Goal: Task Accomplishment & Management: Manage account settings

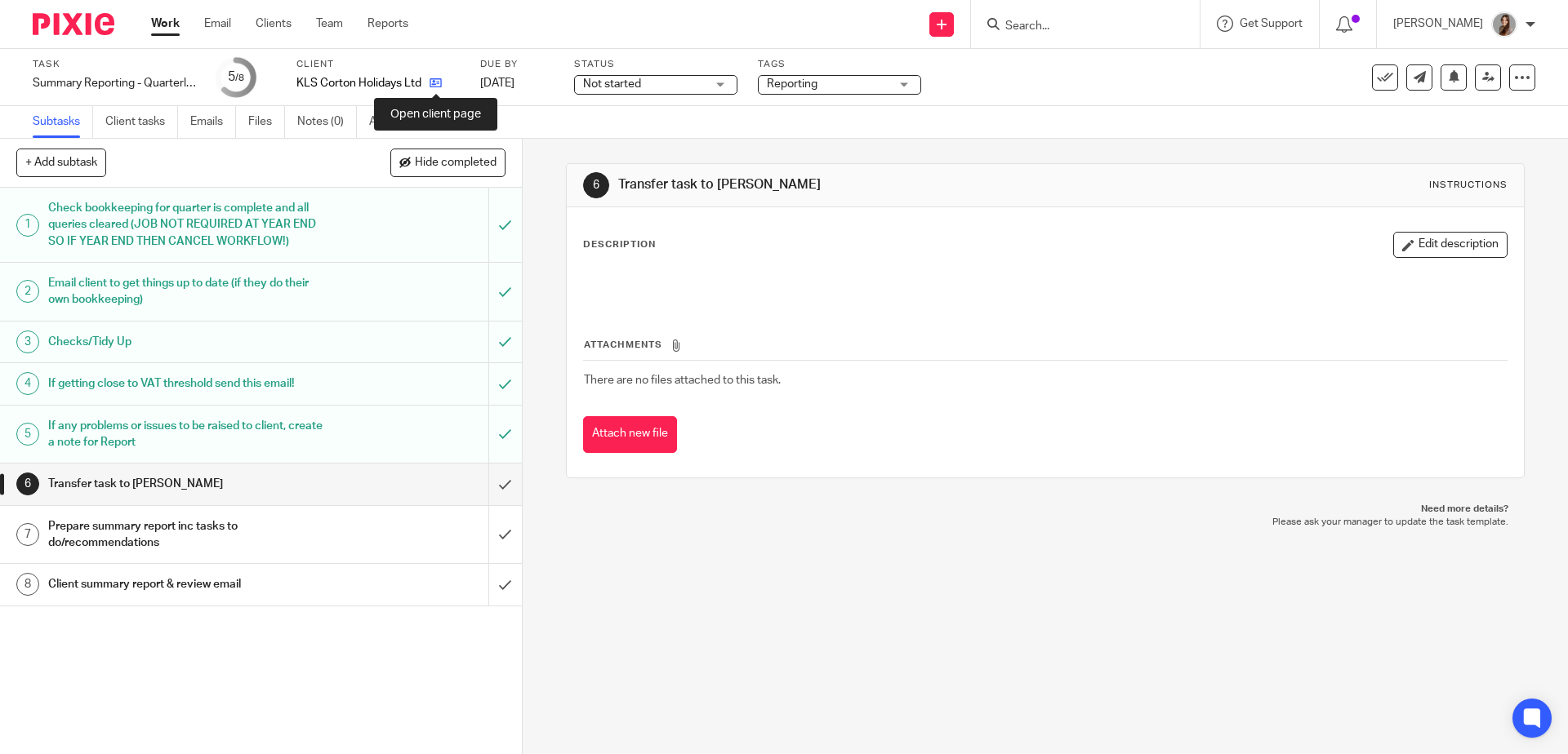
click at [432, 80] on icon at bounding box center [436, 82] width 12 height 12
click at [489, 482] on input "submit" at bounding box center [261, 484] width 522 height 41
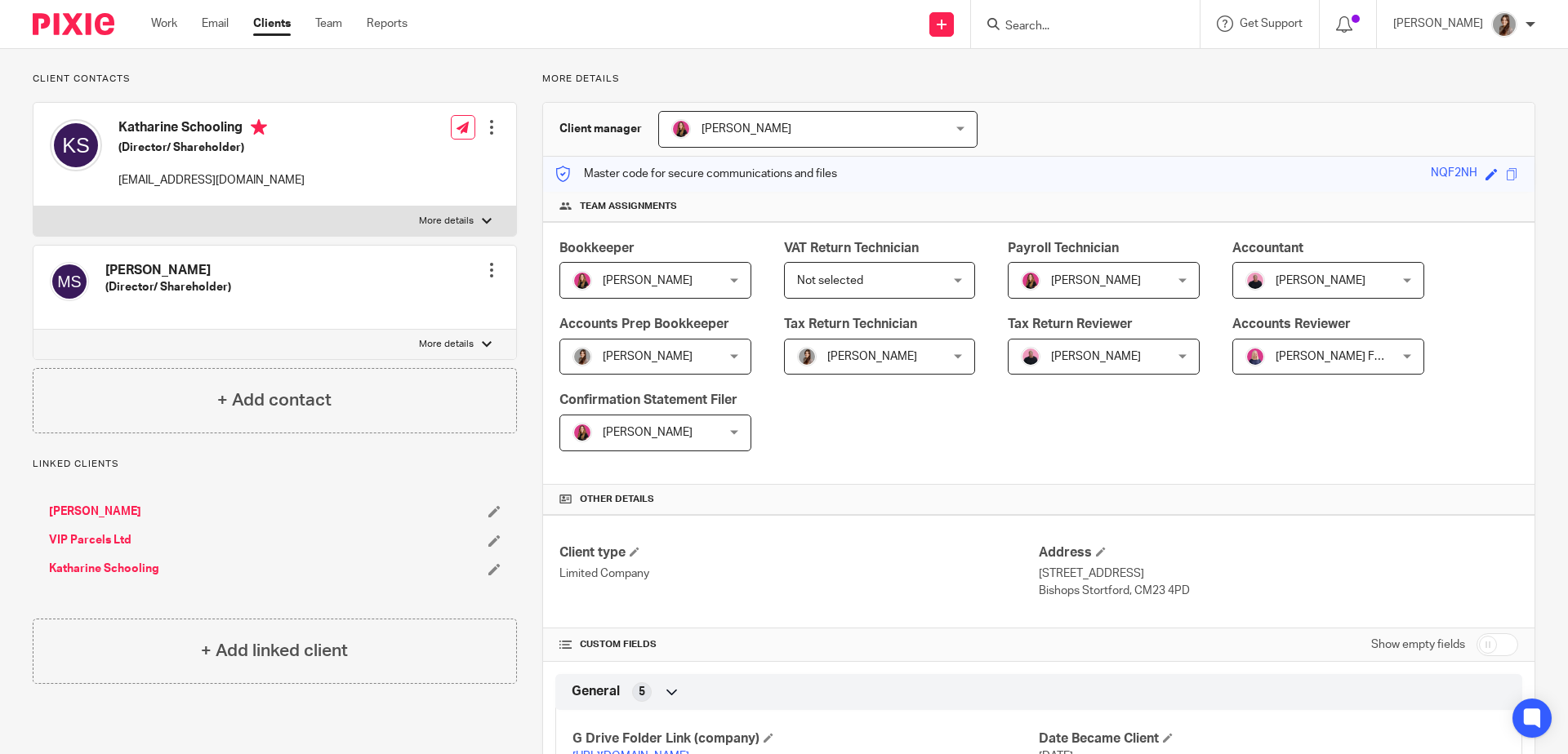
scroll to position [191, 0]
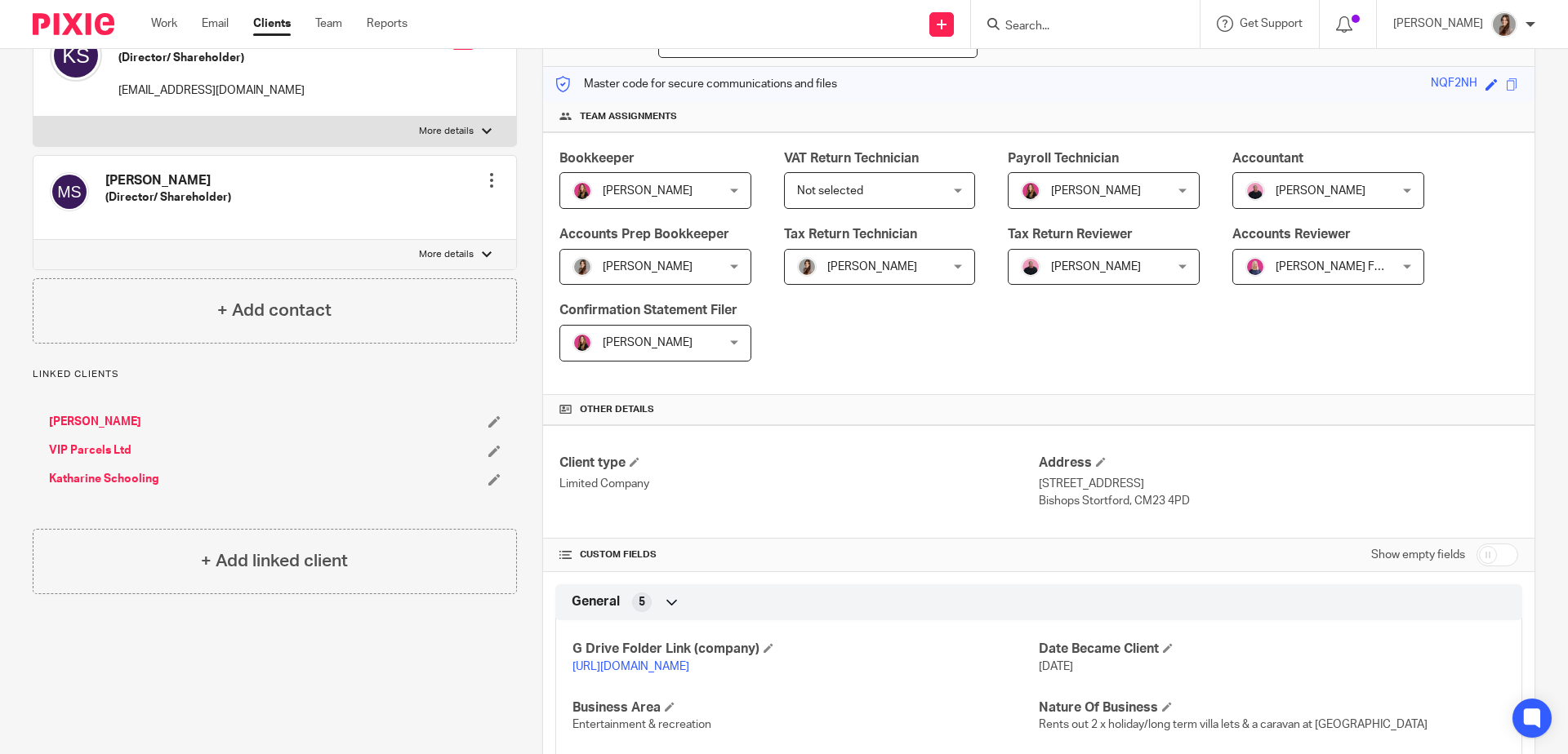
click at [690, 667] on link "[URL][DOMAIN_NAME]" at bounding box center [630, 667] width 117 height 12
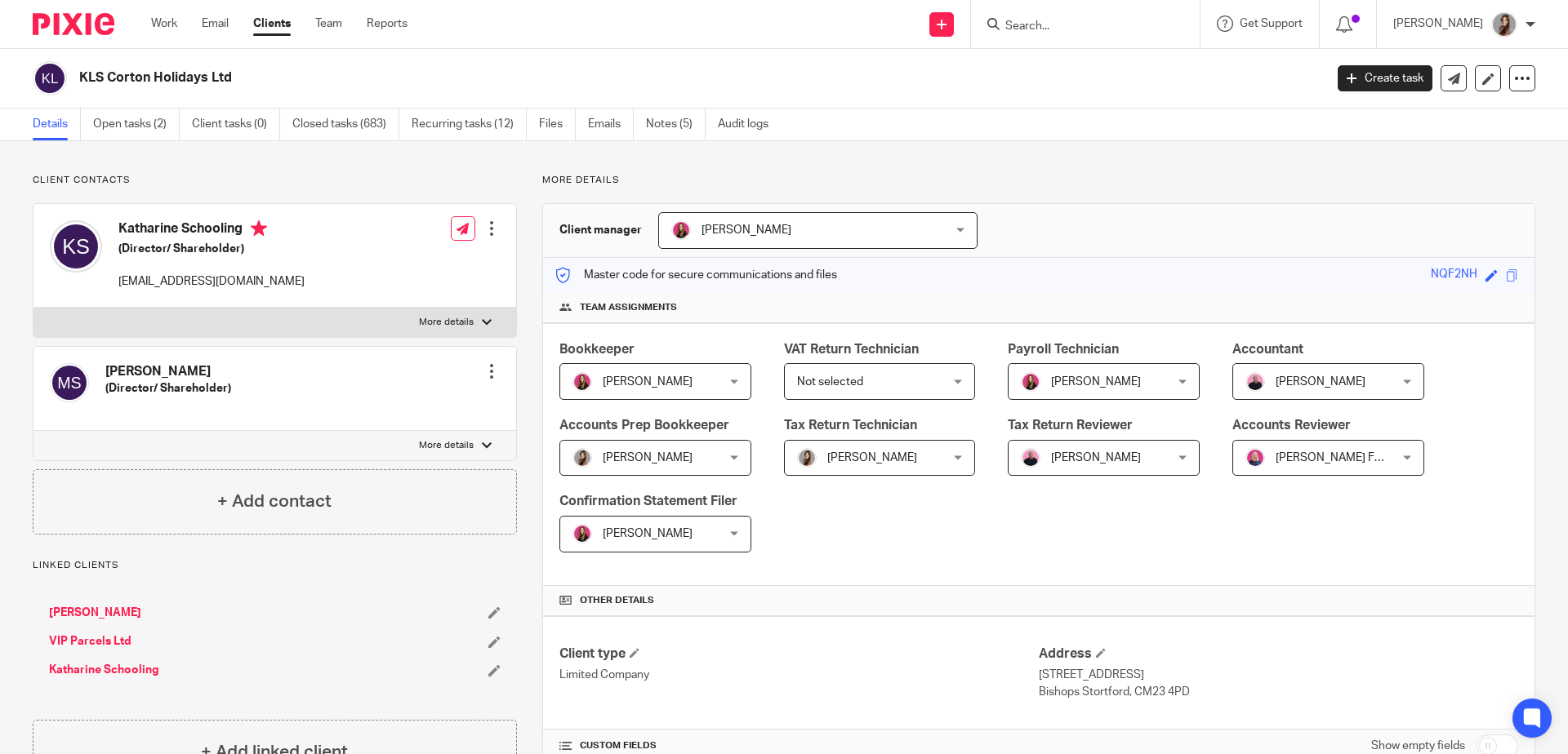
click at [1050, 31] on input "Search" at bounding box center [1077, 27] width 147 height 15
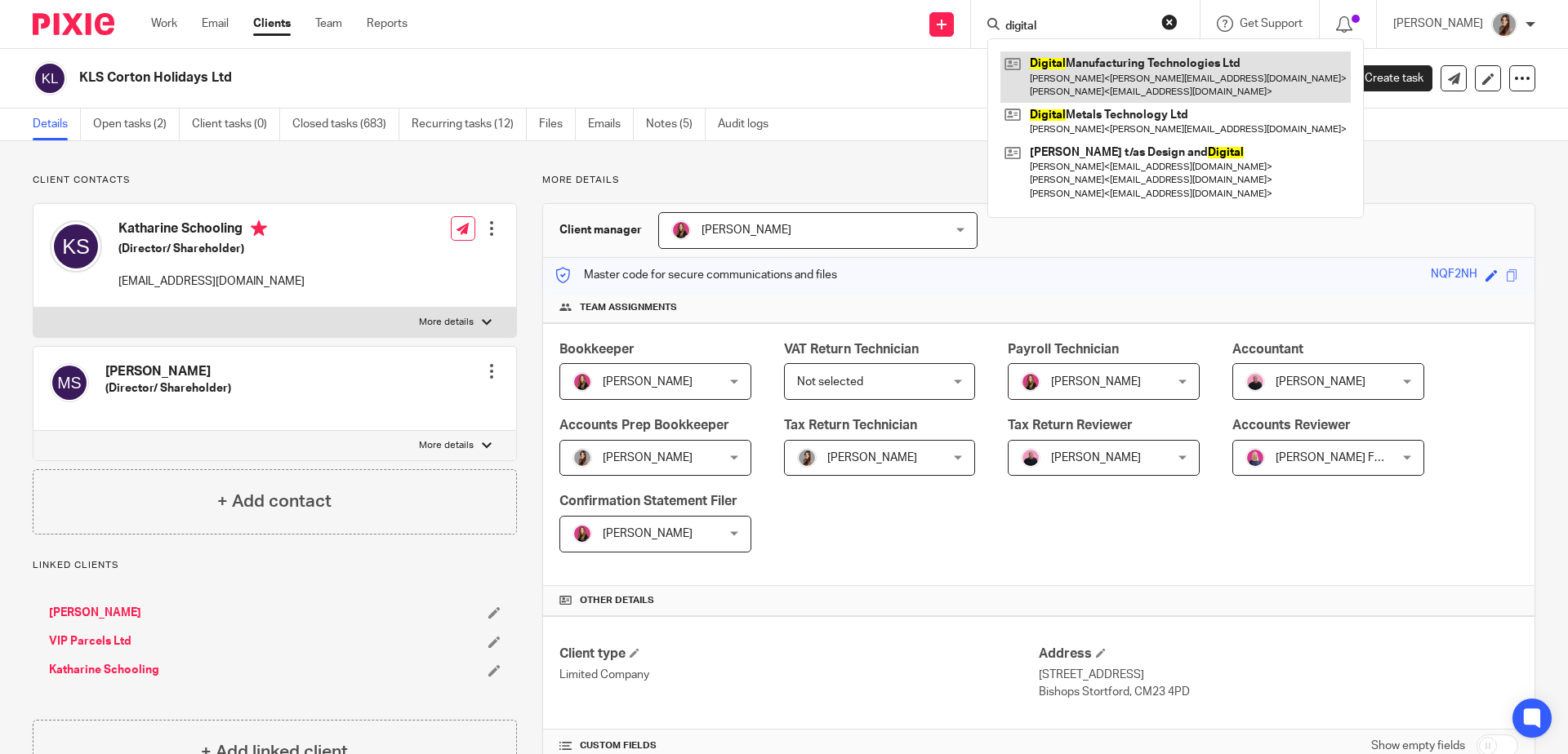
type input "digital"
click at [1121, 71] on link at bounding box center [1175, 76] width 351 height 51
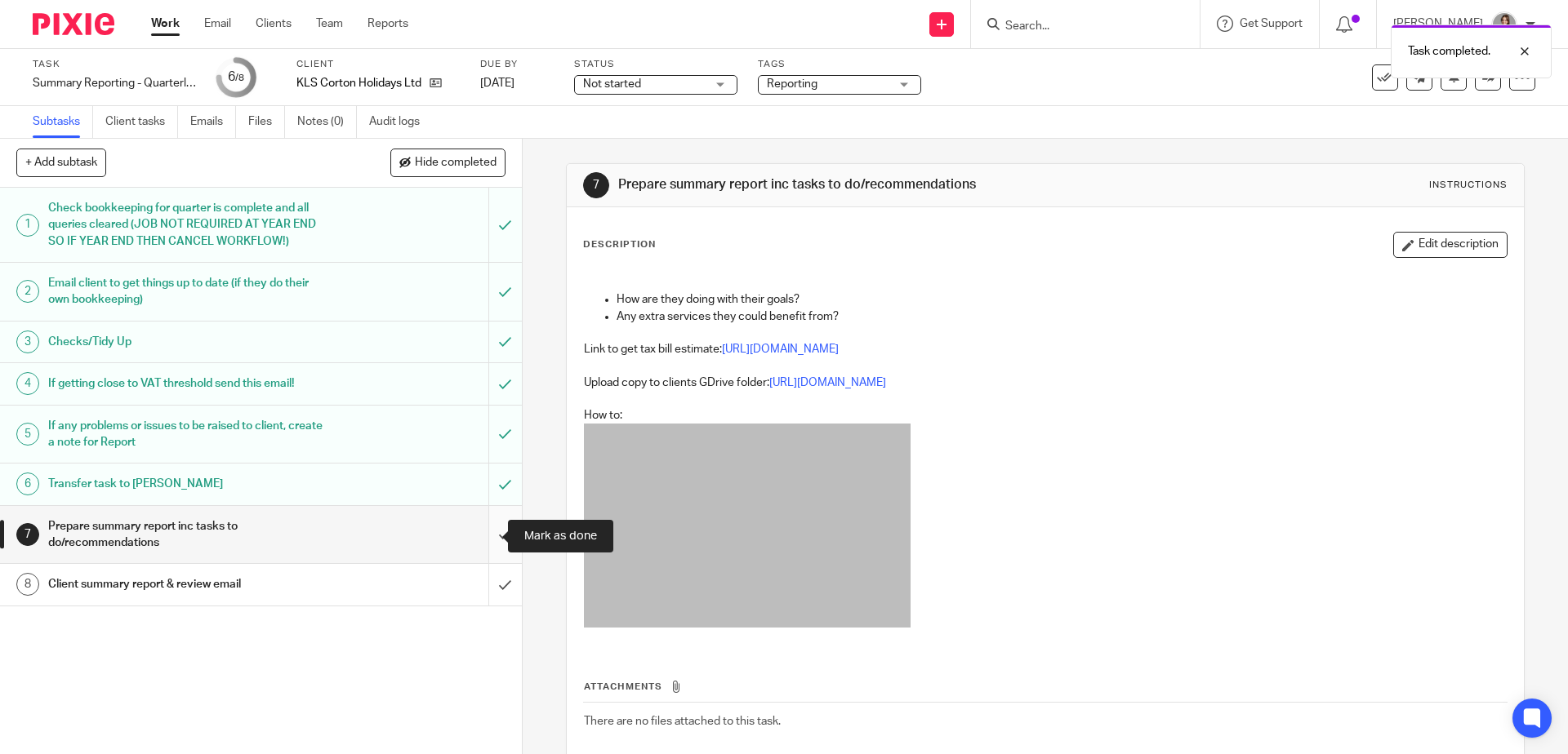
click at [478, 533] on input "submit" at bounding box center [261, 535] width 522 height 58
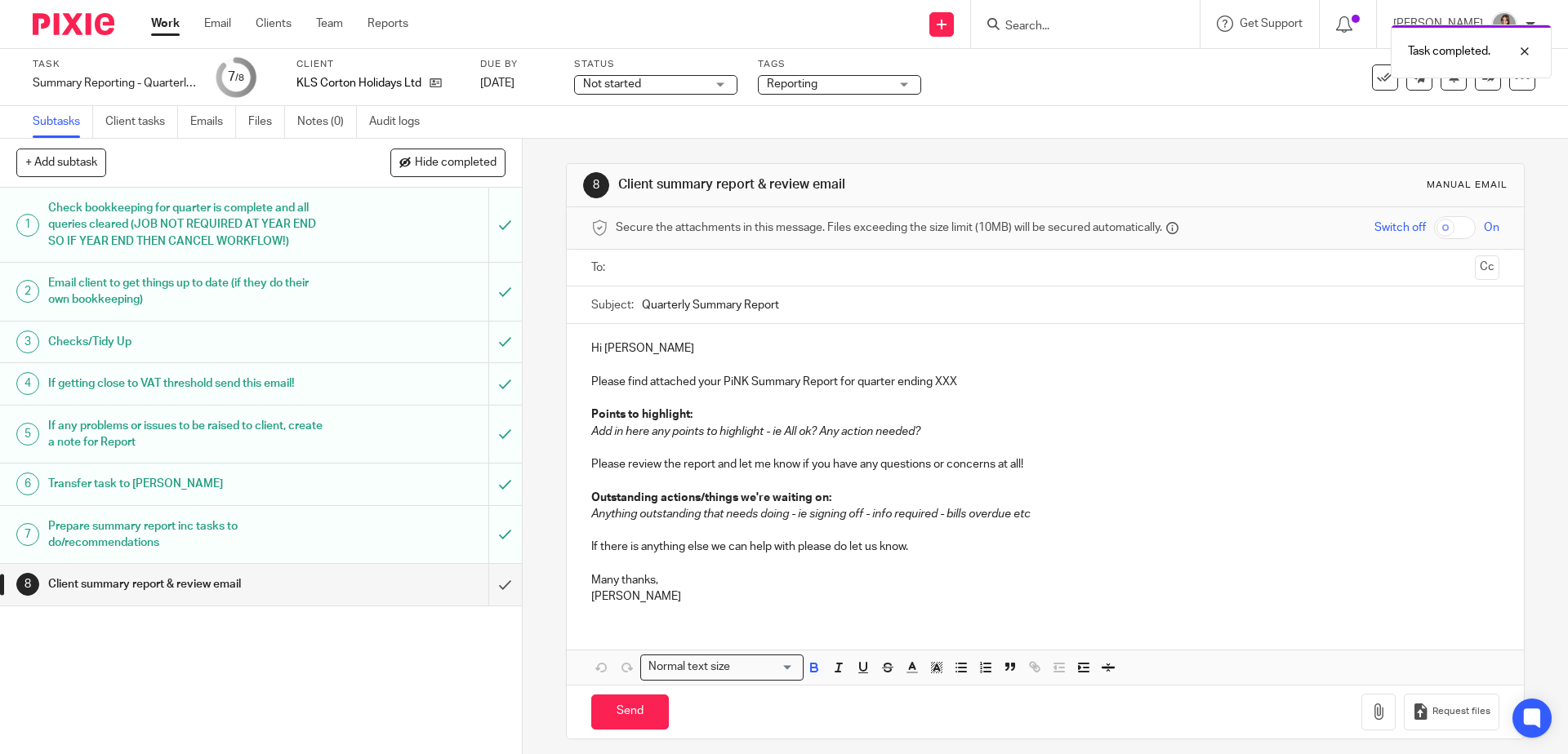
click at [943, 407] on p "Points to highlight:" at bounding box center [1045, 414] width 907 height 16
click at [941, 383] on p "Please find attached your PiNK Summary Report for quarter ending XXX" at bounding box center [1045, 382] width 907 height 16
click at [849, 382] on p "Please find attached your PiNK Summary Report for quarter ending XXX" at bounding box center [1045, 382] width 907 height 16
click at [960, 379] on p "Please find attached your PiNK Summary Report for the quarter ending XXX" at bounding box center [1045, 382] width 907 height 16
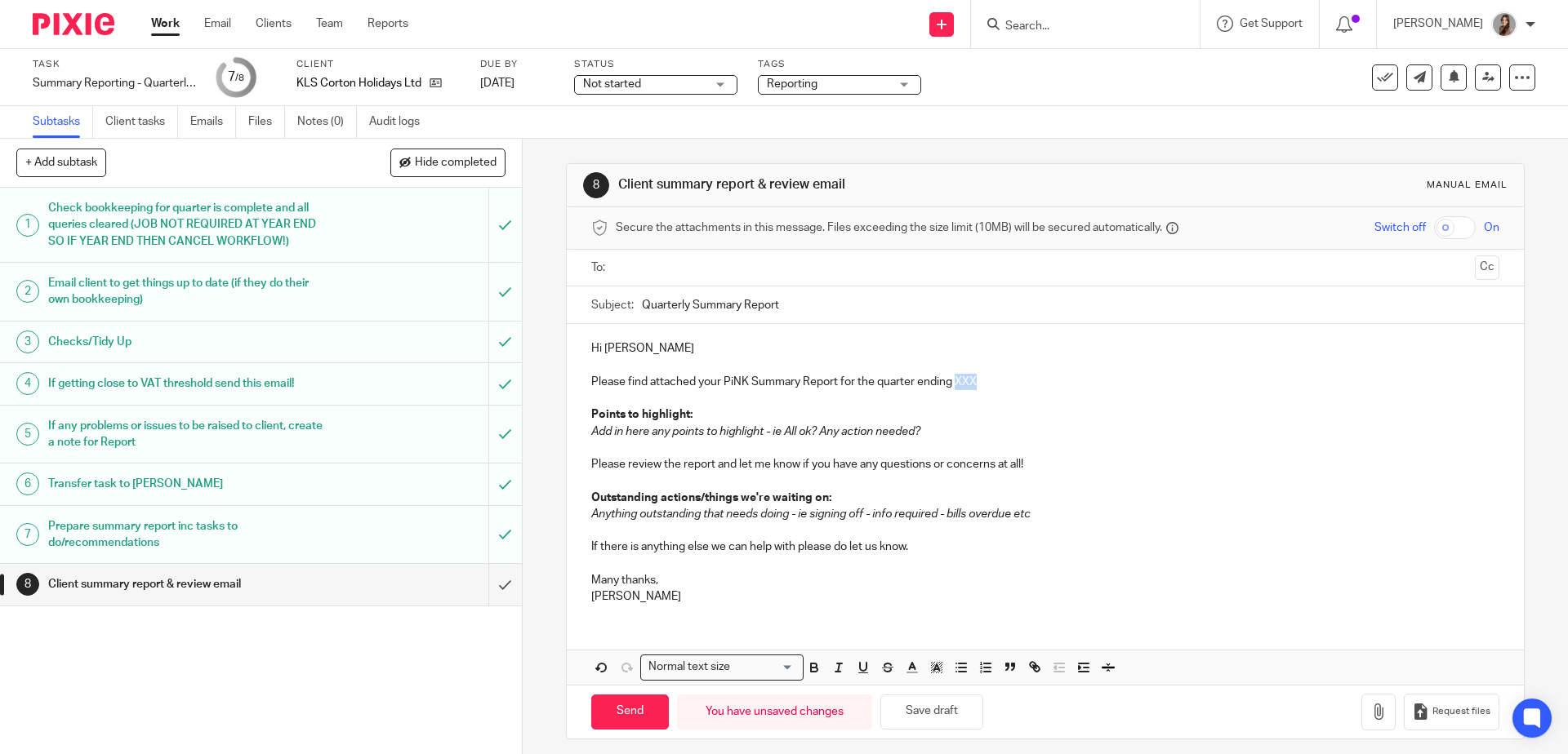
click at [960, 379] on p "Please find attached your PiNK Summary Report for the quarter ending XXX" at bounding box center [1045, 382] width 907 height 16
click at [624, 433] on em "Add in here any points to highlight - ie All ok? Any action needed?" at bounding box center [755, 432] width 329 height 12
drag, startPoint x: 927, startPoint y: 435, endPoint x: 580, endPoint y: 436, distance: 347.0
click at [580, 436] on div "Hi Katharine Please find attached your PiNK Summary Report for the quarter endi…" at bounding box center [1045, 471] width 957 height 293
drag, startPoint x: 643, startPoint y: 433, endPoint x: 568, endPoint y: 432, distance: 75.0
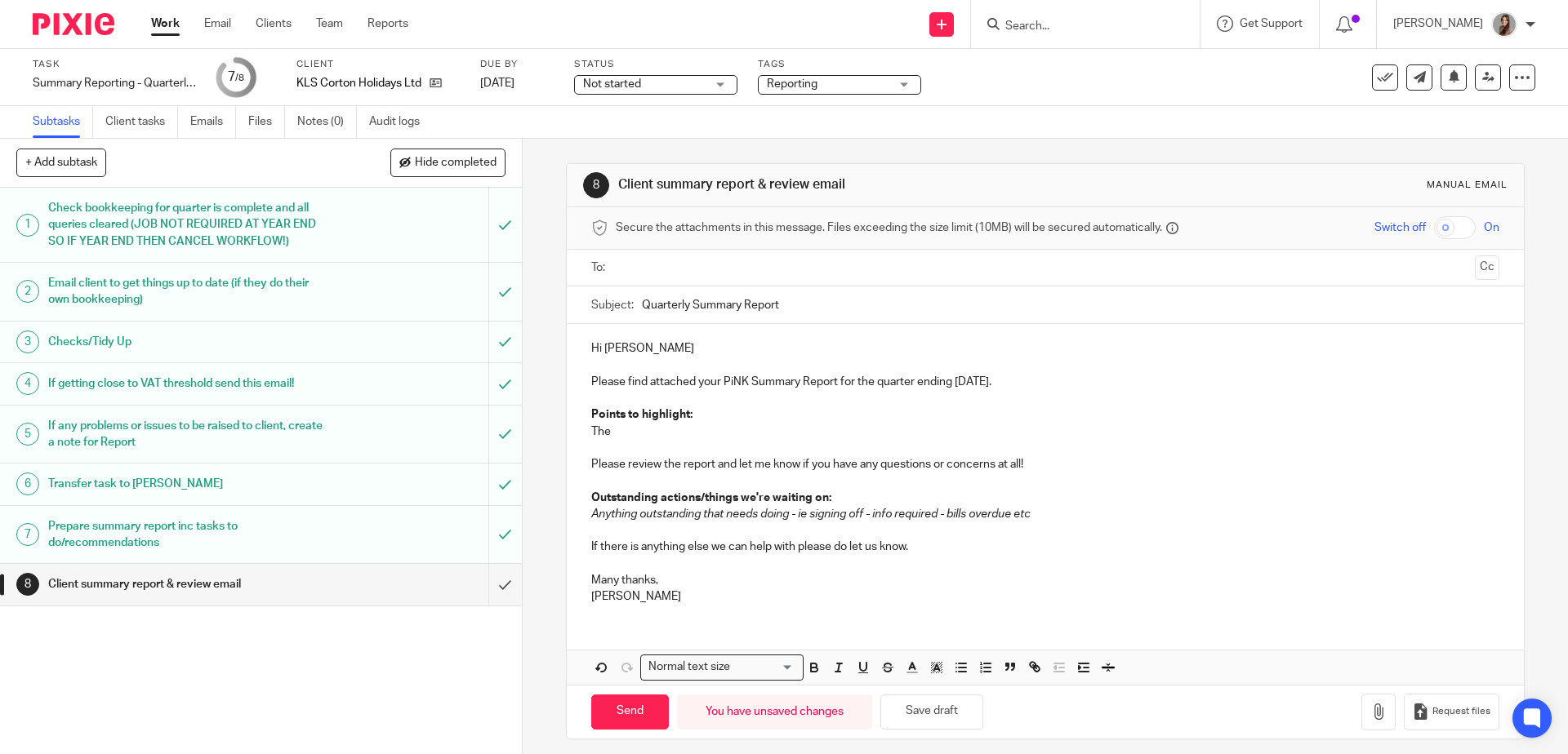
click at [568, 432] on div "Hi Katharine Please find attached your PiNK Summary Report for the quarter endi…" at bounding box center [1045, 471] width 957 height 293
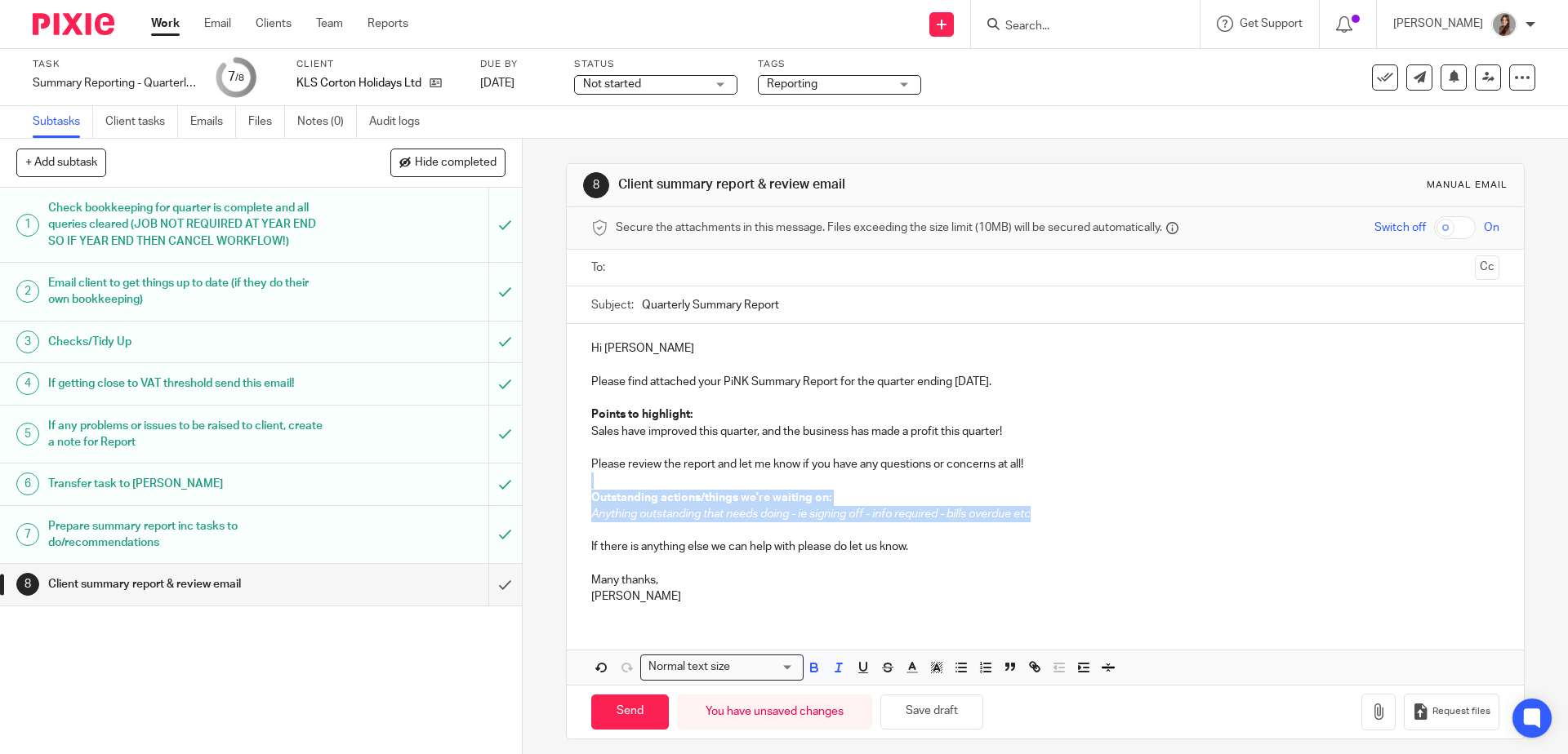
drag, startPoint x: 1066, startPoint y: 513, endPoint x: 554, endPoint y: 484, distance: 512.8
click at [555, 484] on div "8 Client summary report & review email Manual email Secure the attachments in t…" at bounding box center [1046, 446] width 1046 height 616
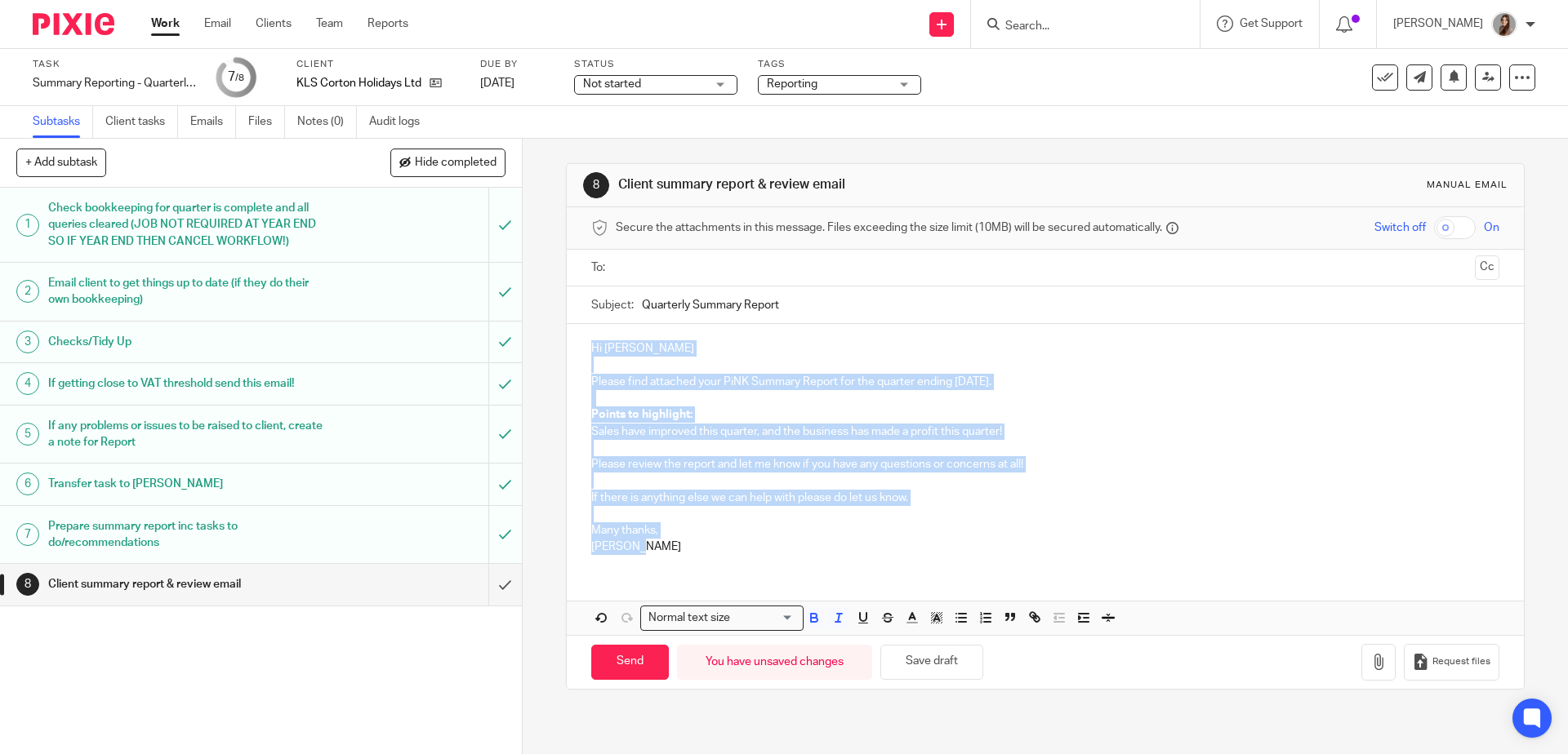
drag, startPoint x: 652, startPoint y: 556, endPoint x: 580, endPoint y: 321, distance: 245.8
click at [580, 321] on form "Secure the attachments in this message. Files exceeding the size limit (10MB) w…" at bounding box center [1045, 448] width 957 height 482
copy div "Hi Katharine Please find attached your PiNK Summary Report for the quarter endi…"
click at [473, 586] on input "submit" at bounding box center [261, 585] width 522 height 41
click at [341, 122] on link "Notes (0)" at bounding box center [326, 122] width 59 height 32
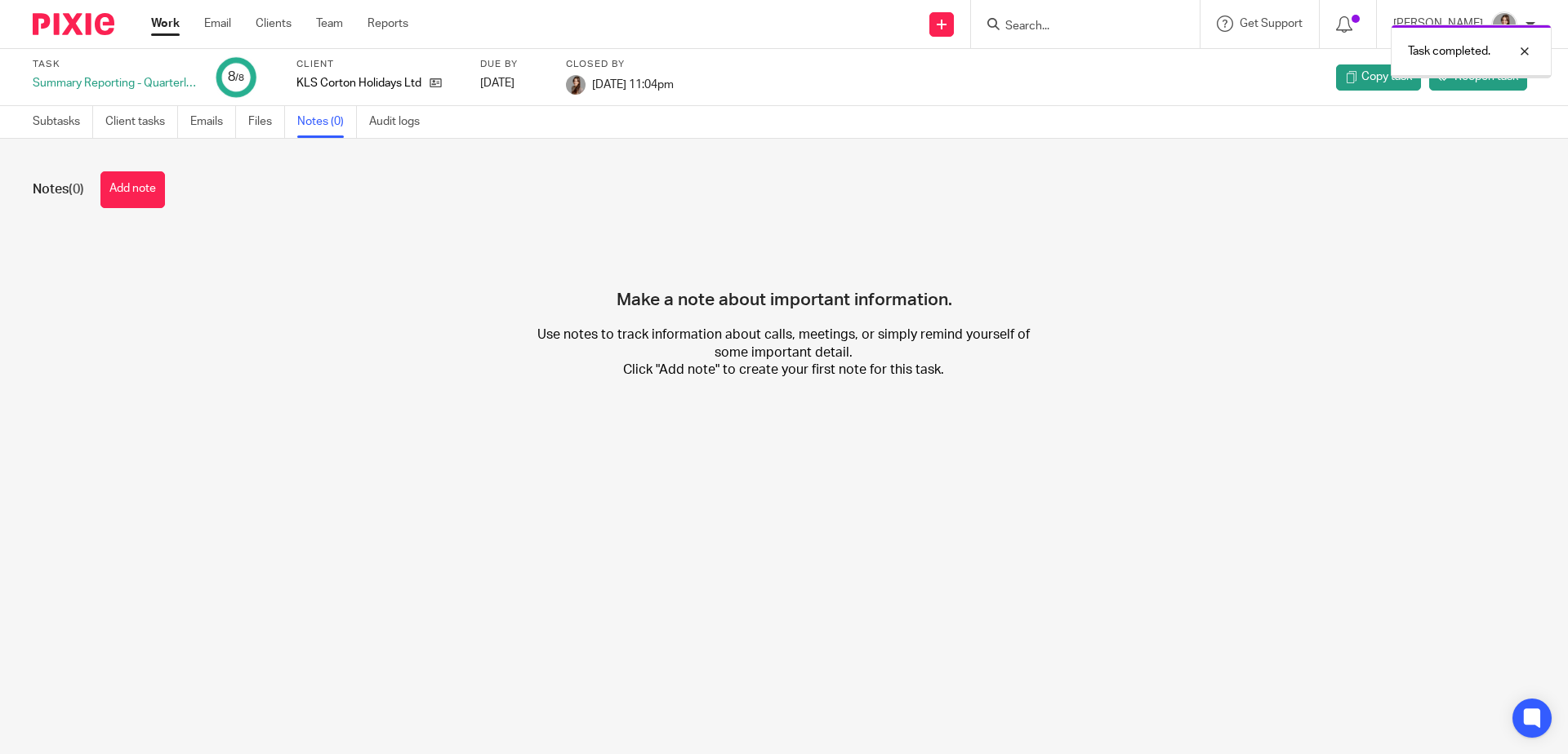
click at [266, 130] on link "Files" at bounding box center [267, 122] width 36 height 32
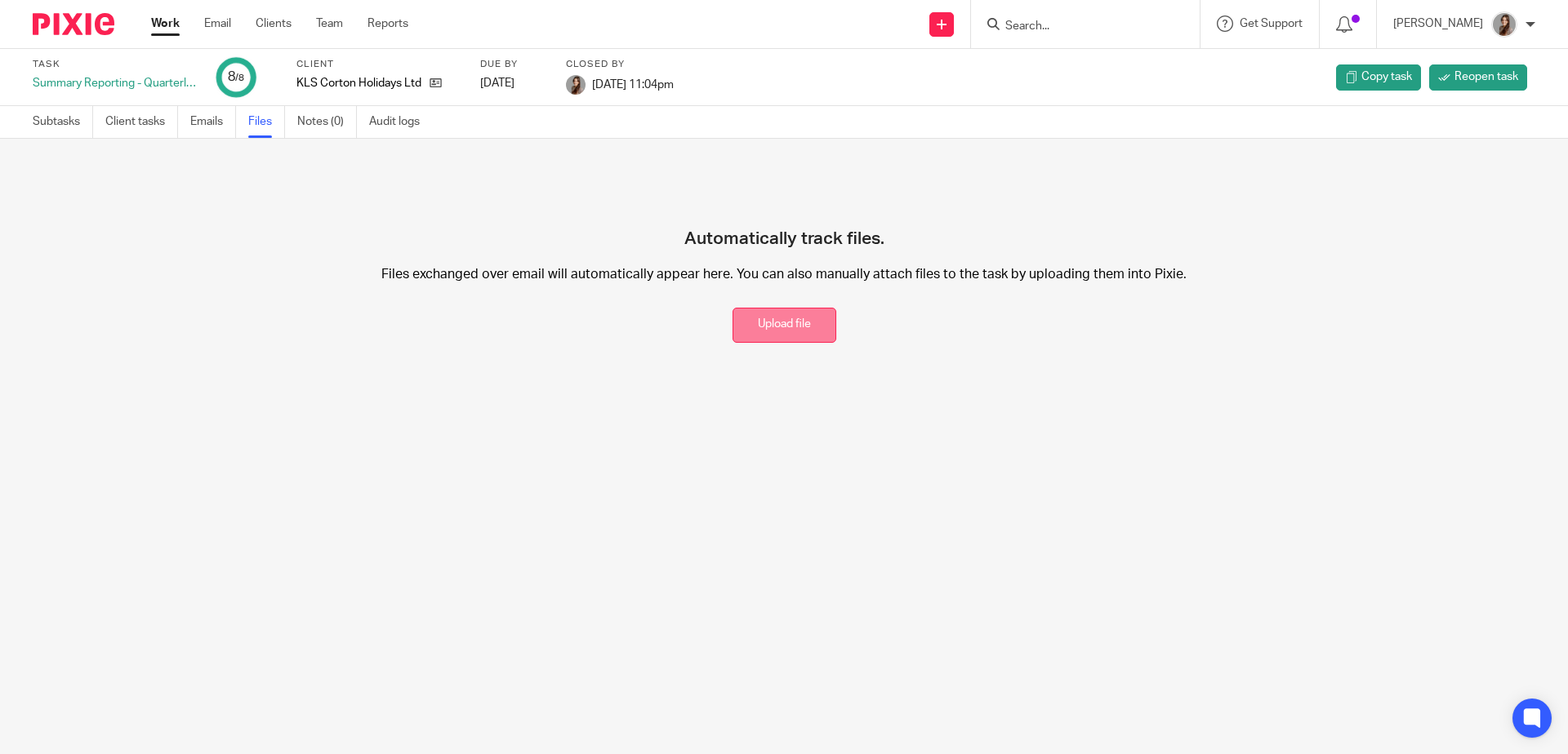
click at [807, 326] on button "Upload file" at bounding box center [784, 325] width 104 height 36
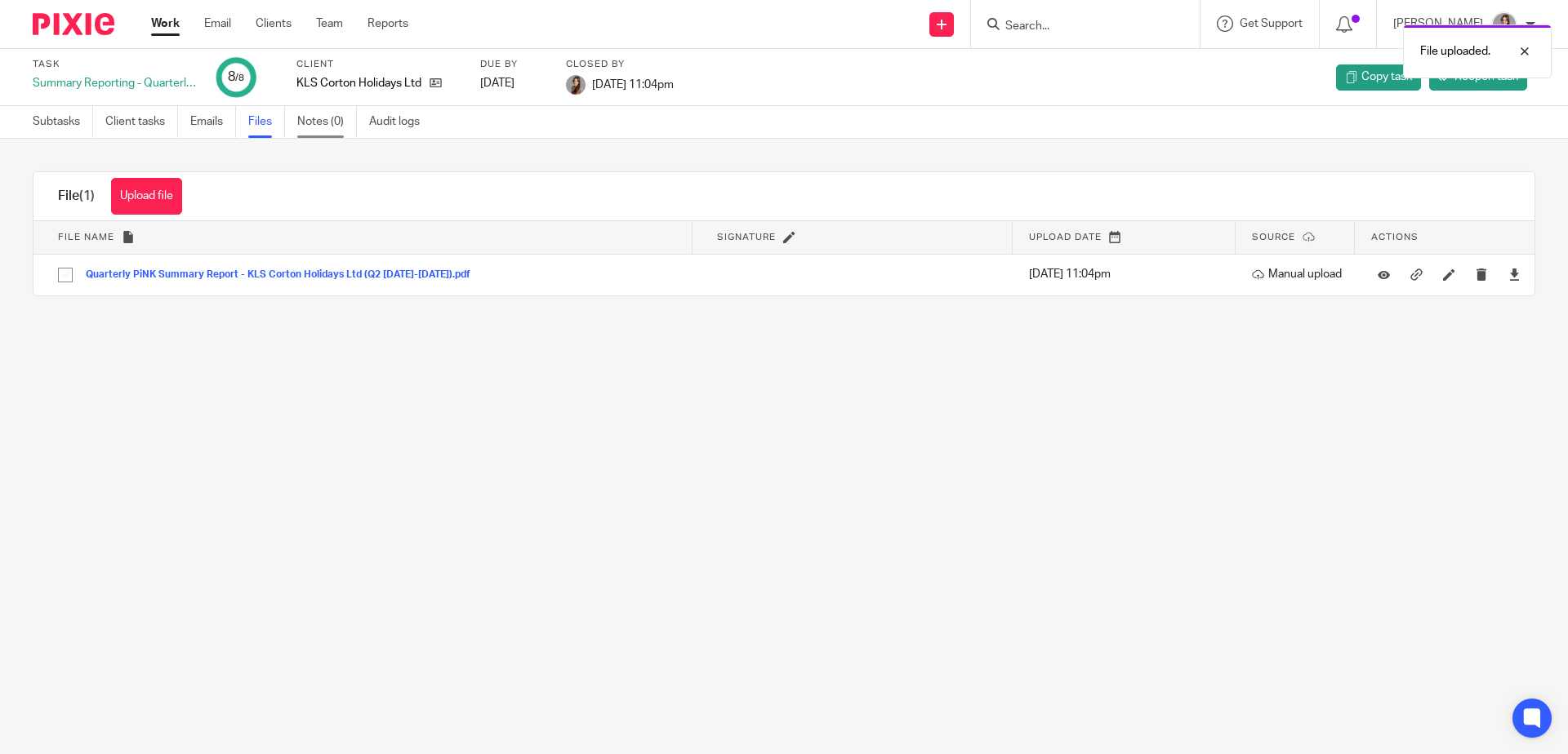
click at [314, 130] on link "Notes (0)" at bounding box center [326, 122] width 59 height 32
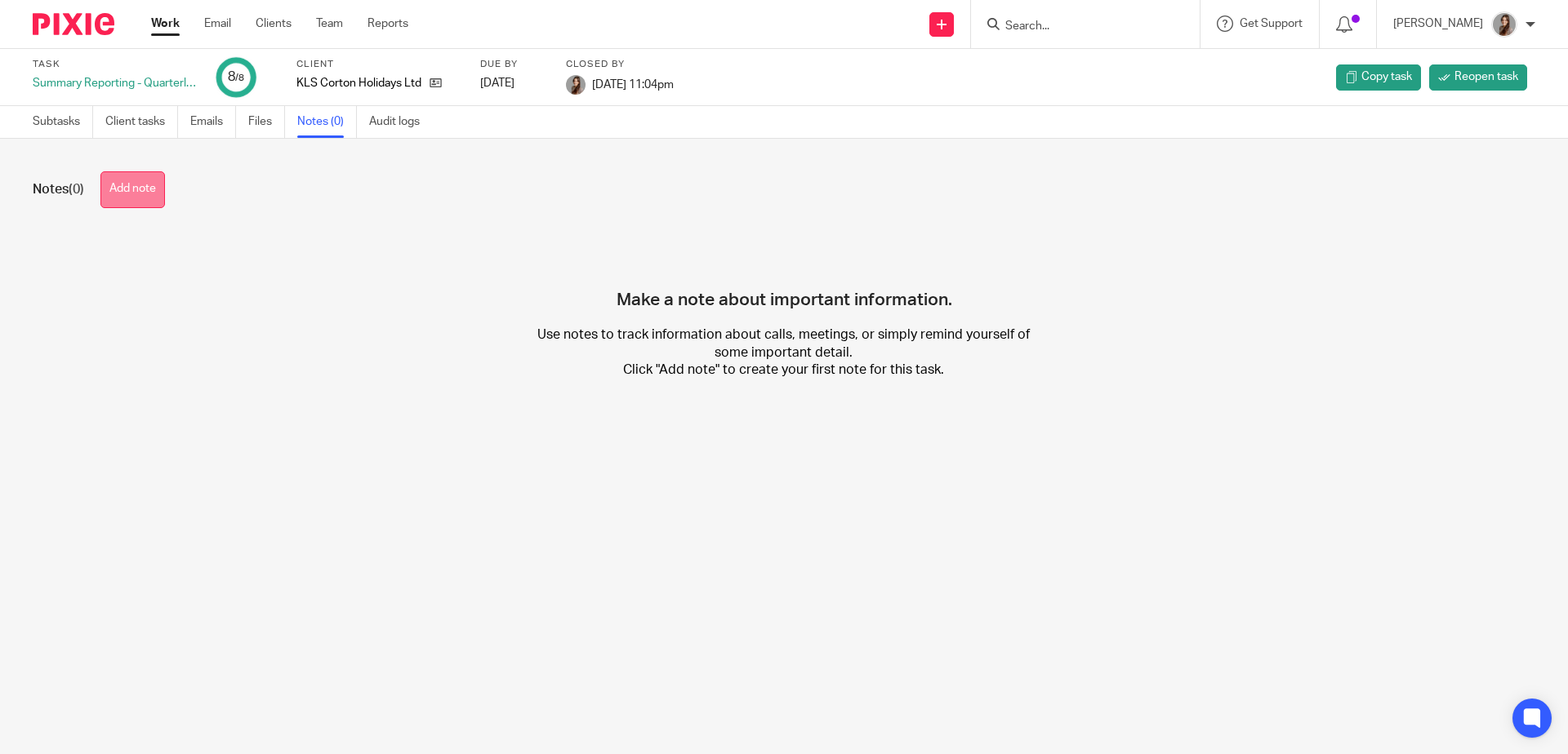
click at [155, 193] on button "Add note" at bounding box center [132, 189] width 65 height 36
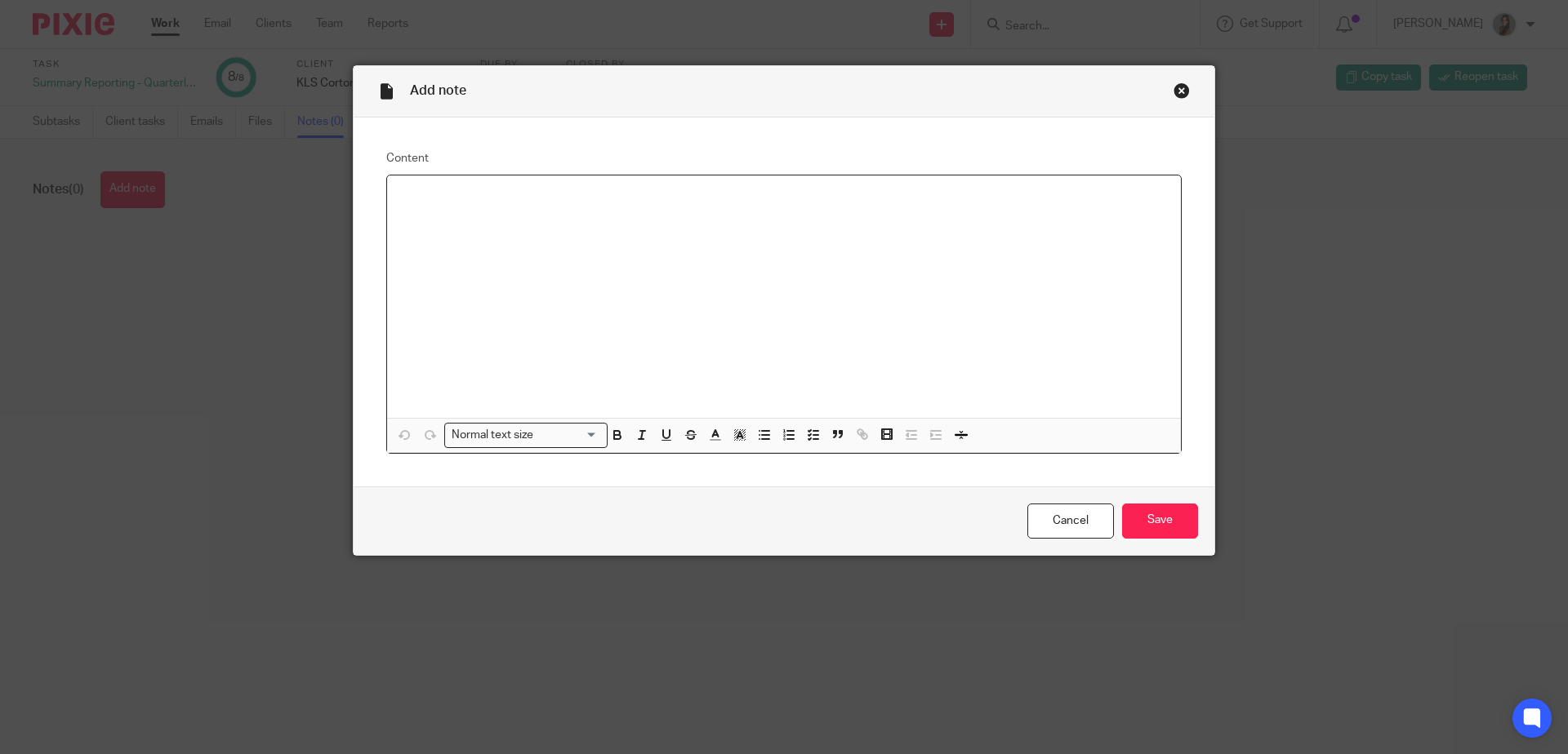
click at [589, 239] on div at bounding box center [784, 297] width 794 height 242
drag, startPoint x: 1184, startPoint y: 520, endPoint x: 1159, endPoint y: 506, distance: 28.7
click at [1184, 520] on input "Save" at bounding box center [1160, 521] width 76 height 36
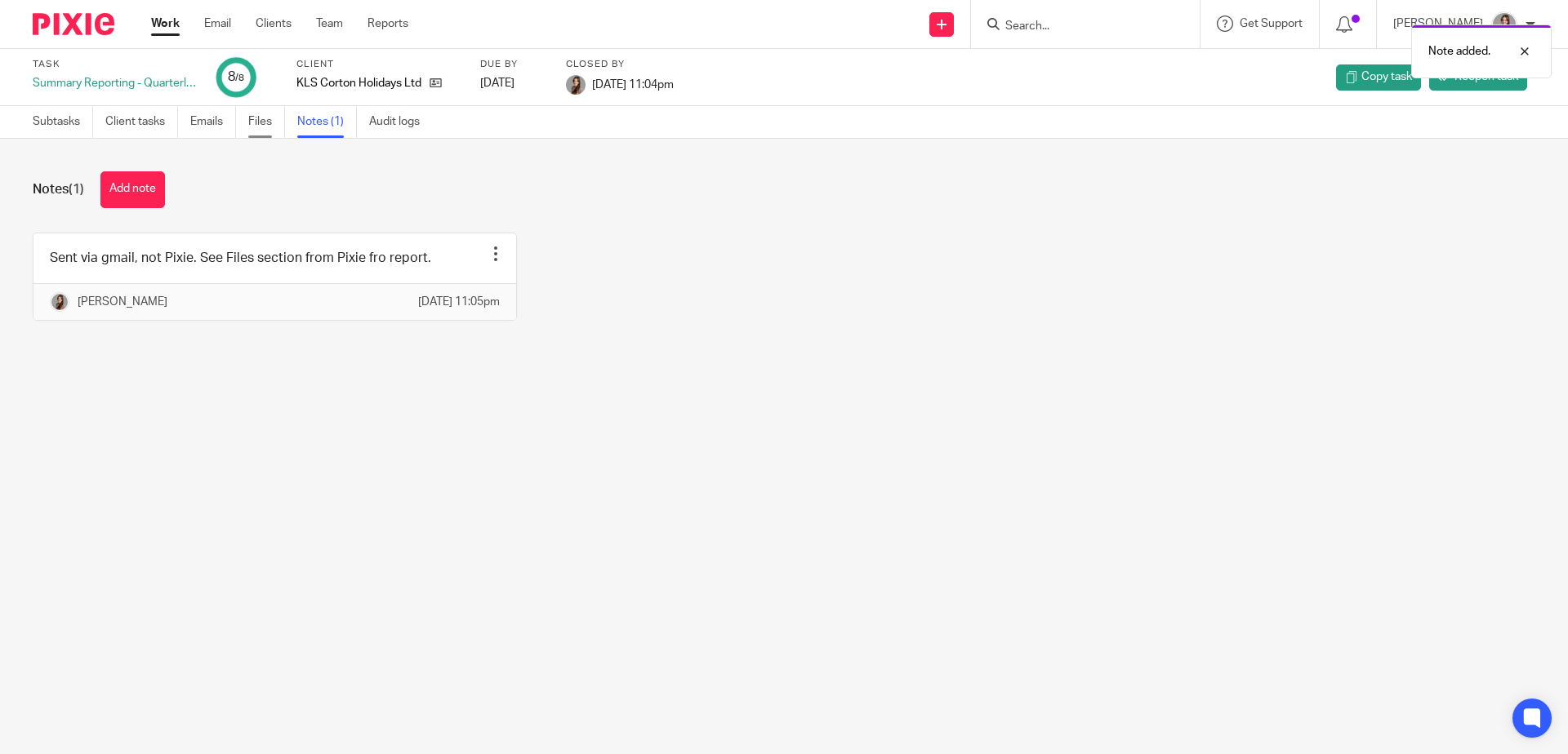
click at [274, 128] on link "Files" at bounding box center [267, 122] width 36 height 32
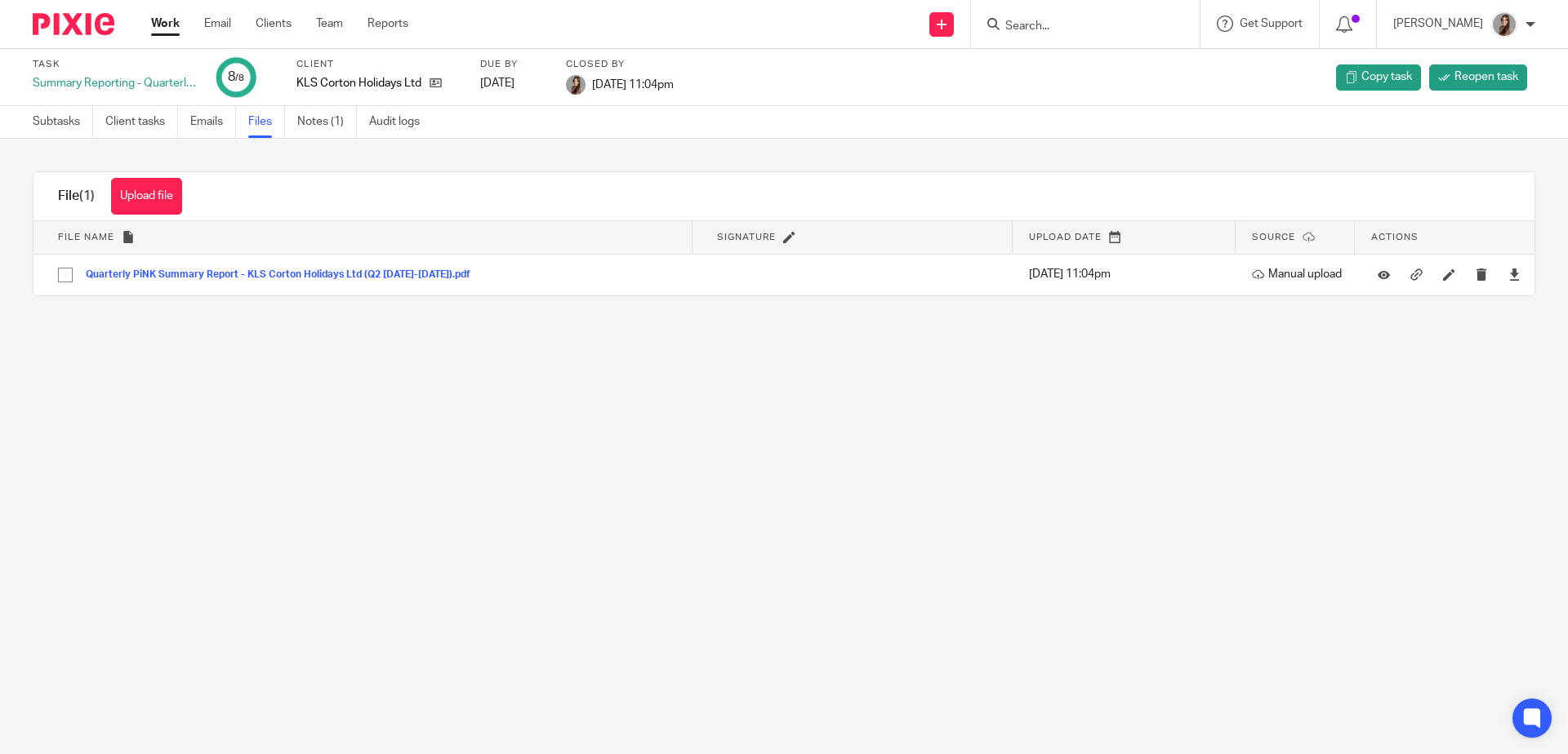
click at [178, 200] on button "Upload file" at bounding box center [147, 196] width 71 height 36
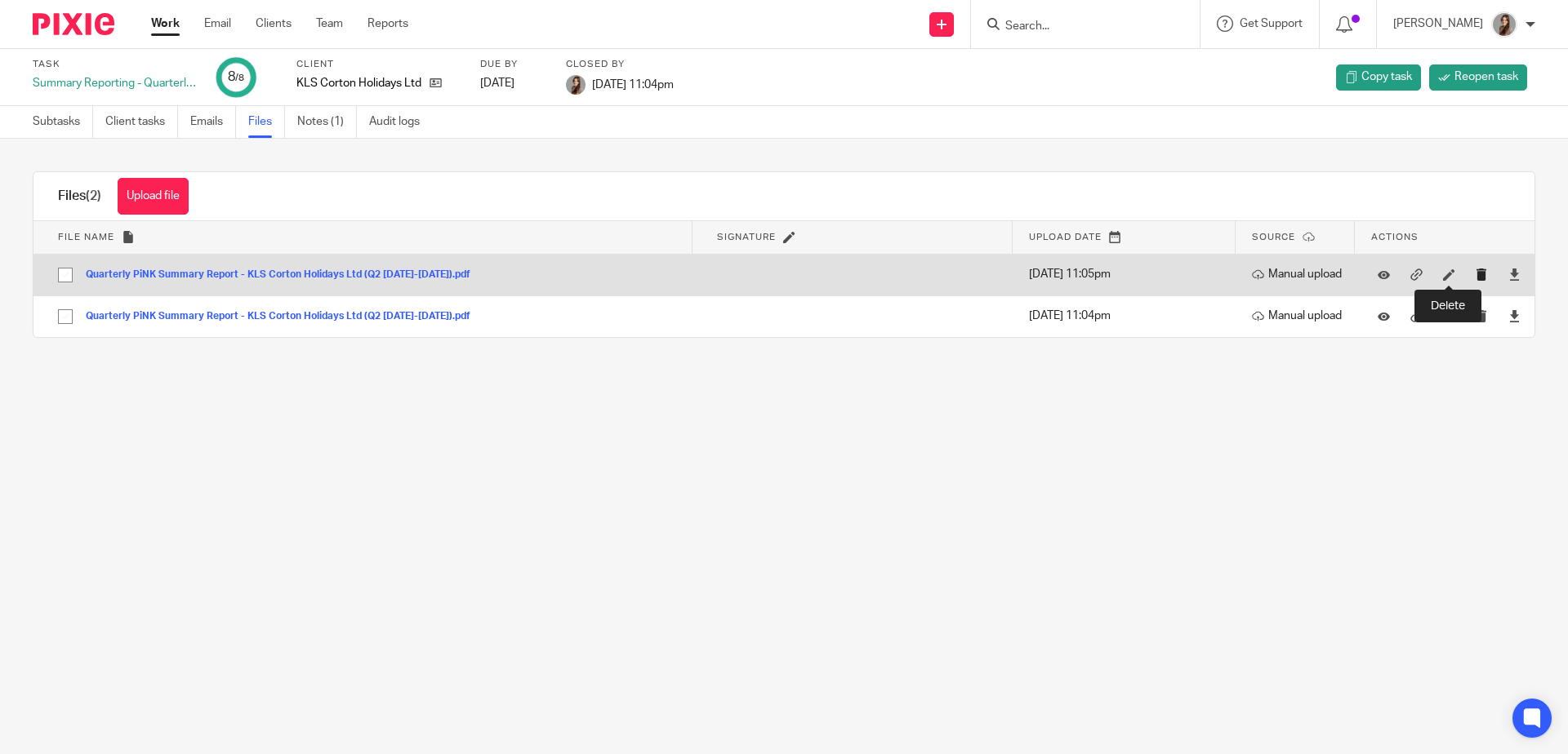
click at [1476, 276] on icon "submit" at bounding box center [1481, 274] width 12 height 12
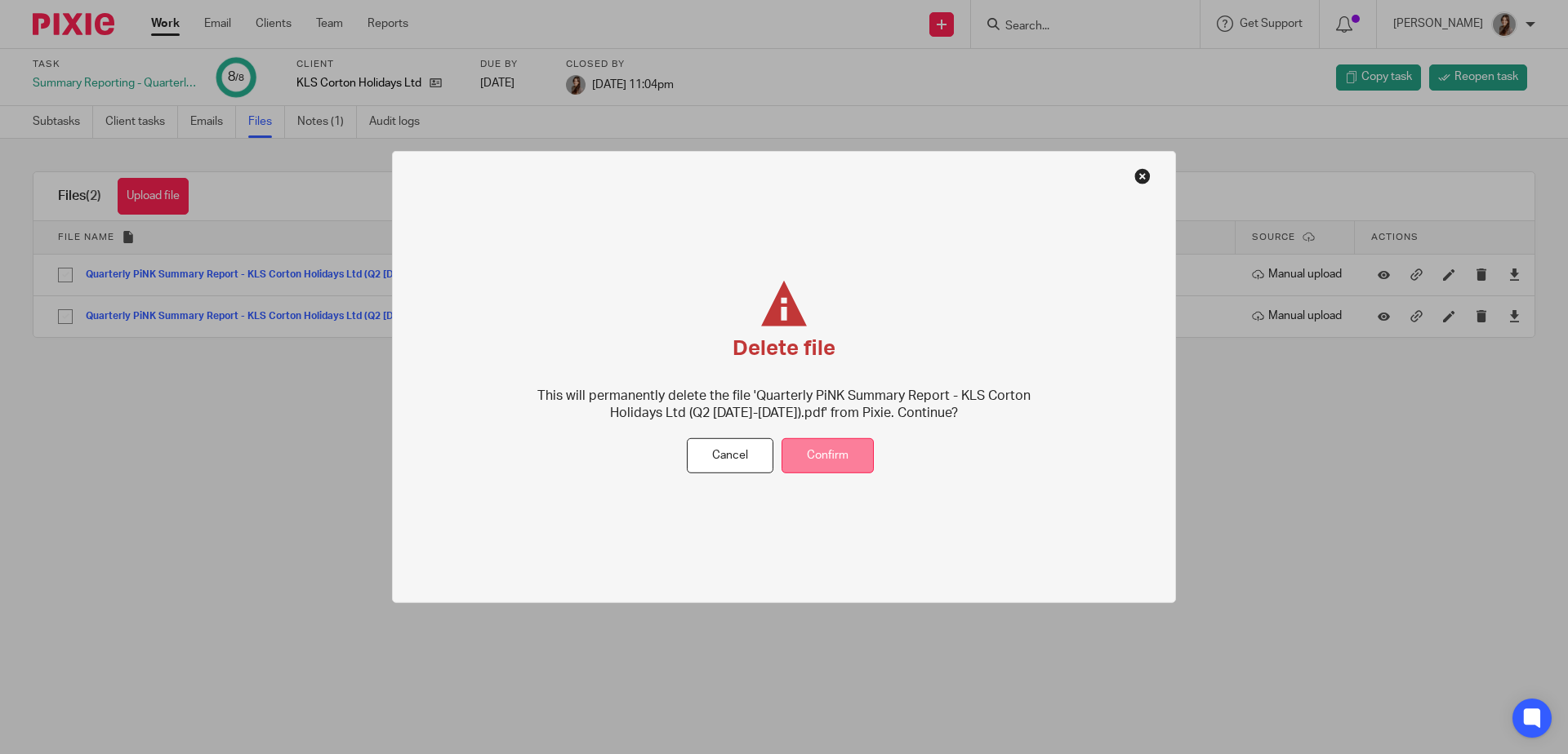
click at [819, 453] on button "Confirm" at bounding box center [827, 455] width 92 height 36
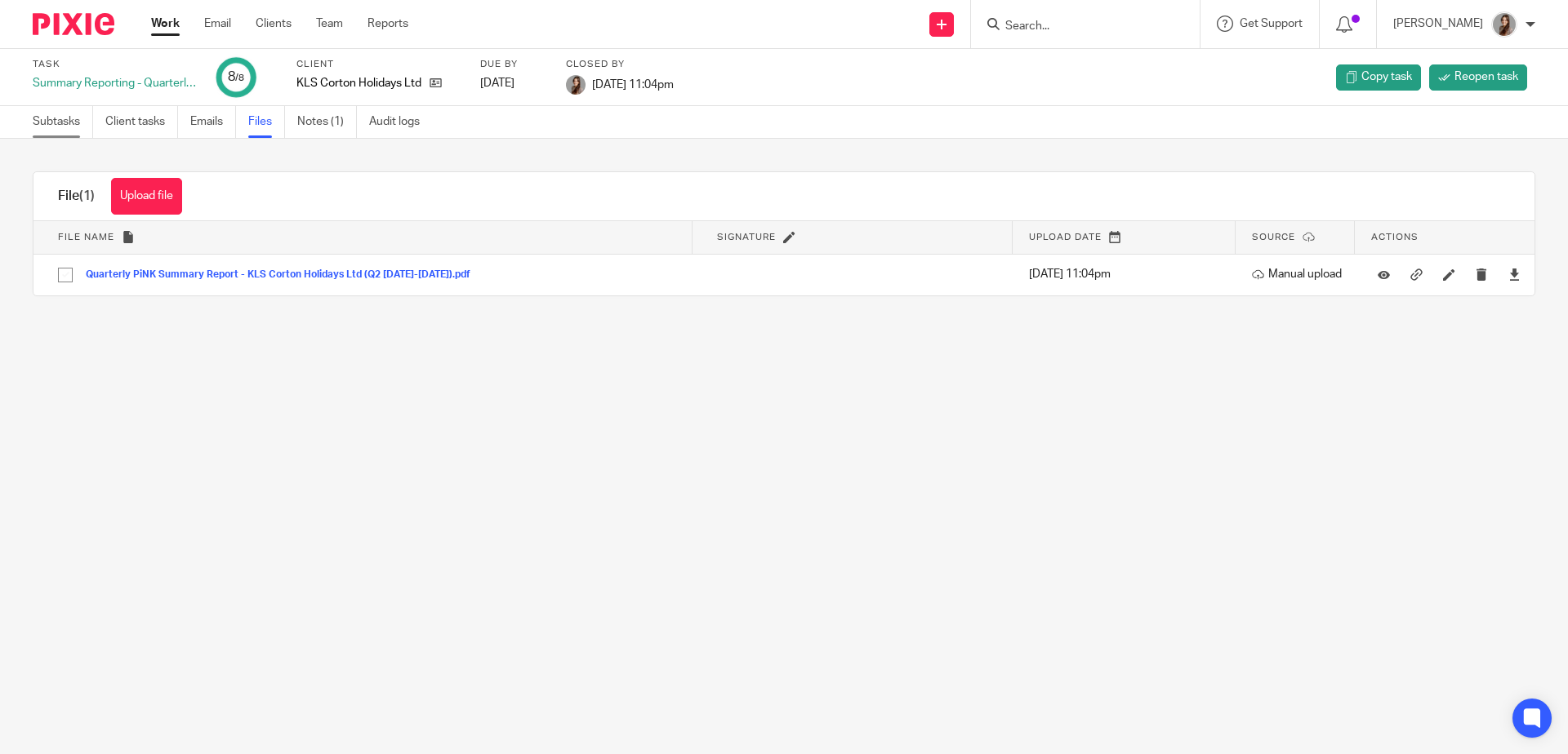
click at [57, 127] on link "Subtasks" at bounding box center [63, 122] width 60 height 32
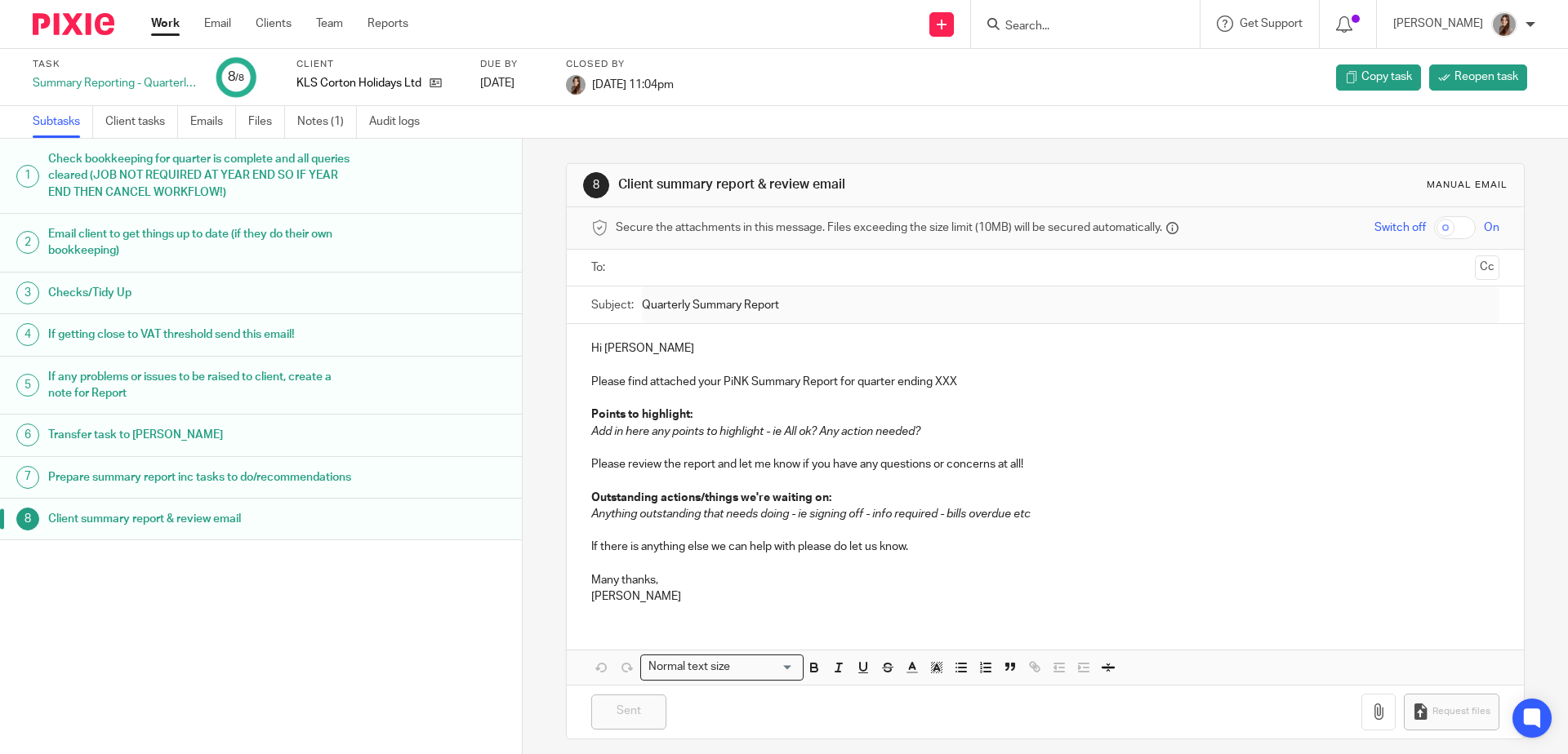
click at [83, 15] on img at bounding box center [74, 24] width 82 height 22
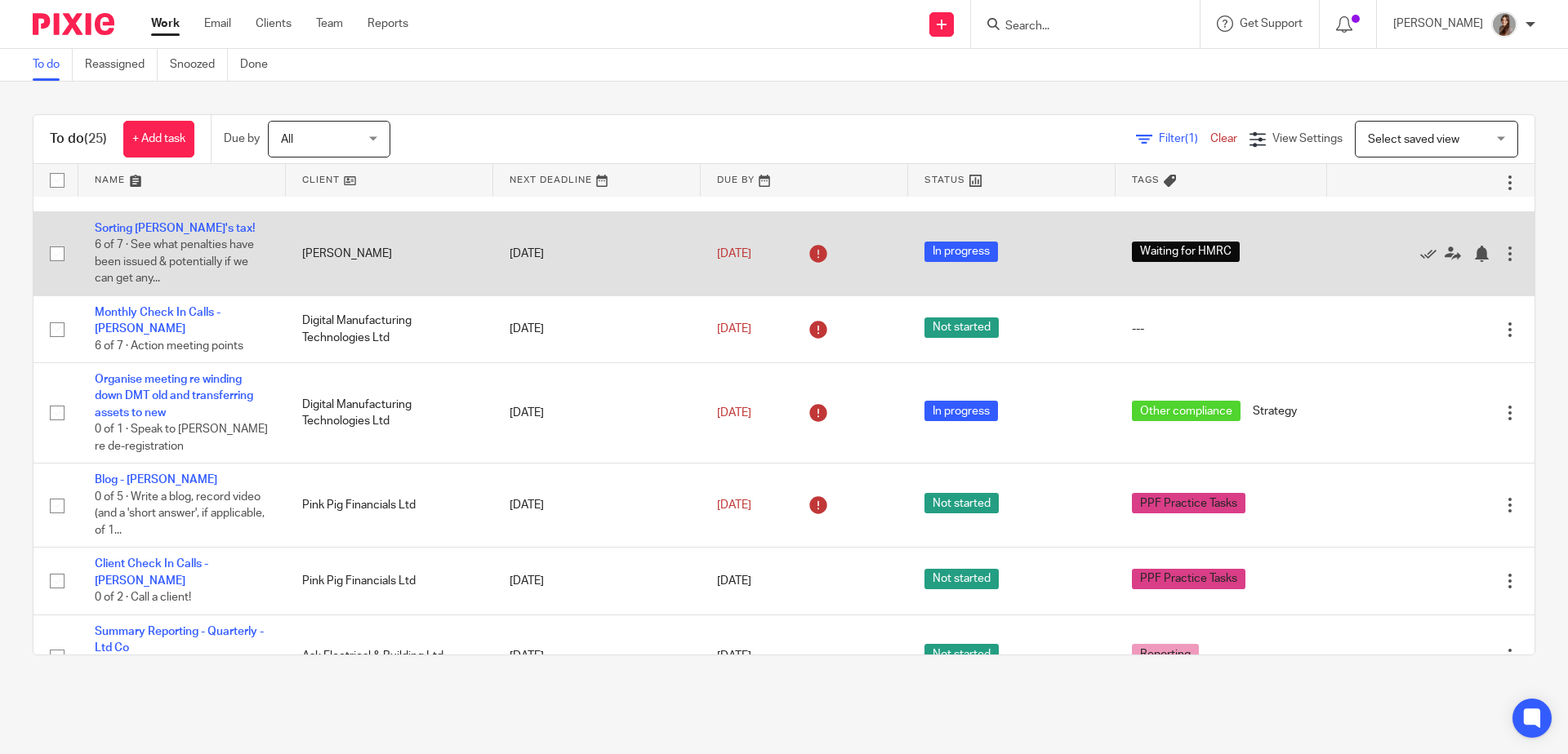
scroll to position [354, 0]
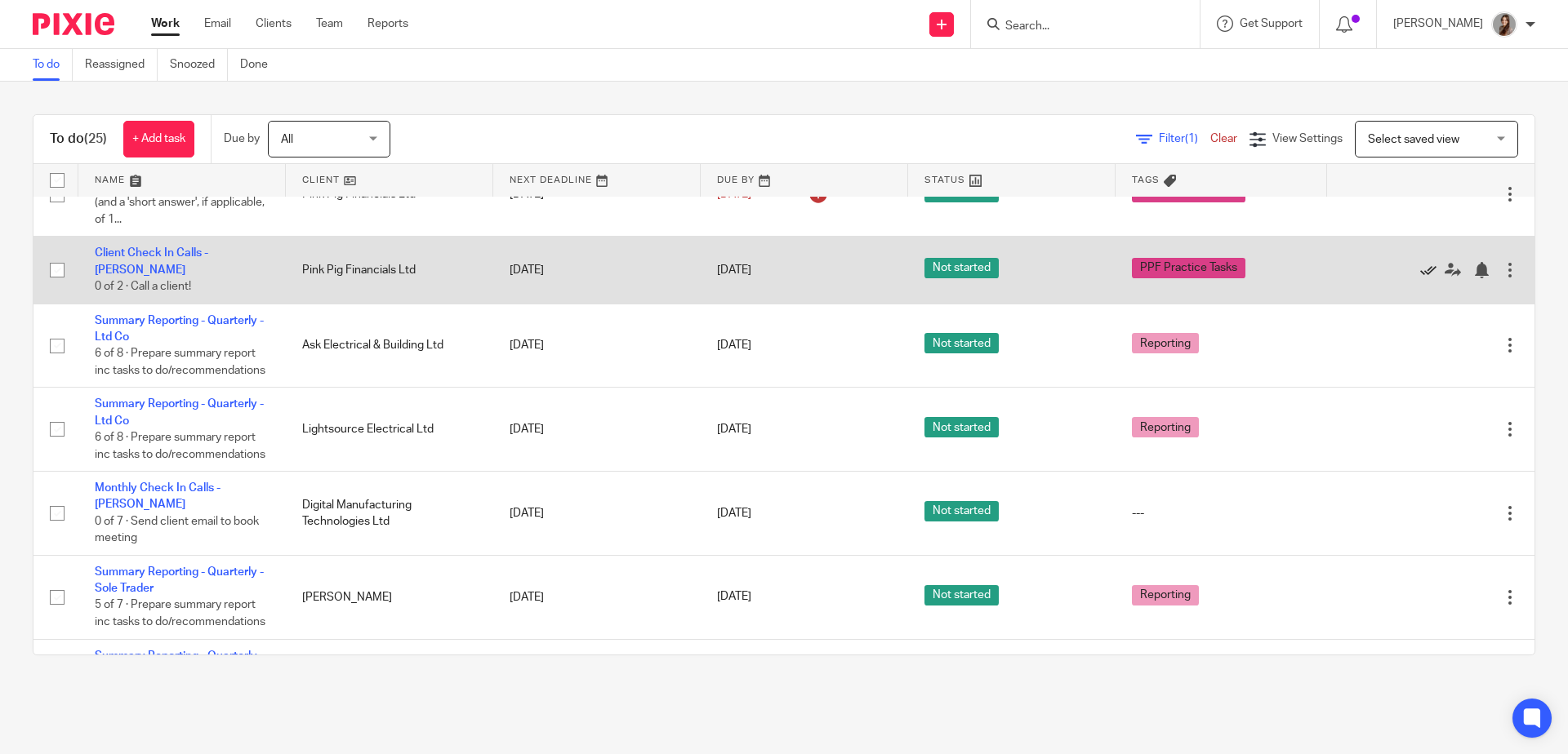
click at [1420, 275] on icon at bounding box center [1429, 270] width 16 height 16
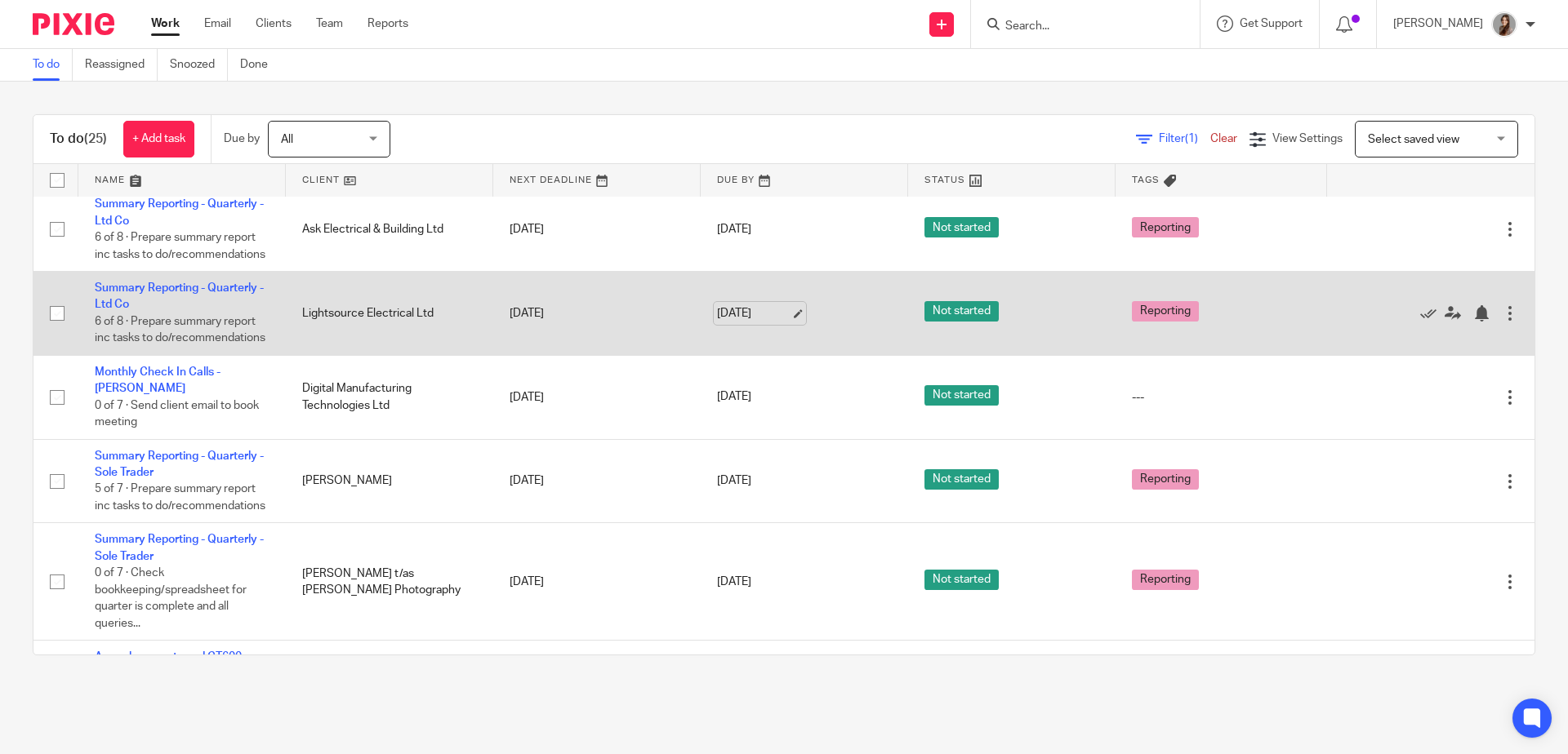
scroll to position [399, 0]
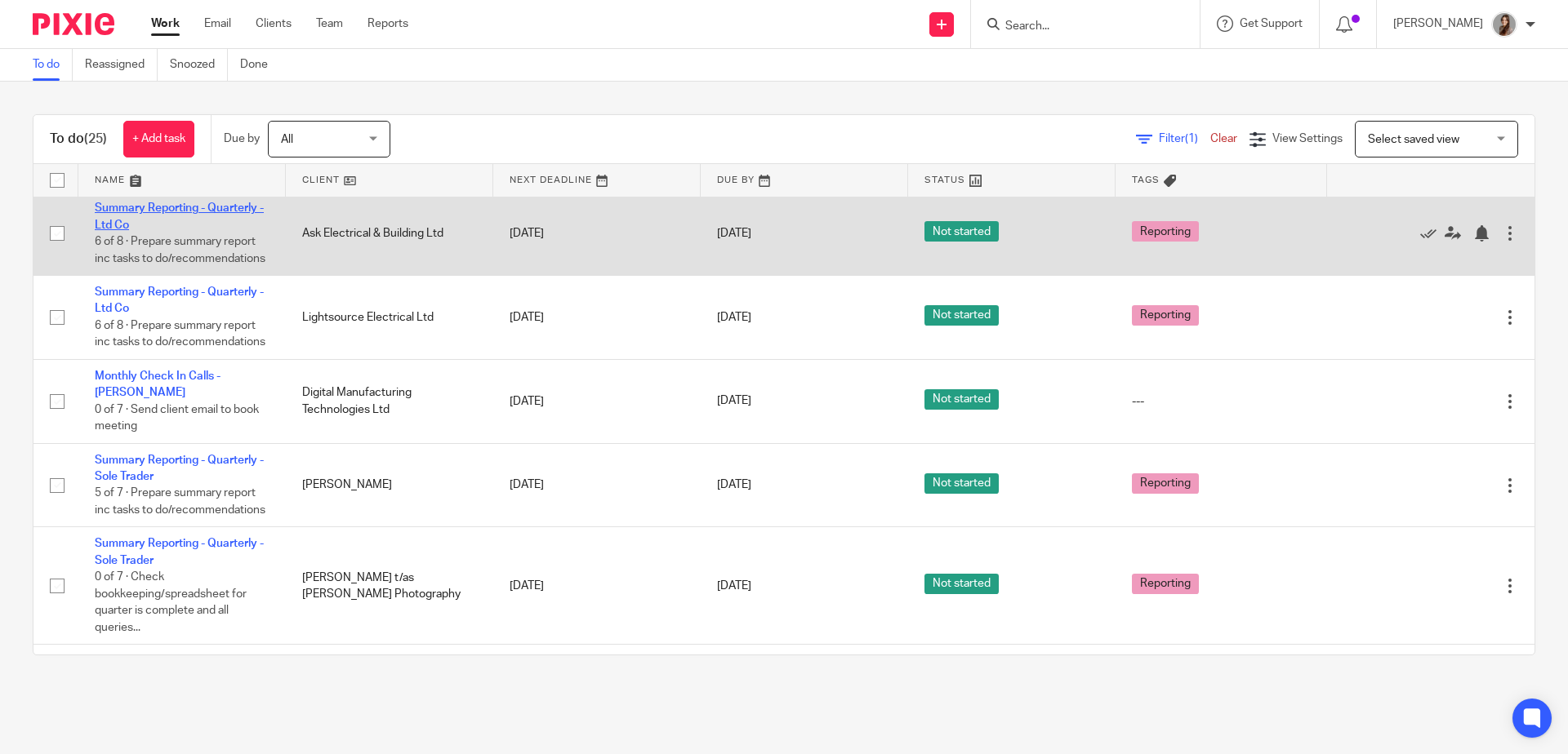
click at [124, 227] on link "Summary Reporting - Quarterly - Ltd Co" at bounding box center [179, 216] width 169 height 27
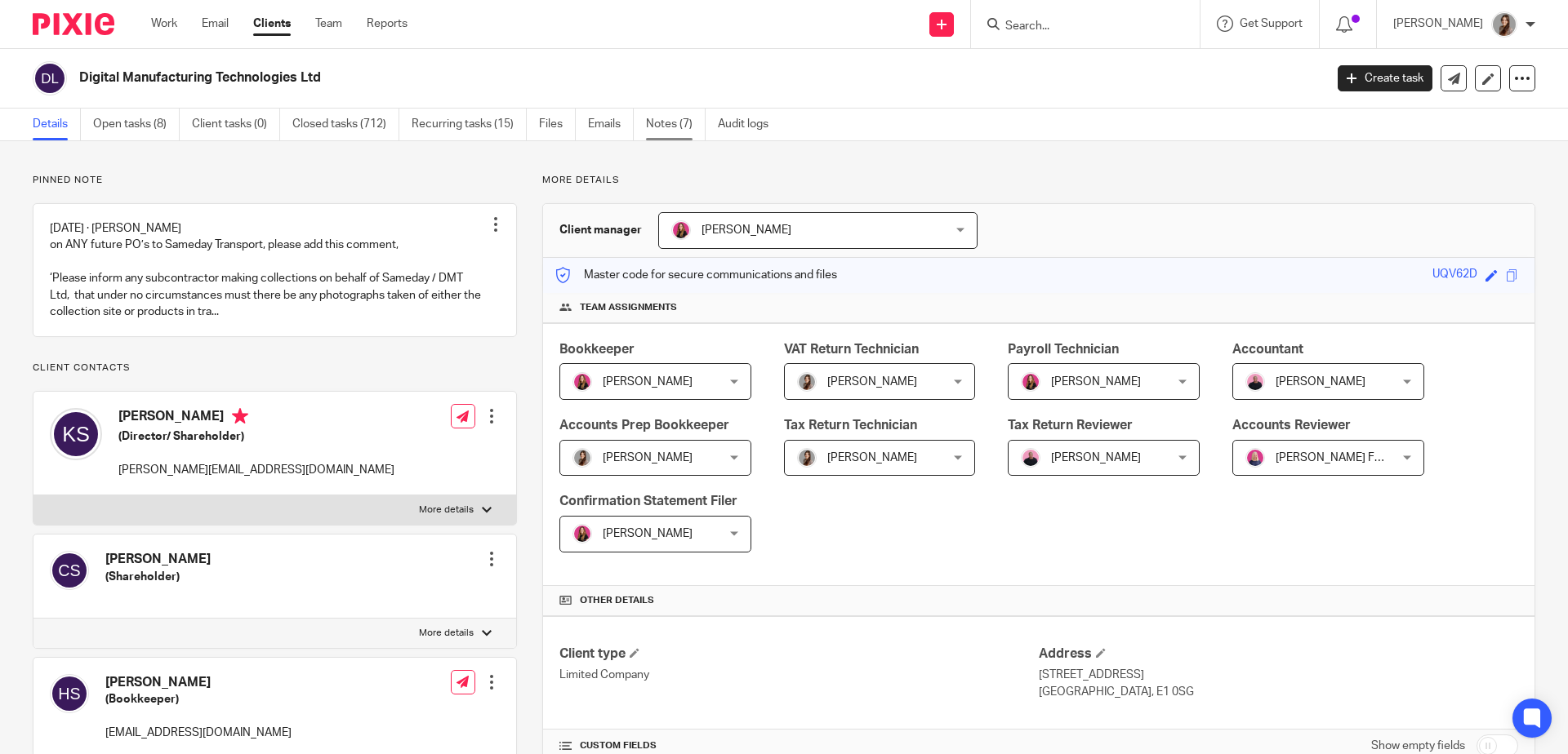
click at [660, 127] on link "Notes (7)" at bounding box center [675, 124] width 59 height 32
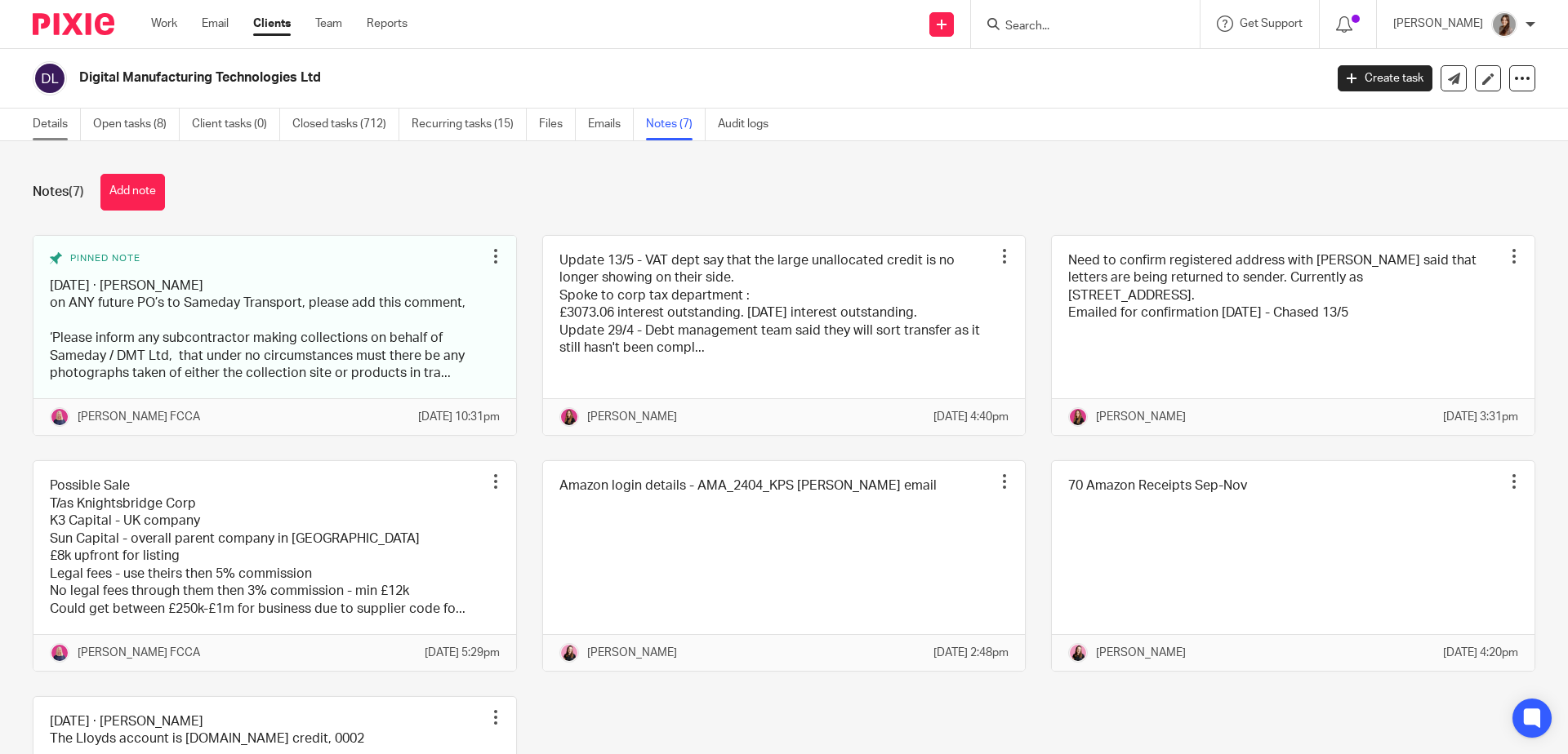
click at [47, 123] on link "Details" at bounding box center [56, 124] width 48 height 32
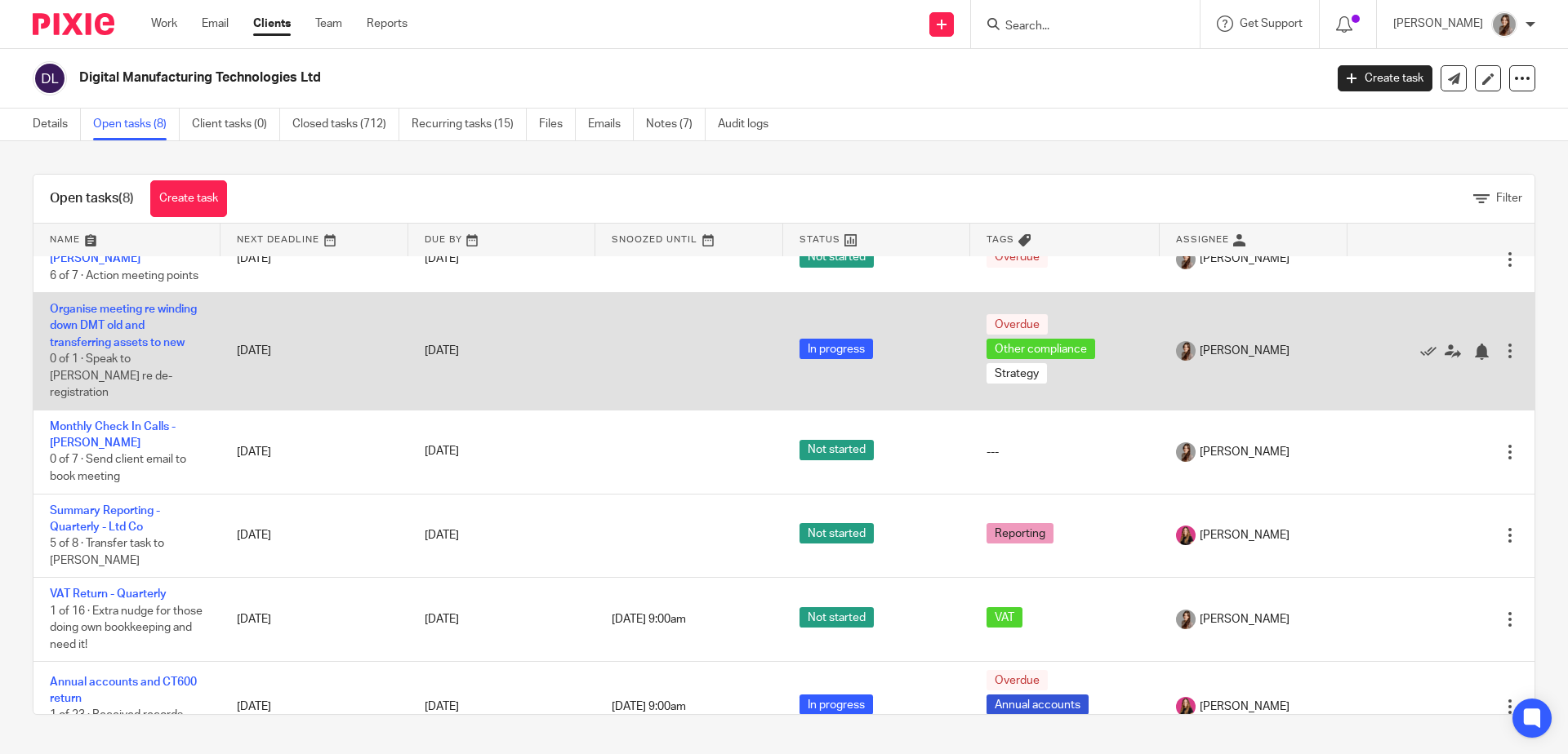
scroll to position [173, 0]
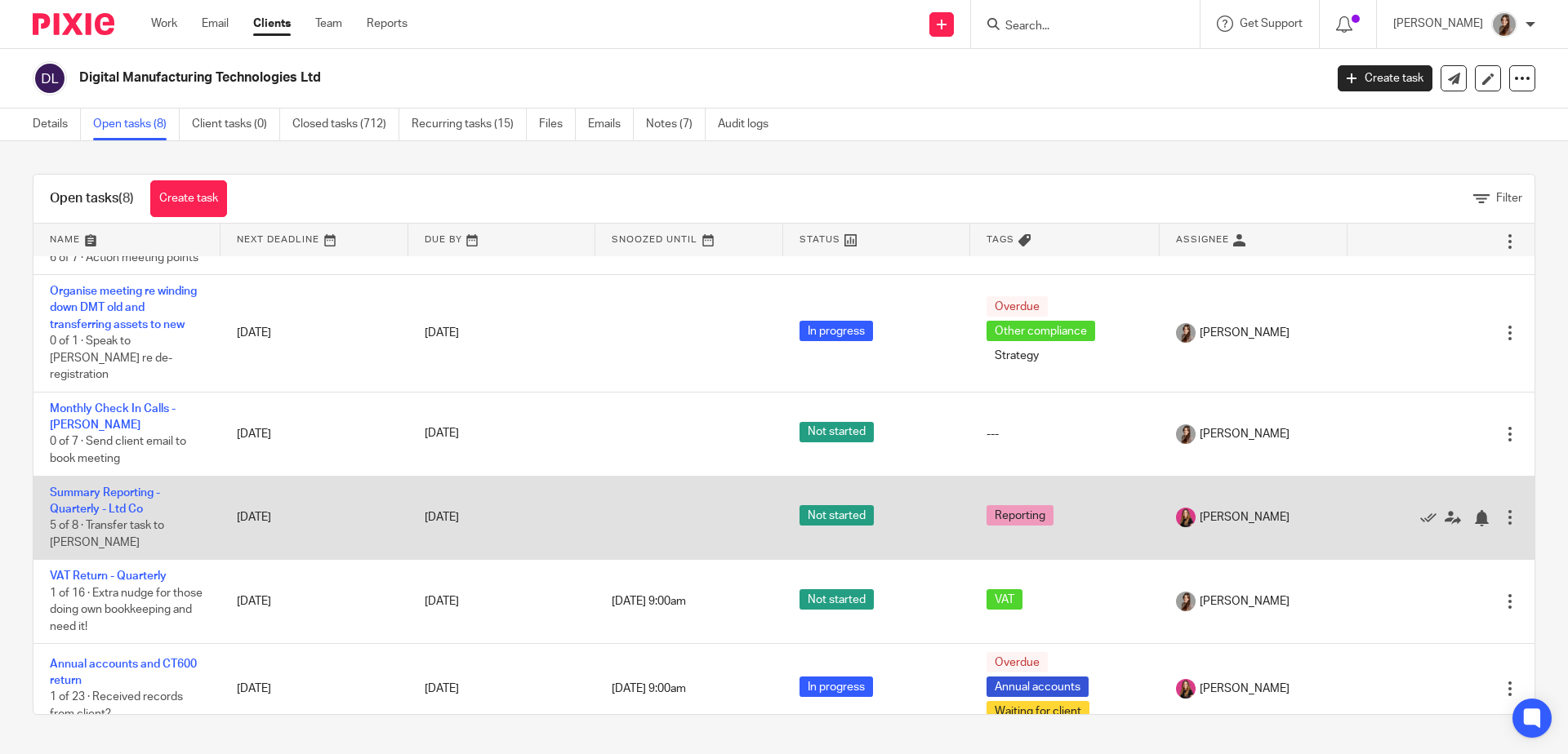
click at [116, 506] on td "Summary Reporting - Quarterly - Ltd Co 5 of 8 · Transfer task to Jennifer" at bounding box center [127, 518] width 187 height 84
click at [105, 509] on link "Summary Reporting - Quarterly - Ltd Co" at bounding box center [105, 501] width 110 height 27
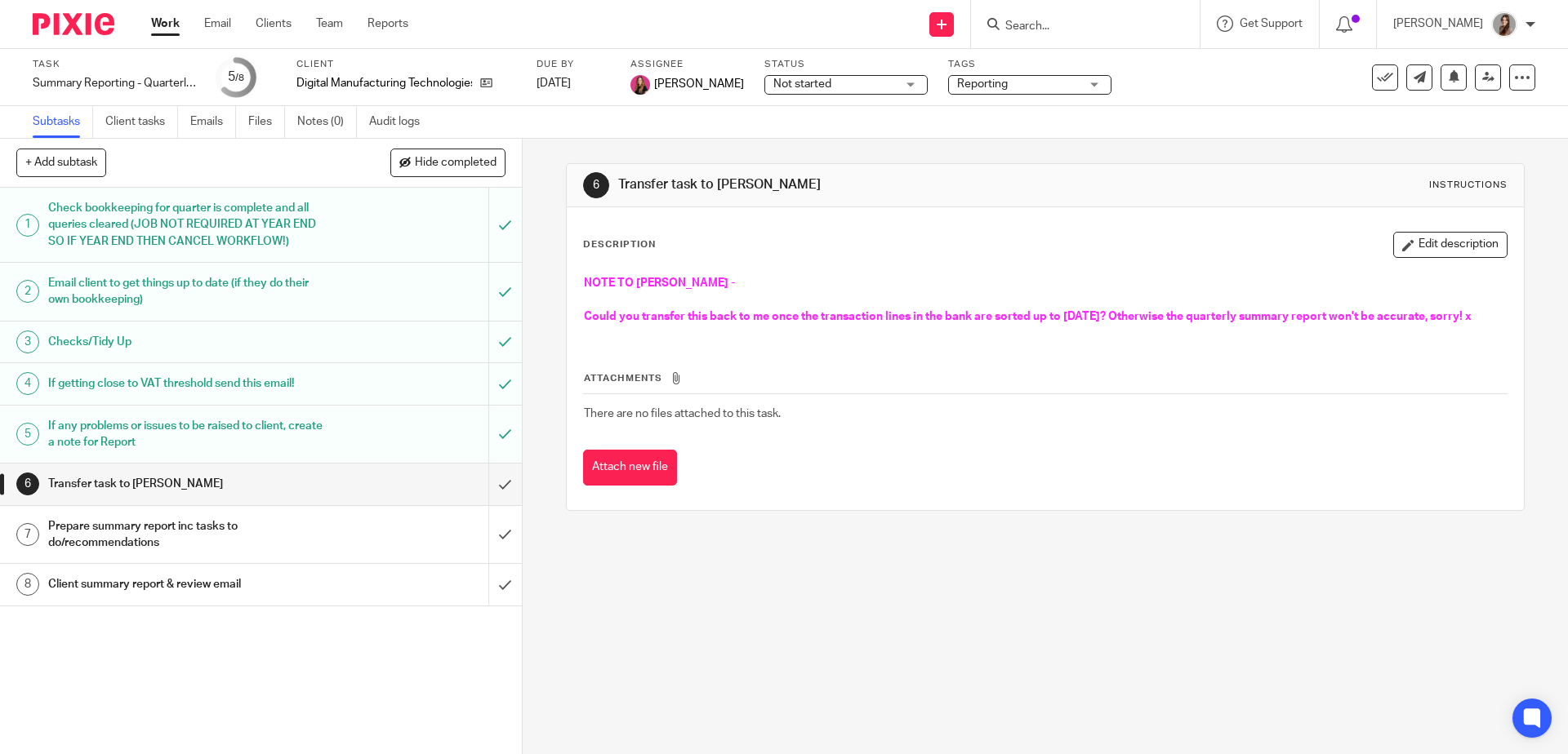
drag, startPoint x: 625, startPoint y: 338, endPoint x: 551, endPoint y: 270, distance: 100.5
click at [551, 270] on div "6 Transfer task to [PERSON_NAME] Instructions Description Edit description NOTE…" at bounding box center [1046, 446] width 1046 height 616
copy div "NOTE TO [PERSON_NAME] - Could you transfer this back to me once the transaction…"
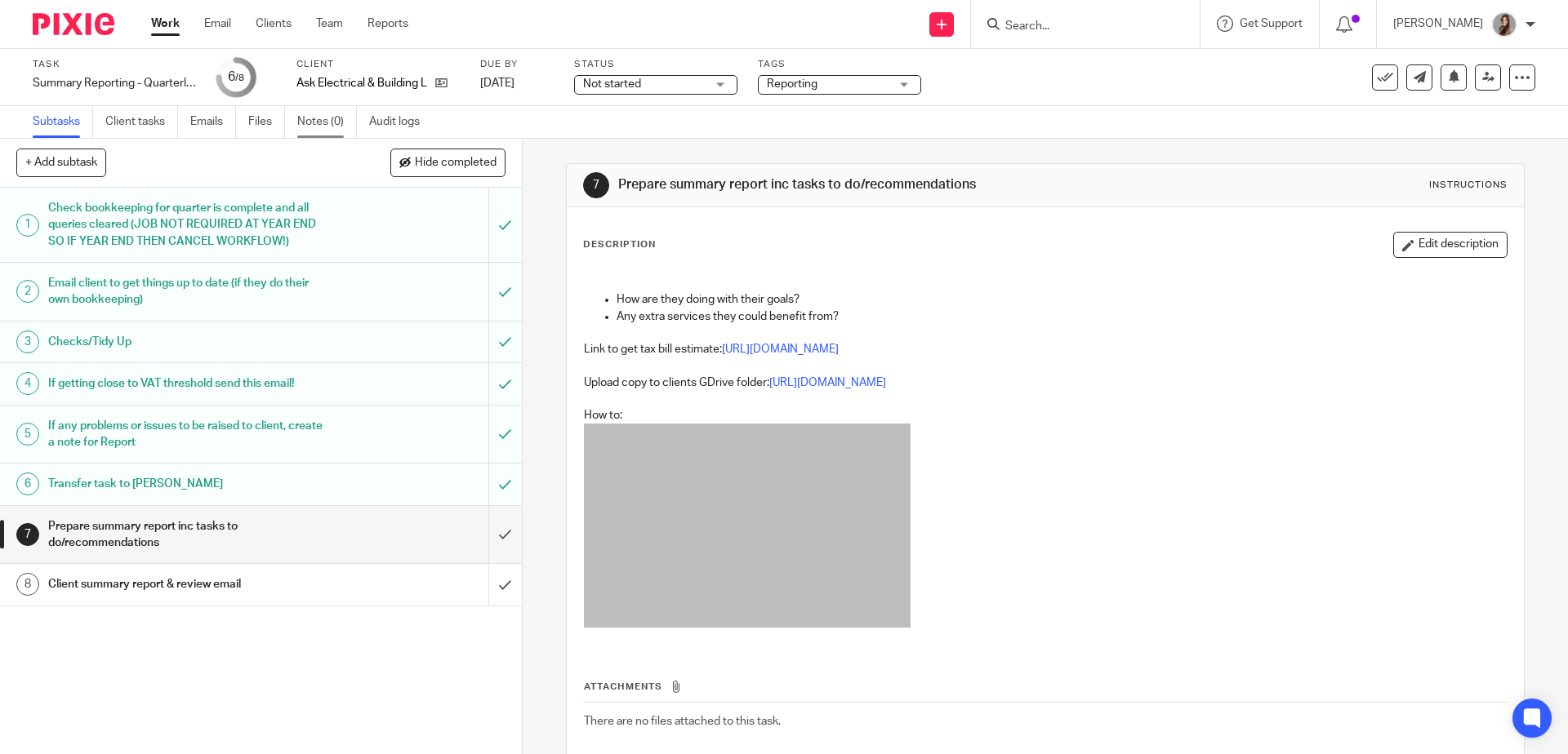
click at [315, 130] on link "Notes (0)" at bounding box center [326, 122] width 59 height 32
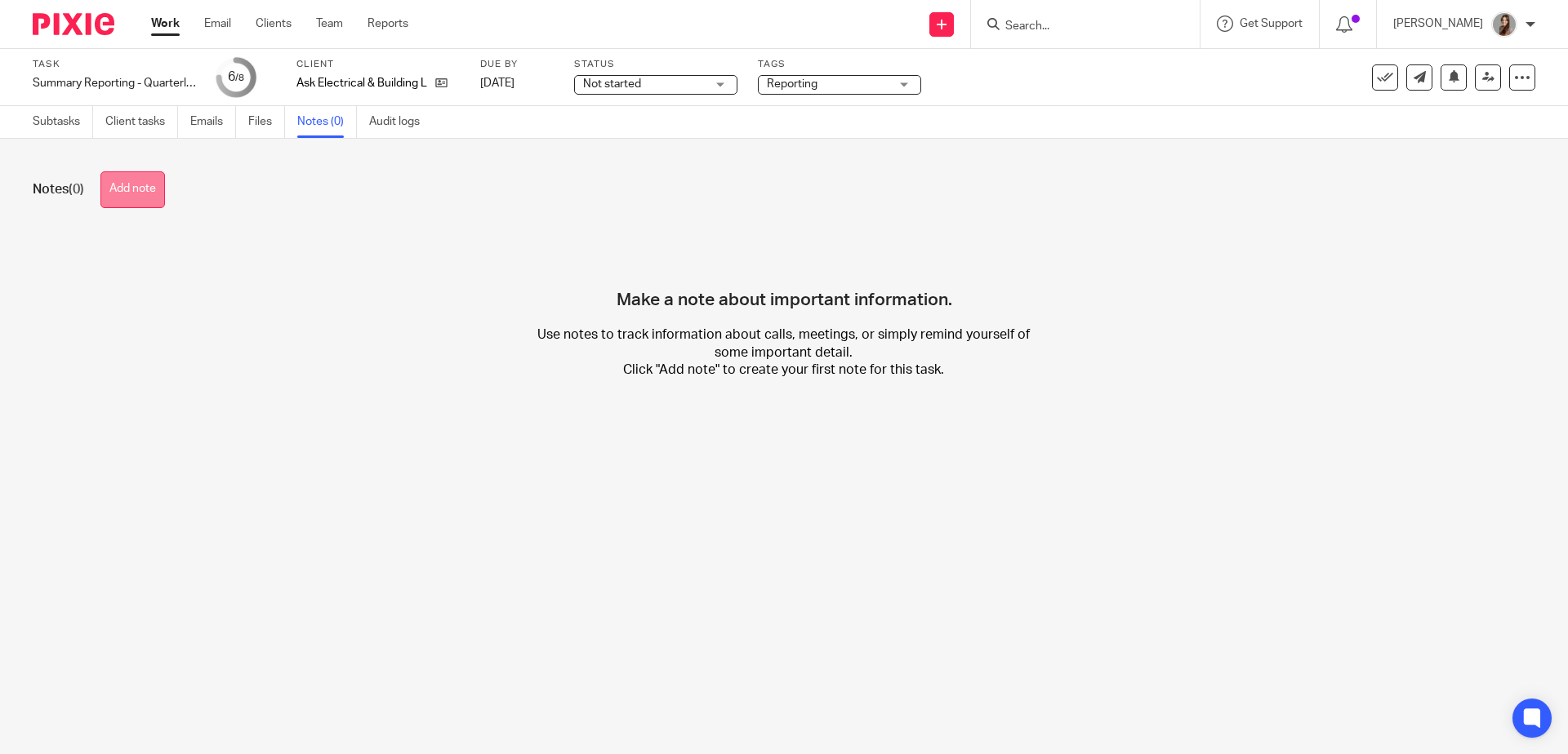
click at [148, 195] on button "Add note" at bounding box center [132, 189] width 65 height 36
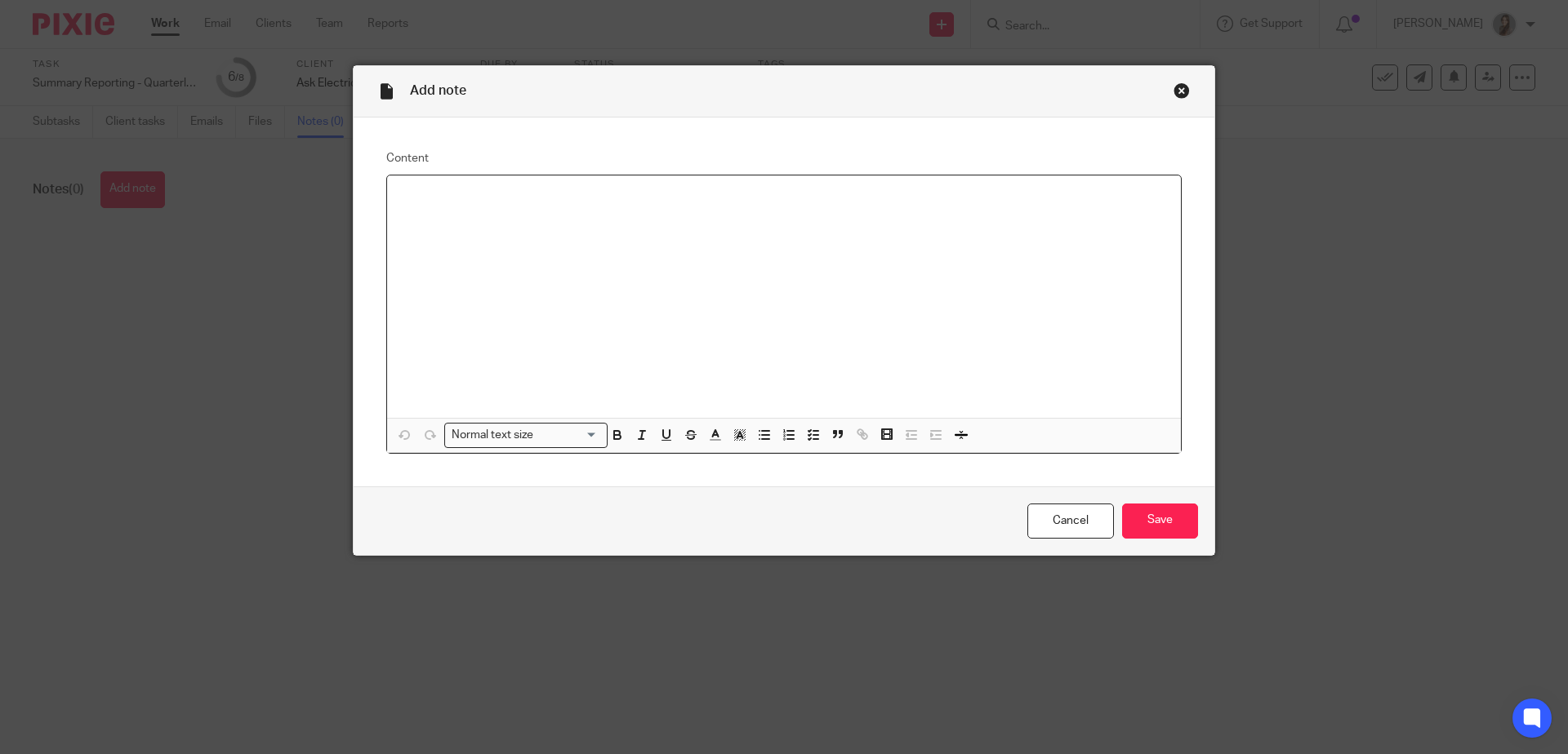
drag, startPoint x: 1171, startPoint y: 95, endPoint x: 1155, endPoint y: 90, distance: 16.8
click at [1173, 95] on div "Close this dialog window" at bounding box center [1182, 91] width 16 height 16
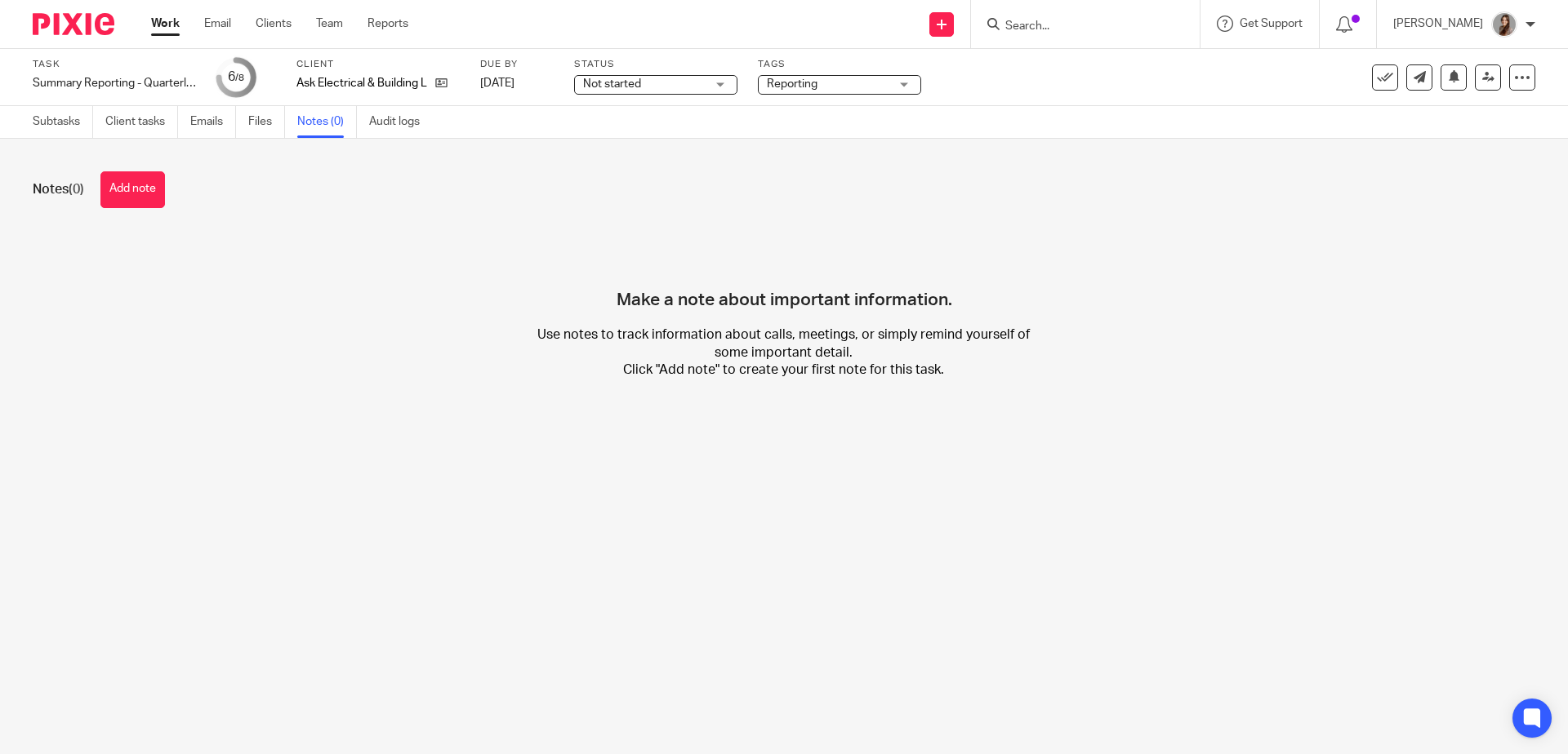
click at [27, 121] on div "Subtasks Client tasks Emails Files Notes (0) Audit logs" at bounding box center [231, 122] width 461 height 32
click at [55, 125] on link "Subtasks" at bounding box center [63, 122] width 60 height 32
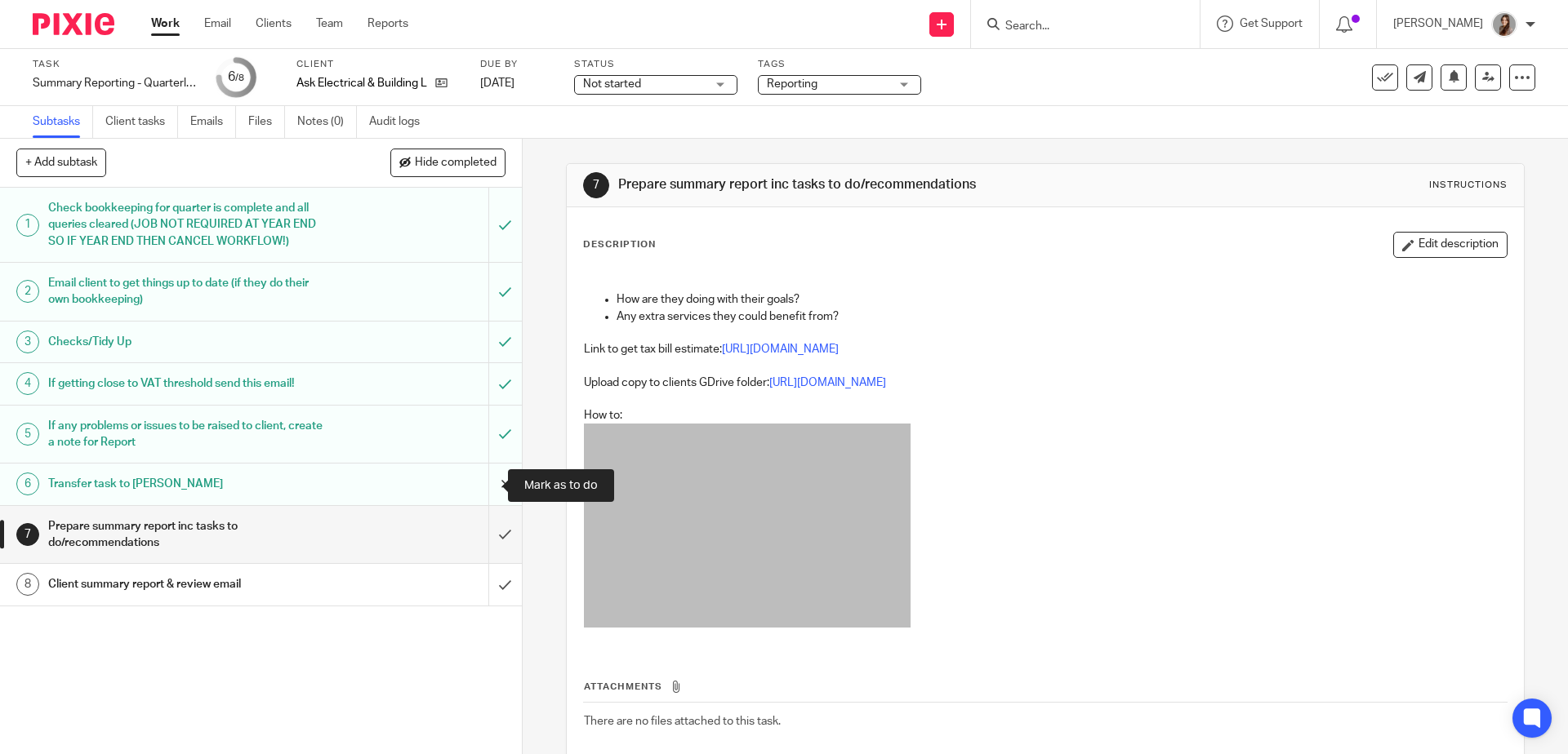
click at [487, 485] on input "submit" at bounding box center [261, 484] width 522 height 41
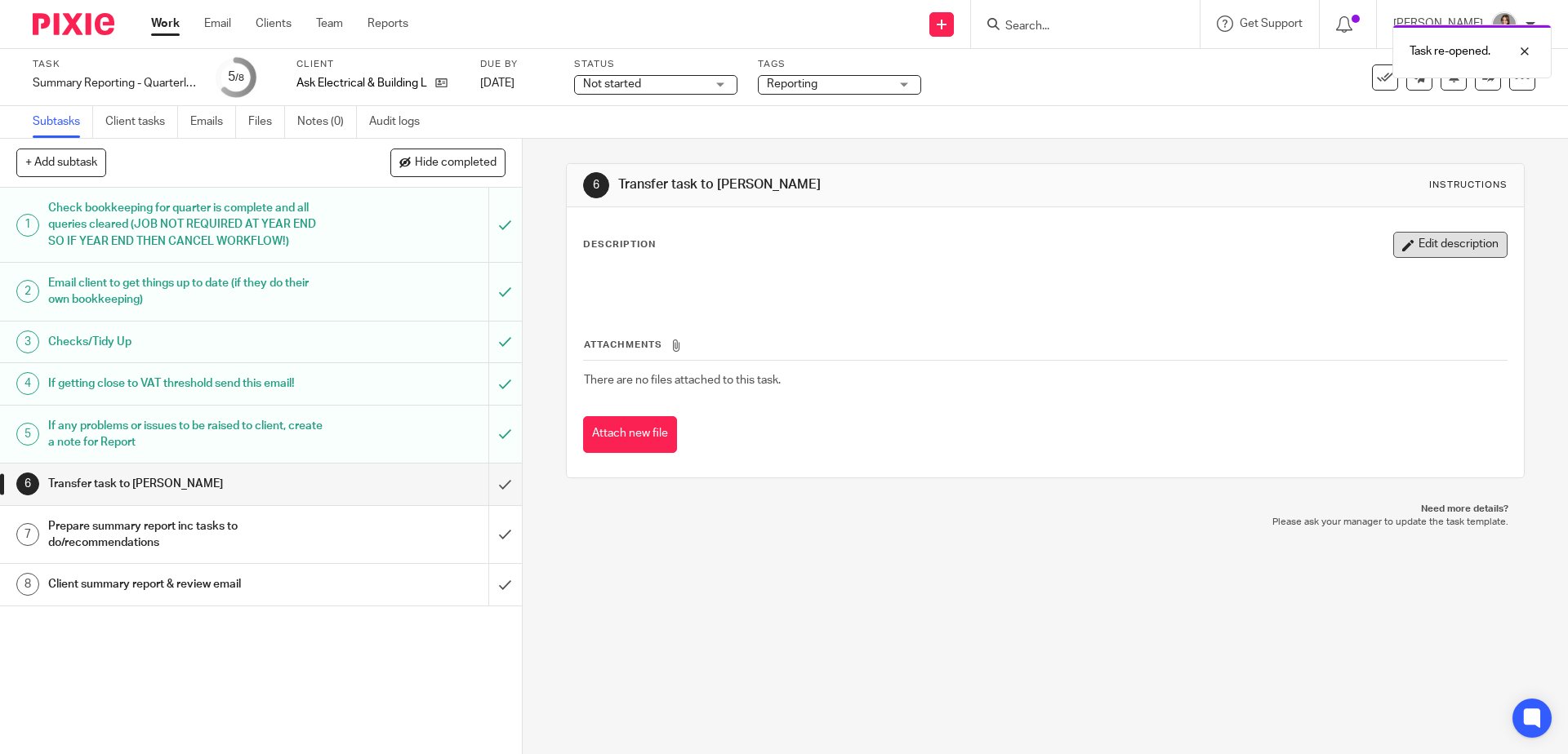
click at [1433, 239] on button "Edit description" at bounding box center [1450, 245] width 115 height 26
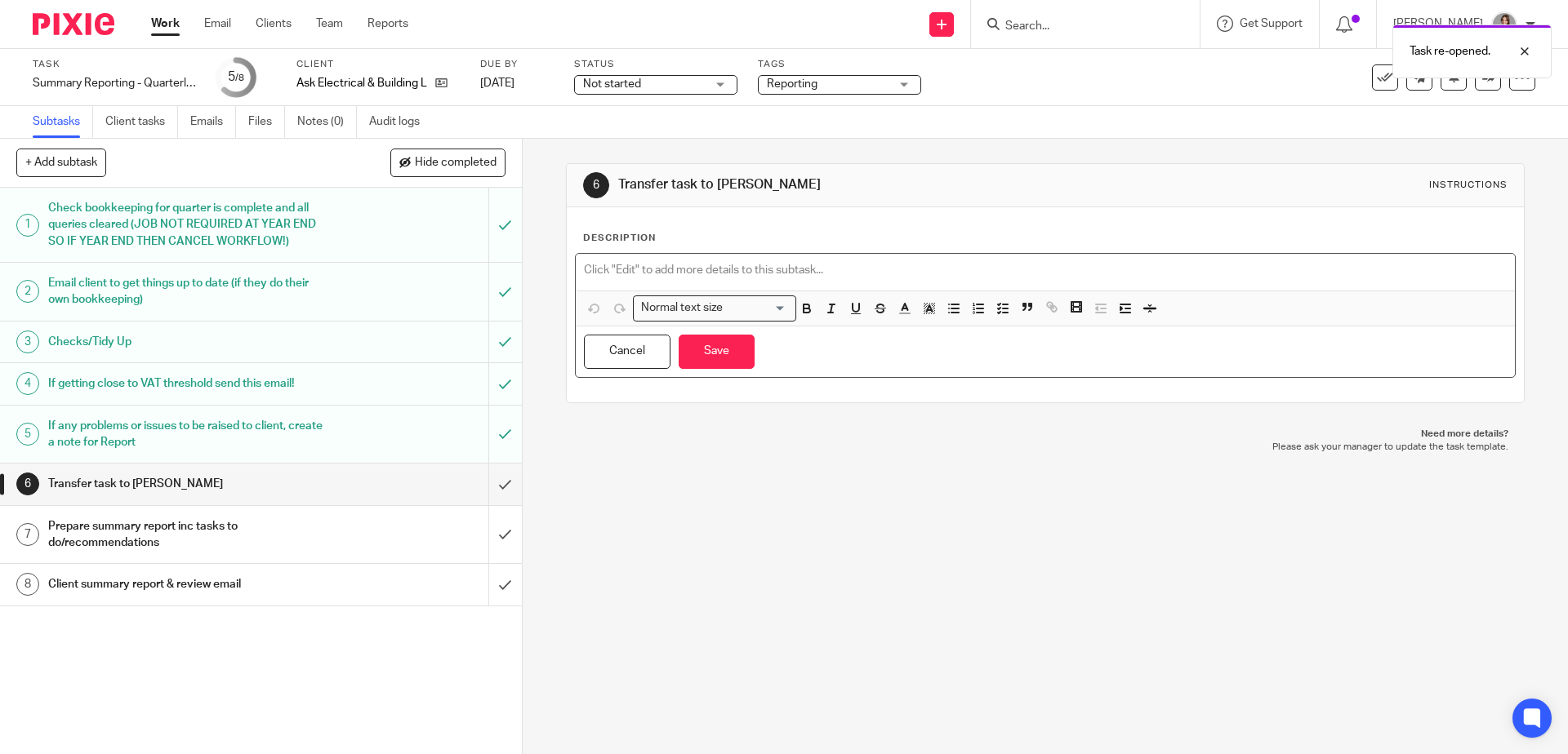
click at [651, 275] on p at bounding box center [1045, 270] width 922 height 16
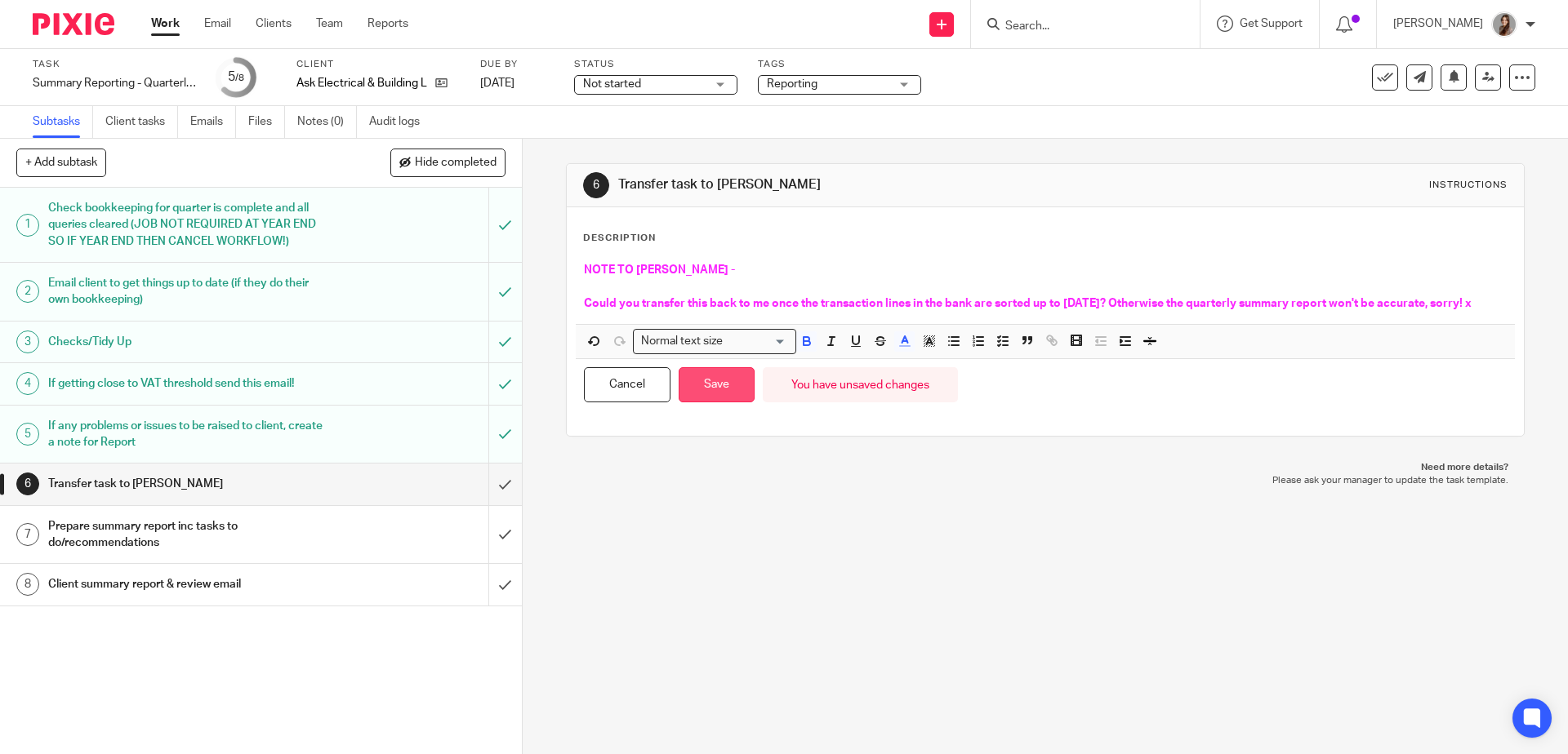
click at [714, 402] on button "Save" at bounding box center [716, 384] width 76 height 36
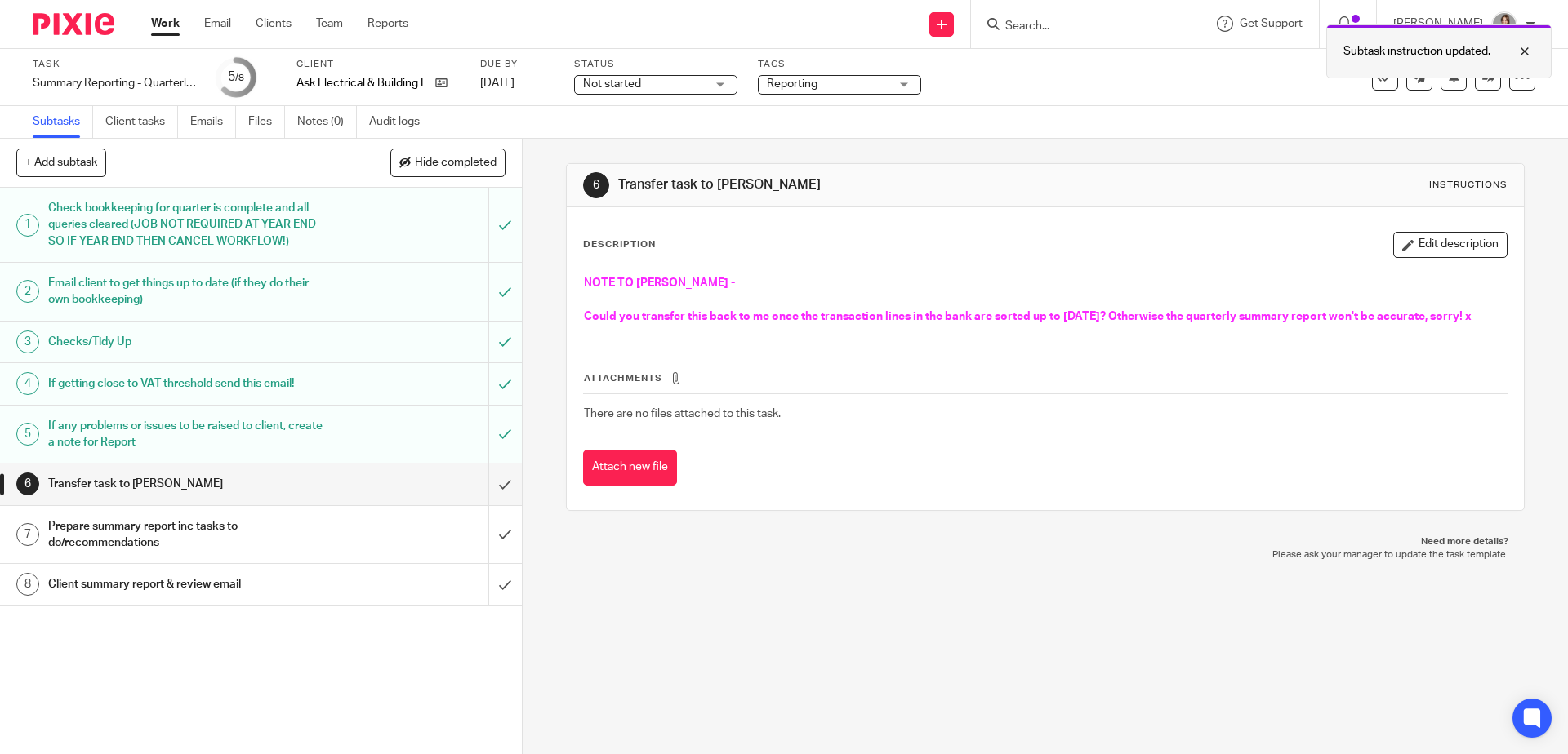
click at [1532, 53] on div at bounding box center [1512, 52] width 44 height 20
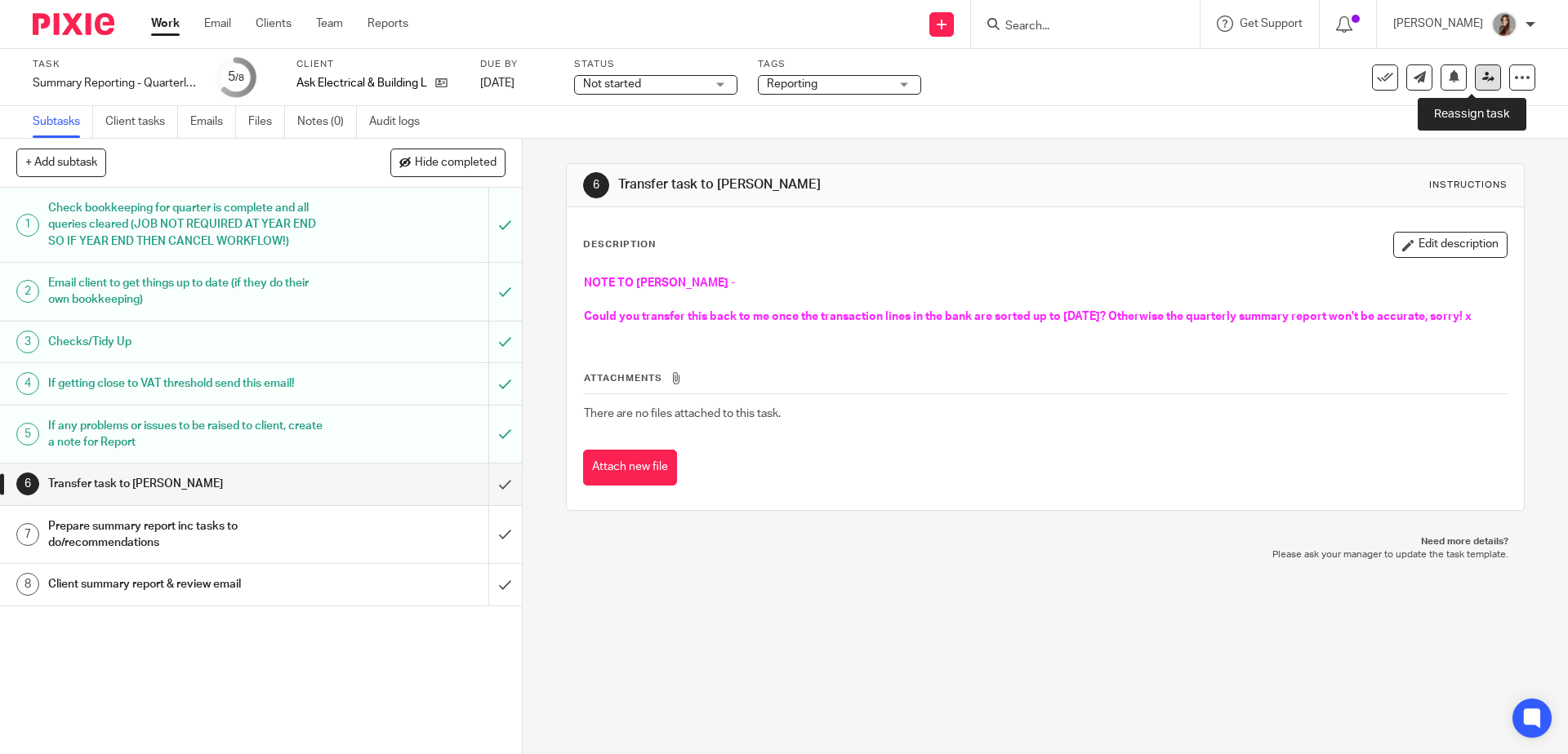
click at [1476, 84] on link at bounding box center [1488, 77] width 26 height 26
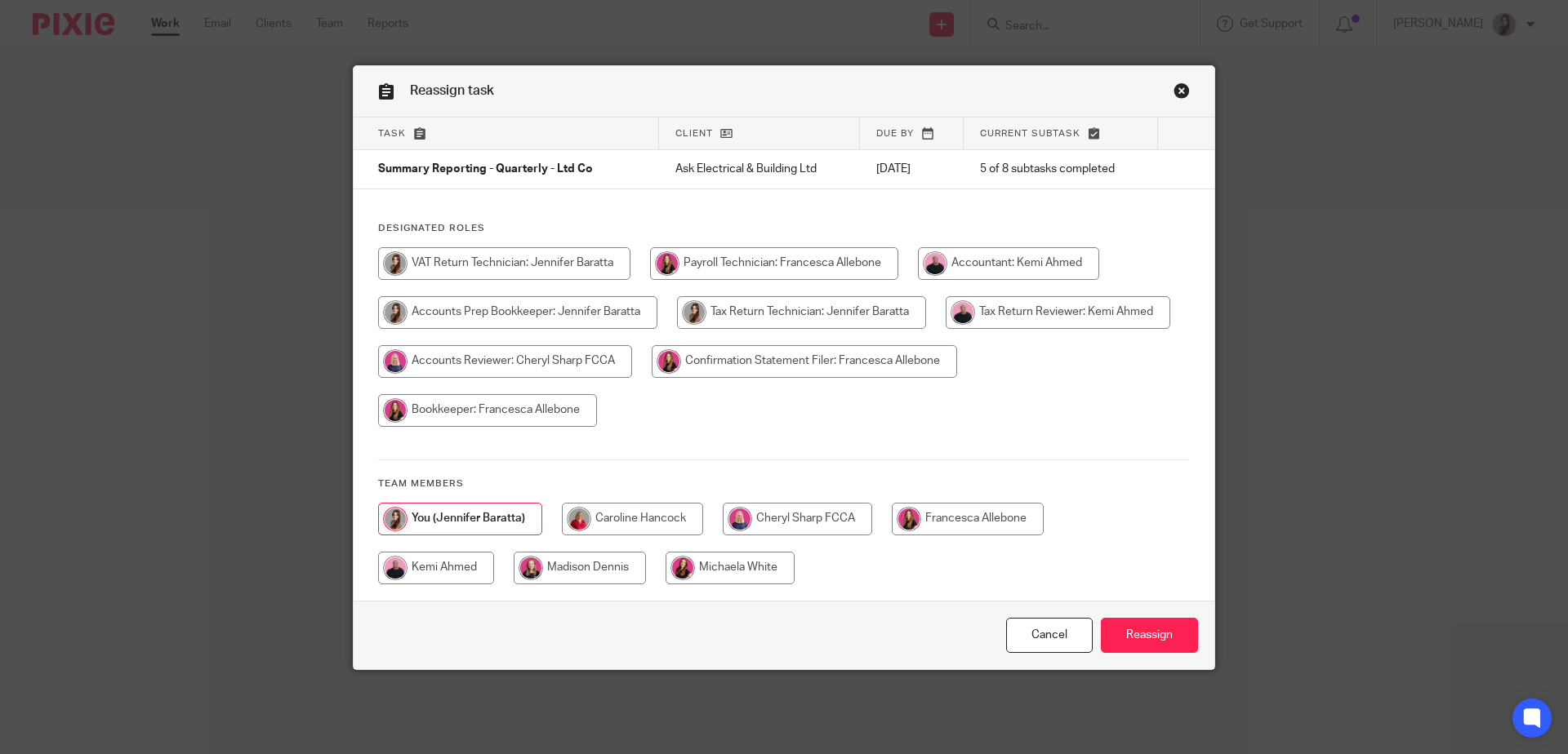
click at [943, 519] on input "radio" at bounding box center [968, 519] width 152 height 33
radio input "true"
drag, startPoint x: 1143, startPoint y: 646, endPoint x: 1055, endPoint y: 593, distance: 102.7
click at [1143, 646] on input "Reassign" at bounding box center [1150, 636] width 97 height 36
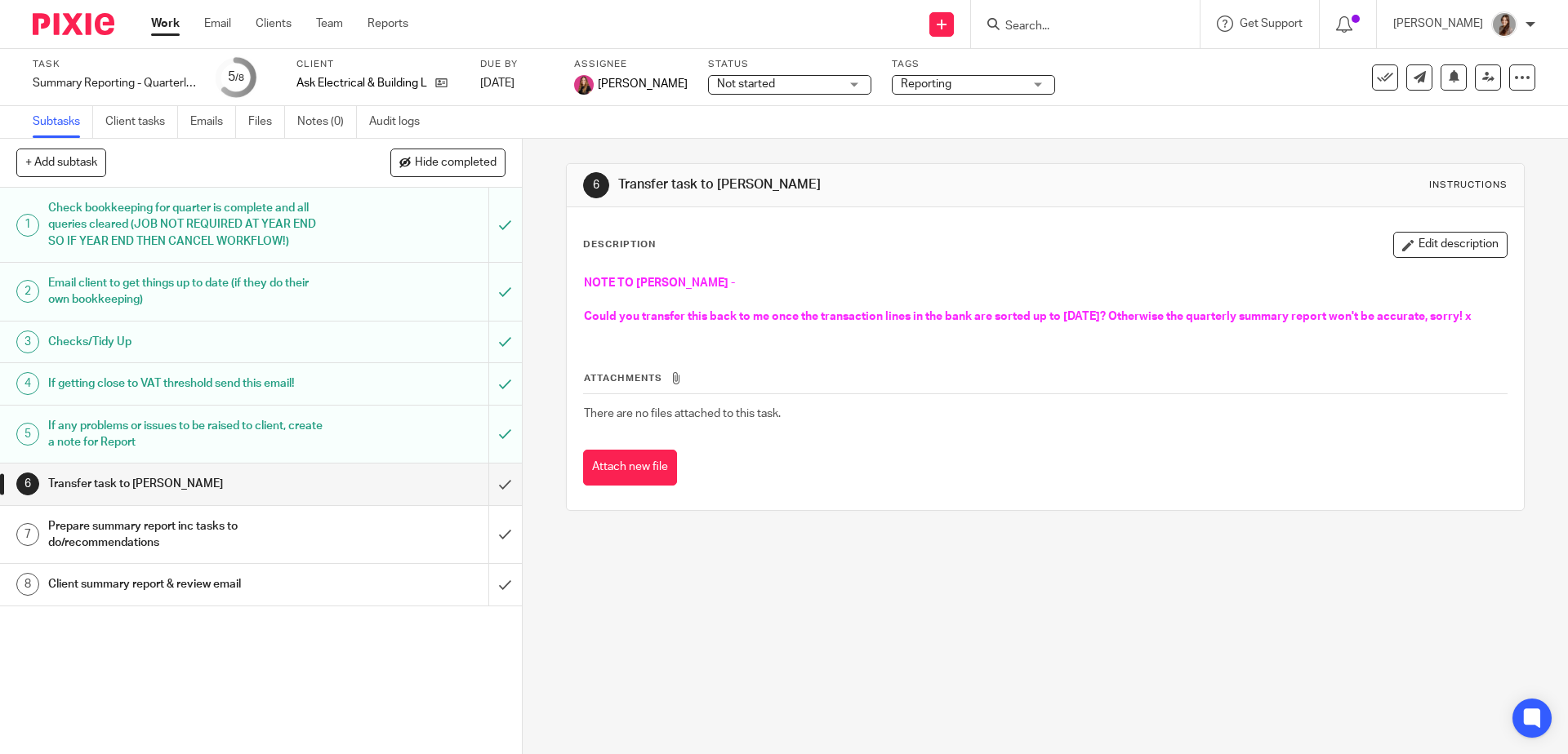
click at [92, 27] on img at bounding box center [74, 24] width 82 height 22
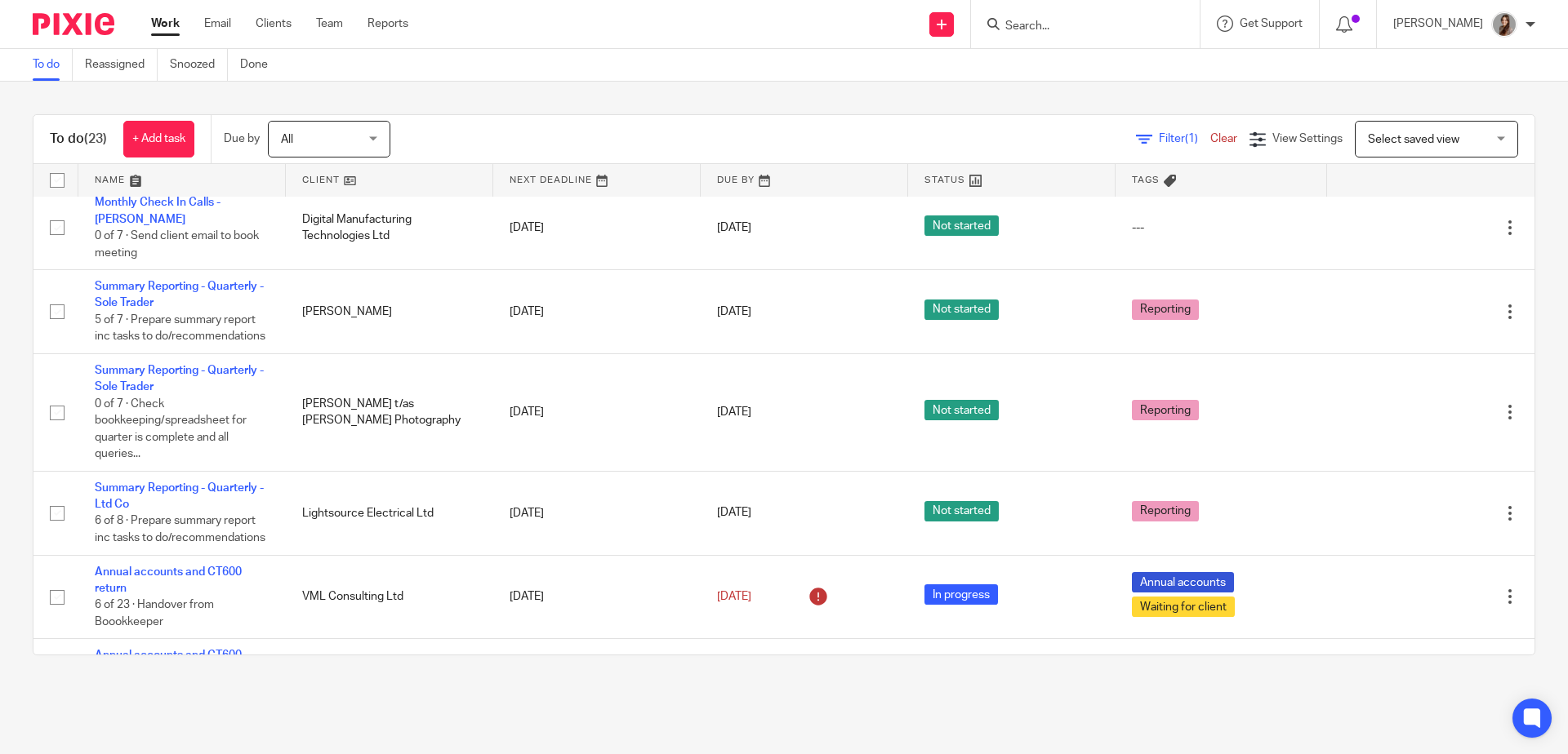
scroll to position [430, 0]
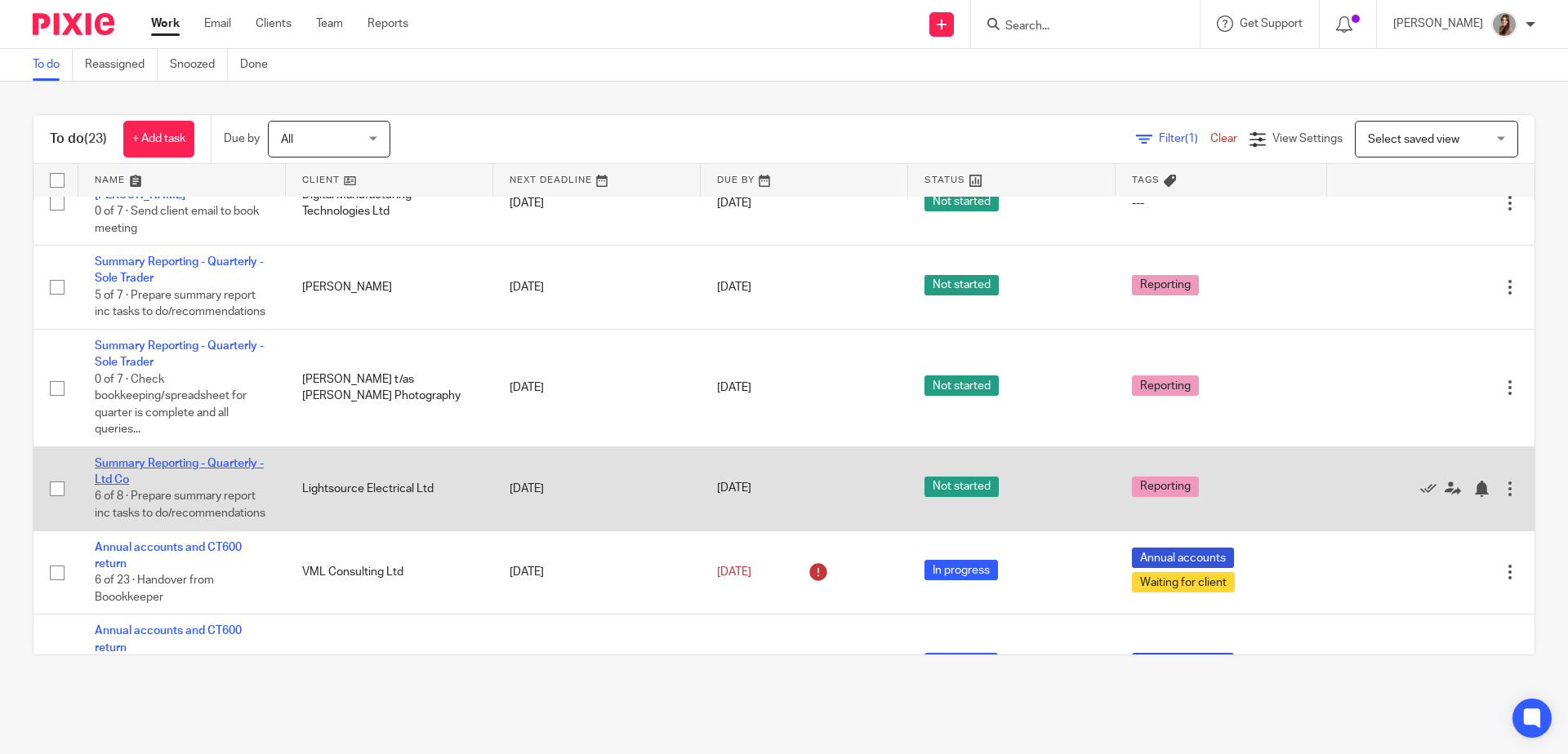
click at [166, 485] on link "Summary Reporting - Quarterly - Ltd Co" at bounding box center [179, 472] width 169 height 27
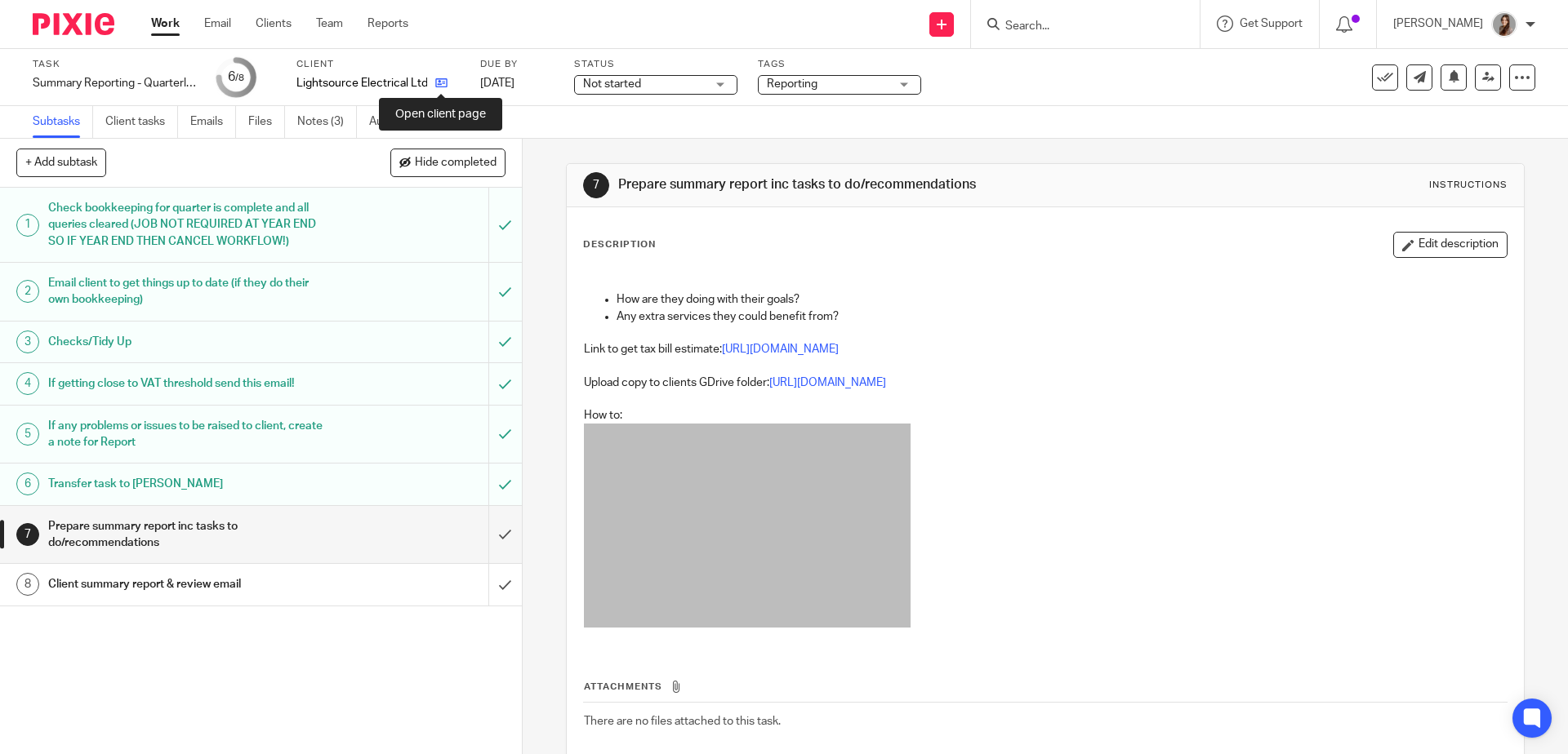
click at [440, 83] on icon at bounding box center [441, 82] width 12 height 12
click at [206, 484] on h1 "Transfer task to Jennifer" at bounding box center [190, 484] width 282 height 25
click at [483, 489] on input "submit" at bounding box center [261, 484] width 522 height 41
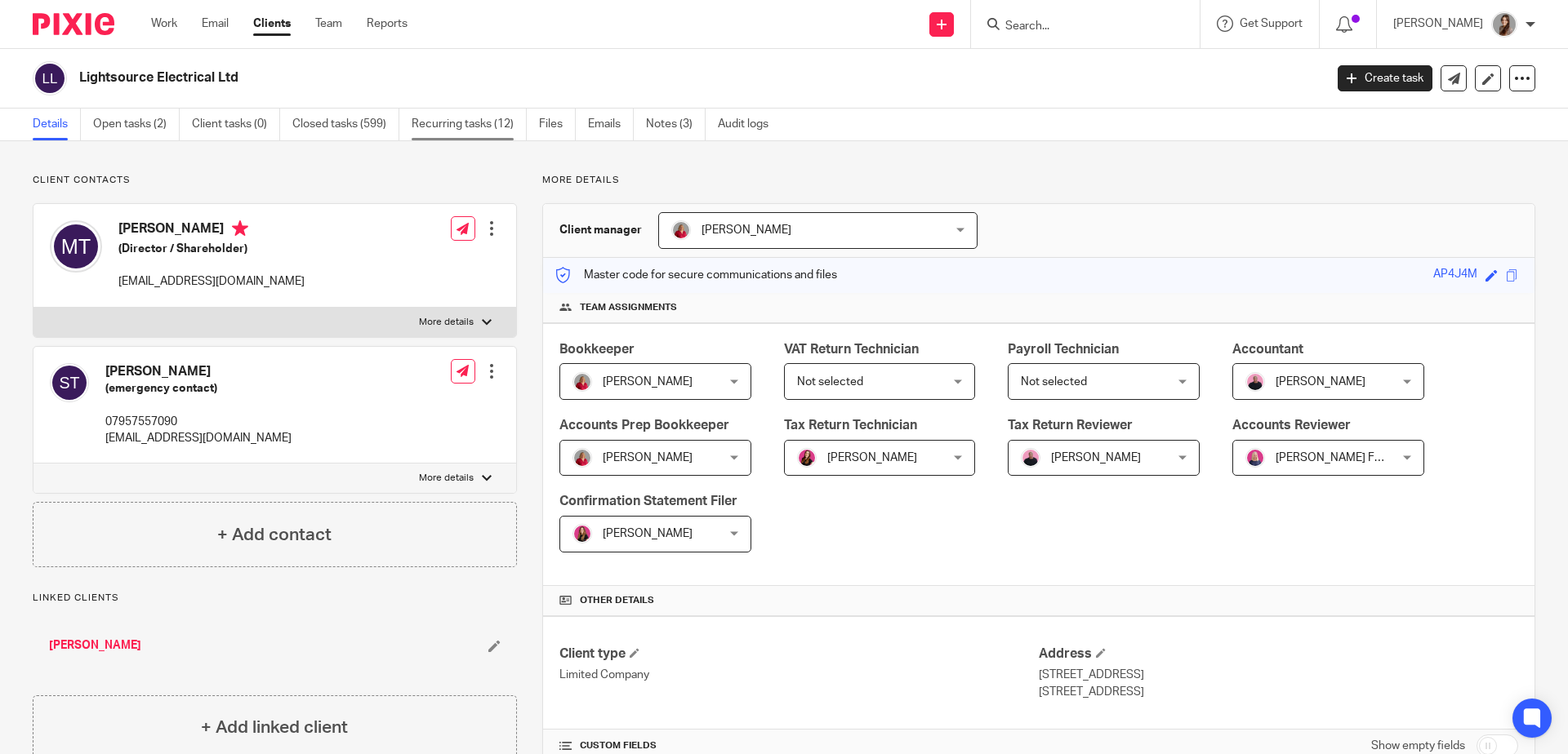
click at [488, 130] on link "Recurring tasks (12)" at bounding box center [469, 124] width 115 height 32
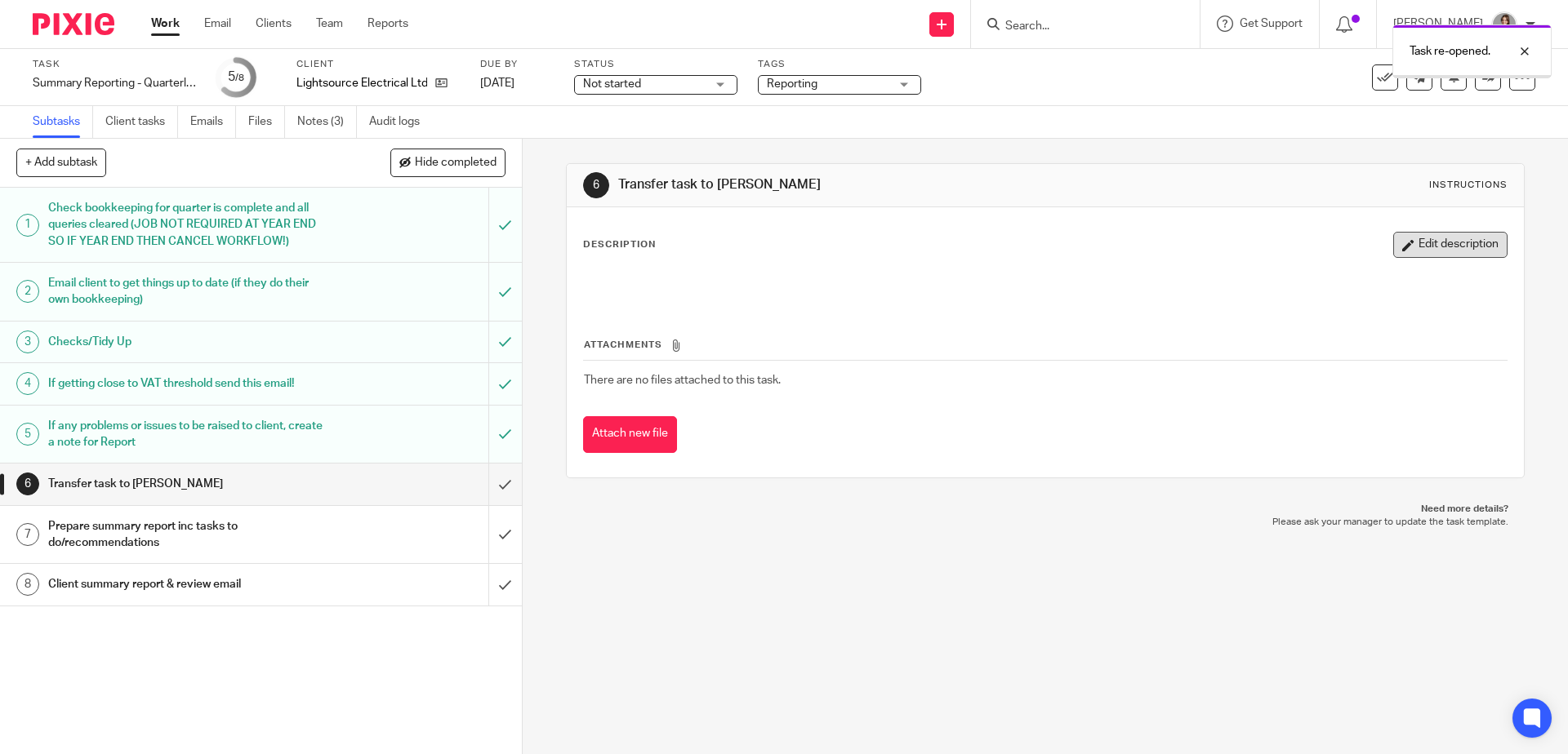
click at [1411, 253] on button "Edit description" at bounding box center [1450, 245] width 115 height 26
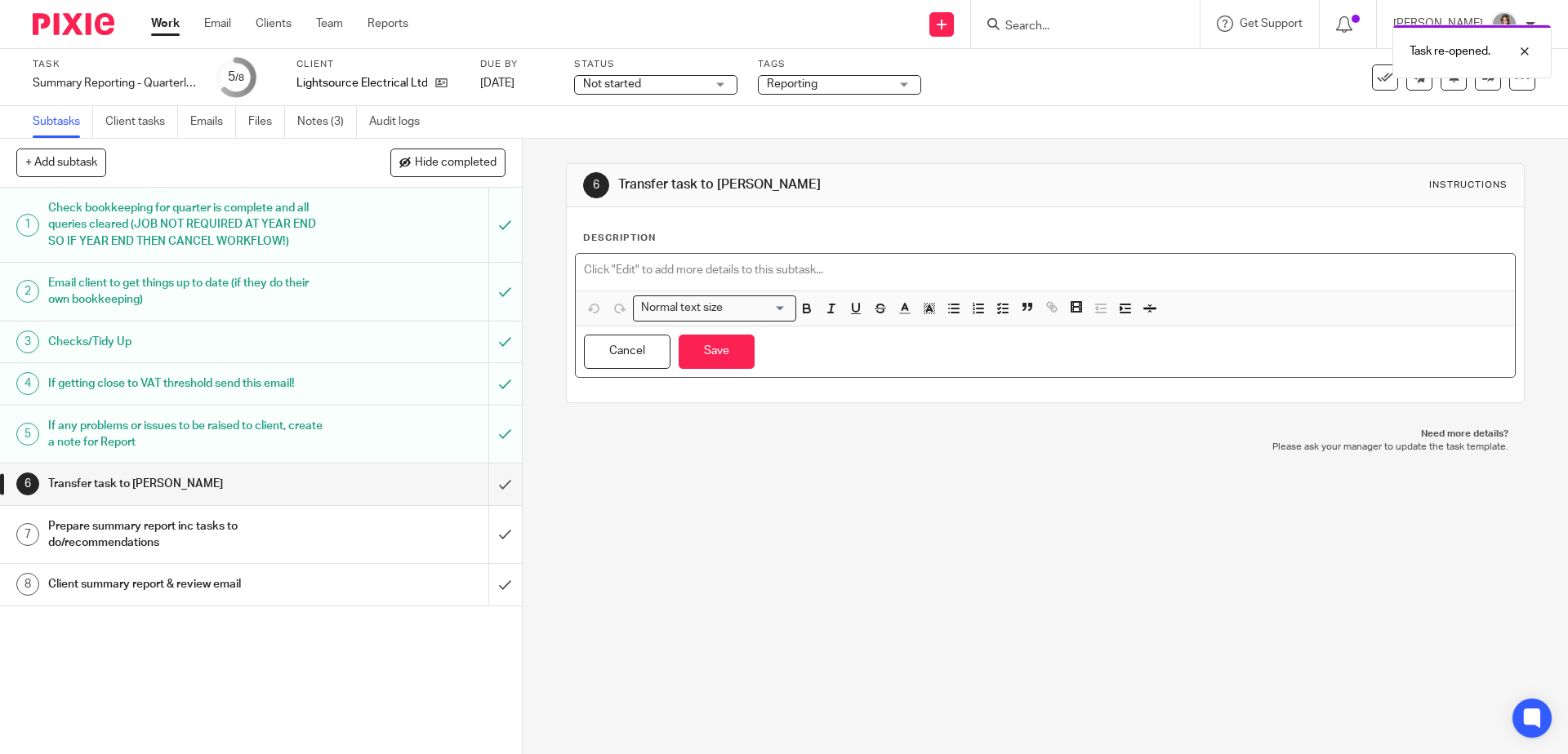
click at [666, 269] on p at bounding box center [1045, 270] width 922 height 16
paste div
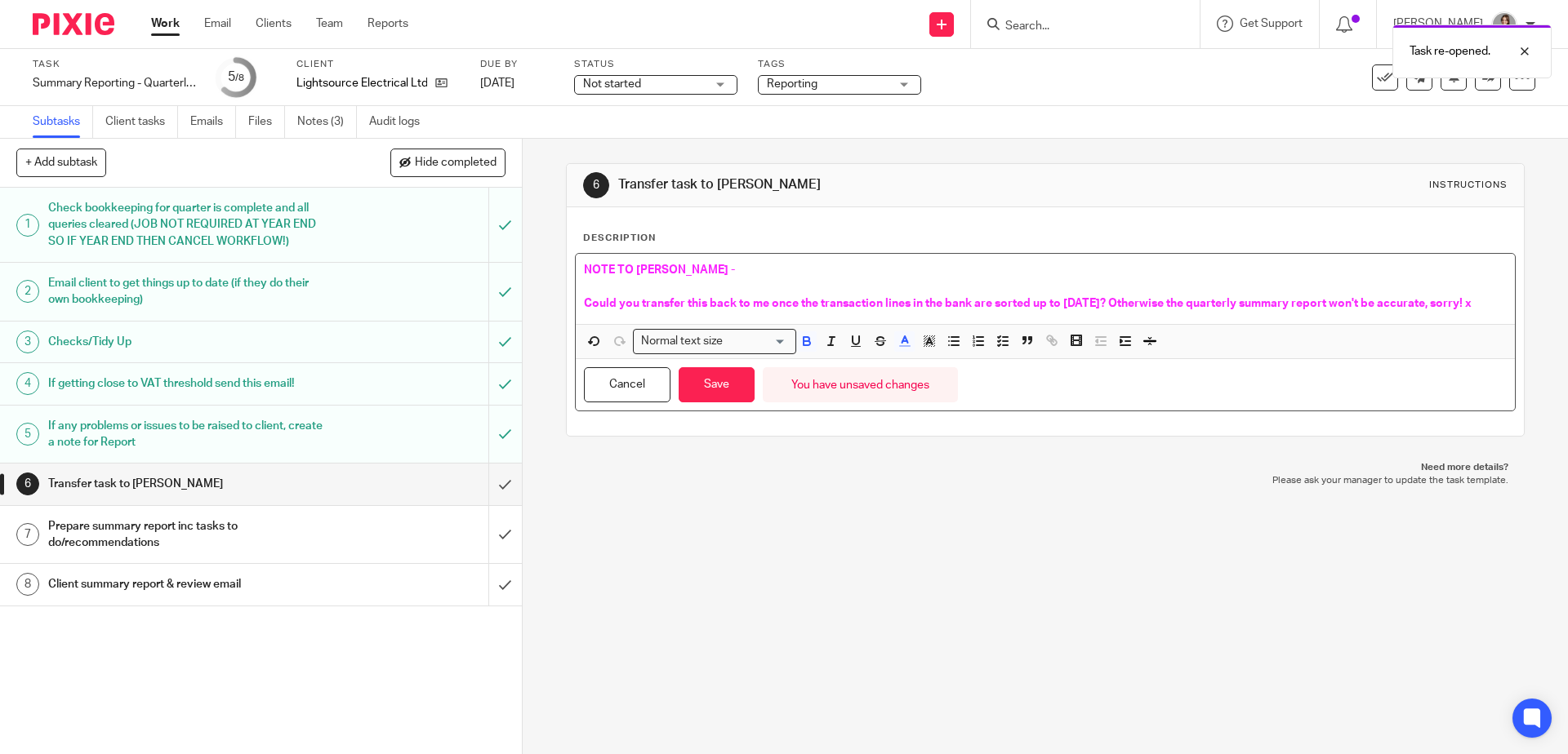
click at [658, 272] on span "NOTE TO FRANKIE -" at bounding box center [660, 270] width 151 height 12
click at [657, 272] on span "NOTE TO FRANKIE -" at bounding box center [660, 270] width 151 height 12
click at [625, 311] on p "Could you transfer this back to me once the transaction lines in the bank are s…" at bounding box center [1045, 304] width 922 height 16
click at [1168, 302] on span "Could you transfer this back to me once the transaction lines in the bank are s…" at bounding box center [1023, 303] width 879 height 12
click at [1166, 302] on span "Could you transfer this back to me once the transaction lines in the bank are s…" at bounding box center [1023, 303] width 879 height 12
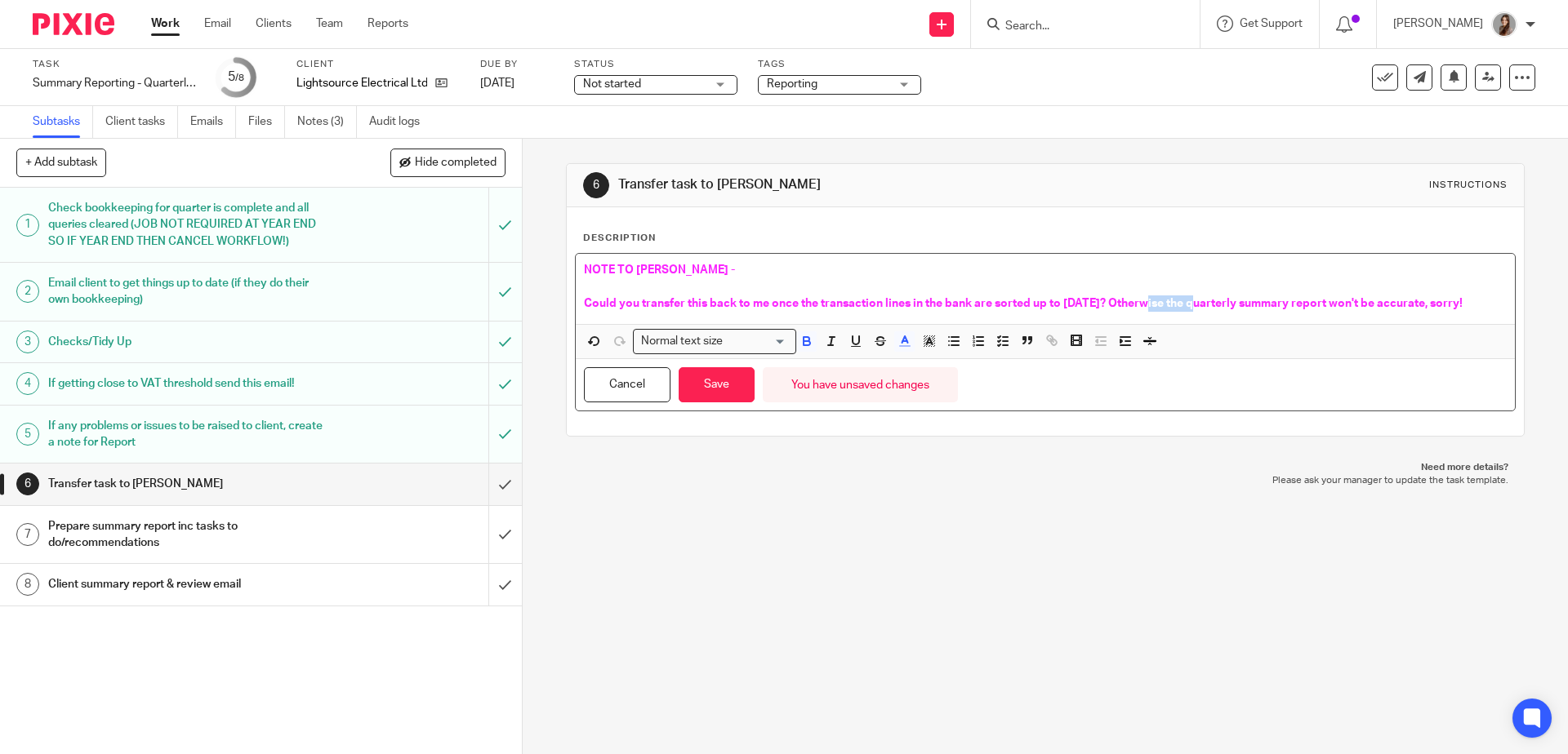
click at [1166, 302] on span "Could you transfer this back to me once the transaction lines in the bank are s…" at bounding box center [1023, 303] width 879 height 12
click at [1127, 306] on span "Could you transfer this back to me once the transaction lines in the bank are s…" at bounding box center [1023, 303] width 879 height 12
drag, startPoint x: 1177, startPoint y: 309, endPoint x: 1252, endPoint y: 302, distance: 75.3
click at [1252, 302] on span "Could you transfer this back to me once the transaction lines in the bank are s…" at bounding box center [1042, 303] width 917 height 12
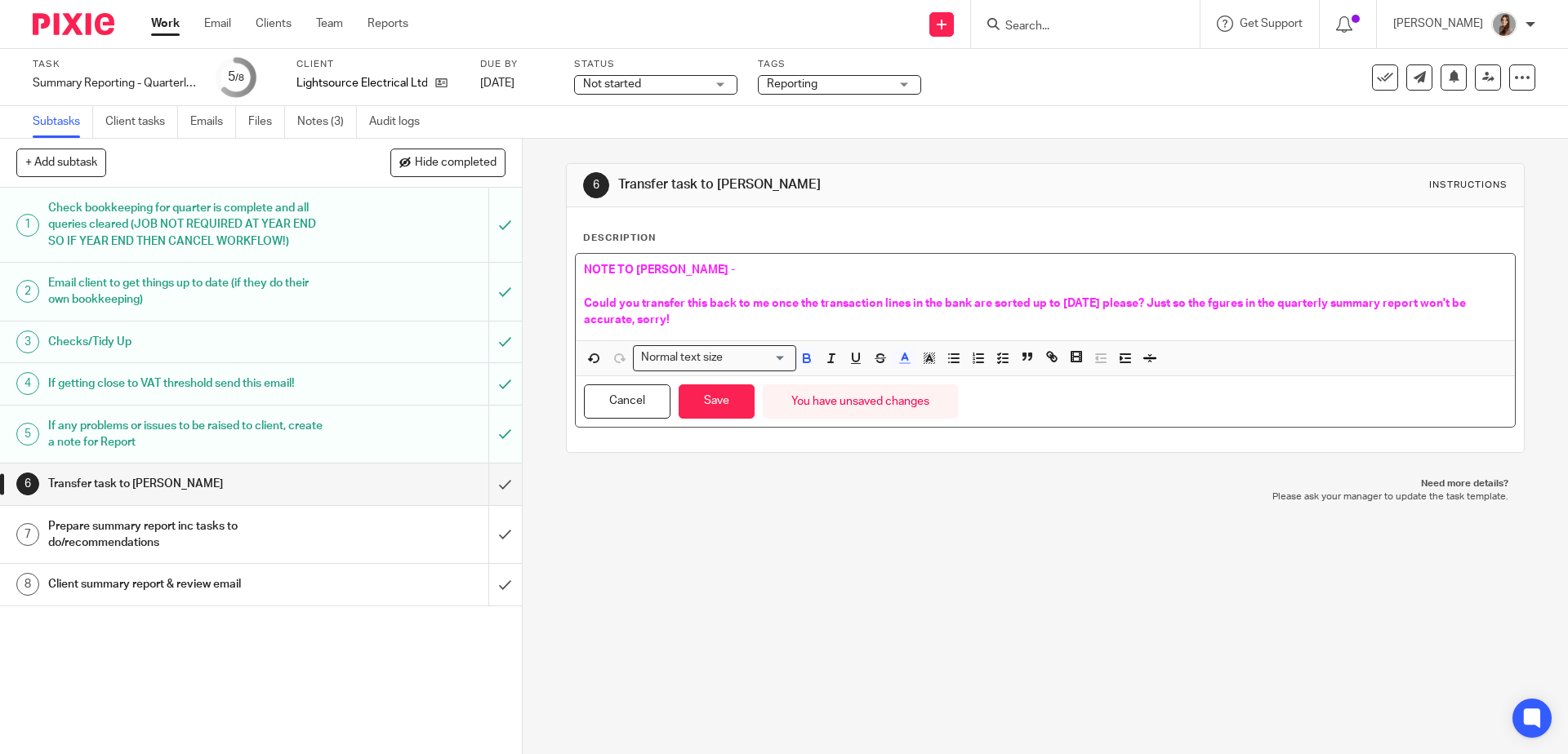
drag, startPoint x: 733, startPoint y: 328, endPoint x: 579, endPoint y: 323, distance: 154.1
click at [584, 323] on p "Could you transfer this back to me once the transaction lines in the bank are s…" at bounding box center [1045, 312] width 922 height 34
click at [634, 306] on span "Could you transfer this back to me once the transaction lines in the bank are s…" at bounding box center [1042, 311] width 917 height 27
click at [941, 338] on div "NOTE TO CAROLINE - Could you transfer this back to me once the transaction line…" at bounding box center [1045, 297] width 938 height 87
click at [736, 406] on button "Save" at bounding box center [716, 402] width 76 height 36
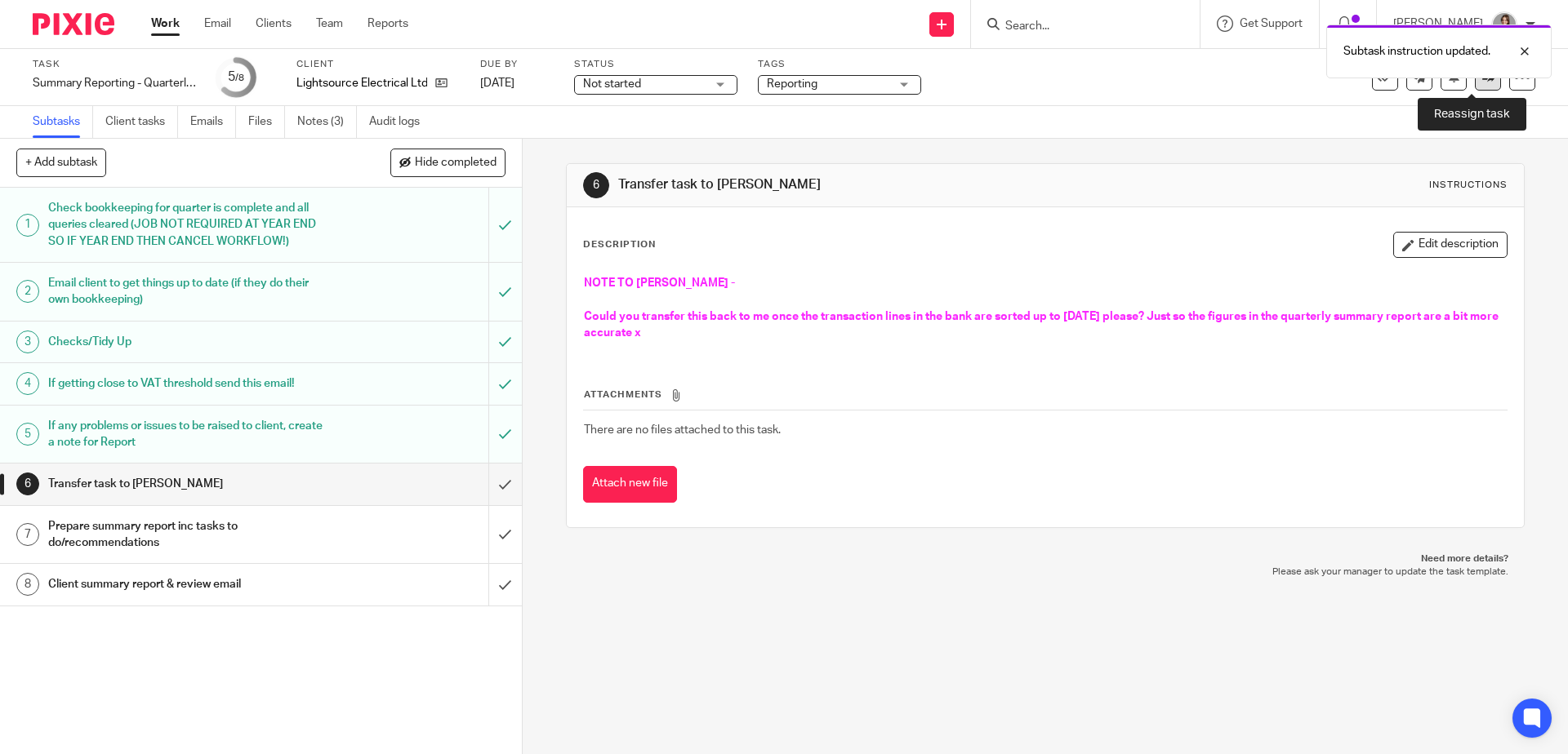
click at [1475, 86] on link at bounding box center [1488, 77] width 26 height 26
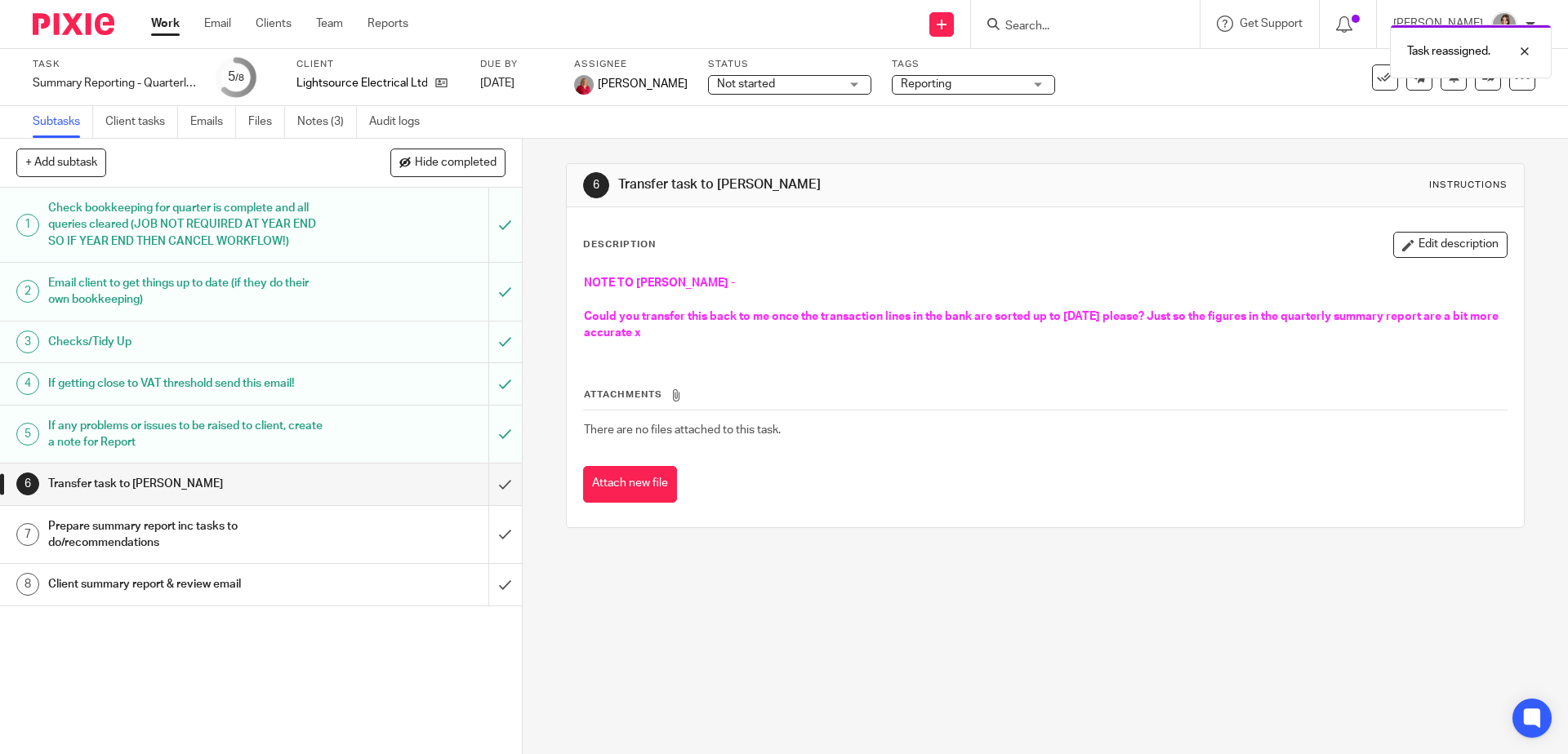
click at [78, 15] on img at bounding box center [74, 24] width 82 height 22
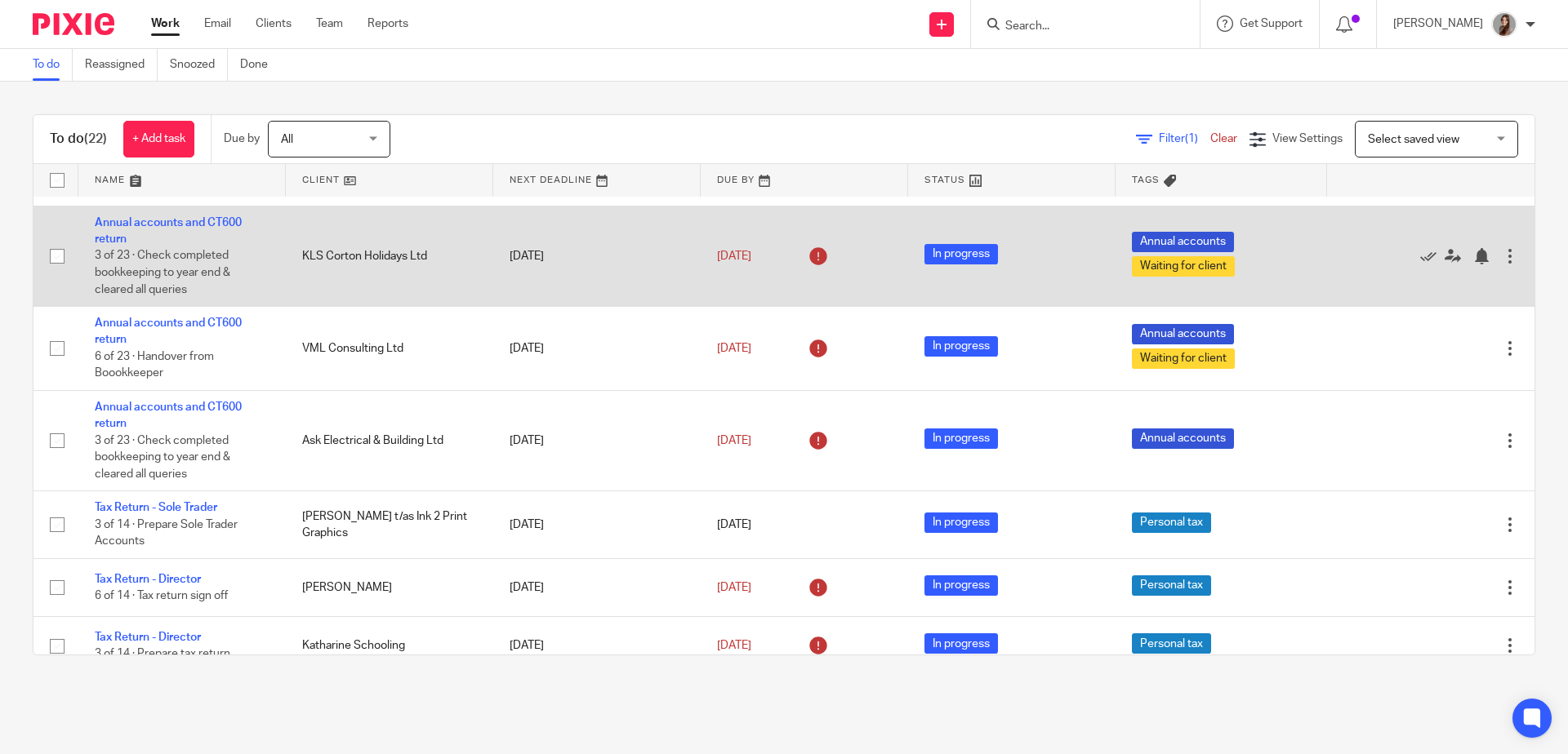
scroll to position [470, 0]
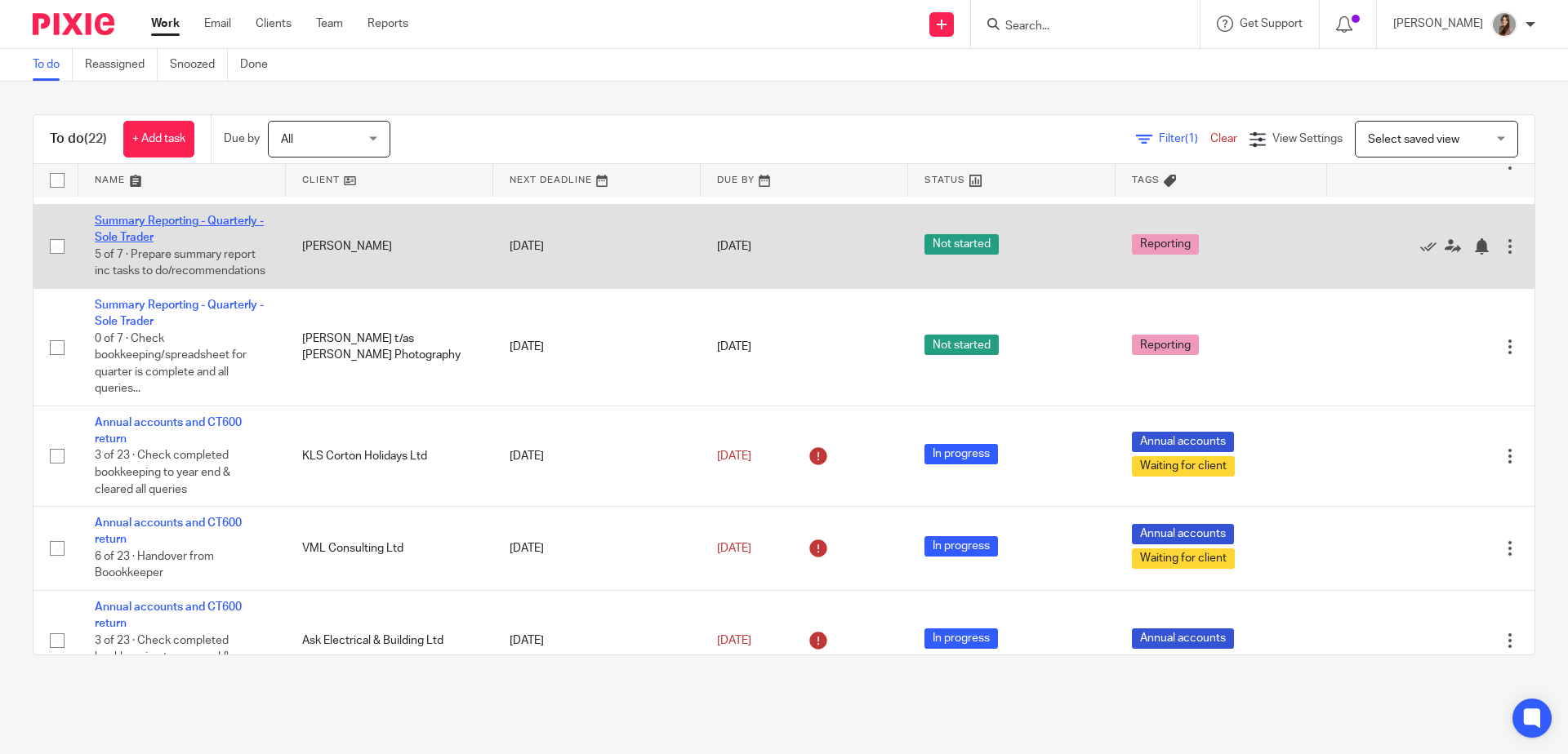
click at [138, 243] on link "Summary Reporting - Quarterly - Sole Trader" at bounding box center [179, 229] width 169 height 27
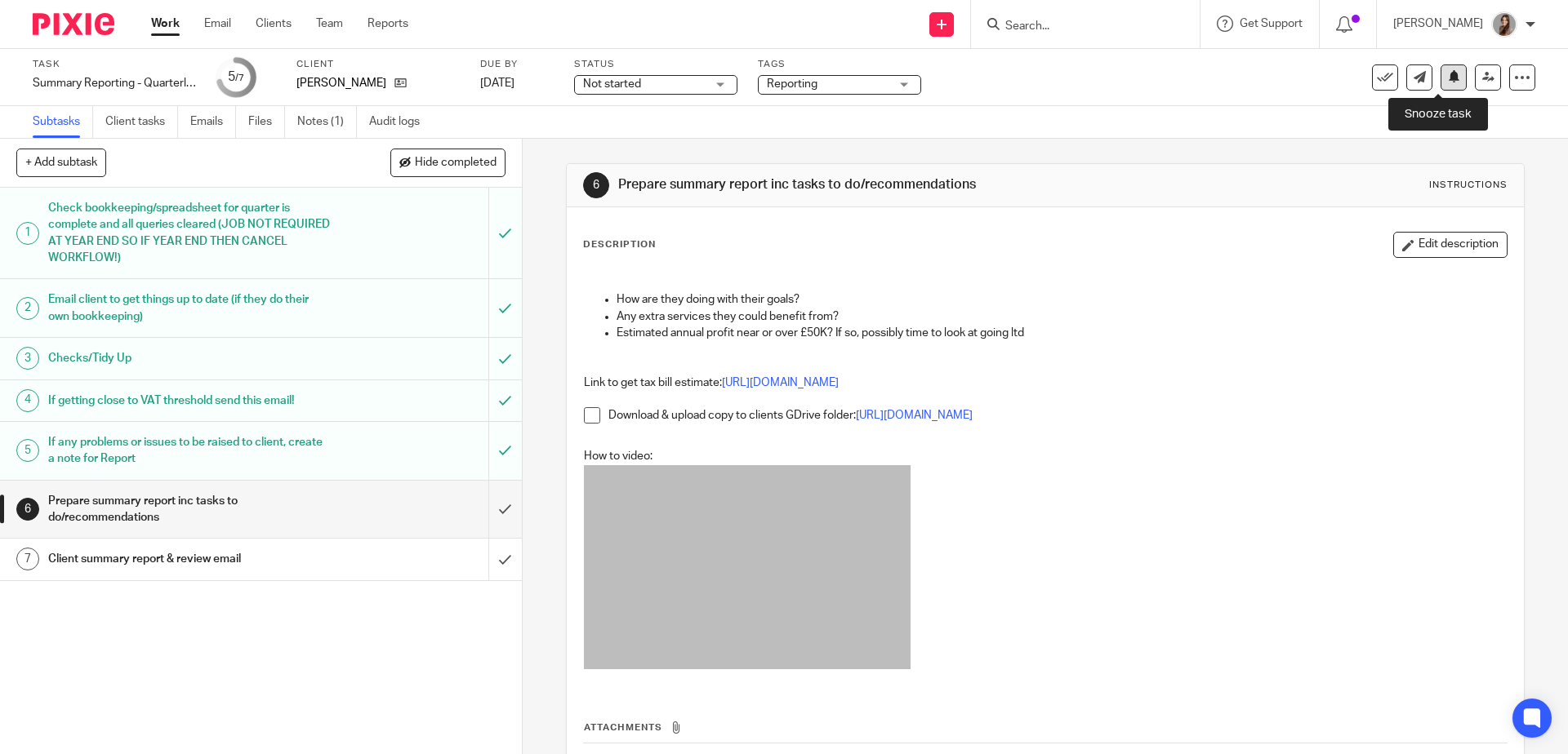
click at [1449, 78] on icon at bounding box center [1454, 76] width 12 height 12
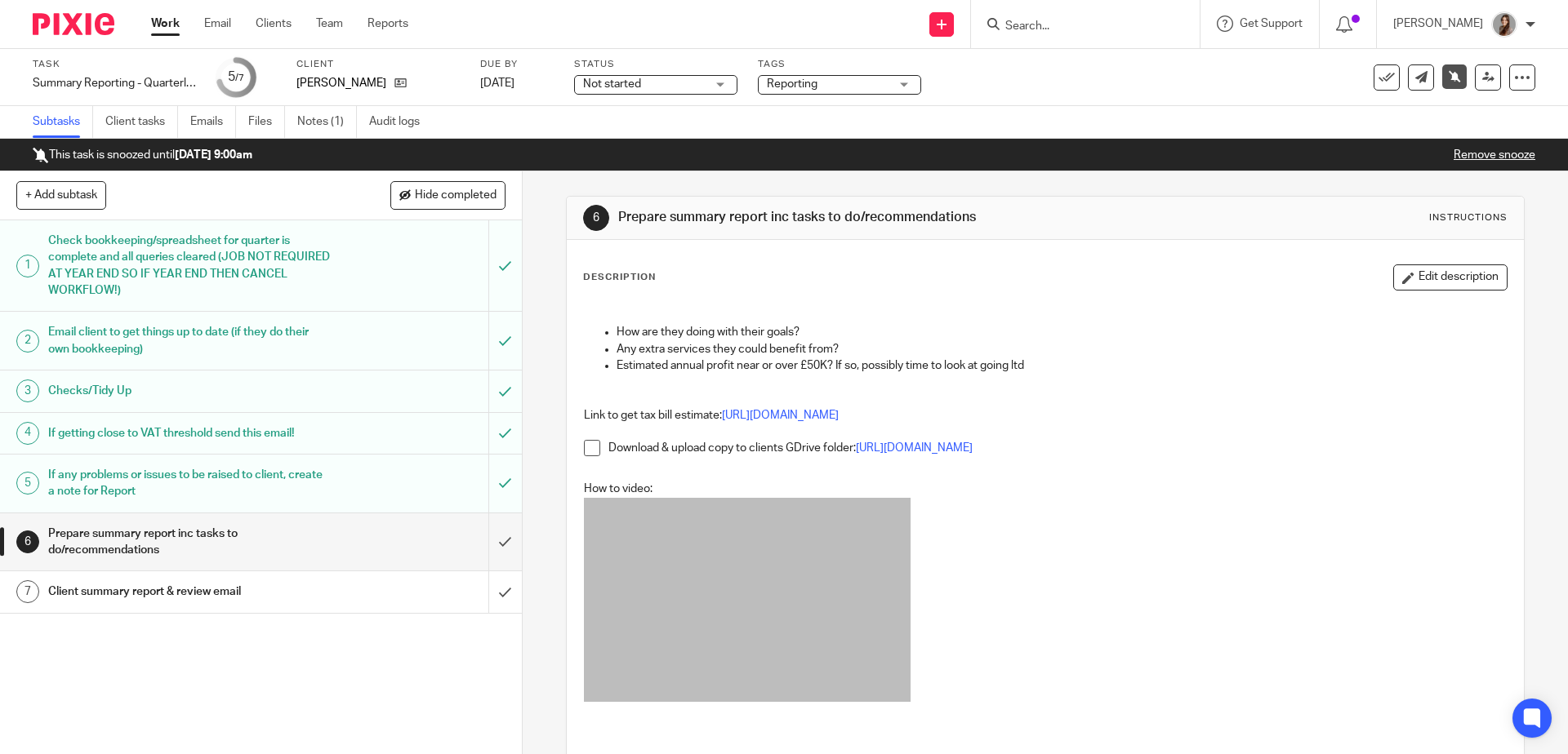
click at [64, 20] on img at bounding box center [74, 24] width 82 height 22
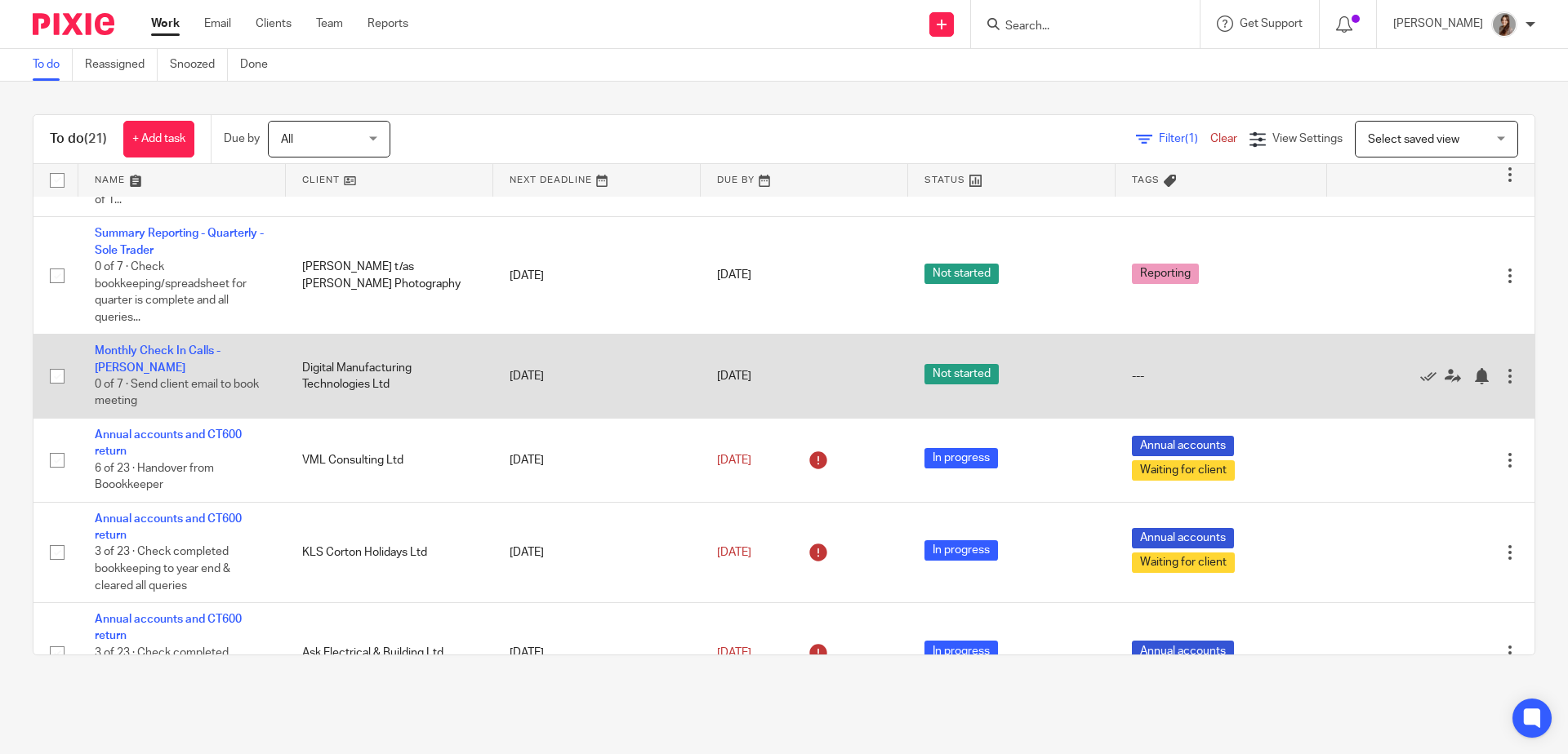
scroll to position [370, 0]
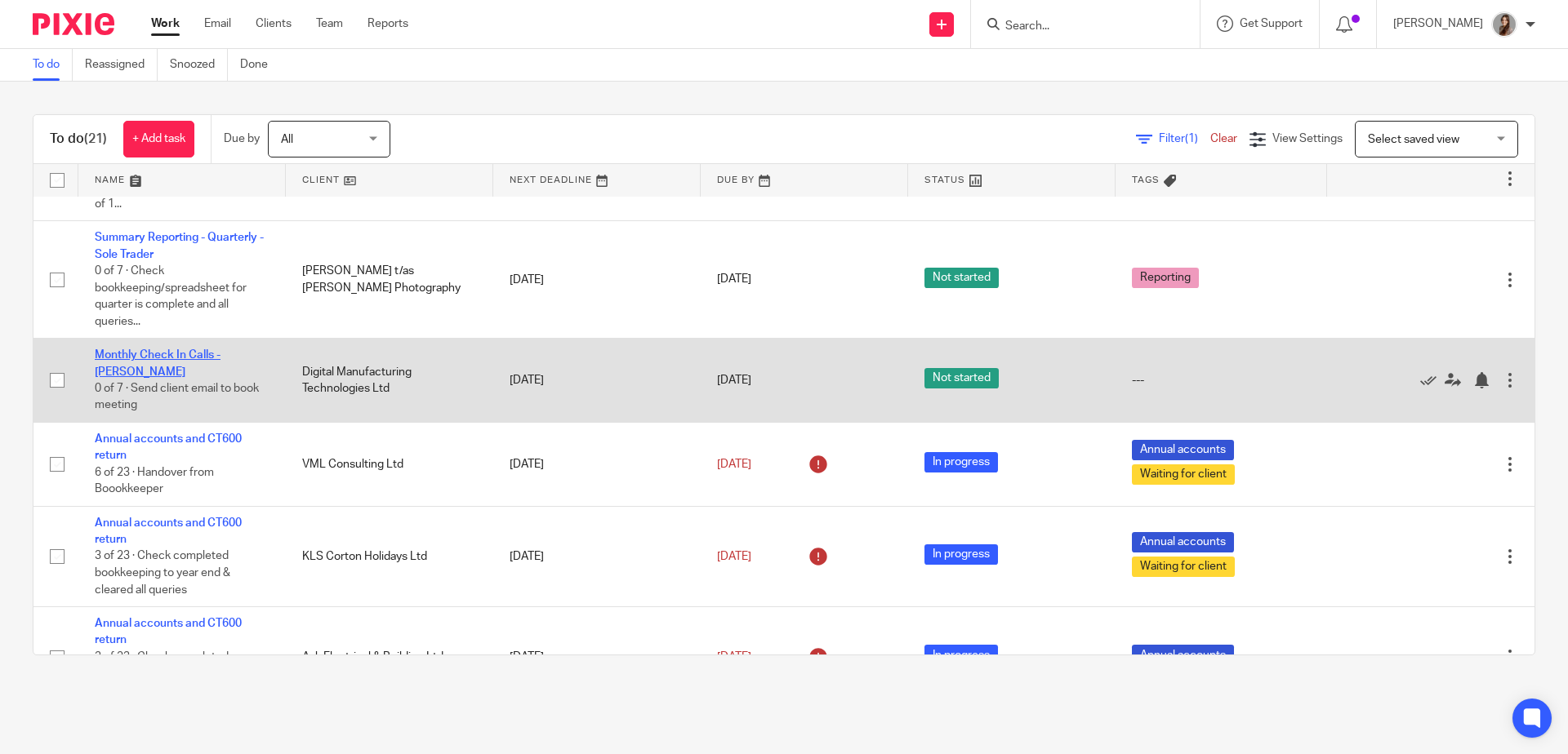
click at [192, 366] on link "Monthly Check In Calls - [PERSON_NAME]" at bounding box center [158, 363] width 126 height 27
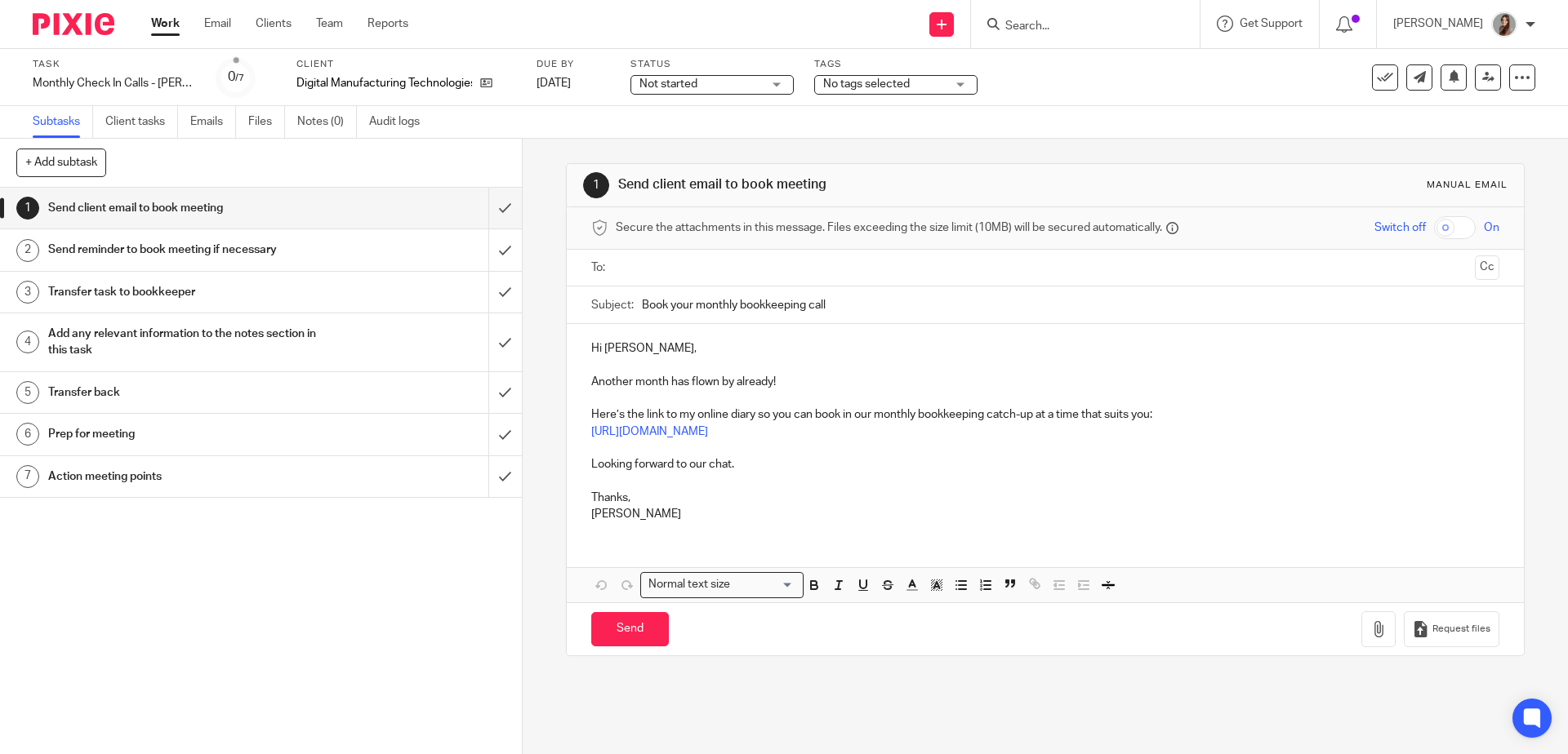
click at [800, 382] on p "Another month has flown by already!" at bounding box center [1045, 382] width 907 height 16
click at [748, 477] on p at bounding box center [1045, 481] width 907 height 16
click at [664, 521] on p "Thanks, Jennifer" at bounding box center [1045, 506] width 907 height 34
click at [634, 274] on input "text" at bounding box center [1044, 268] width 846 height 19
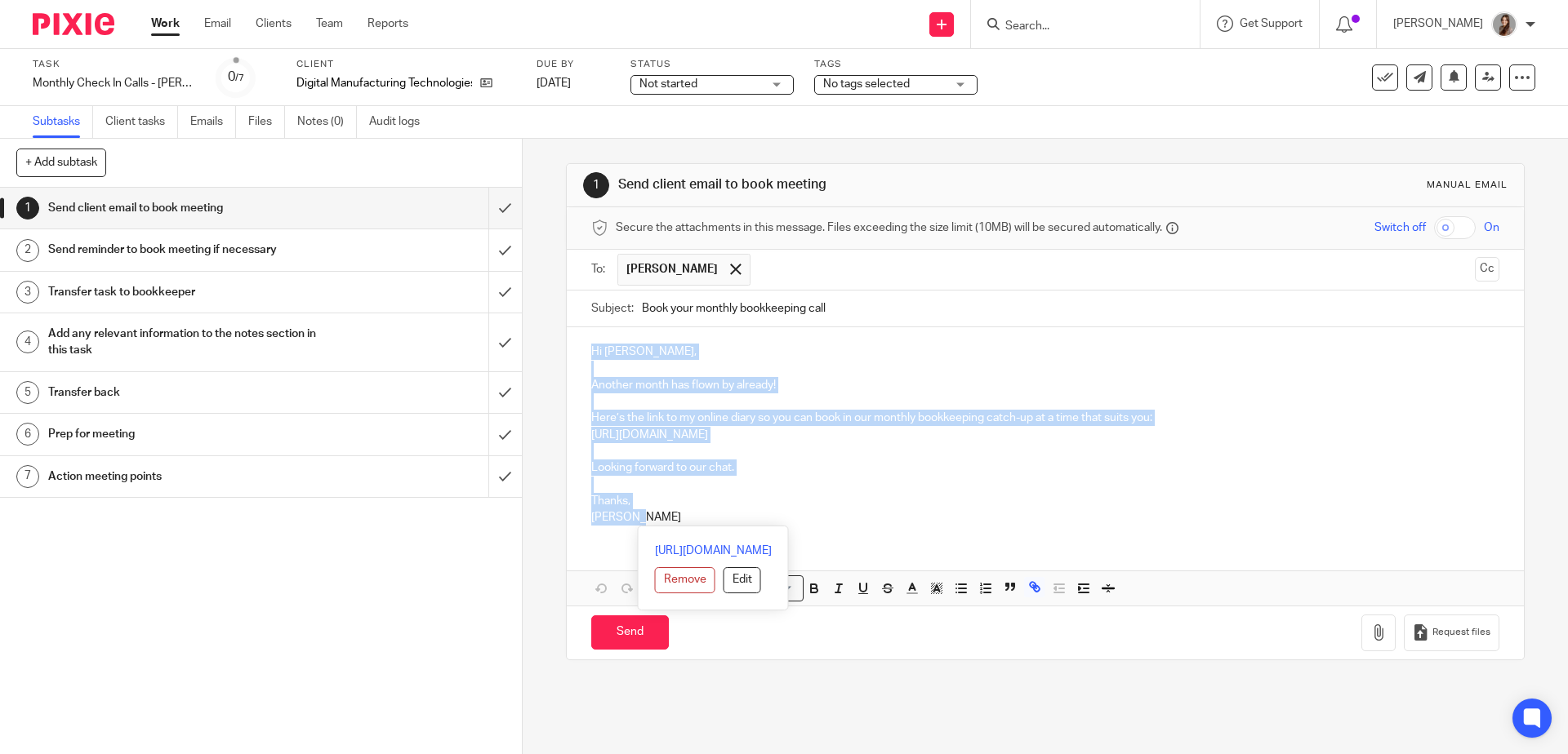
drag, startPoint x: 641, startPoint y: 522, endPoint x: 574, endPoint y: 341, distance: 193.0
click at [574, 341] on div "Hi Kevin, Another month has flown by already! Here’s the link to my online diar…" at bounding box center [1045, 433] width 957 height 210
copy div "Hi Kevin, Another month has flown by already! Here’s the link to my online diar…"
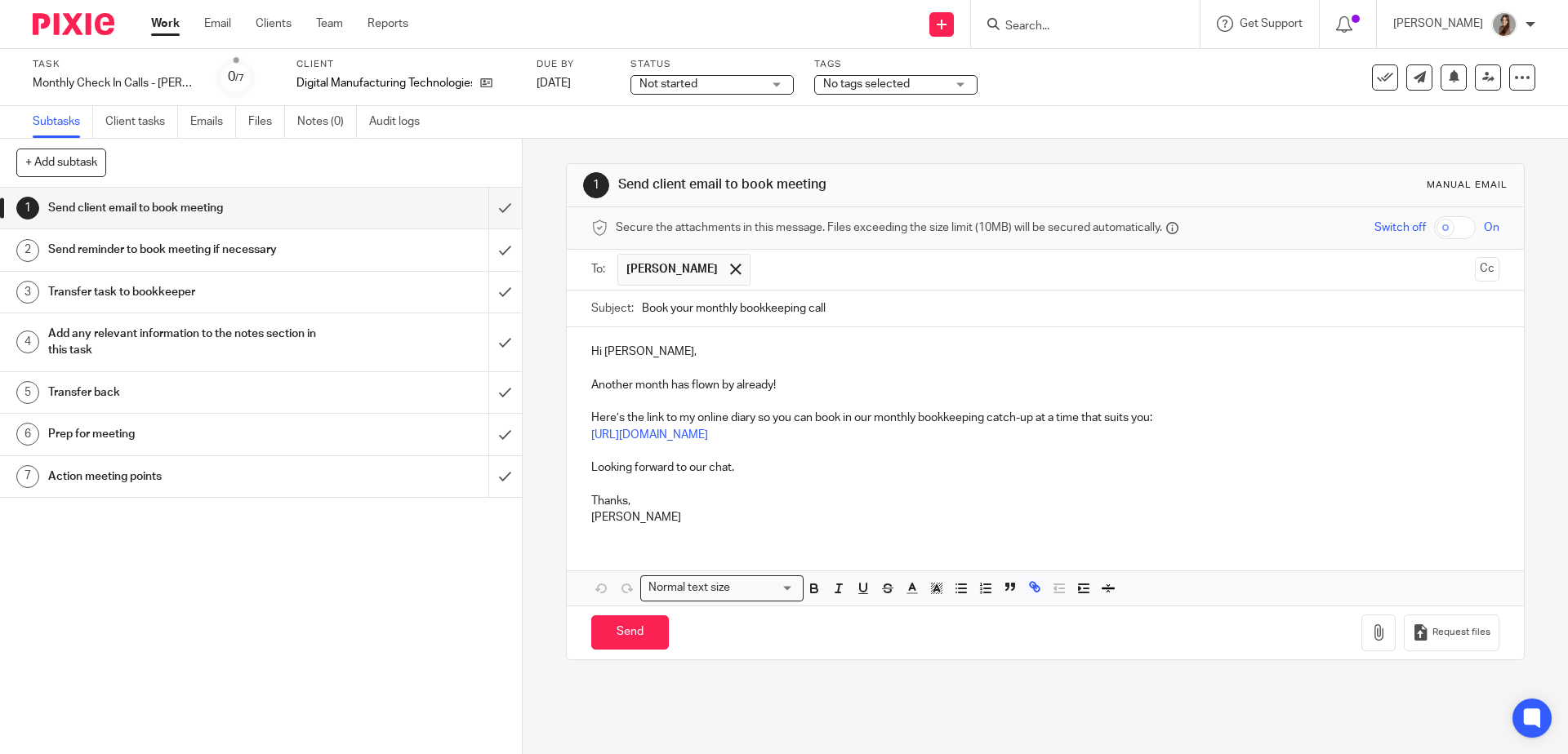
click at [759, 264] on input "text" at bounding box center [1113, 270] width 710 height 32
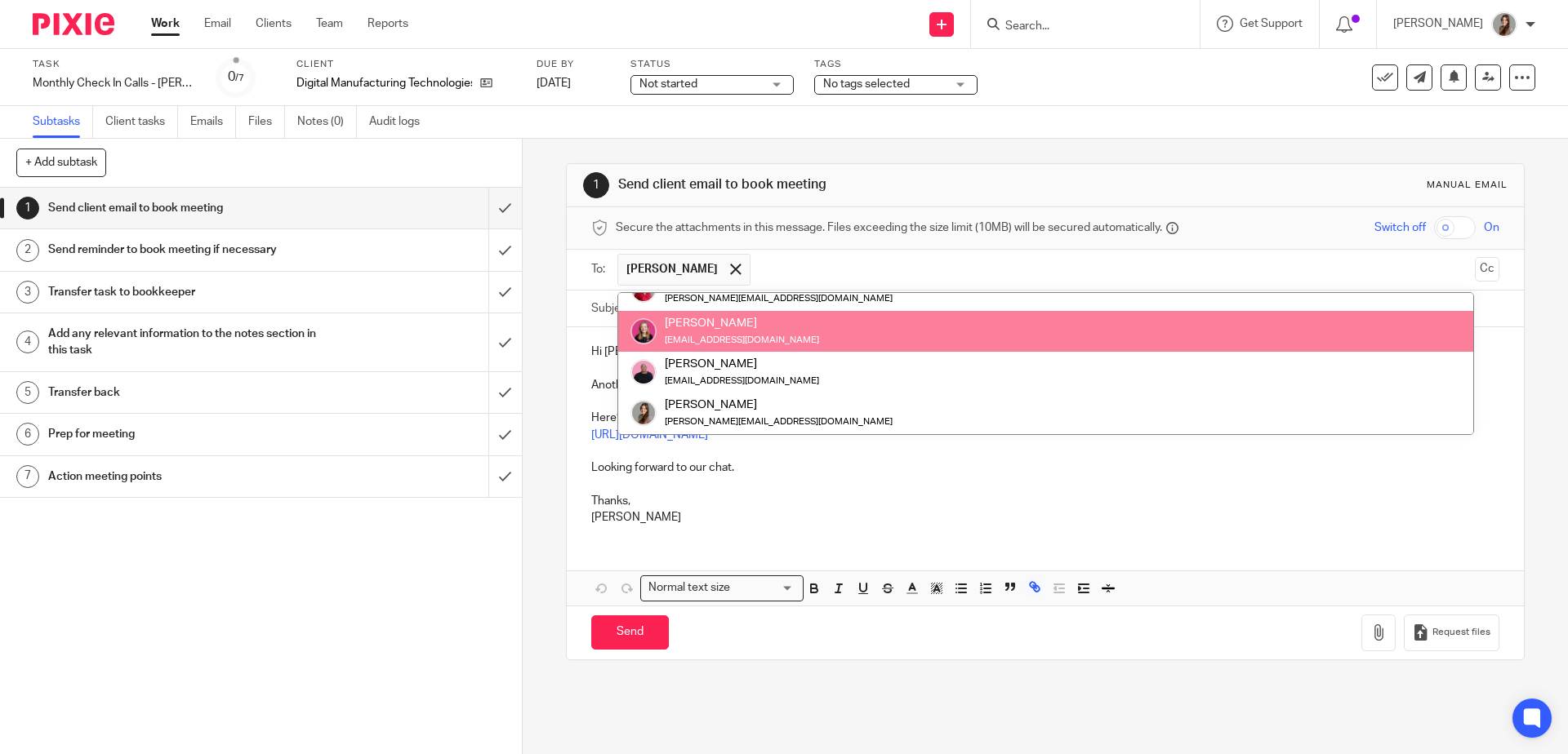
scroll to position [163, 0]
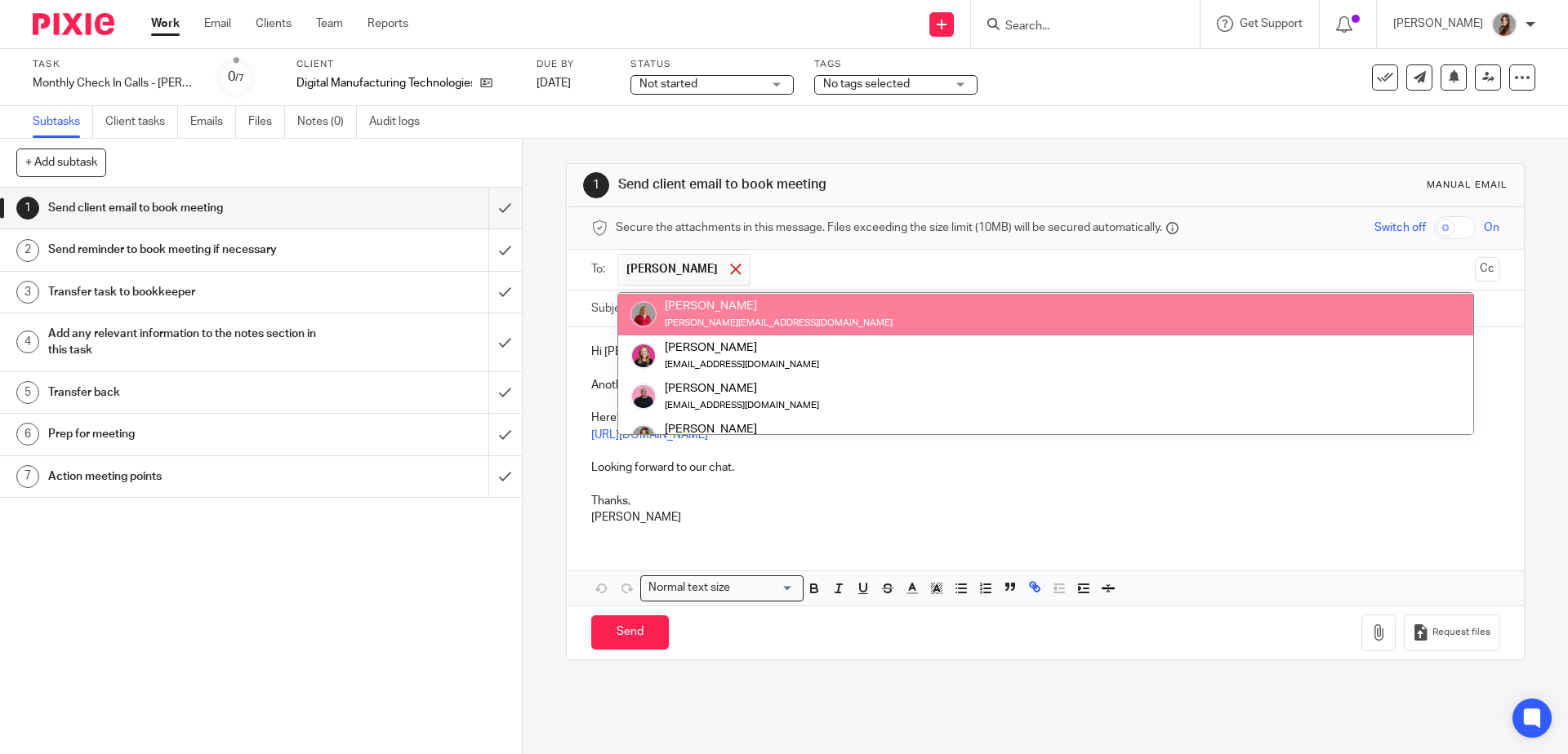
click at [731, 274] on span at bounding box center [736, 270] width 11 height 11
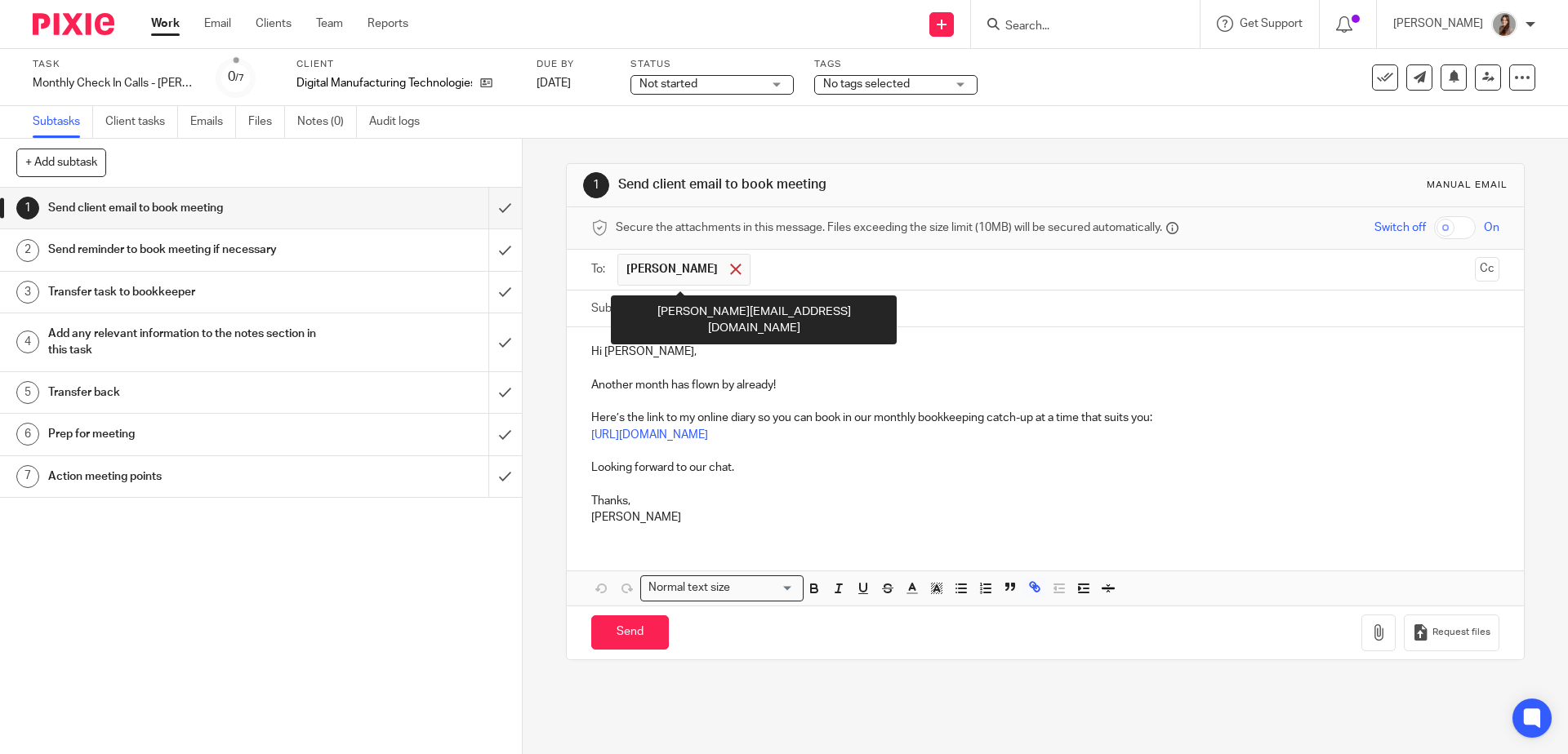
click at [731, 270] on span at bounding box center [736, 270] width 11 height 11
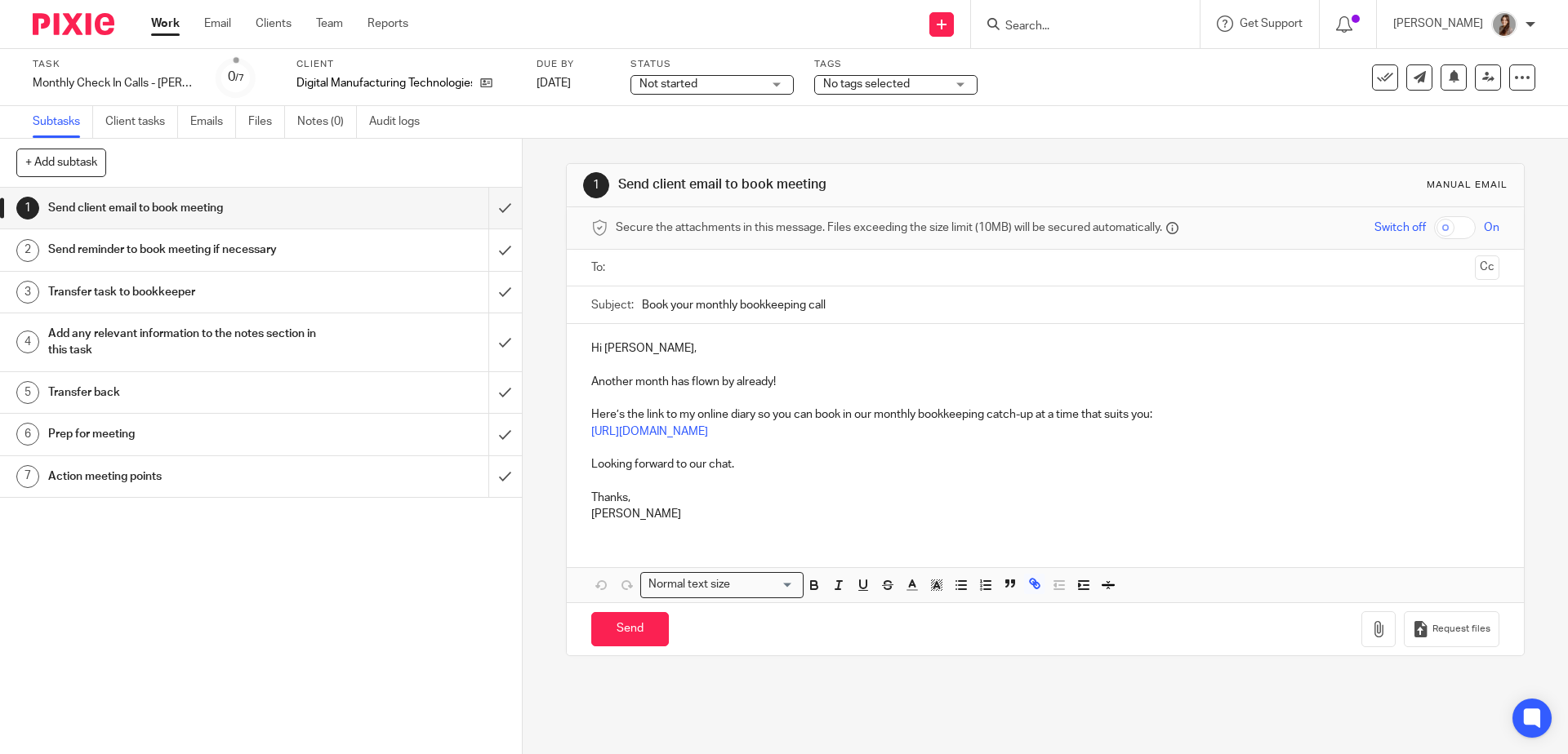
click at [725, 270] on input "text" at bounding box center [1044, 268] width 846 height 19
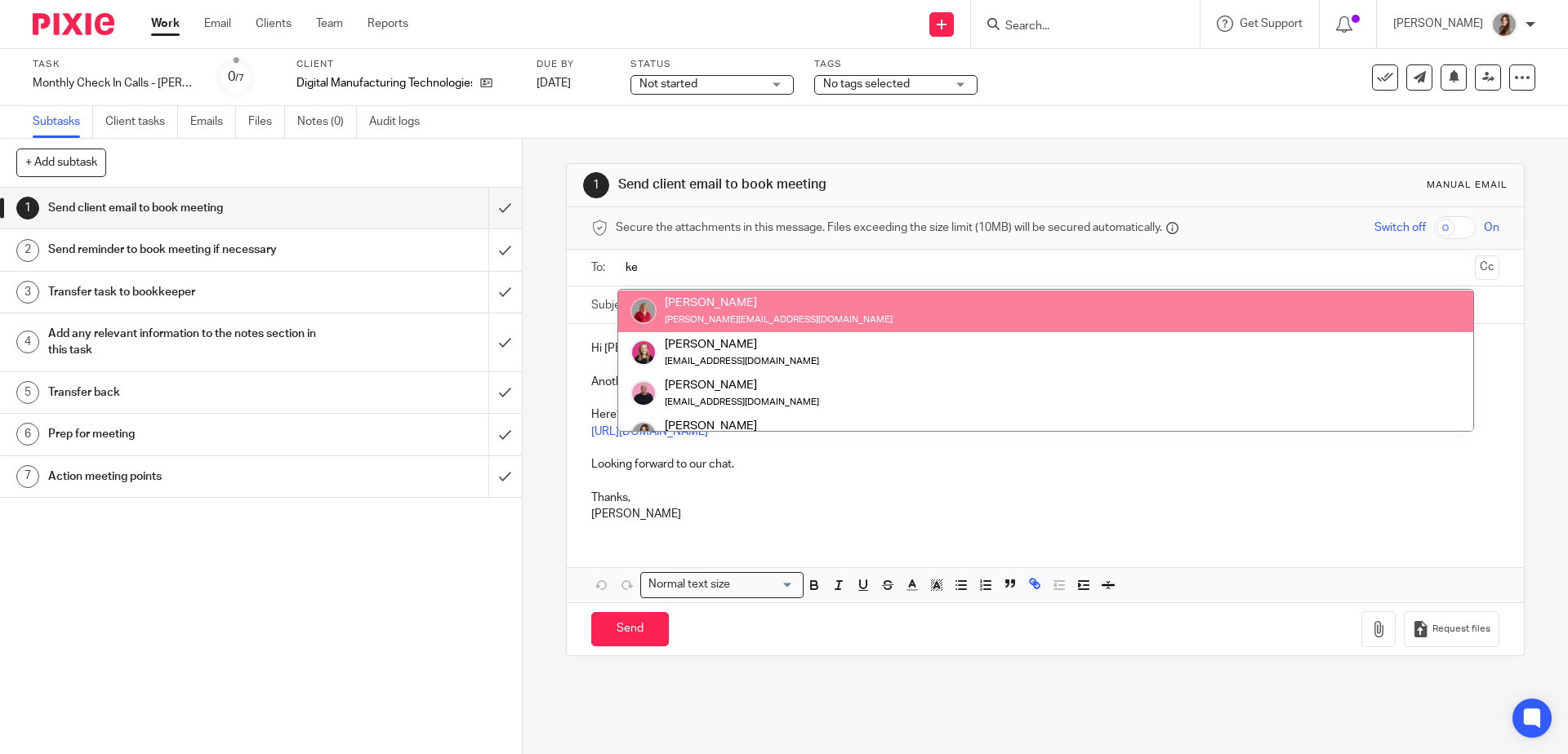
scroll to position [0, 0]
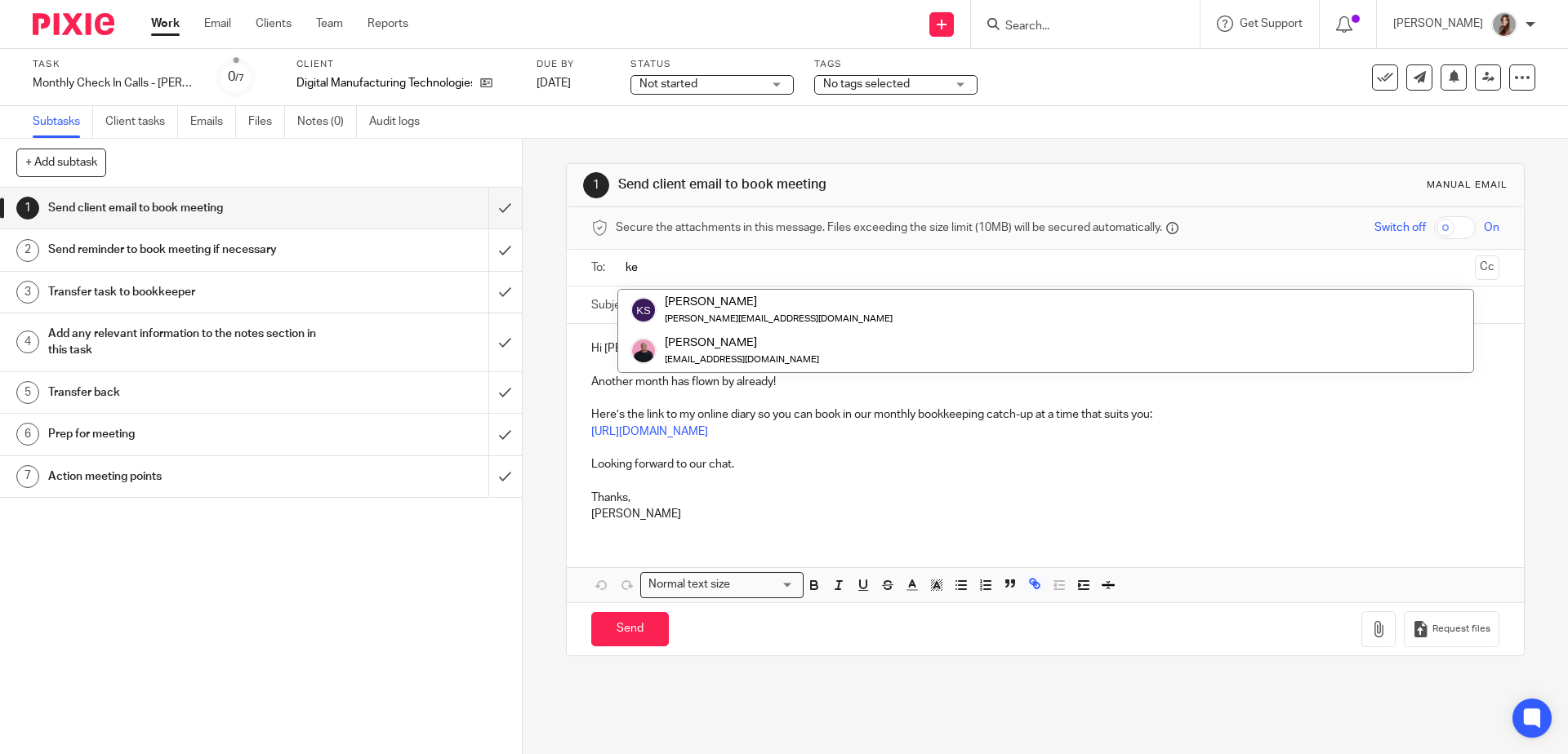
type input "ke"
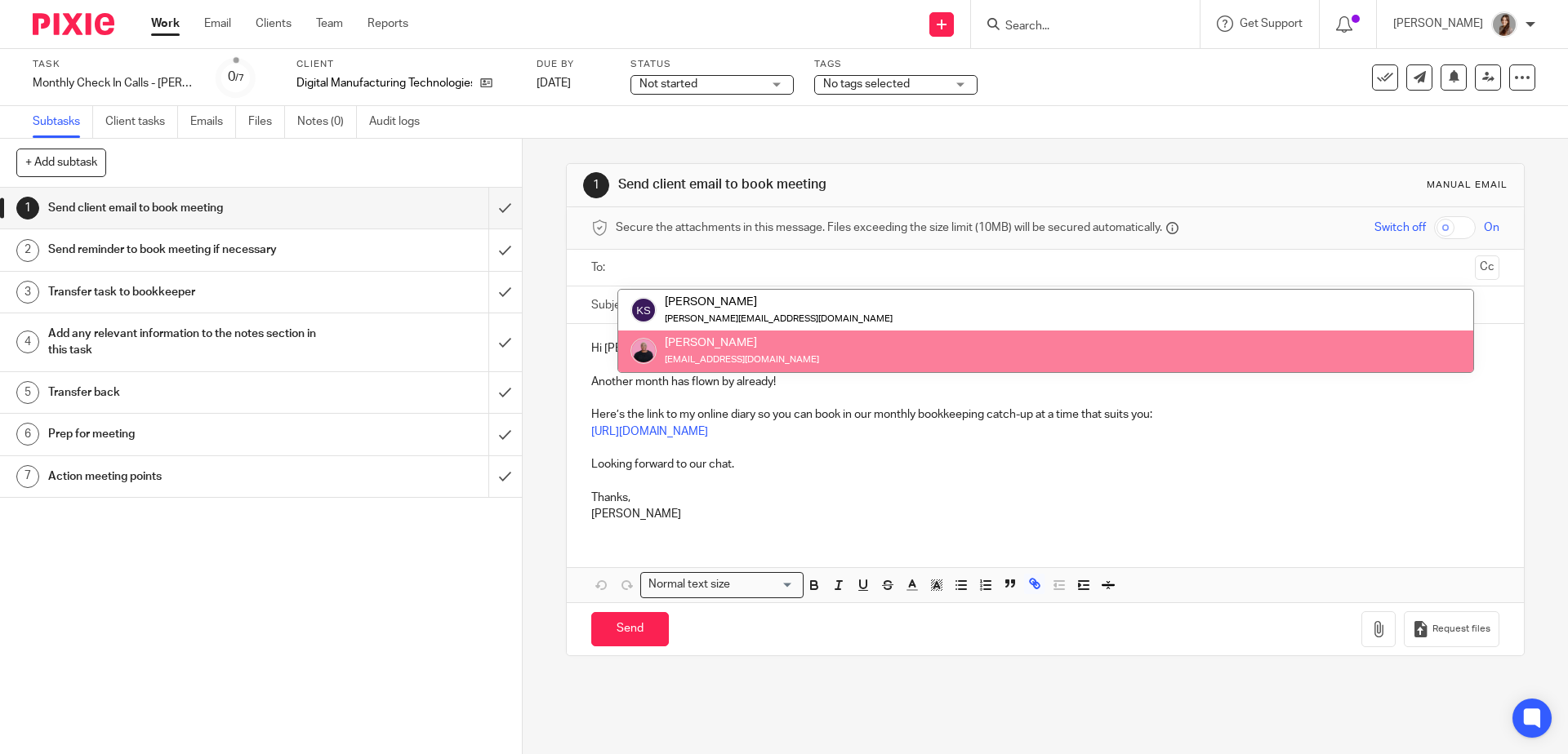
click at [898, 488] on p at bounding box center [1045, 481] width 907 height 16
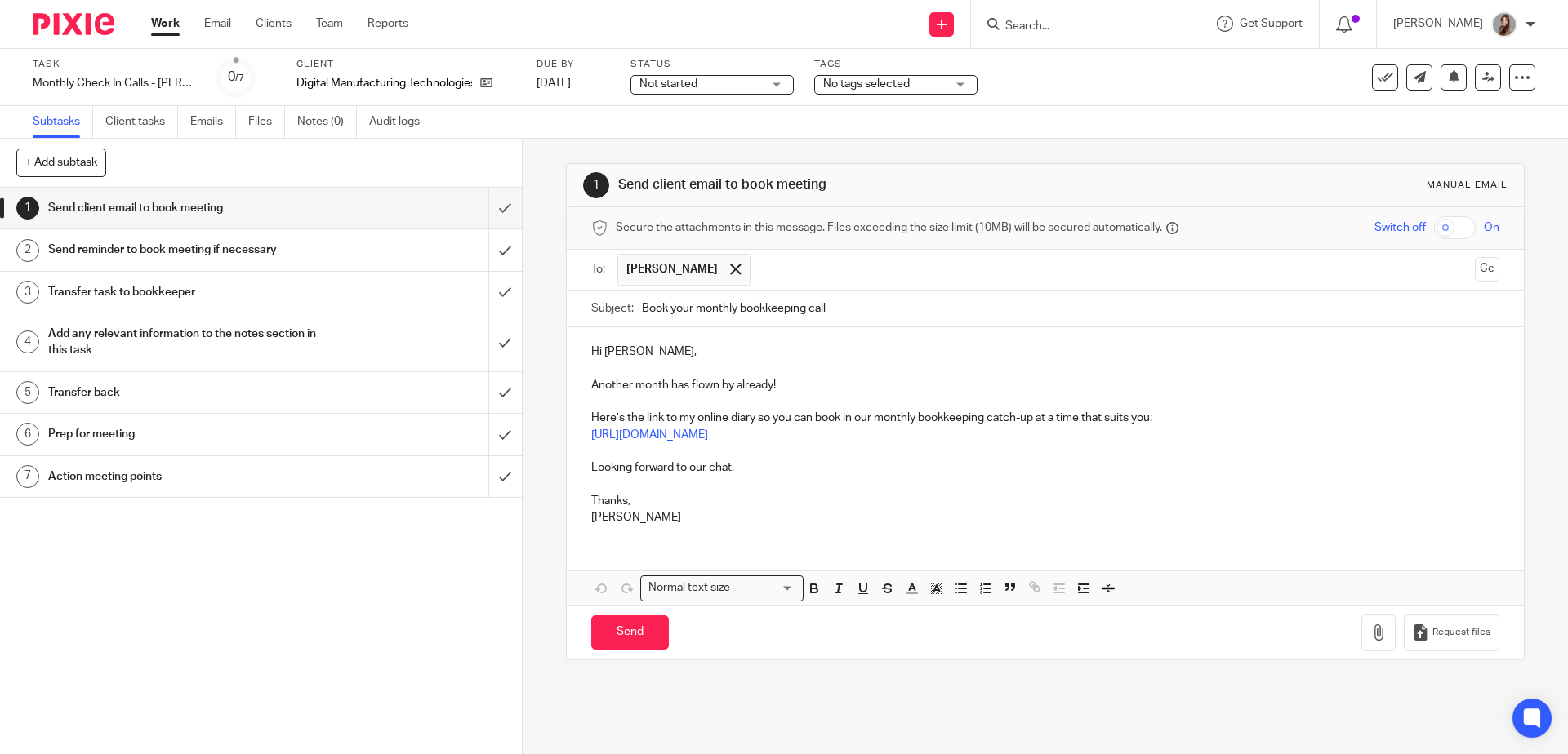
click at [728, 317] on input "Book your monthly bookkeeping call" at bounding box center [1071, 309] width 856 height 36
click at [727, 317] on input "Book your monthly bookkeeping call" at bounding box center [1071, 309] width 856 height 36
click at [809, 427] on p "Here’s the link to my online diary so you can book in our monthly bookkeeping c…" at bounding box center [1045, 426] width 907 height 34
click at [483, 211] on input "submit" at bounding box center [261, 208] width 522 height 41
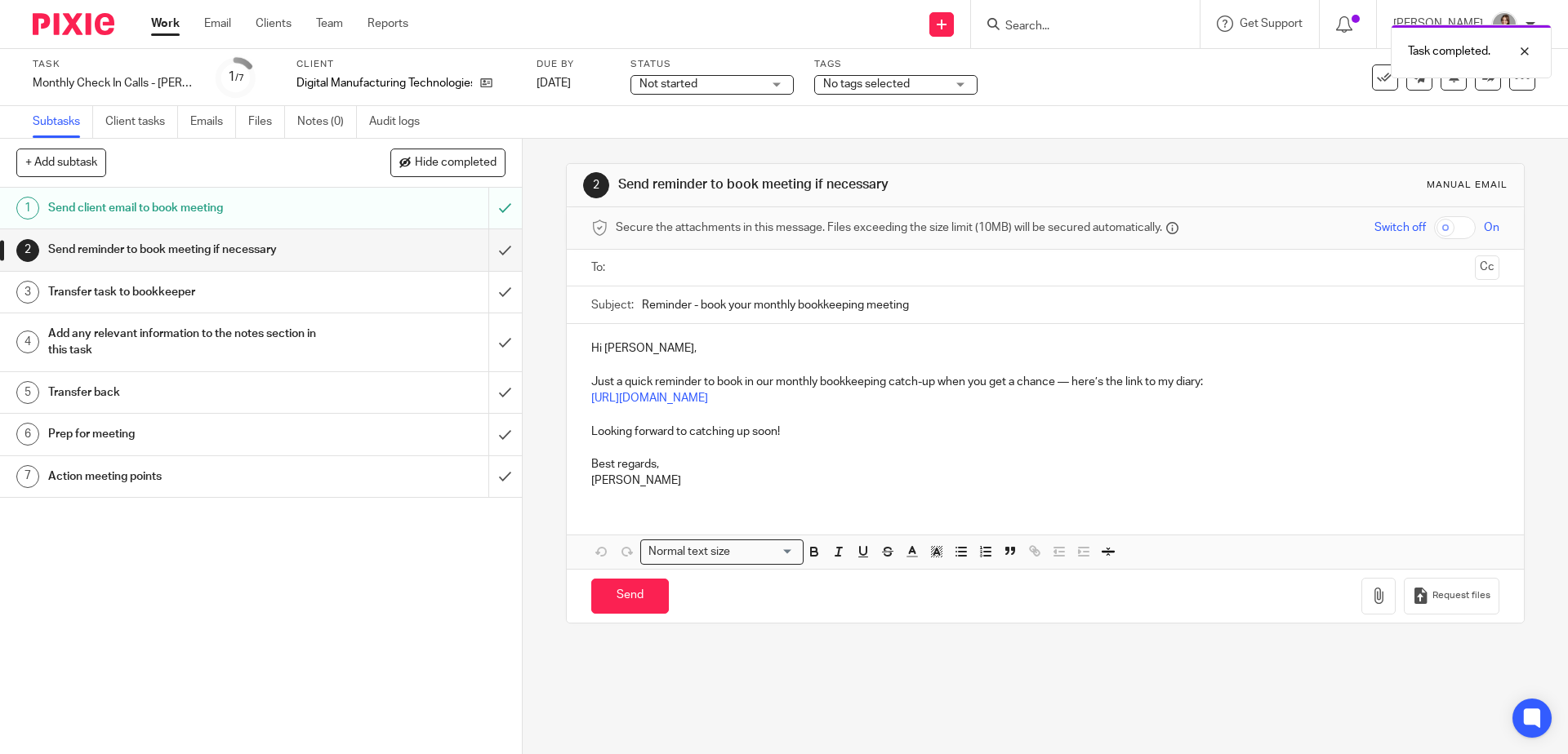
click at [181, 291] on h1 "Transfer task to bookkeeper" at bounding box center [190, 292] width 282 height 25
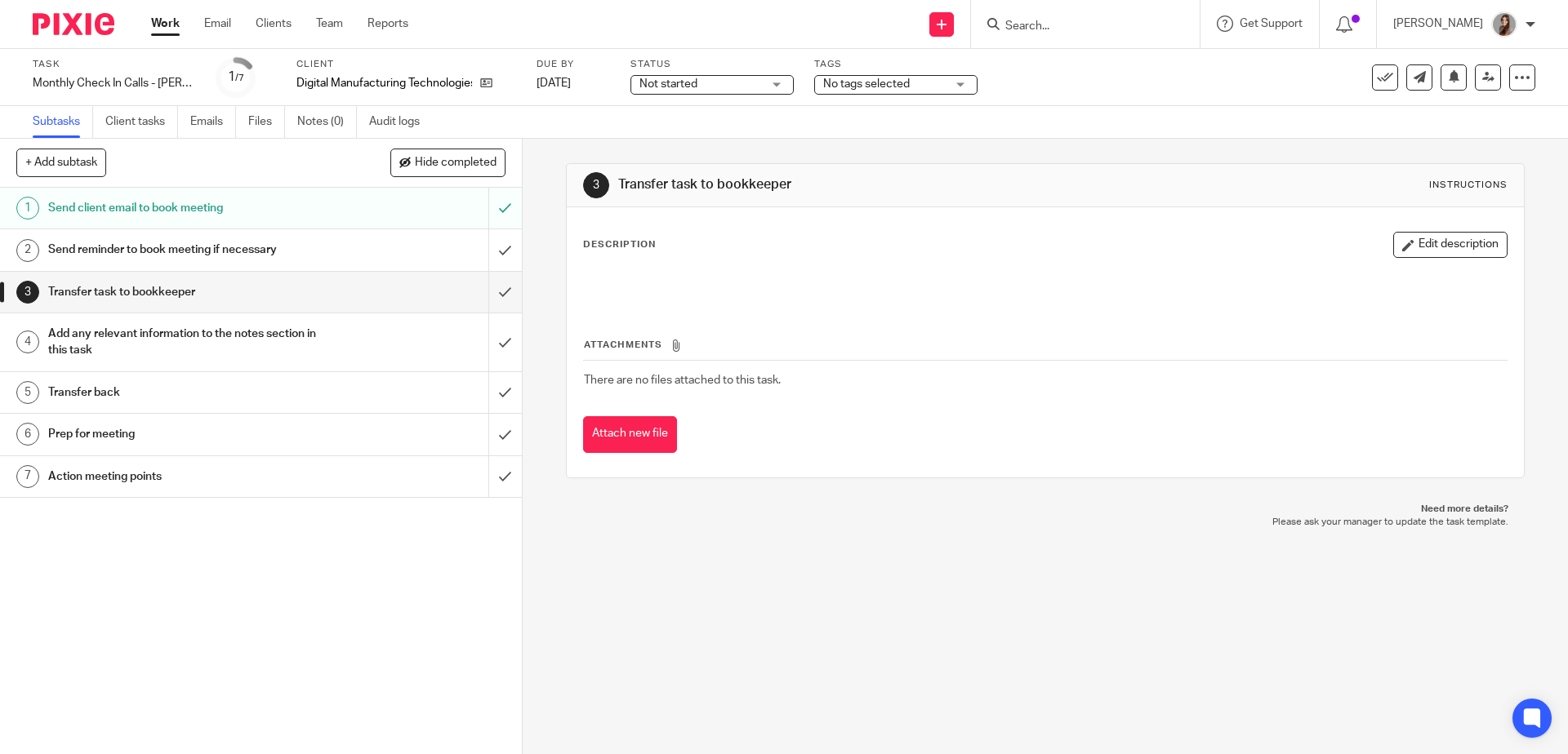
click at [193, 249] on h1 "Send reminder to book meeting if necessary" at bounding box center [190, 250] width 282 height 25
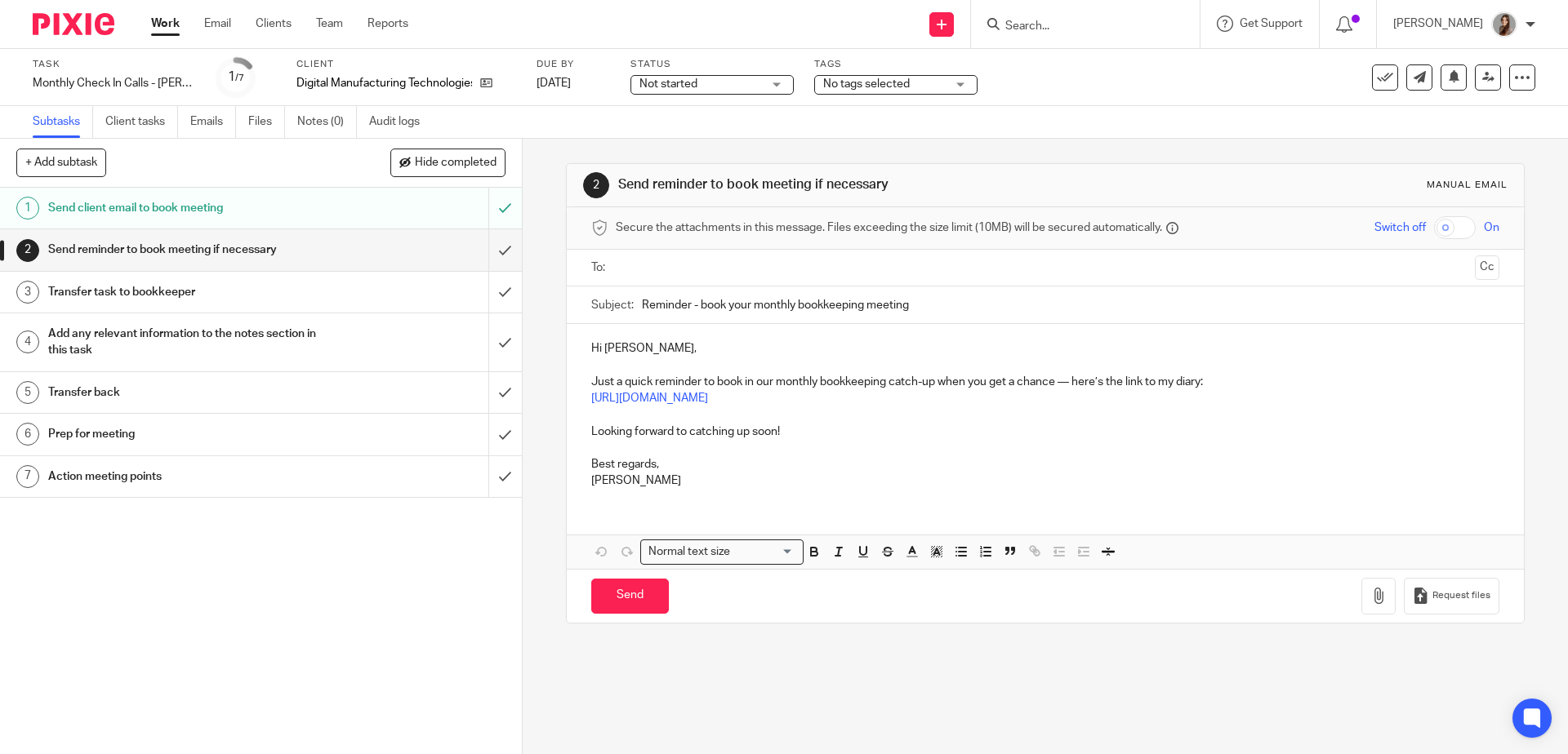
click at [84, 27] on img at bounding box center [74, 24] width 82 height 22
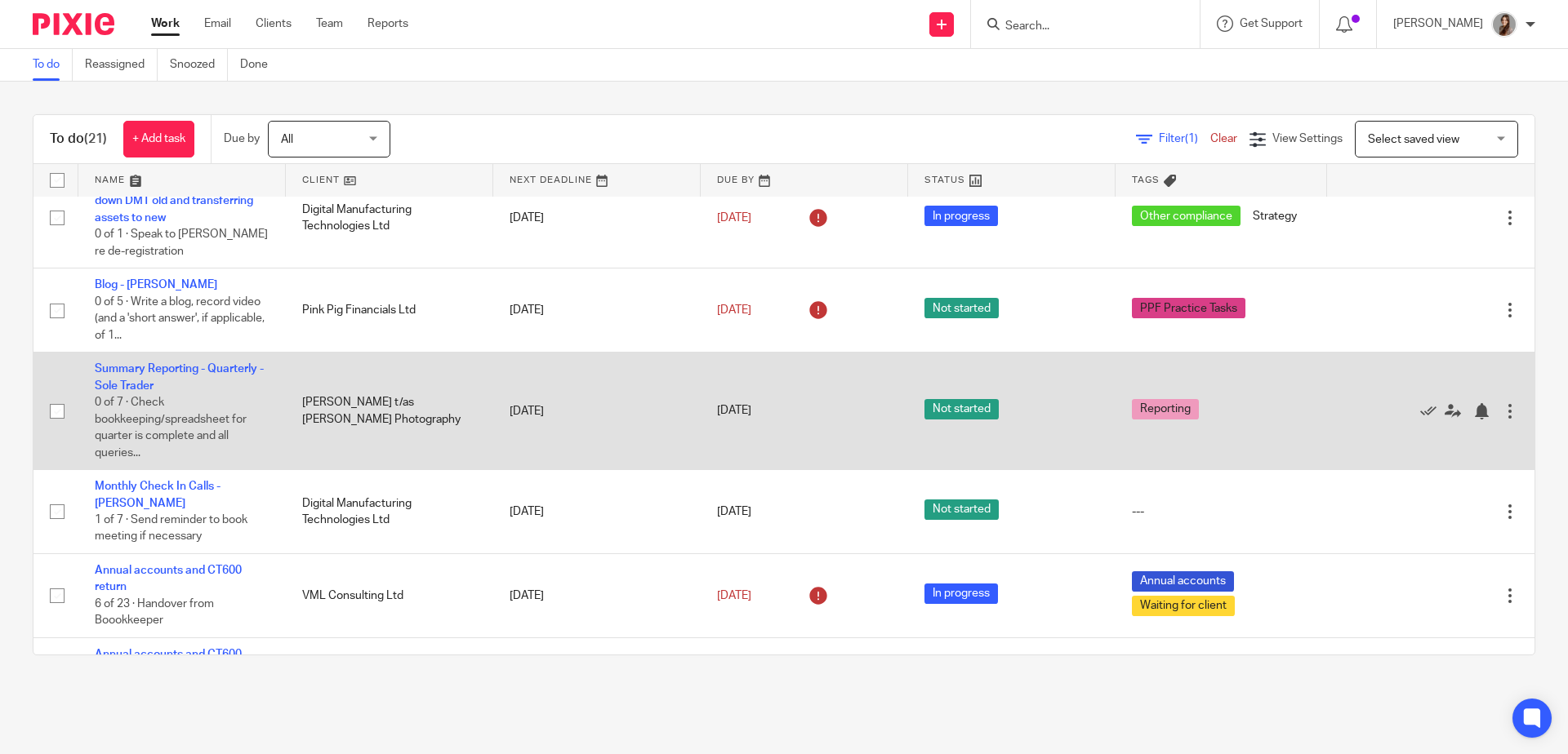
scroll to position [279, 0]
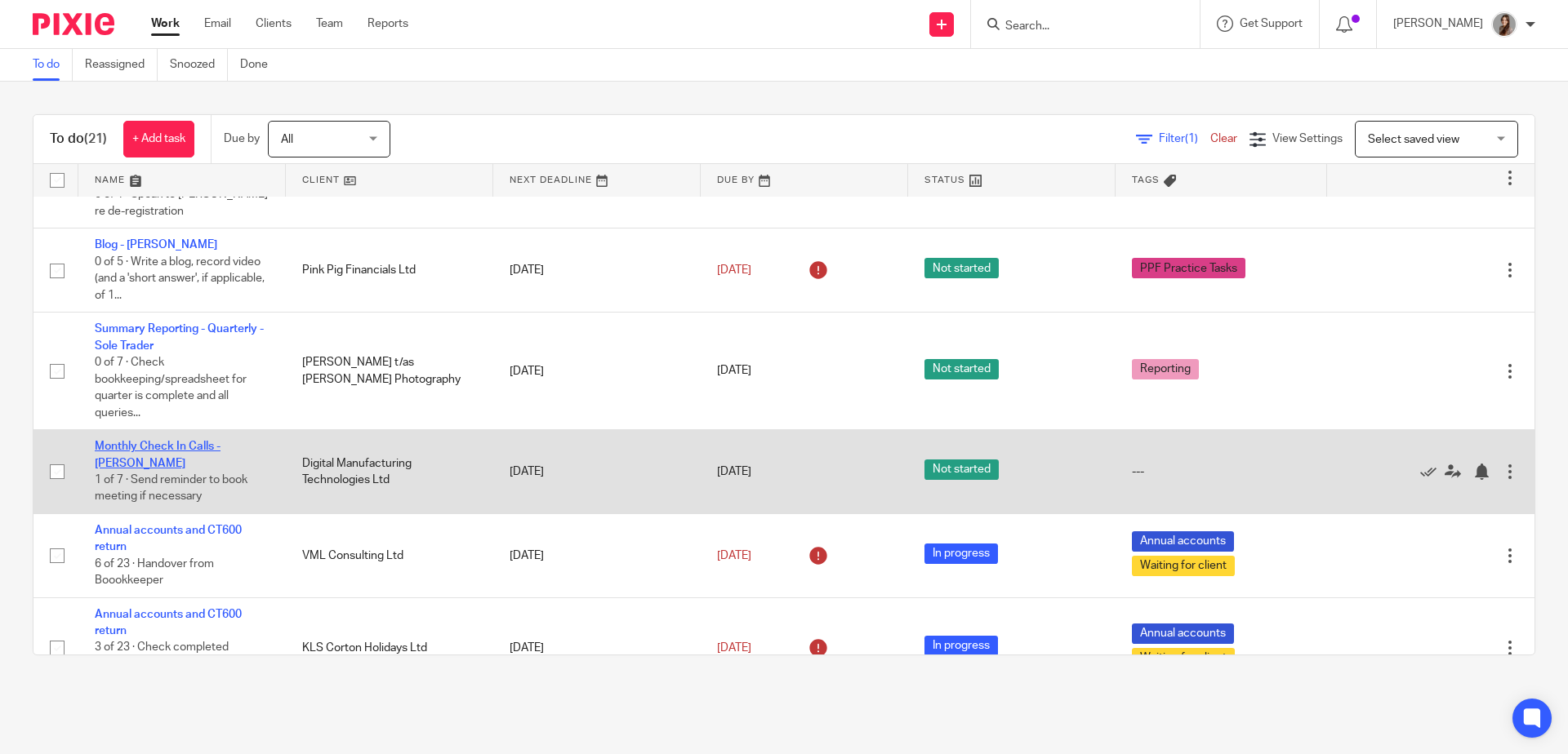
click at [159, 461] on link "Monthly Check In Calls - [PERSON_NAME]" at bounding box center [158, 454] width 126 height 27
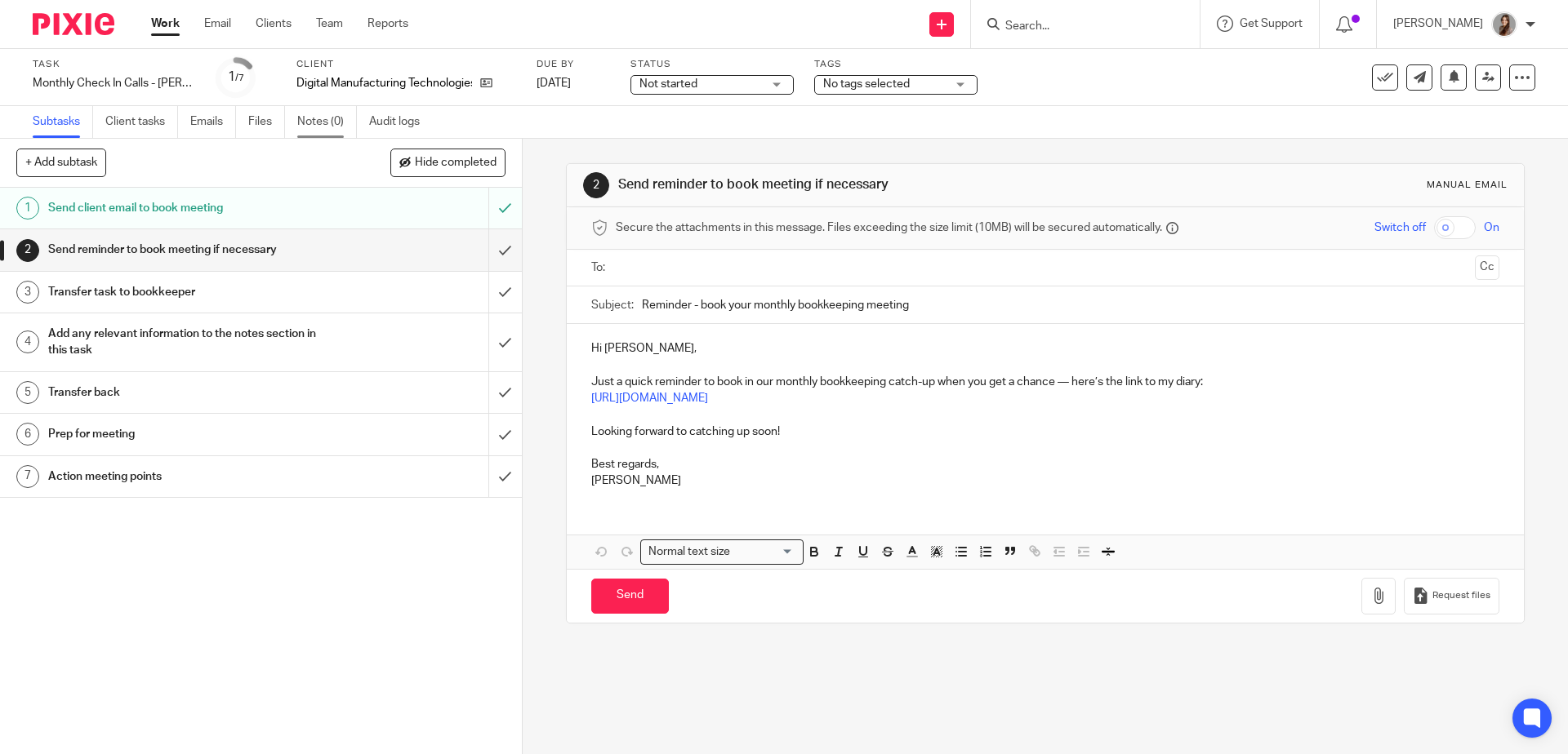
click at [304, 117] on link "Notes (0)" at bounding box center [326, 122] width 59 height 32
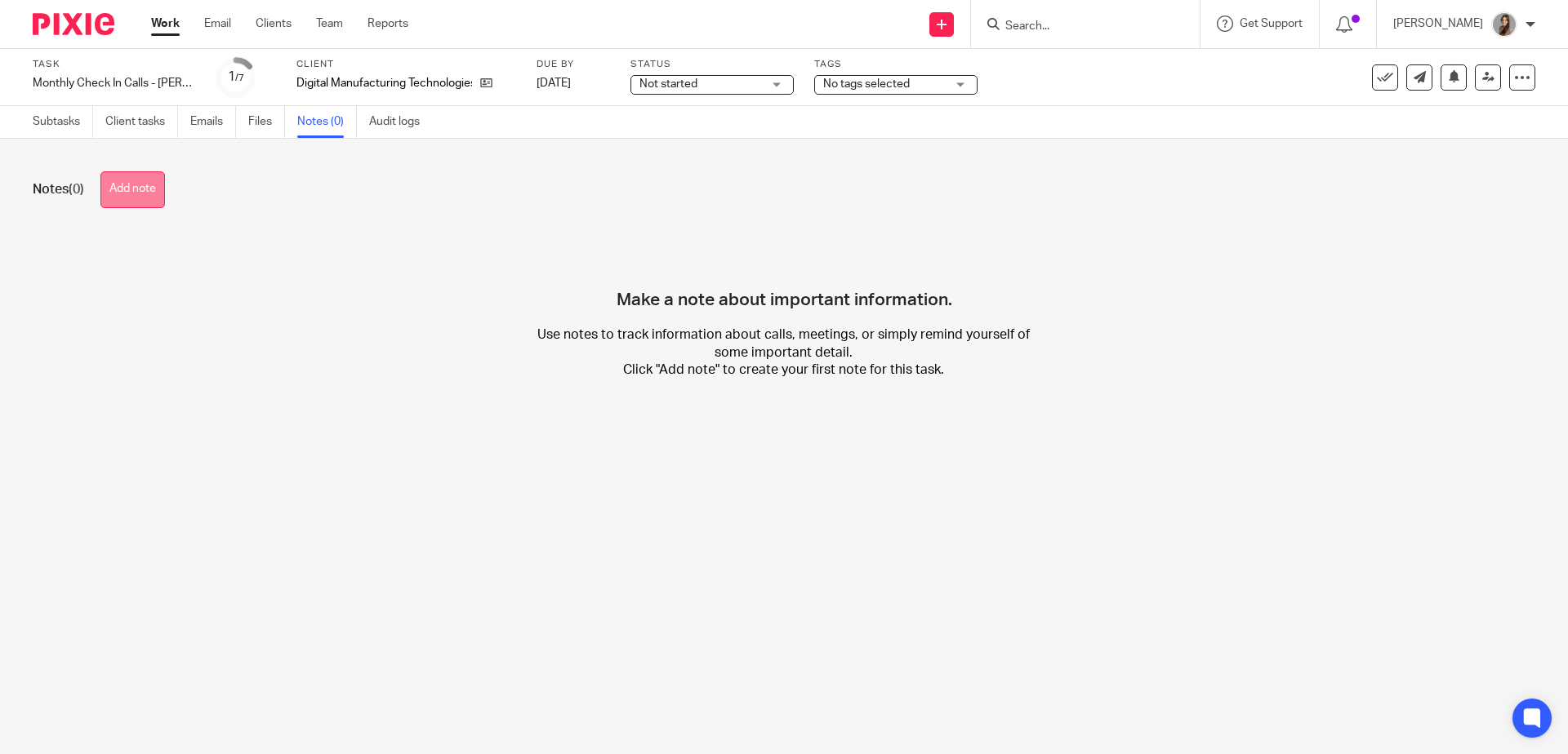
click at [138, 190] on button "Add note" at bounding box center [132, 189] width 65 height 36
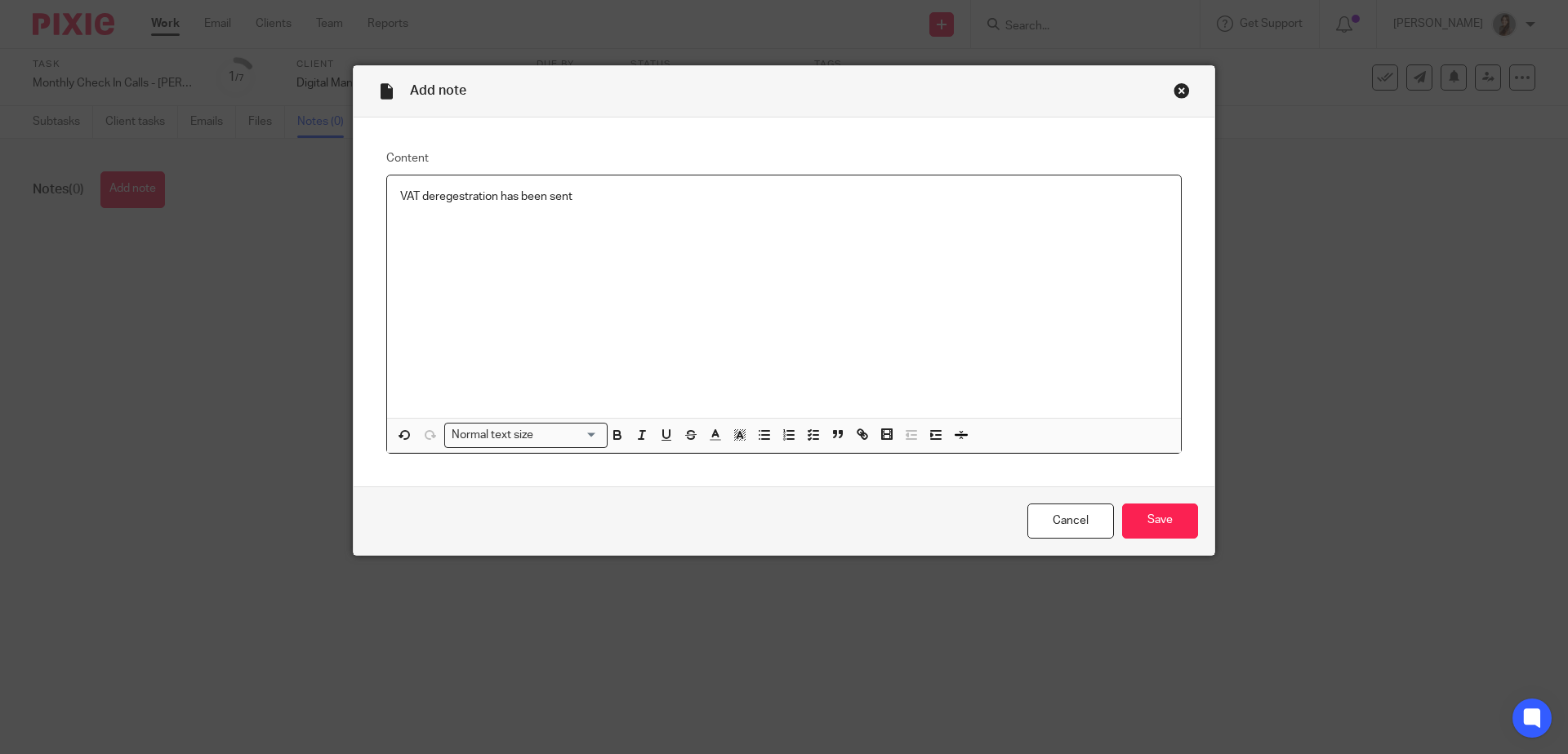
click at [446, 198] on p "VAT deregestration has been sent" at bounding box center [784, 197] width 768 height 16
click at [463, 201] on p "VAT deregestration has been sent" at bounding box center [784, 197] width 768 height 16
click at [467, 200] on p "VAT deregestration has been sent" at bounding box center [784, 197] width 768 height 16
click at [467, 199] on p "VAT deregestration has been sent" at bounding box center [784, 197] width 768 height 16
click at [571, 201] on p "VAT deregestration has been sent" at bounding box center [784, 197] width 768 height 16
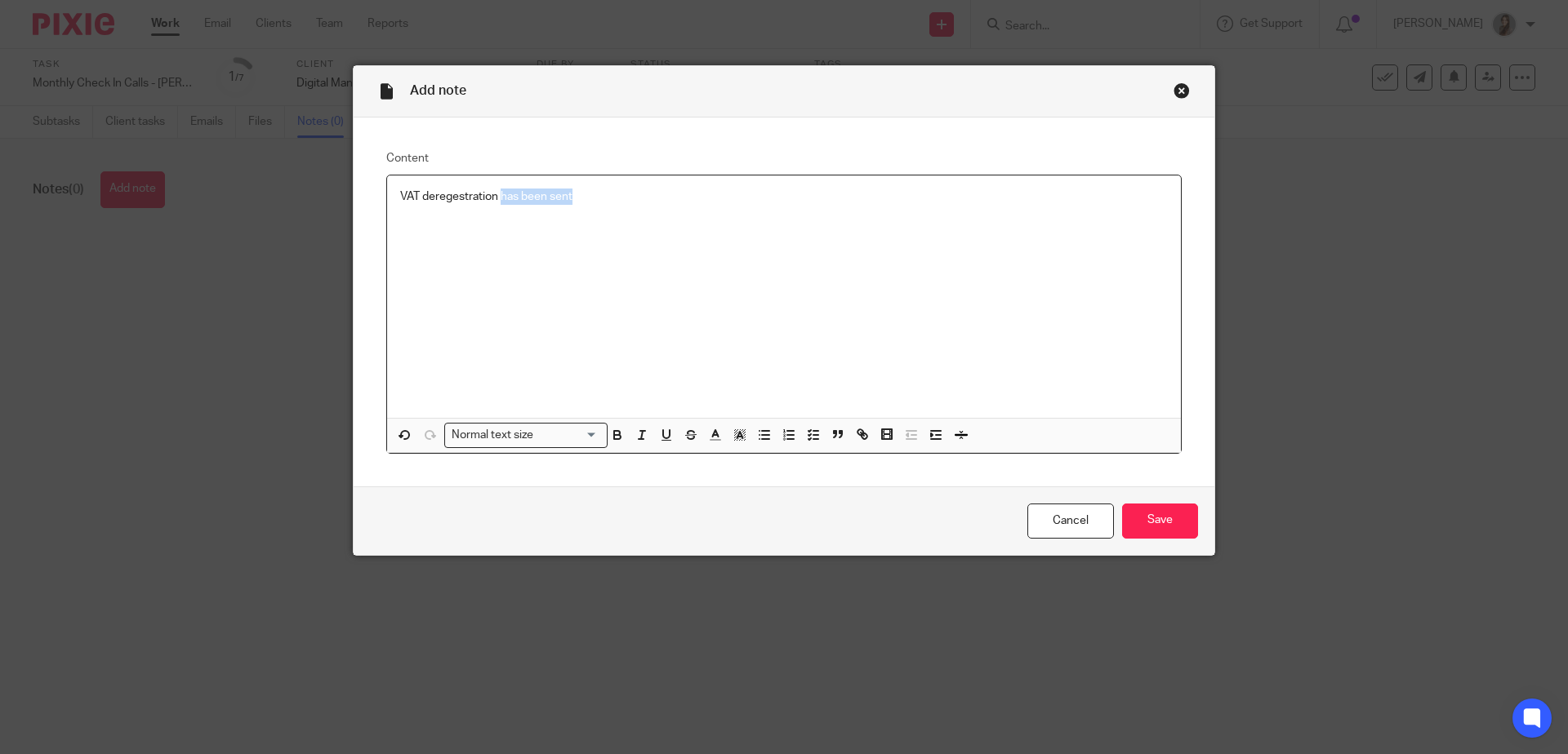
drag, startPoint x: 571, startPoint y: 201, endPoint x: 496, endPoint y: 198, distance: 75.1
click at [496, 198] on p "VAT deregestration has been sent" at bounding box center [784, 197] width 768 height 16
click at [587, 217] on p "Has been invited to book a call with cheryl to discuss" at bounding box center [784, 213] width 768 height 16
click at [690, 217] on p "Has been invited to book a call with Cheryl to discuss" at bounding box center [784, 213] width 768 height 16
click at [428, 207] on p "Has been invited to book a call with Cheryl to discuss" at bounding box center [784, 213] width 768 height 16
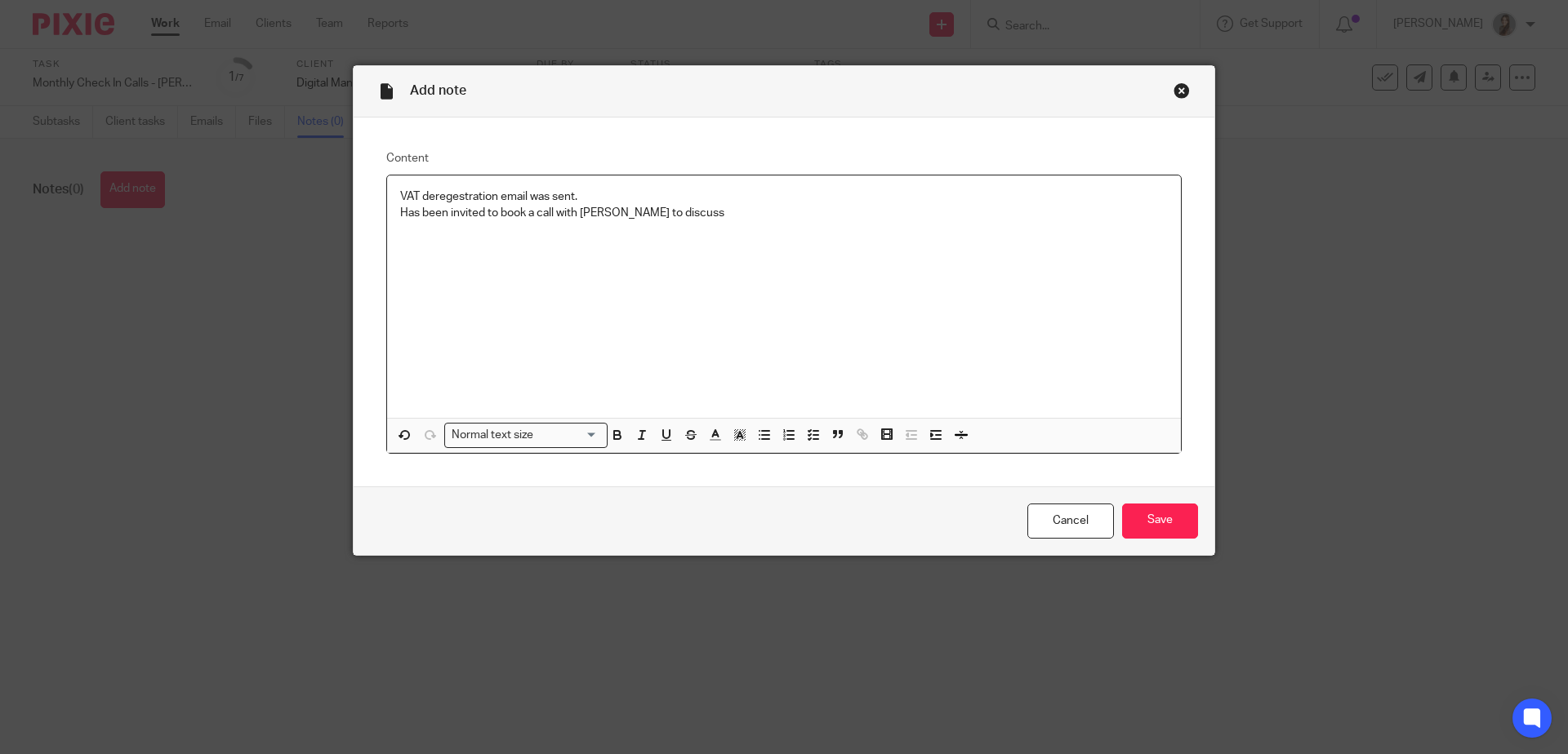
click at [427, 201] on p "VAT deregestration email was sent." at bounding box center [784, 197] width 768 height 16
click at [541, 190] on p "VAT de-regestration email was sent." at bounding box center [784, 197] width 768 height 16
click at [547, 224] on div "VAT de-regestration email was sent. Has been invited to book a call with Cheryl…" at bounding box center [784, 297] width 794 height 242
click at [1156, 527] on input "Save" at bounding box center [1160, 521] width 76 height 36
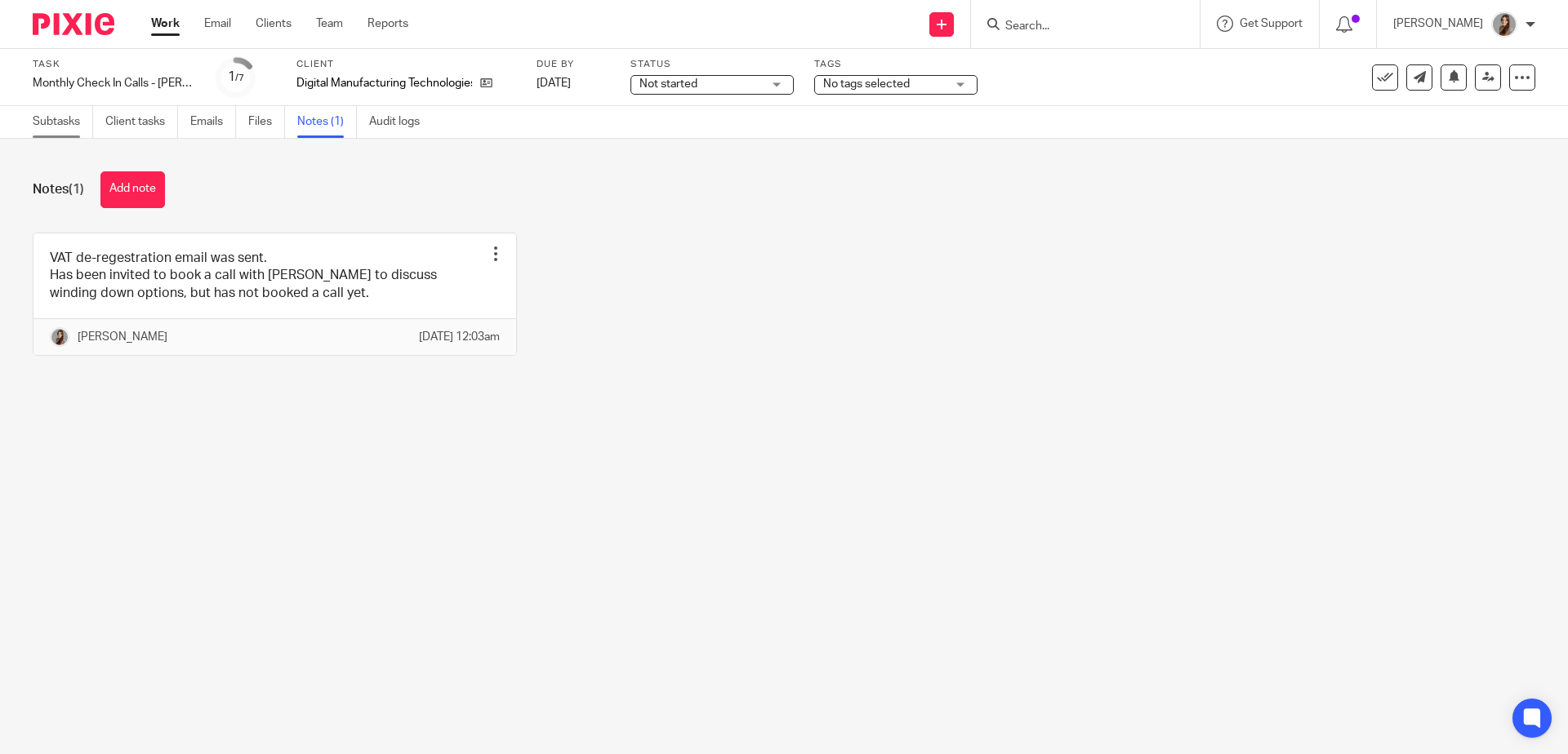
click at [51, 130] on link "Subtasks" at bounding box center [63, 122] width 60 height 32
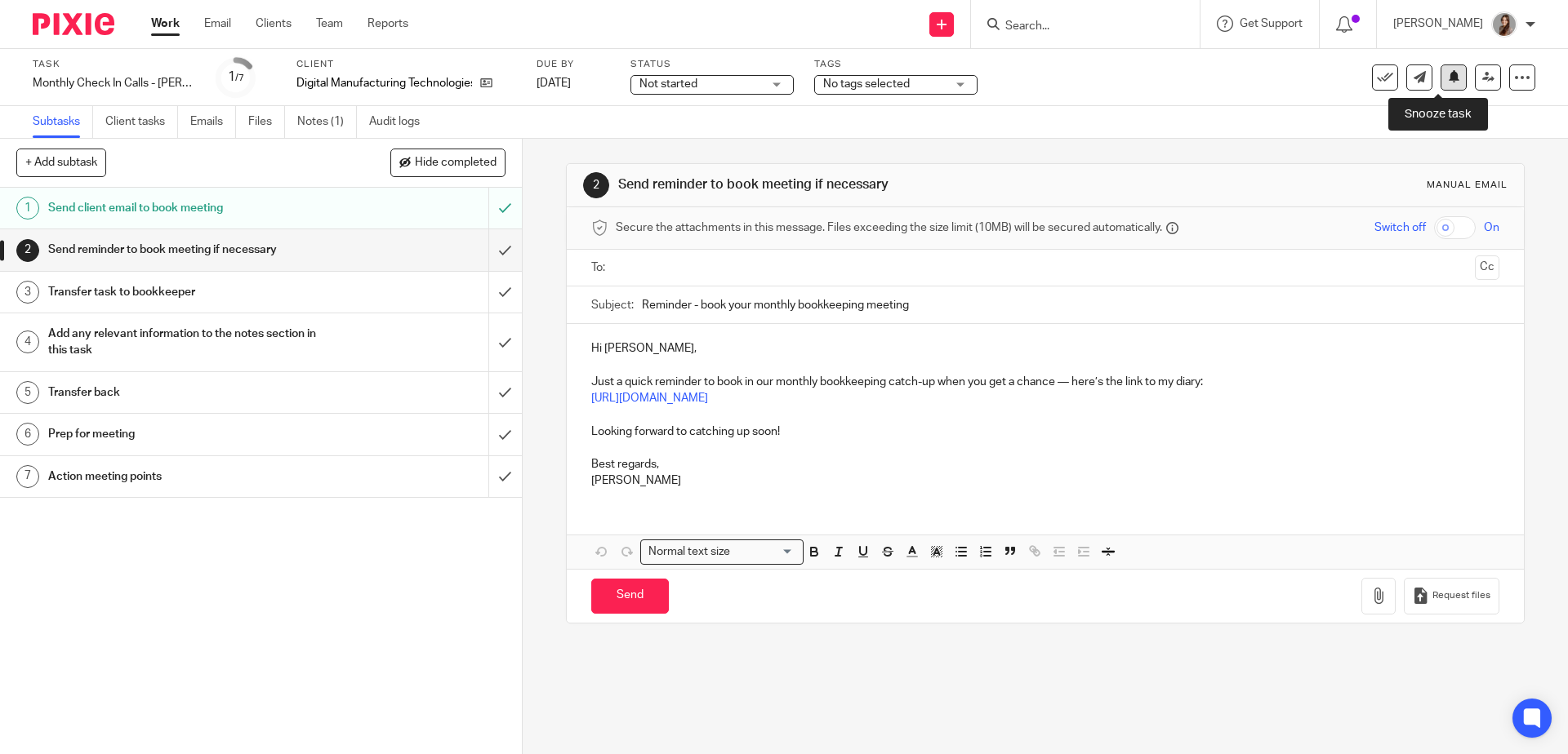
click at [1449, 72] on icon at bounding box center [1454, 76] width 12 height 12
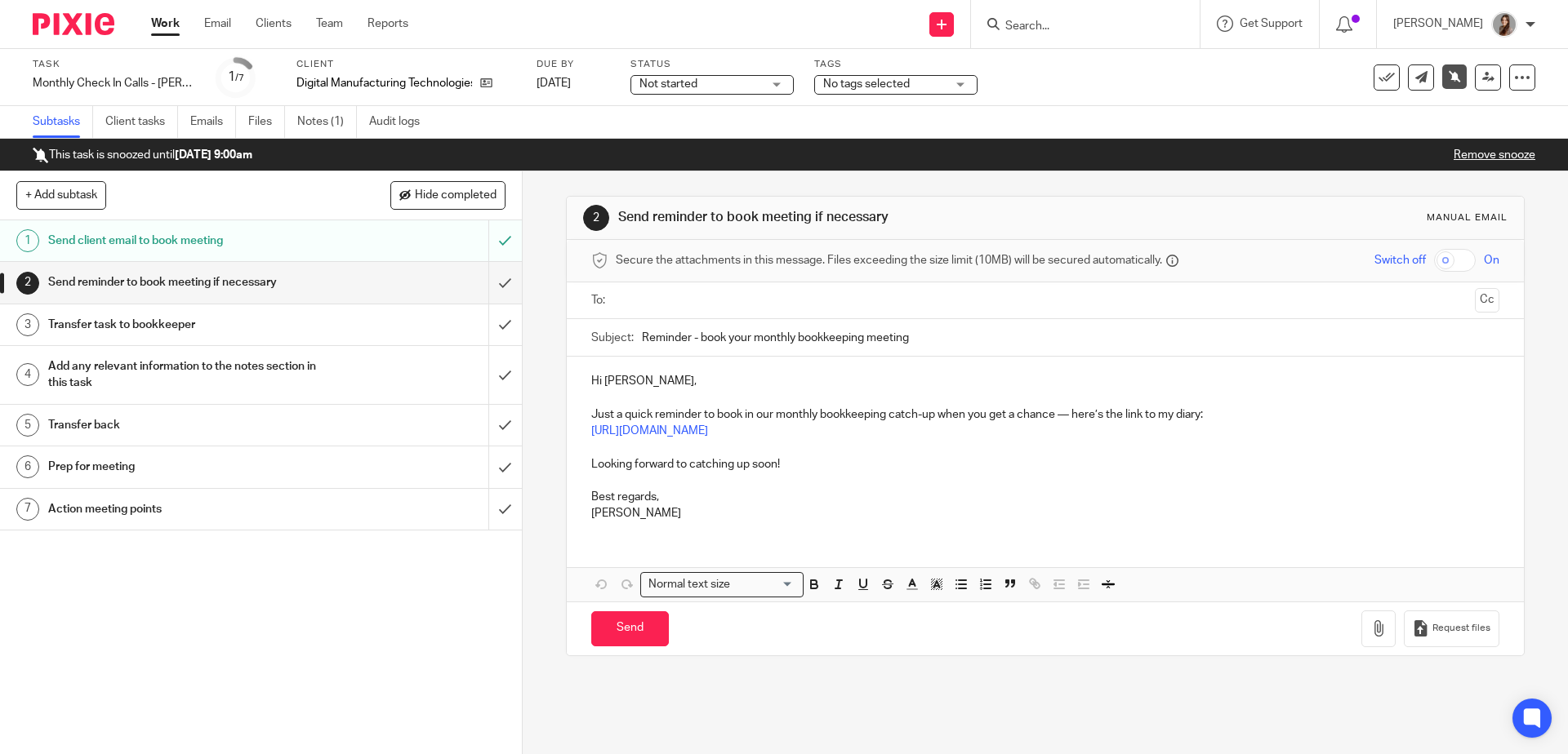
click at [228, 233] on h1 "Send client email to book meeting" at bounding box center [190, 240] width 282 height 25
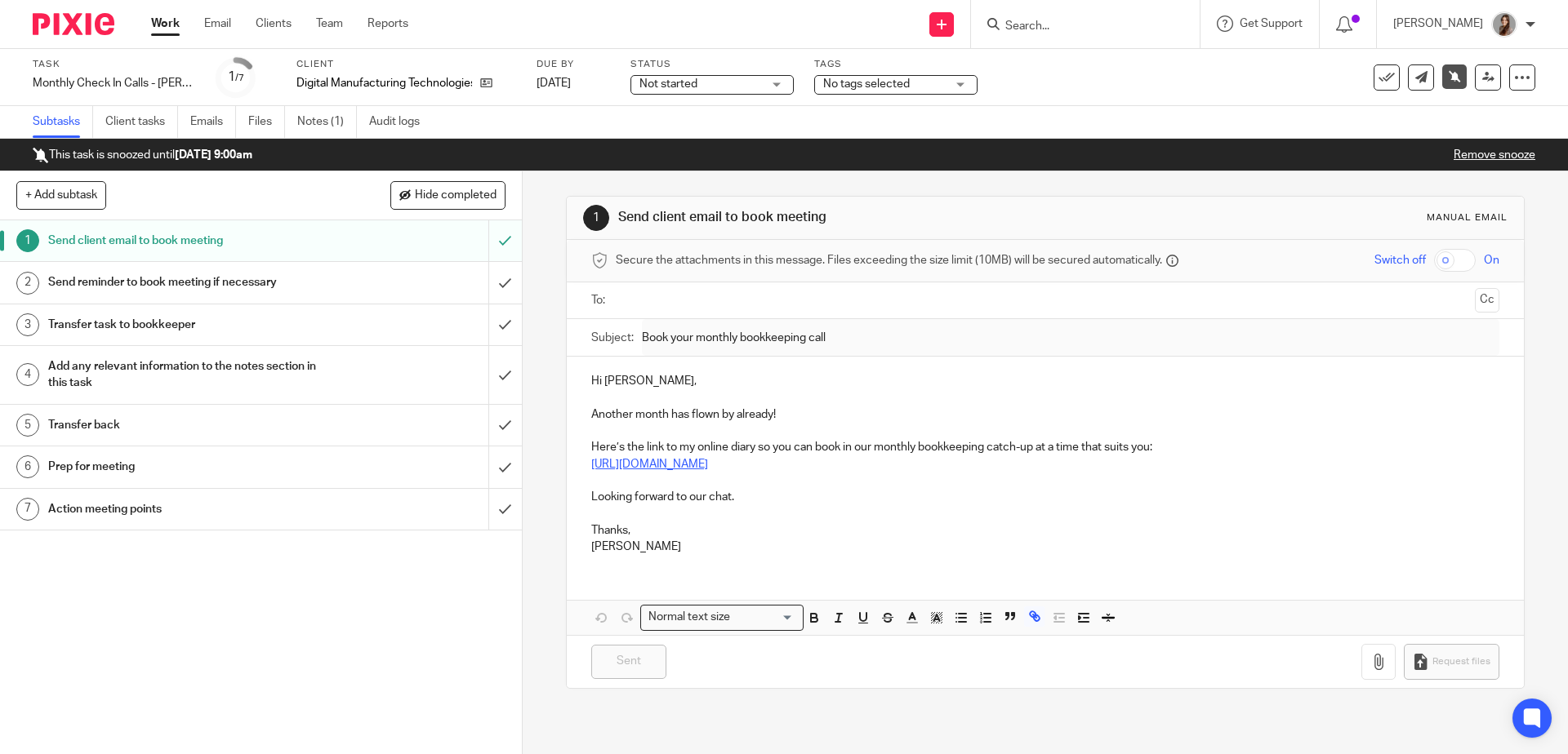
click at [707, 469] on link "[URL][DOMAIN_NAME]" at bounding box center [650, 464] width 117 height 12
click at [707, 469] on link "https://calendar.app.google/PLYvLzGsQQspBVfQ9" at bounding box center [650, 464] width 117 height 12
click at [656, 507] on div "https://calendar.app.google/PLYvLzGsQQspBVfQ9 Remove Edit" at bounding box center [714, 515] width 117 height 51
click at [656, 502] on link "https://calendar.app.google/PLYvLzGsQQspBVfQ9" at bounding box center [714, 497] width 117 height 16
click at [67, 23] on img at bounding box center [74, 24] width 82 height 22
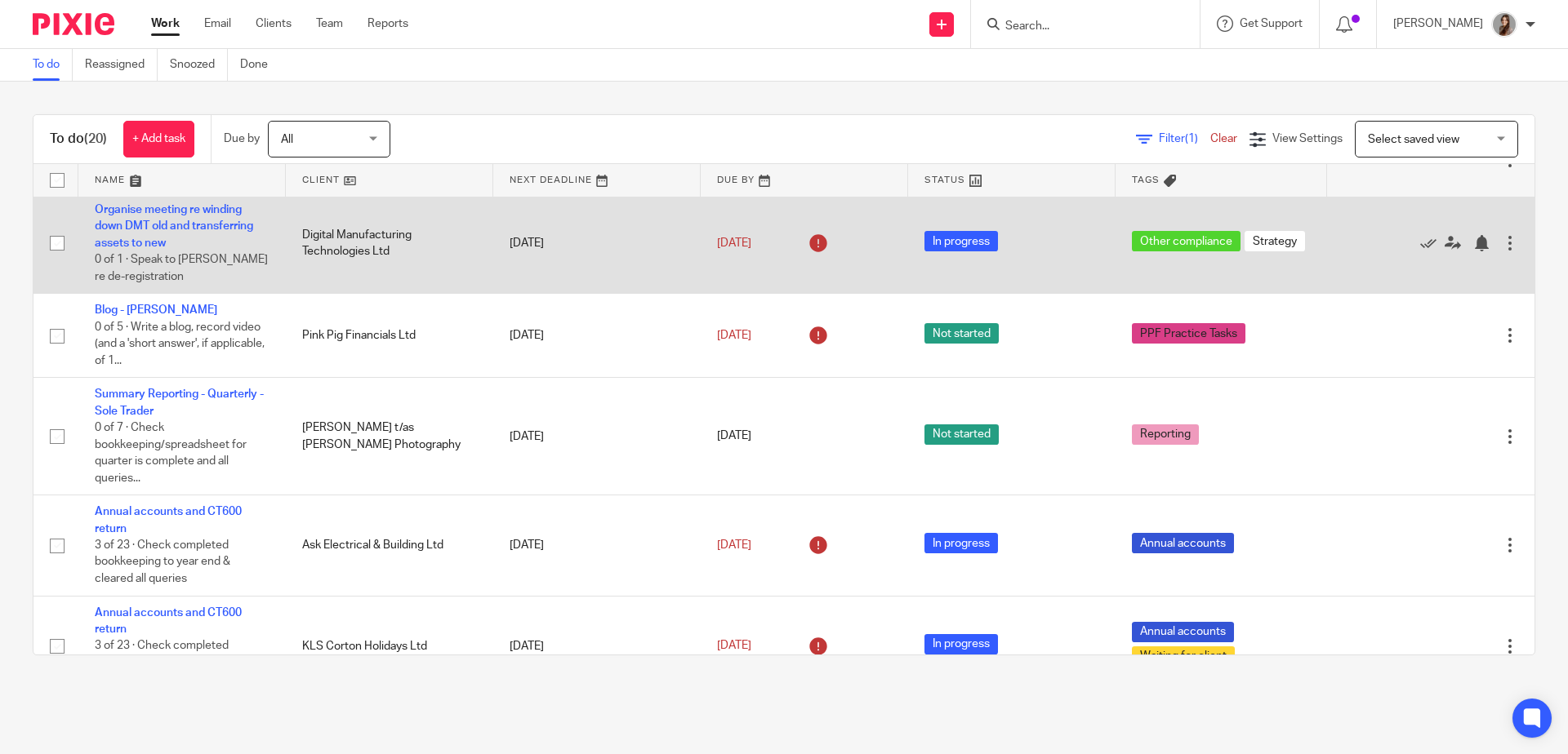
scroll to position [280, 0]
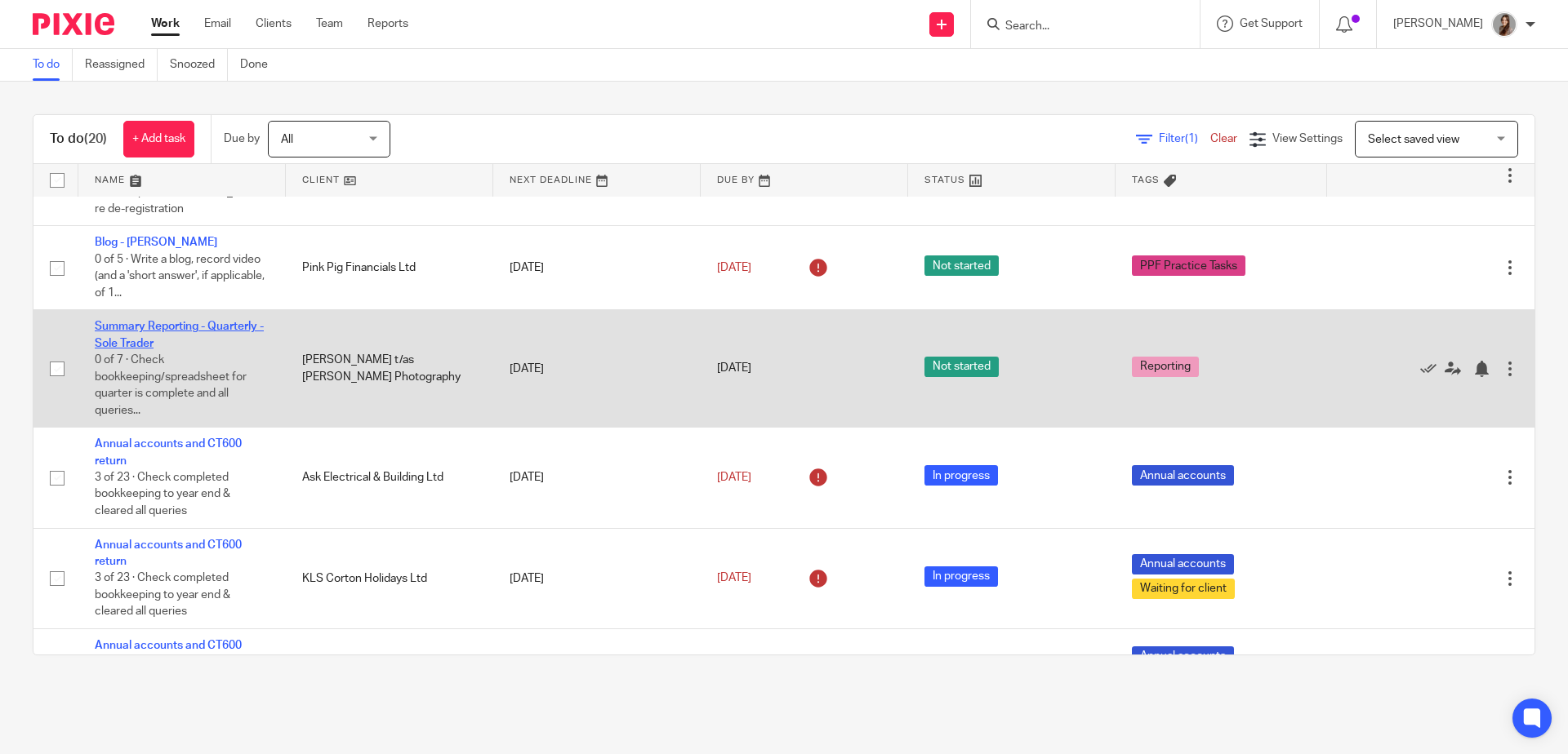
click at [186, 338] on link "Summary Reporting - Quarterly - Sole Trader" at bounding box center [179, 334] width 169 height 27
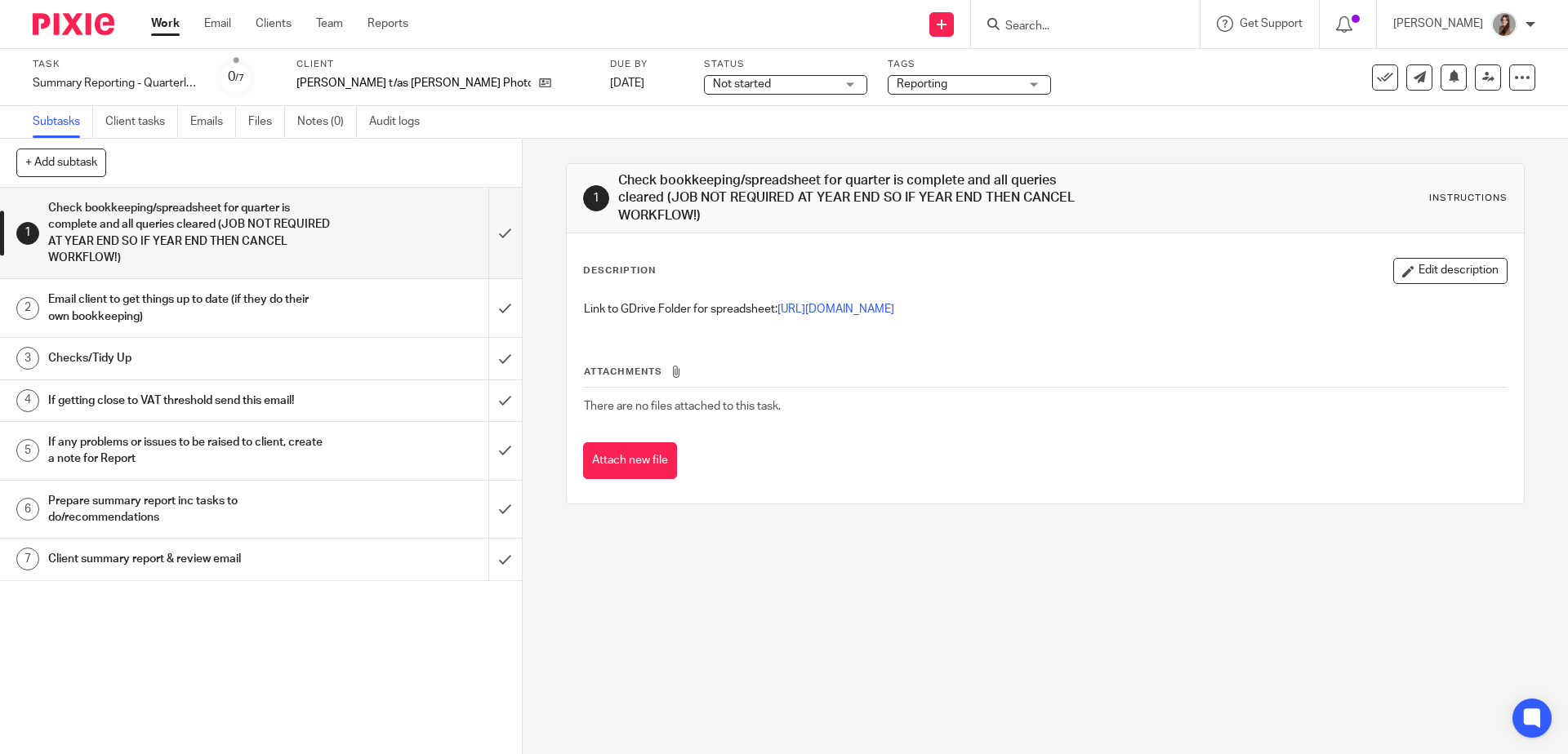
click at [275, 304] on h1 "Email client to get things up to date (if they do their own bookkeeping)" at bounding box center [190, 309] width 282 height 42
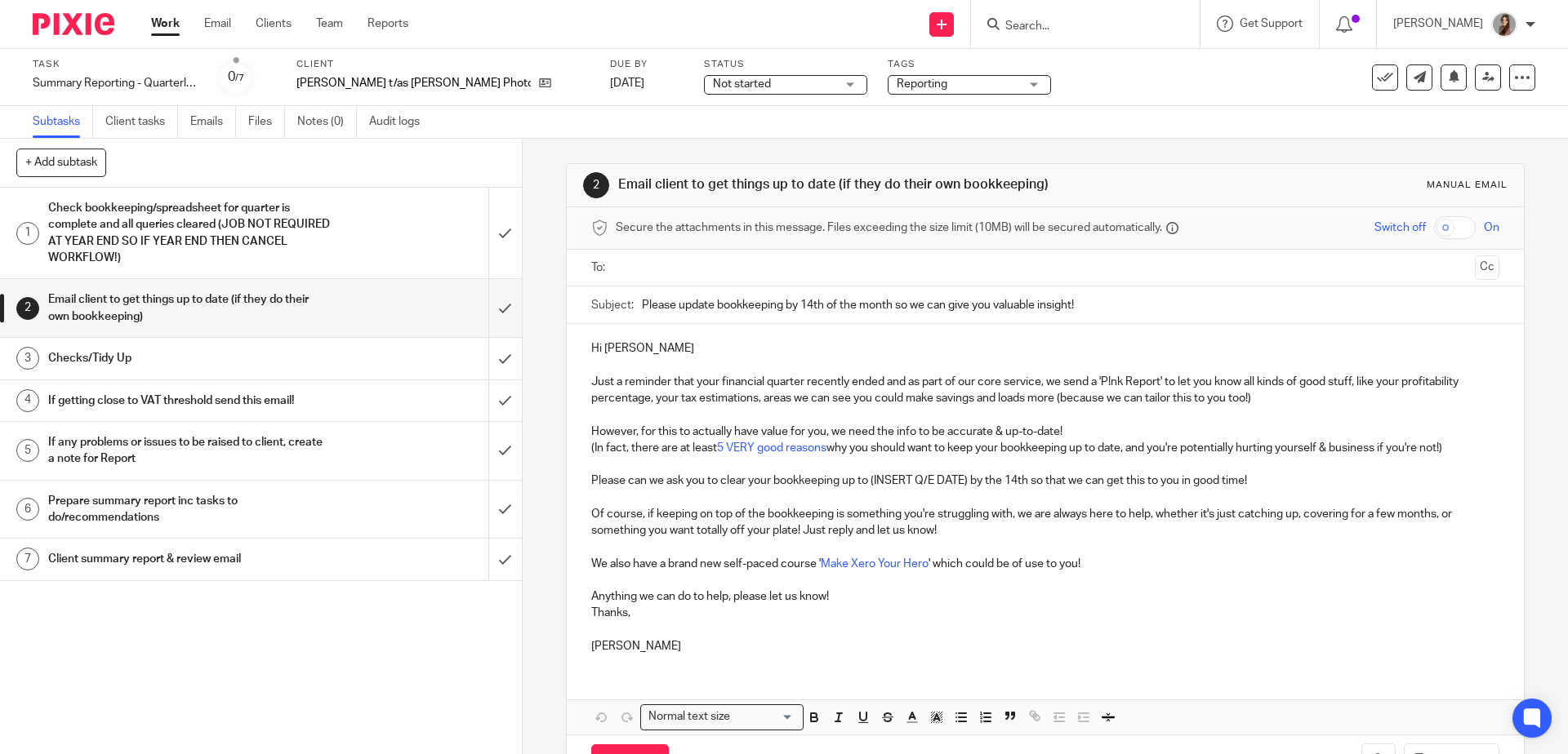
click at [730, 389] on p "Just a reminder that your financial quarter recently ended and as part of our c…" at bounding box center [1045, 391] width 907 height 34
drag, startPoint x: 968, startPoint y: 485, endPoint x: 866, endPoint y: 489, distance: 102.1
click at [866, 489] on p "Please can we ask you to clear your bookkeeping up to (INSERT Q/E DATE) by the …" at bounding box center [1045, 481] width 907 height 16
click at [1031, 484] on p "Please can we ask you to clear your bookkeeping up to [DATE] by the 14th so tha…" at bounding box center [1045, 481] width 907 height 16
click at [1021, 481] on p "Please can we ask you to clear your bookkeeping up to [DATE] by the 14th so tha…" at bounding box center [1045, 481] width 907 height 16
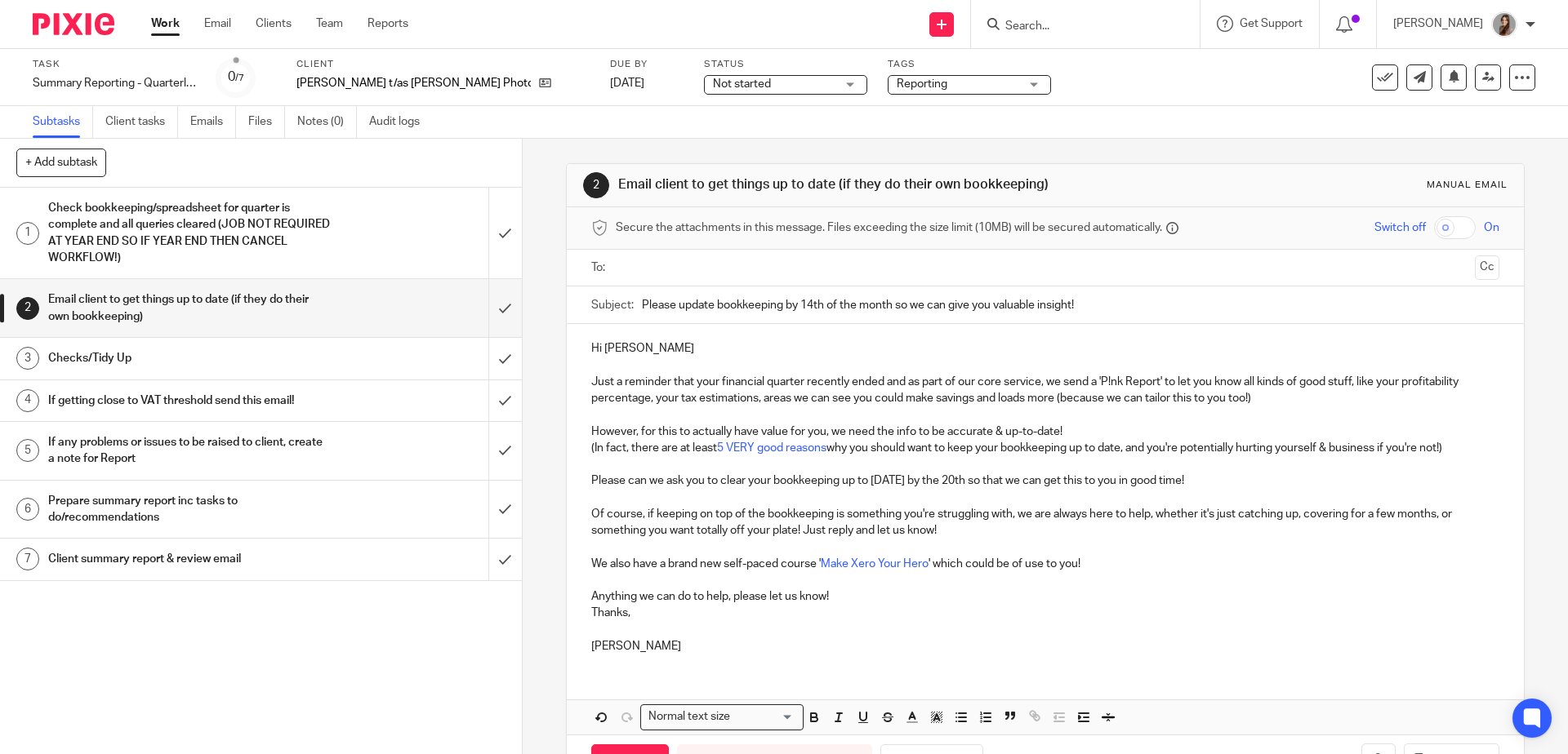
click at [1025, 544] on p at bounding box center [1045, 547] width 907 height 16
click at [661, 354] on p "Hi Harriet" at bounding box center [1045, 349] width 907 height 16
click at [591, 617] on p "Thanks," at bounding box center [1045, 613] width 907 height 16
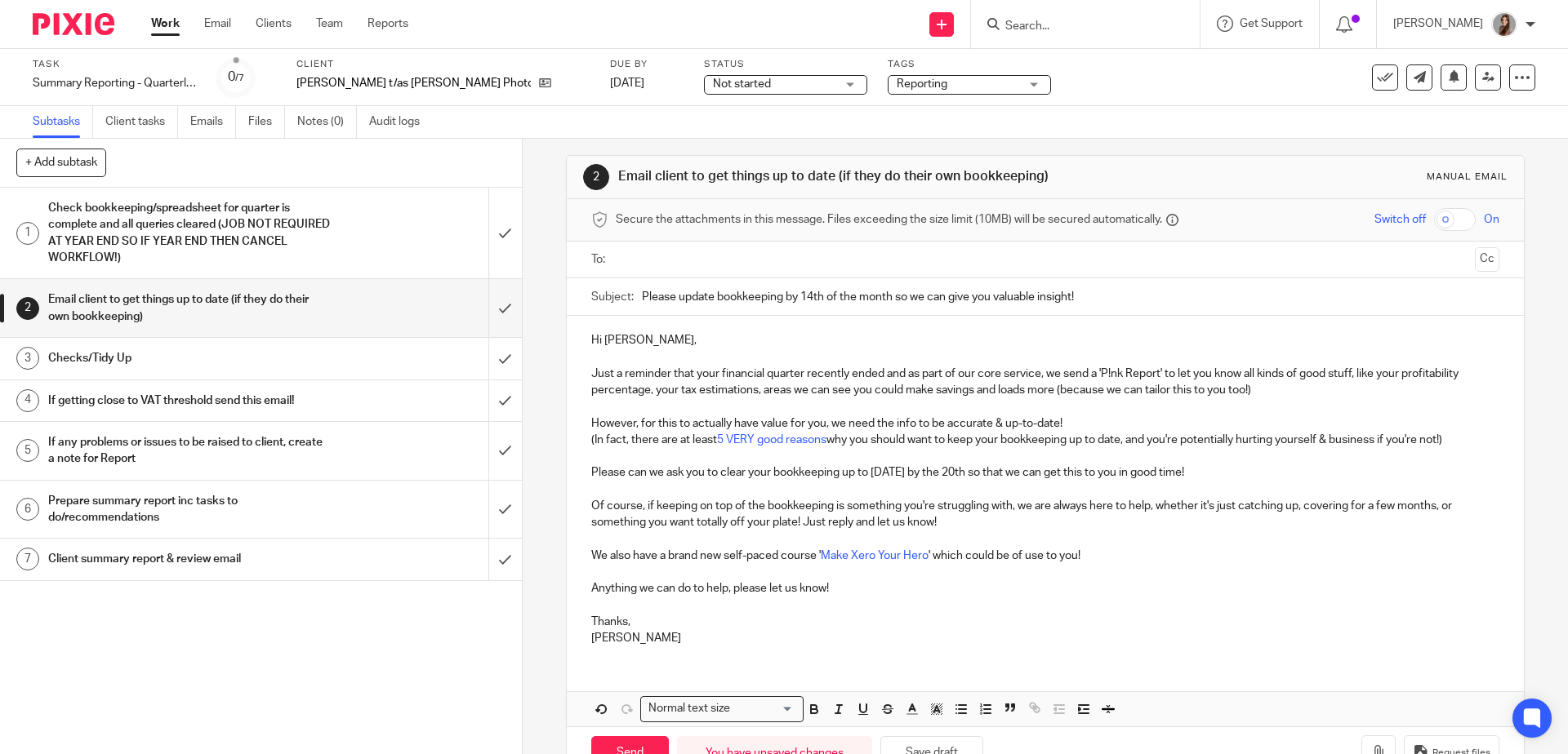
scroll to position [10, 0]
click at [811, 300] on input "Please update bookkeeping by 14th of the month so we can give you valuable insi…" at bounding box center [1071, 295] width 856 height 36
type input "Please update bookkeeping by 20th of the month so we can give you valuable insi…"
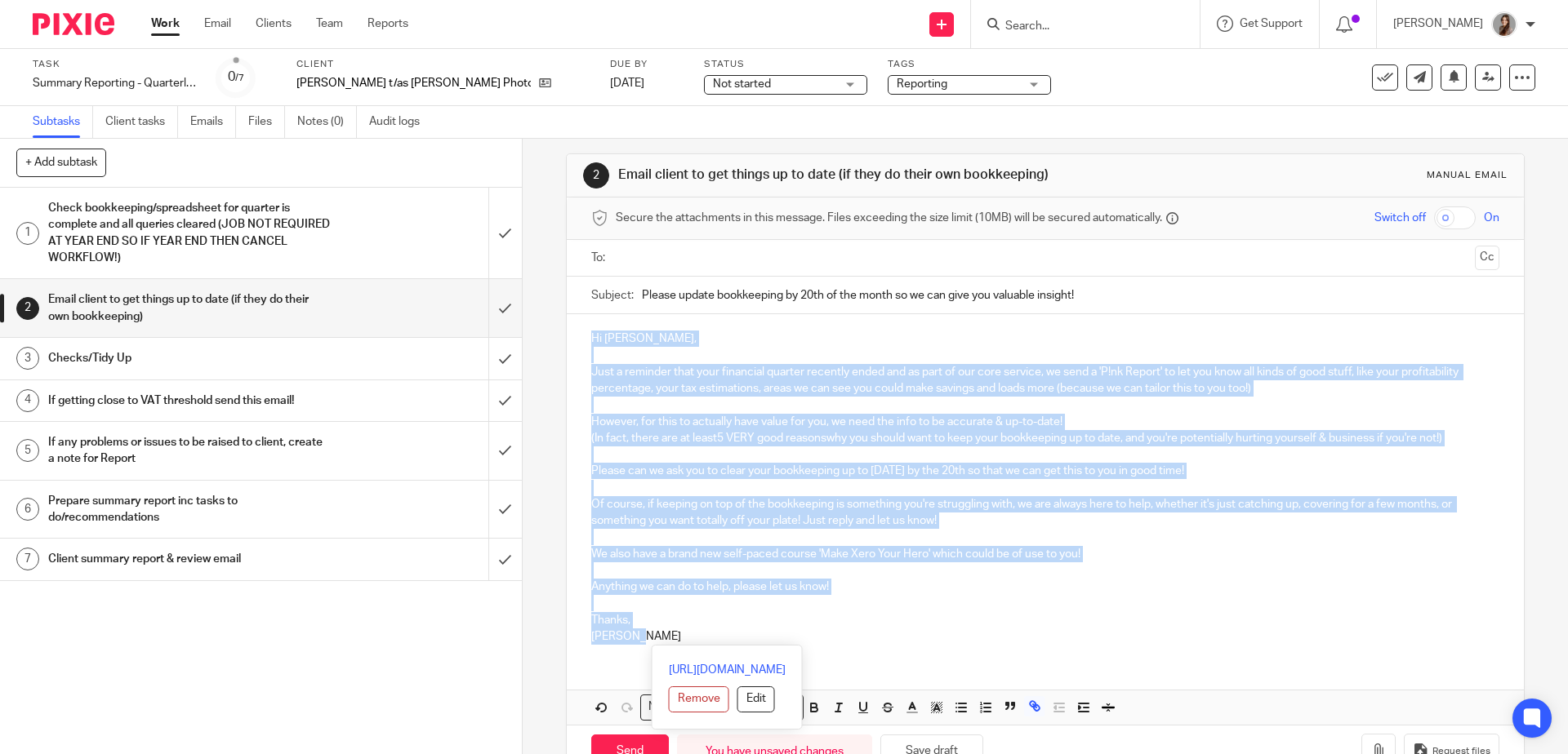
drag, startPoint x: 636, startPoint y: 641, endPoint x: 544, endPoint y: 341, distance: 313.8
click at [544, 341] on div "2 Email client to get things up to date (if they do their own bookkeeping) Manu…" at bounding box center [1046, 446] width 1046 height 616
copy div "Hi Harriet, Just a reminder that your financial quarter recently ended and as p…"
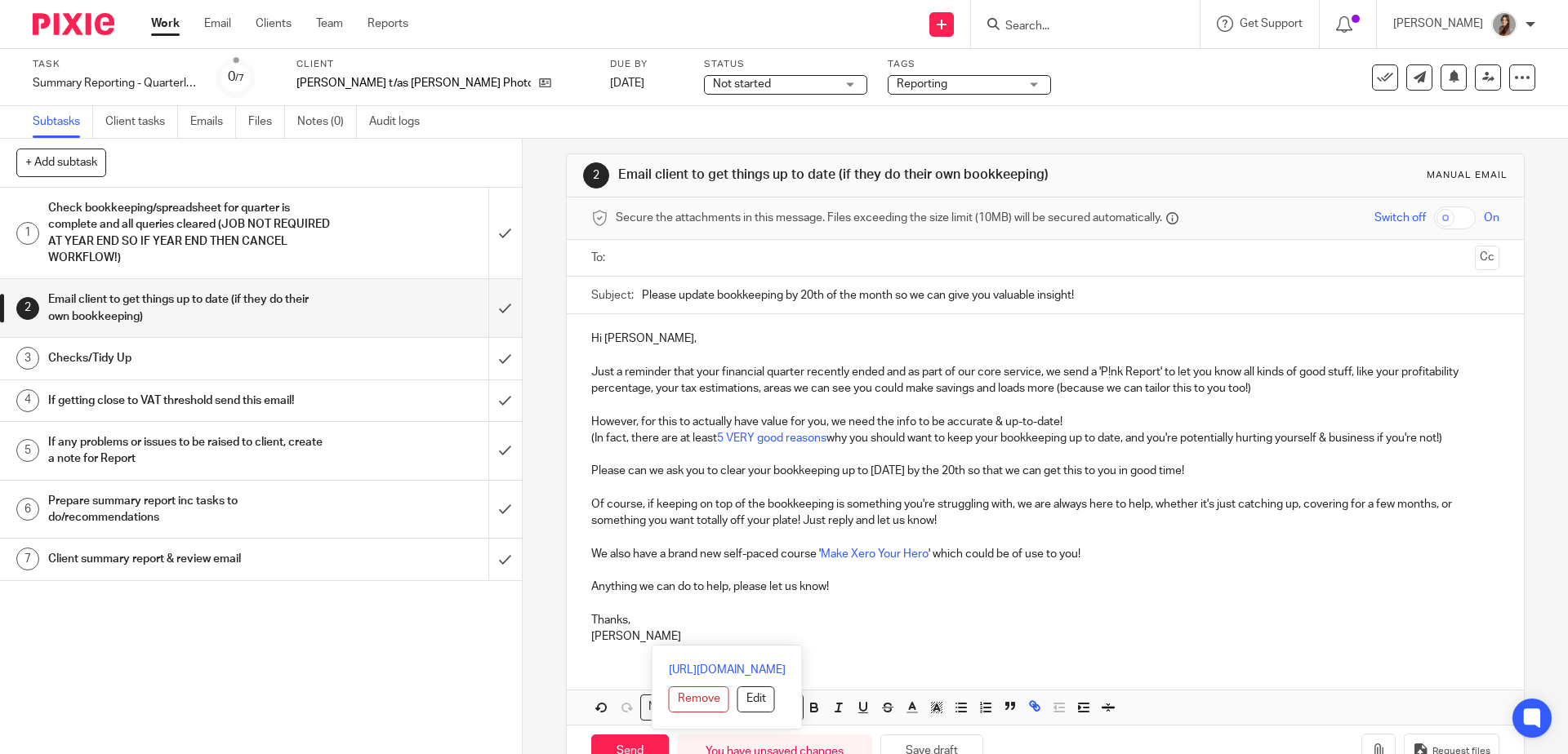
click at [825, 294] on input "Please update bookkeeping by 20th of the month so we can give you valuable insi…" at bounding box center [1071, 295] width 856 height 36
click at [485, 318] on input "submit" at bounding box center [261, 309] width 522 height 58
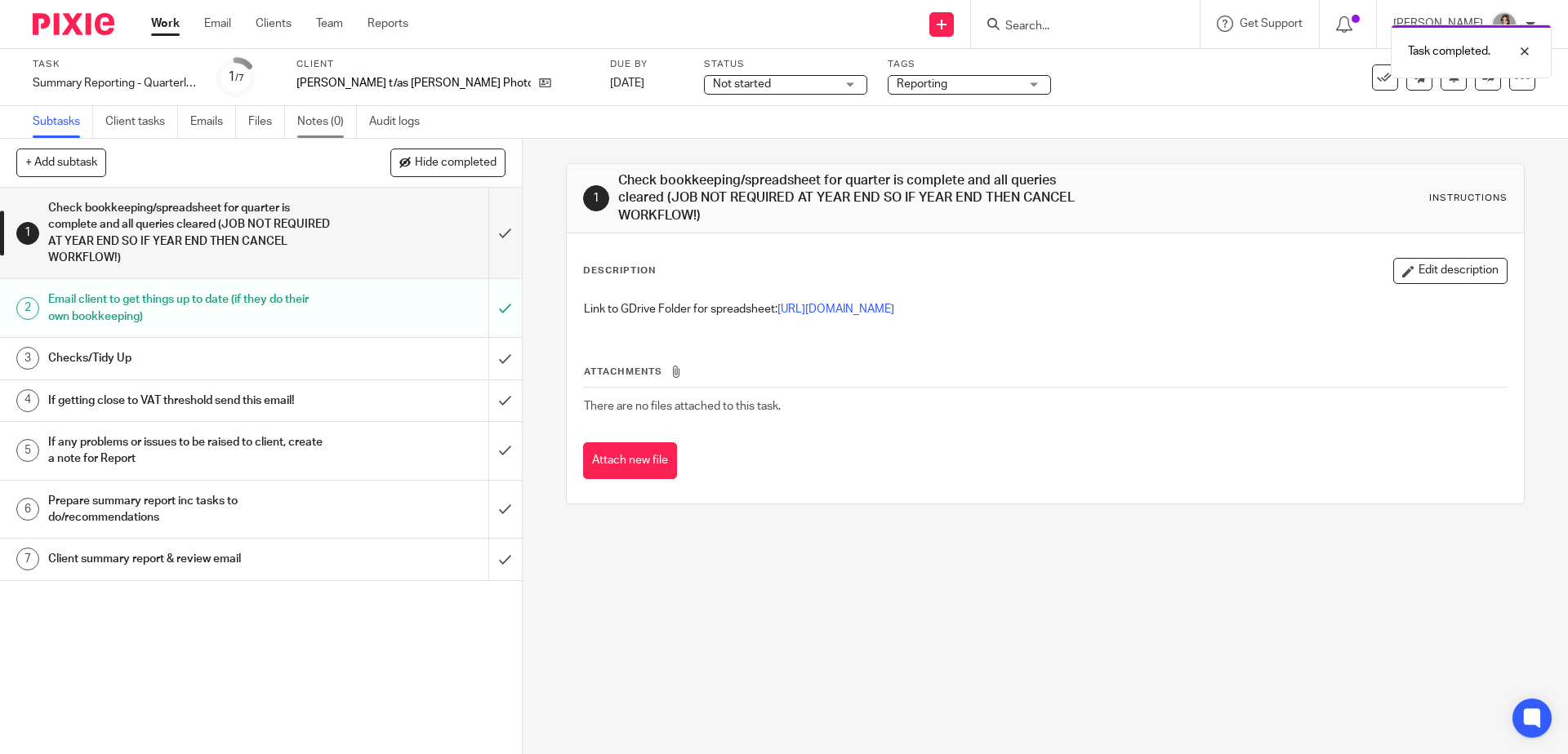
click at [329, 123] on link "Notes (0)" at bounding box center [326, 122] width 59 height 32
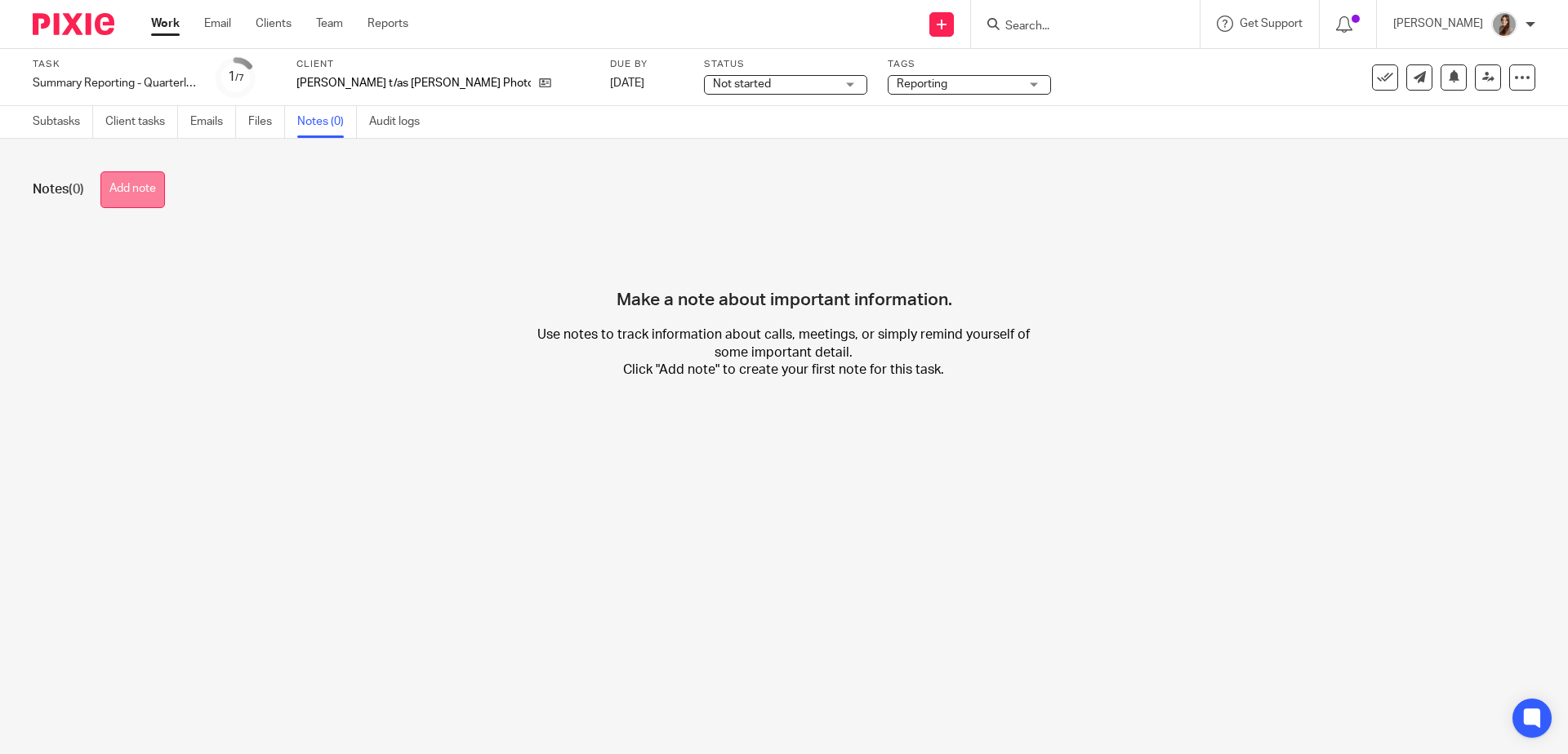
click at [146, 197] on button "Add note" at bounding box center [132, 189] width 65 height 36
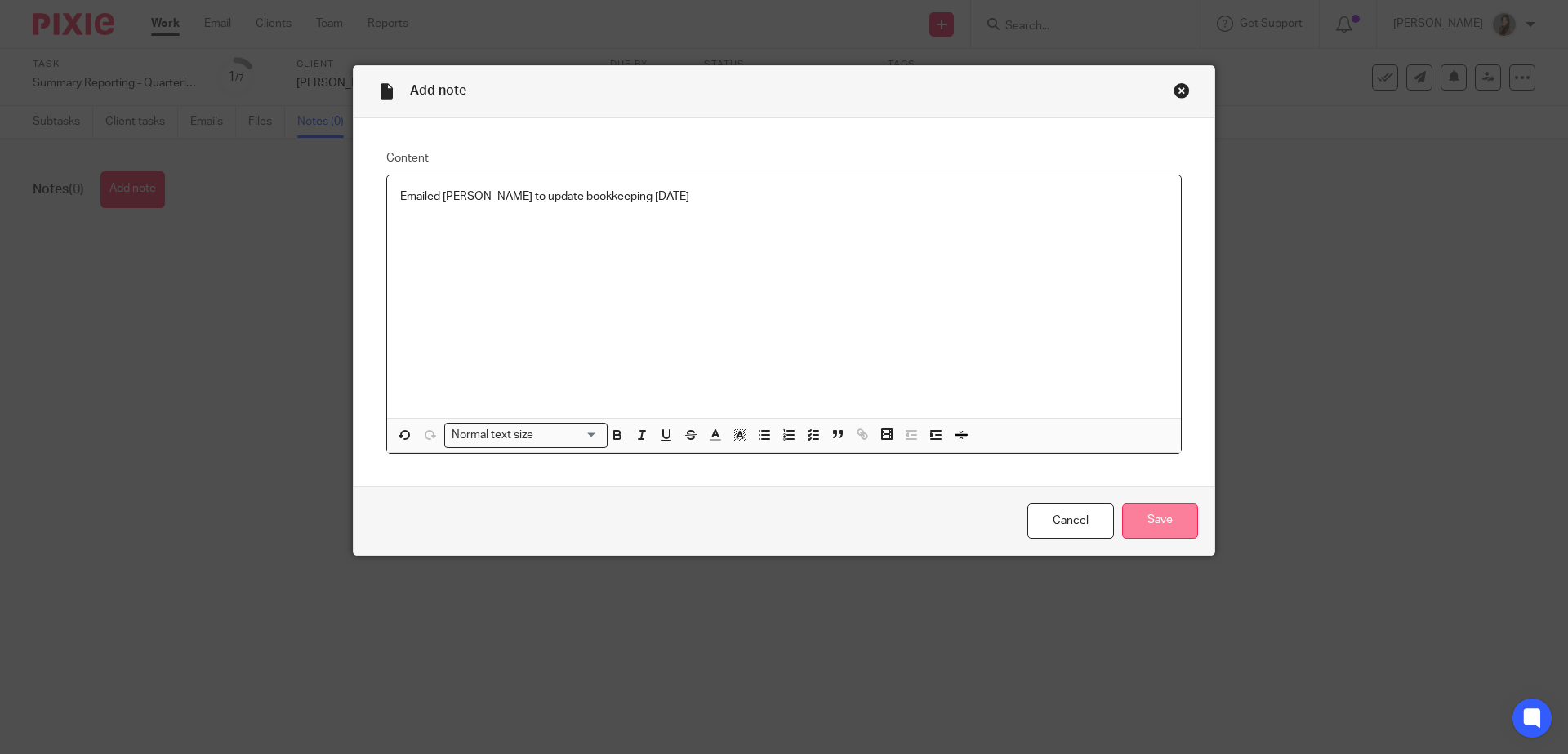
click at [1169, 524] on input "Save" at bounding box center [1160, 521] width 76 height 36
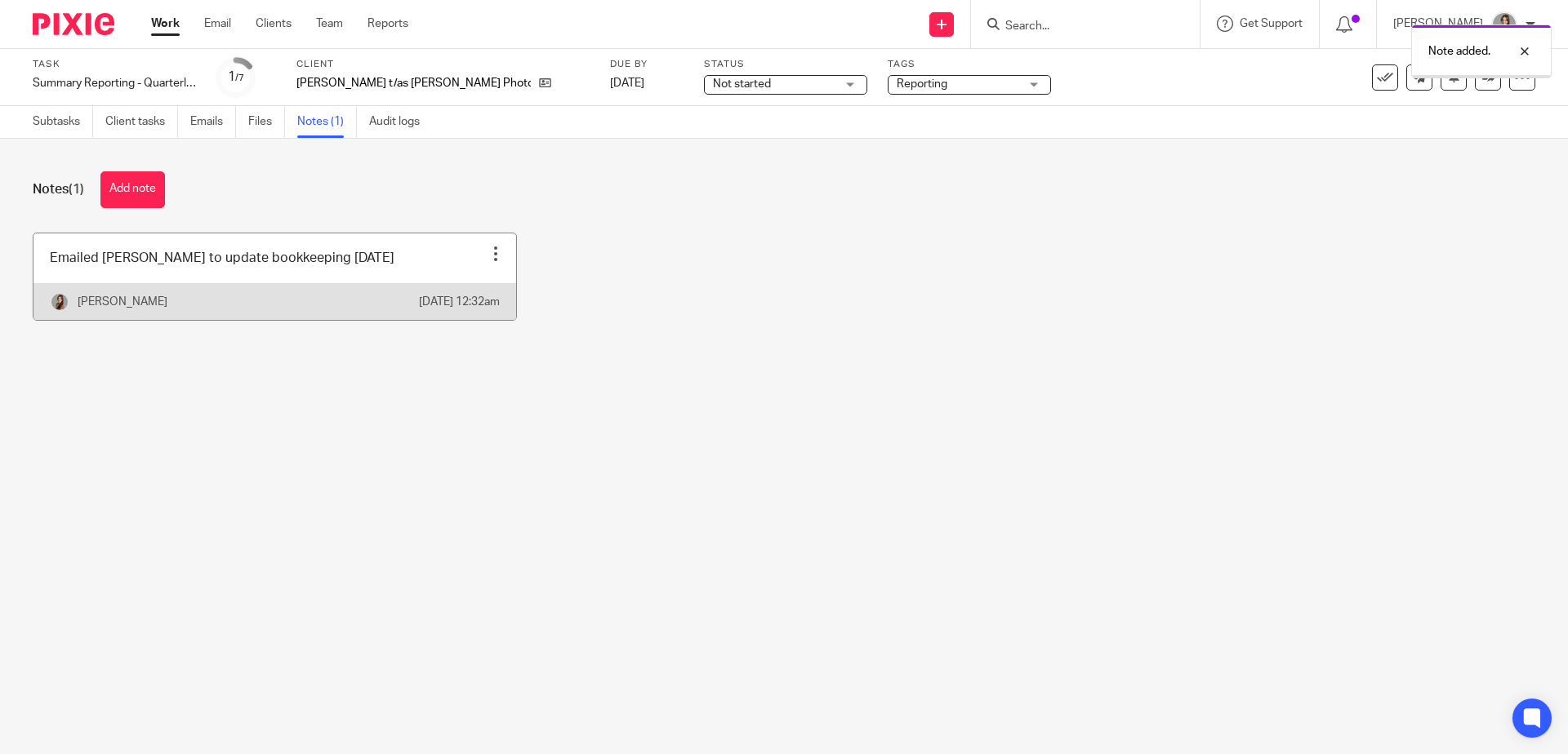
click at [219, 303] on div "[PERSON_NAME] [DATE] 12:32am" at bounding box center [275, 301] width 483 height 36
click at [292, 278] on link at bounding box center [275, 276] width 483 height 87
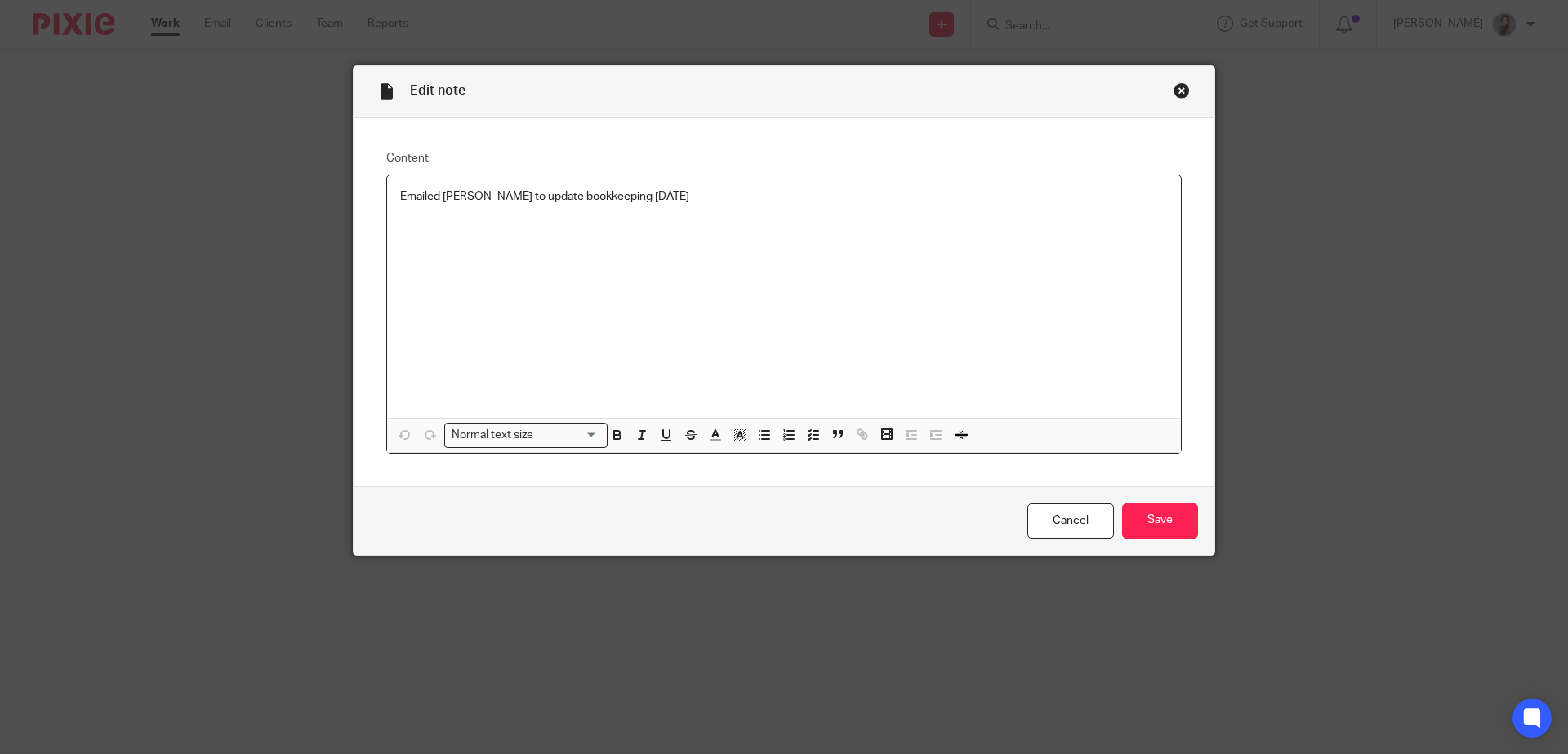
click at [634, 202] on p "Emailed Harriet to update bookkeeping 14.10.2025" at bounding box center [784, 197] width 768 height 16
click at [634, 201] on p "Emailed Harriet to update bookkeeping 14.10.2025" at bounding box center [784, 197] width 768 height 16
click at [634, 202] on p "Emailed Harriet to update bookkeeping 14.10.2025" at bounding box center [784, 197] width 768 height 16
click at [634, 201] on p "Emailed Harriet to update bookkeeping 14.10.2025" at bounding box center [784, 197] width 768 height 16
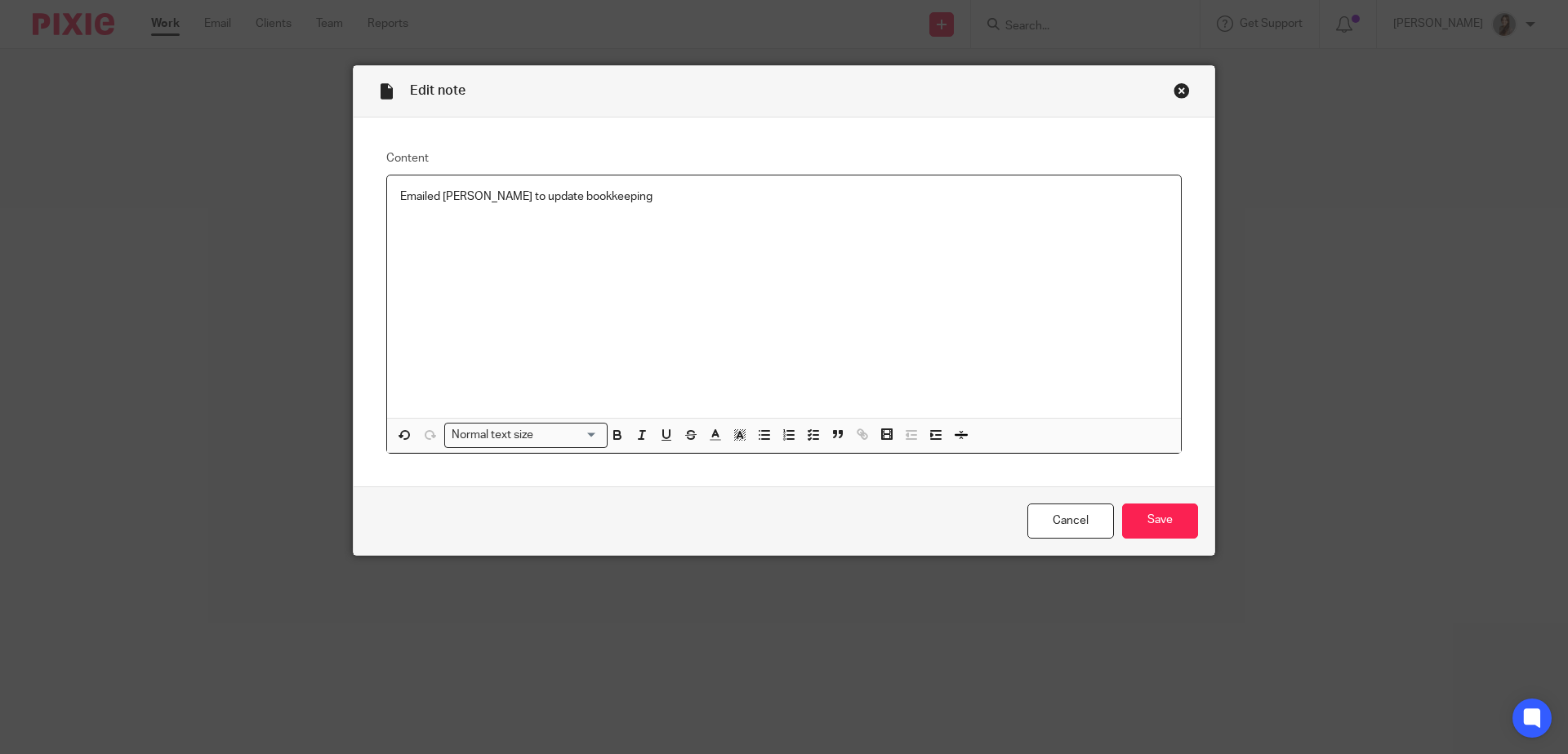
click at [400, 205] on p "Emailed Harriet to update bookkeeping" at bounding box center [784, 197] width 768 height 16
click at [731, 201] on p "14.10.2025 - Emailed Harriet to update bookkeeping" at bounding box center [784, 197] width 768 height 16
click at [1184, 535] on input "Save" at bounding box center [1160, 521] width 76 height 36
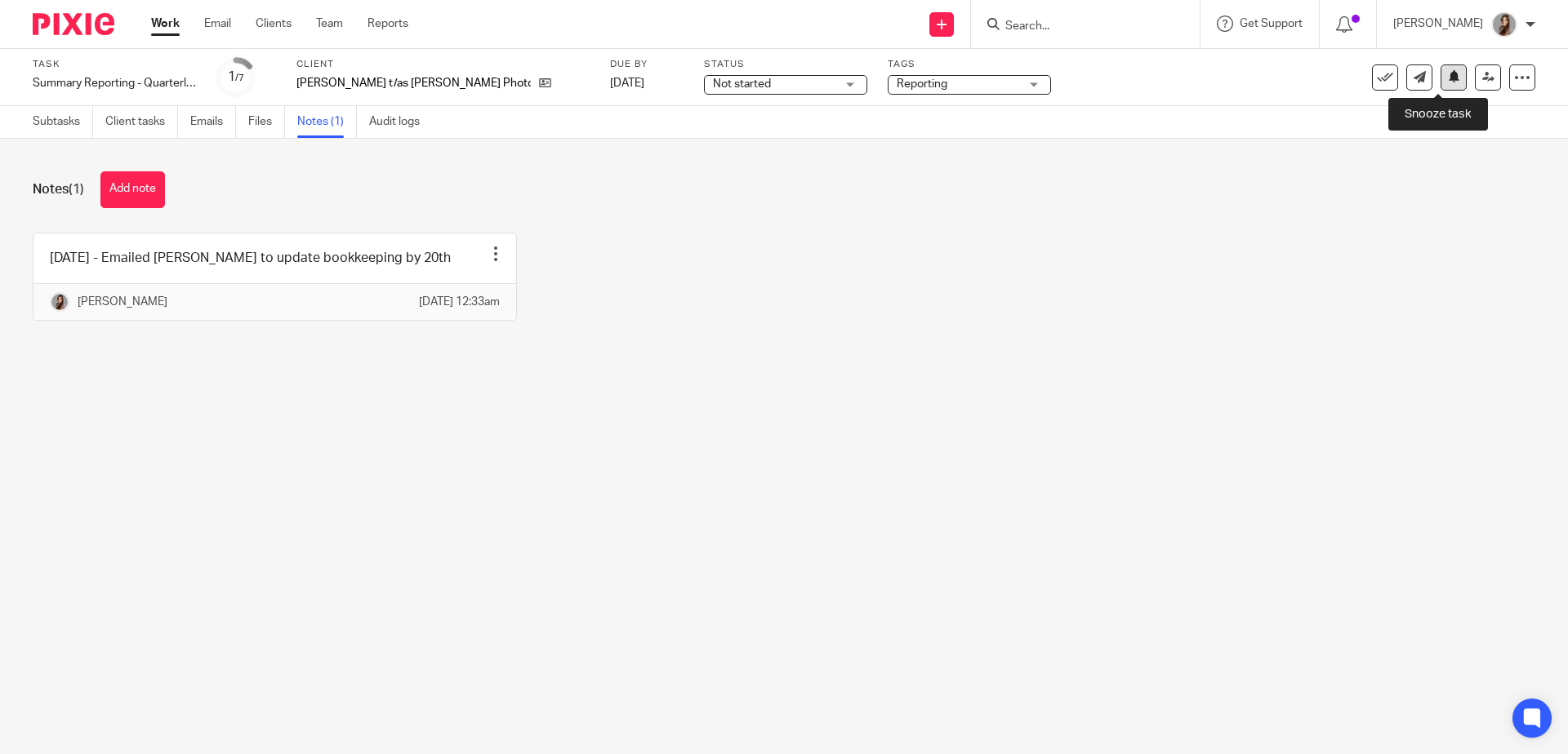
click at [1440, 83] on button at bounding box center [1453, 77] width 26 height 26
click at [87, 20] on img at bounding box center [74, 24] width 82 height 22
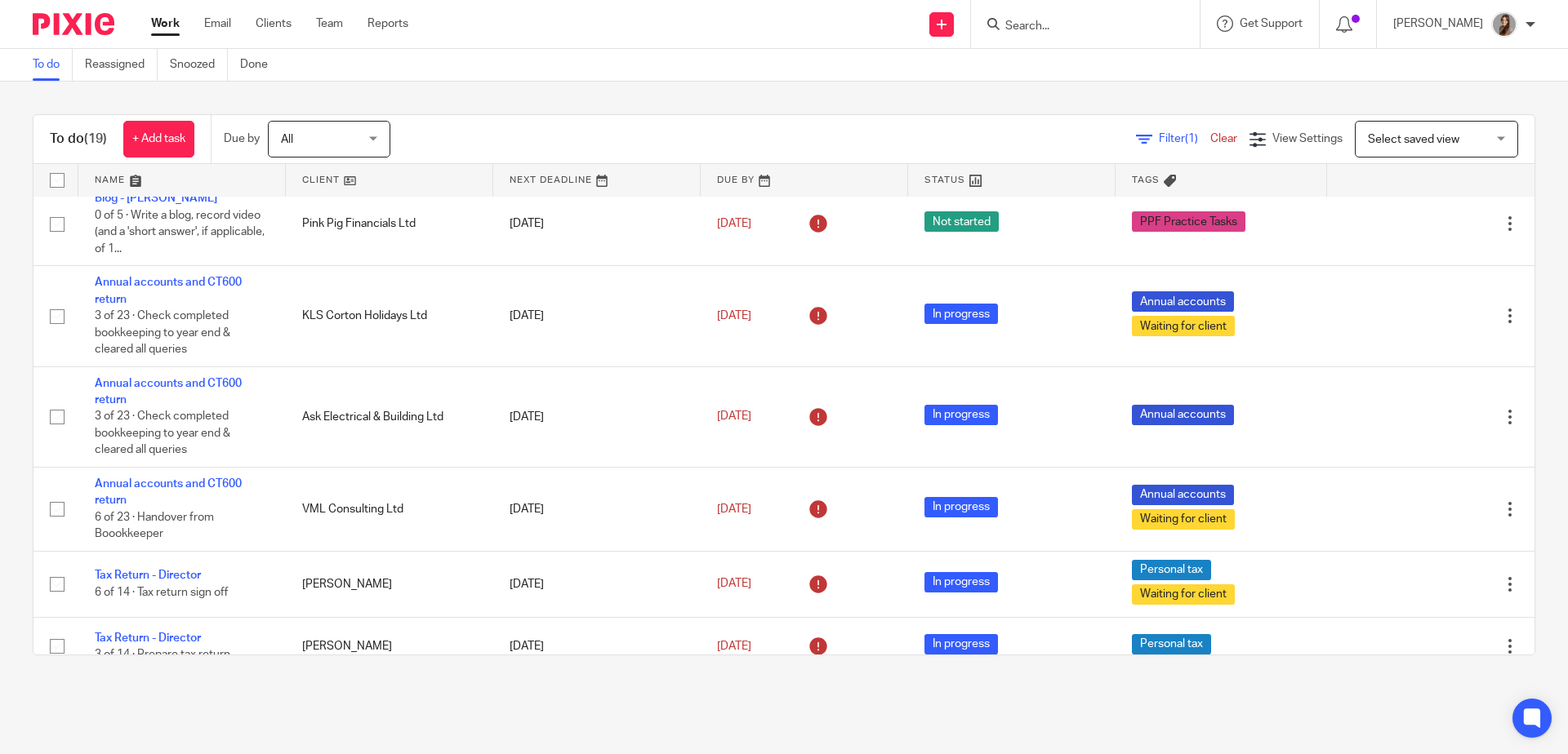
scroll to position [315, 0]
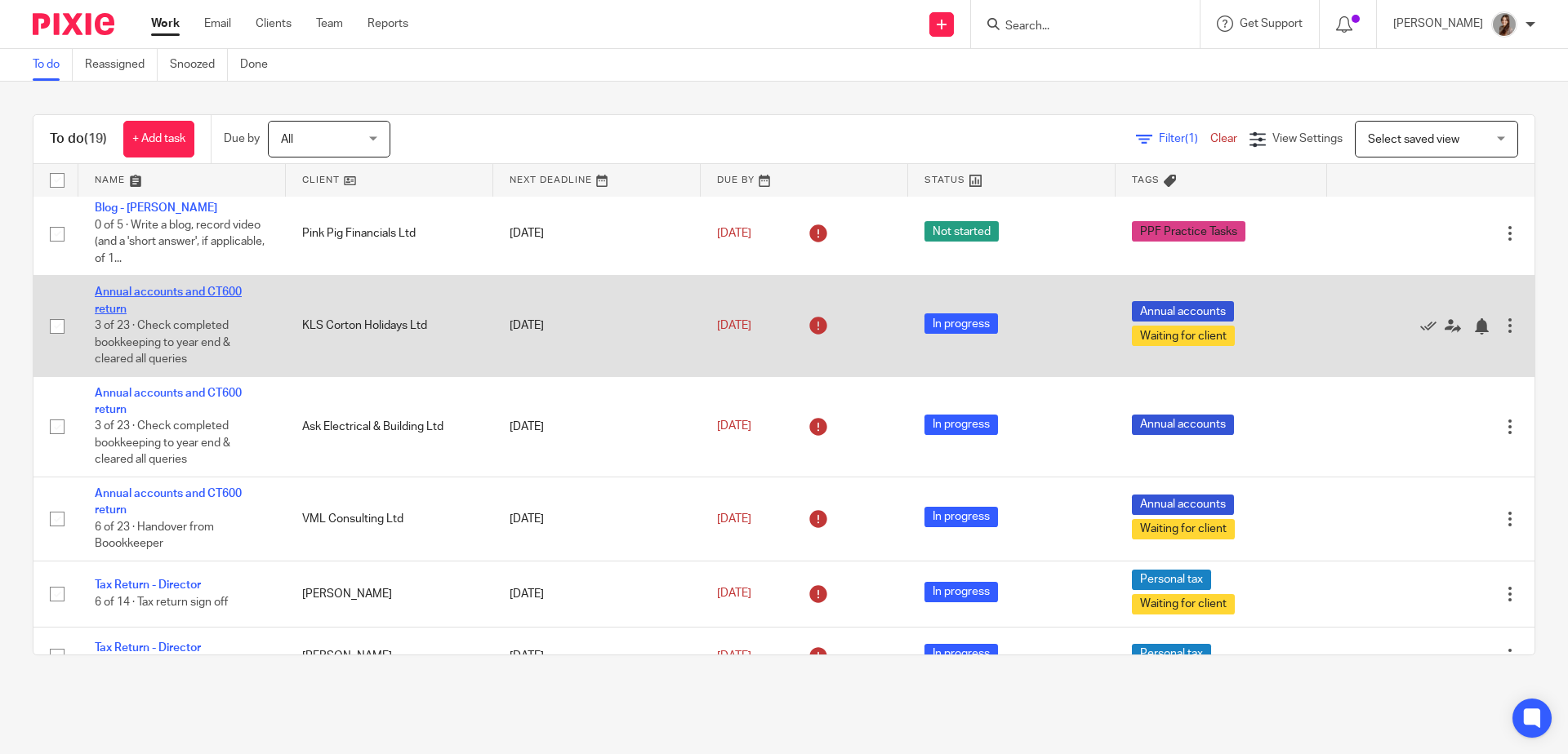
click at [109, 308] on link "Annual accounts and CT600 return" at bounding box center [168, 301] width 147 height 27
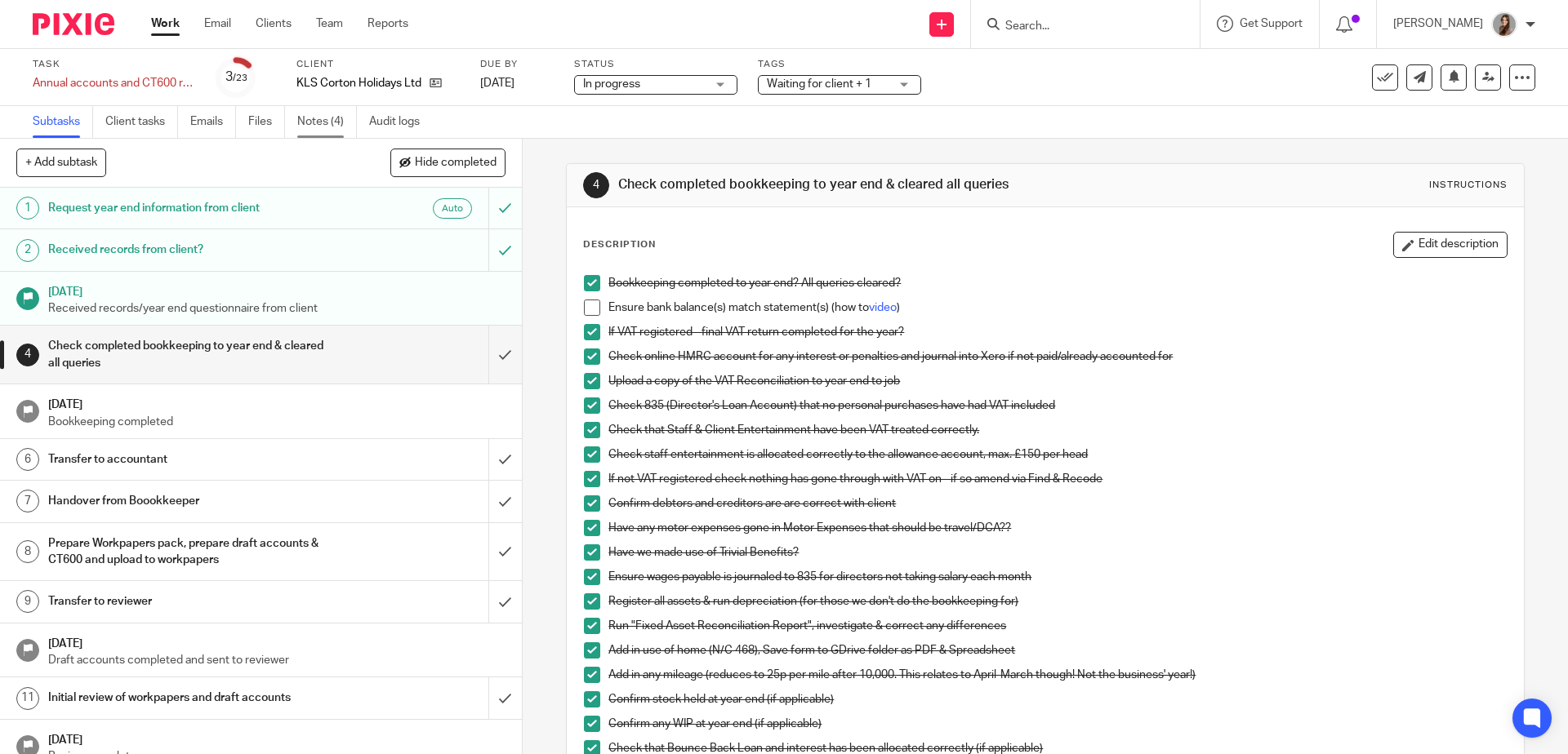
click at [328, 114] on link "Notes (4)" at bounding box center [326, 122] width 59 height 32
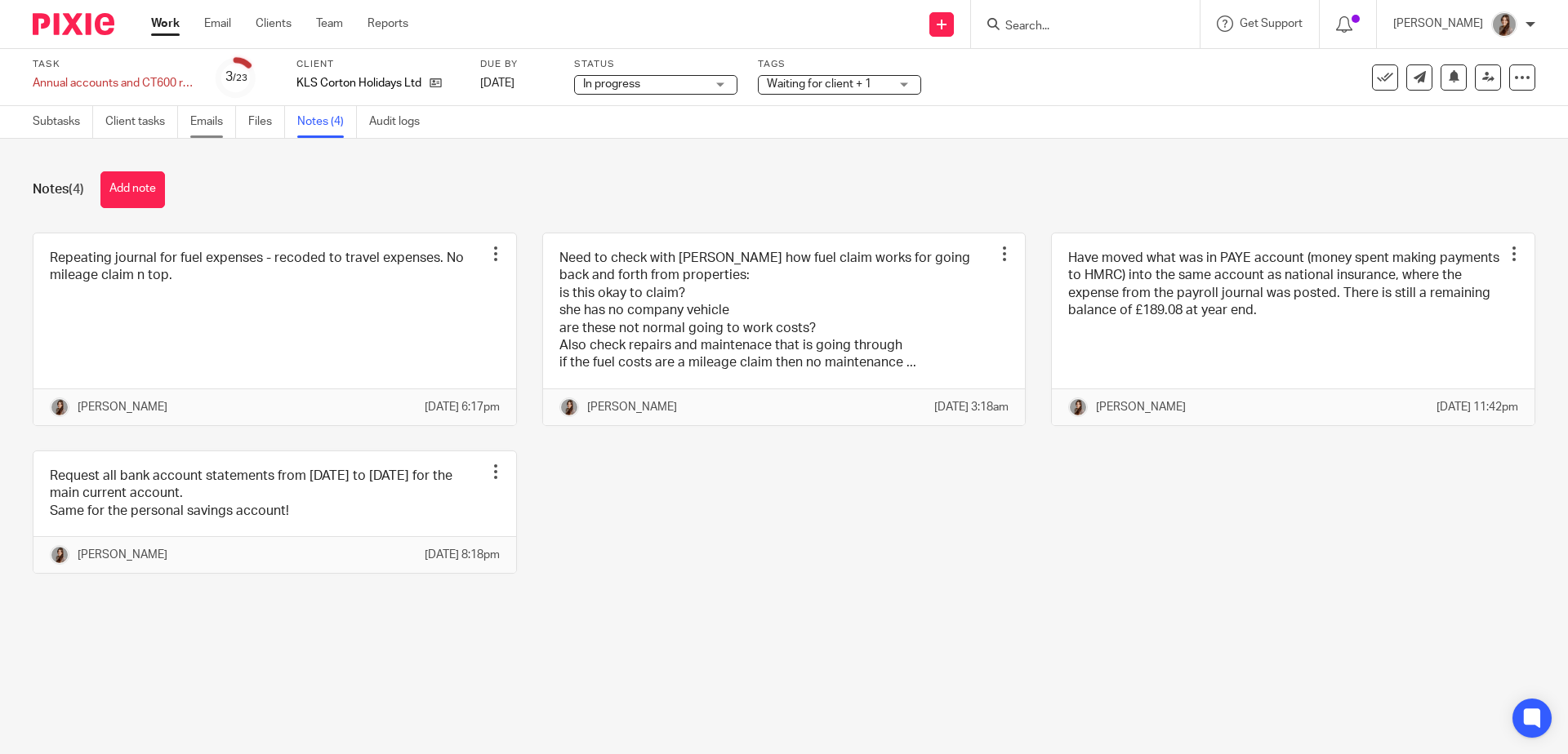
click at [209, 126] on link "Emails" at bounding box center [213, 122] width 46 height 32
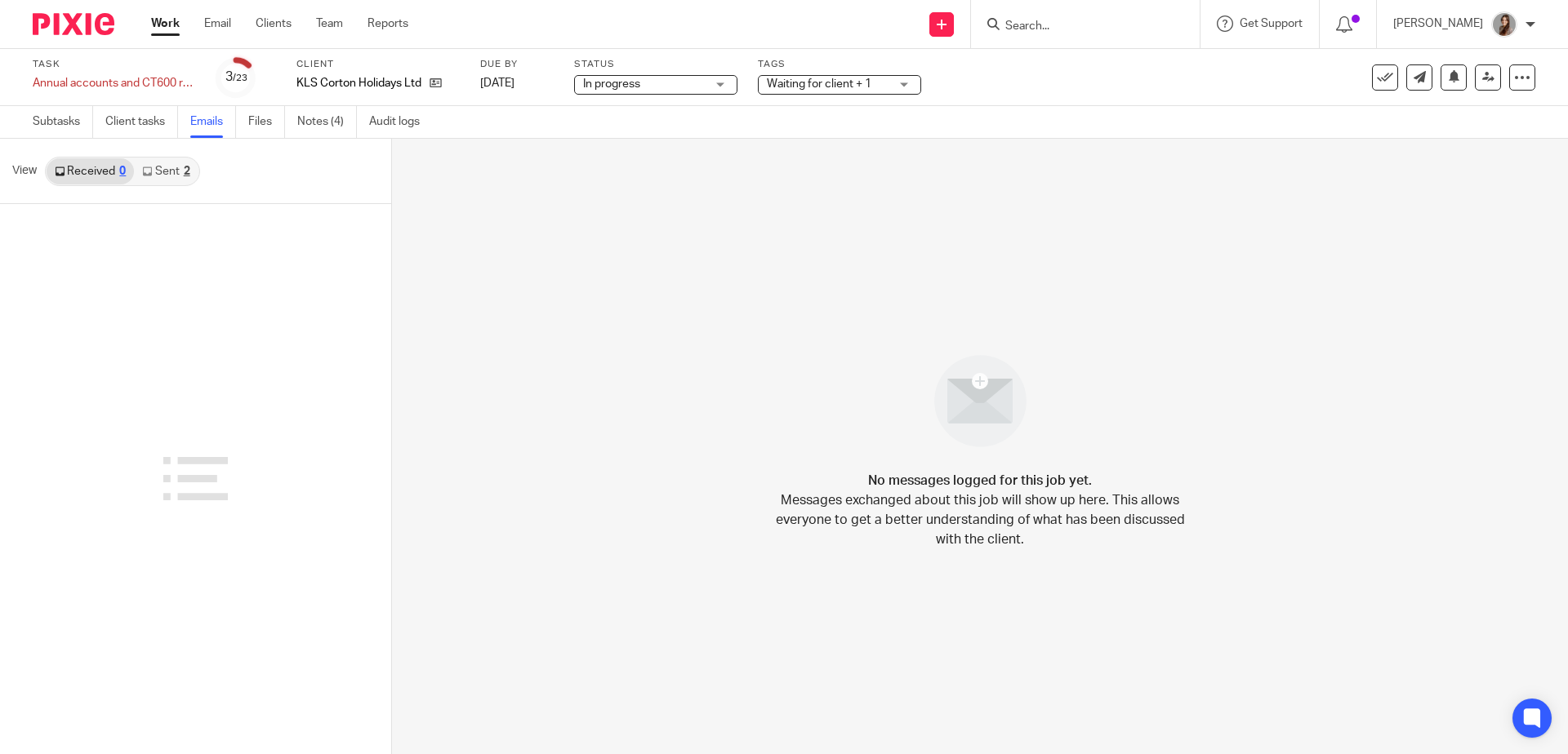
click at [174, 171] on link "Sent 2" at bounding box center [166, 171] width 64 height 26
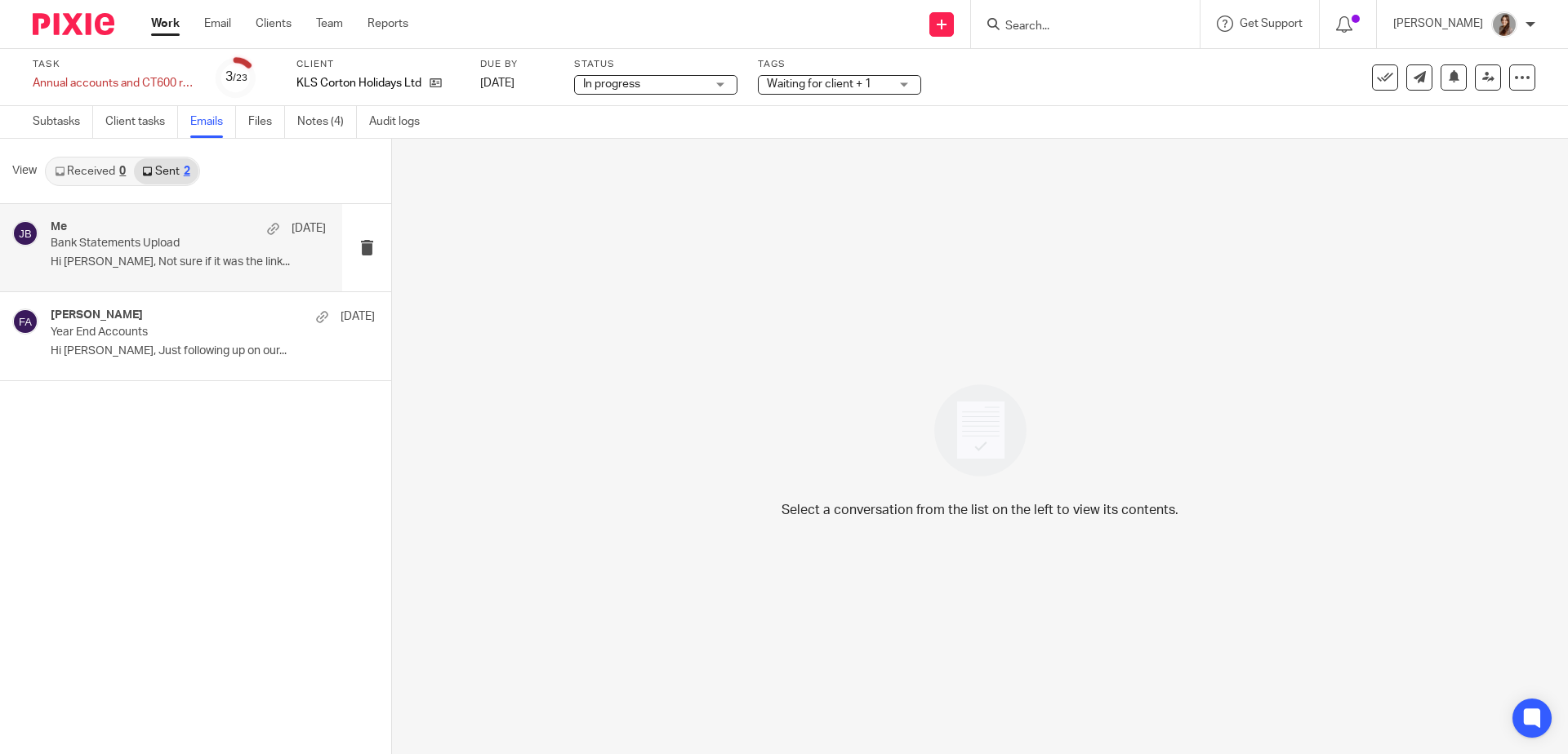
click at [155, 239] on p "Bank Statements Upload" at bounding box center [161, 243] width 220 height 14
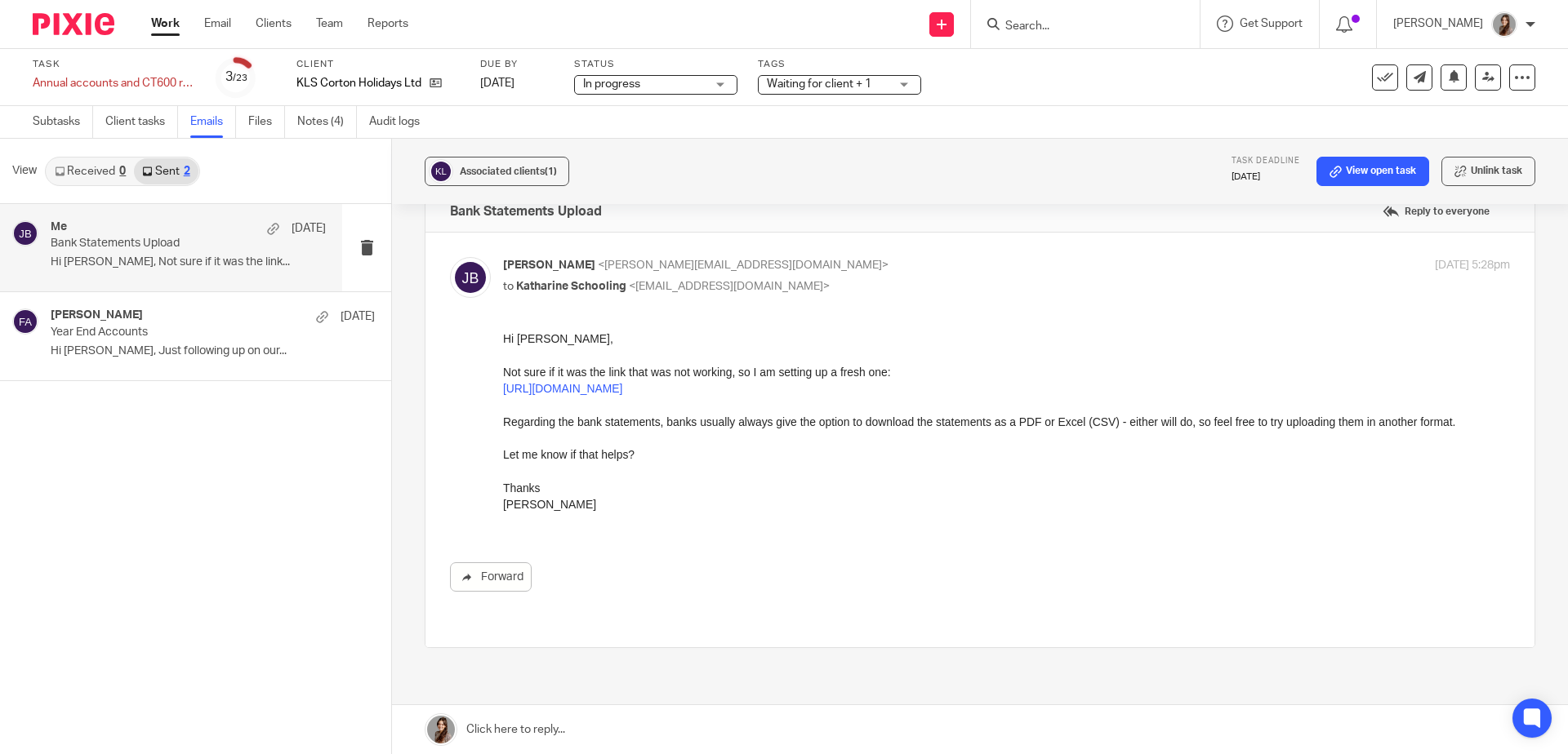
scroll to position [11, 0]
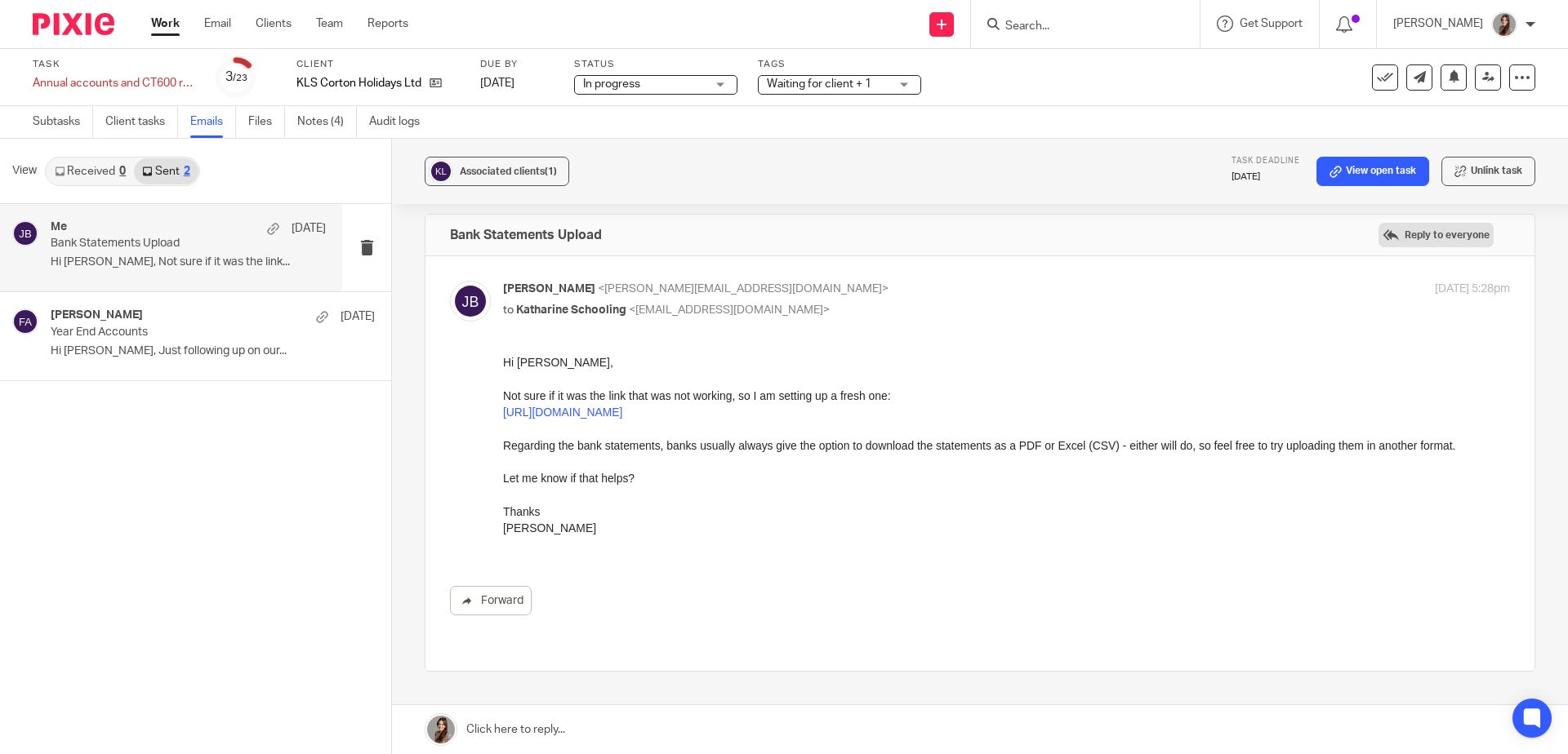
click at [1435, 231] on label "Reply to everyone" at bounding box center [1436, 235] width 115 height 25
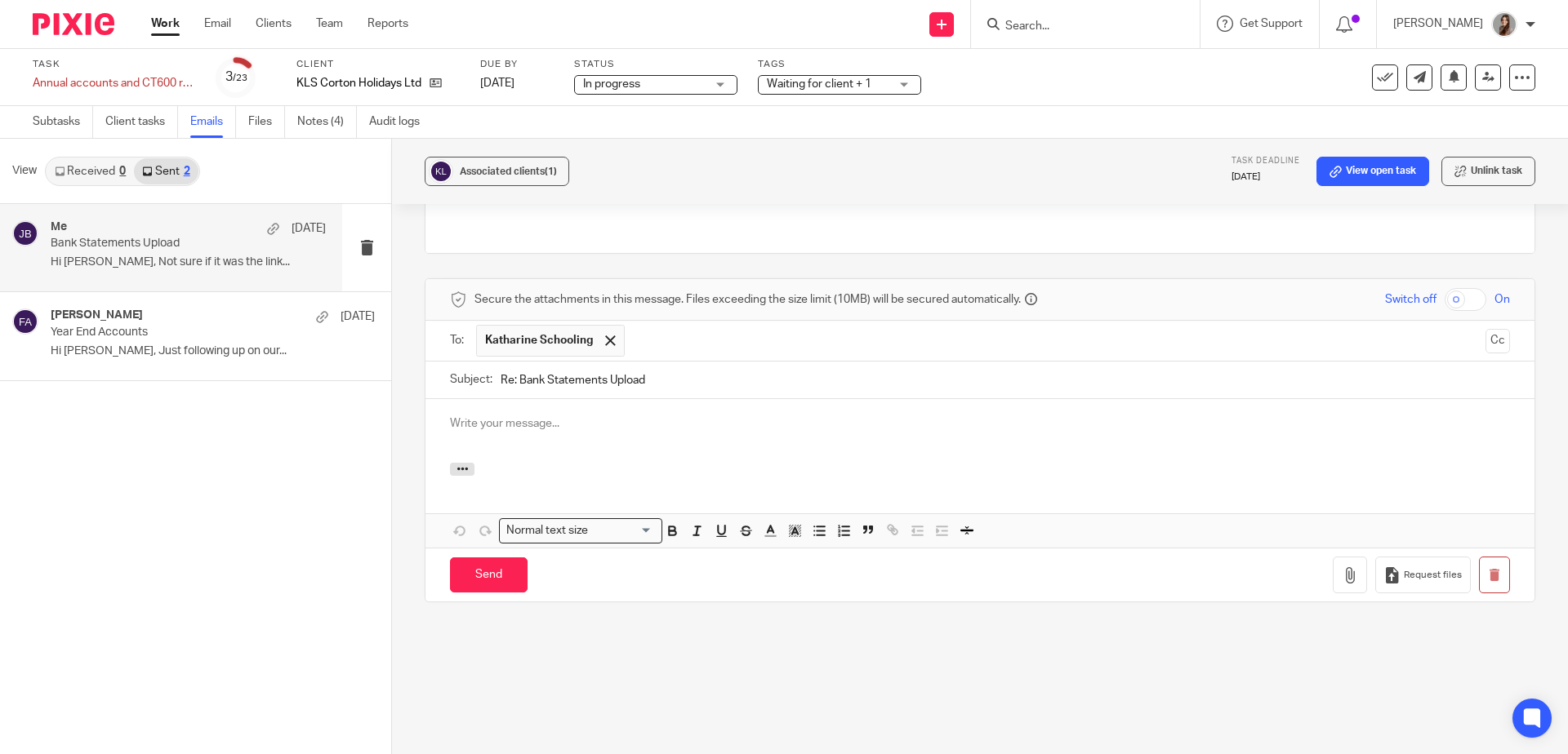
scroll to position [0, 0]
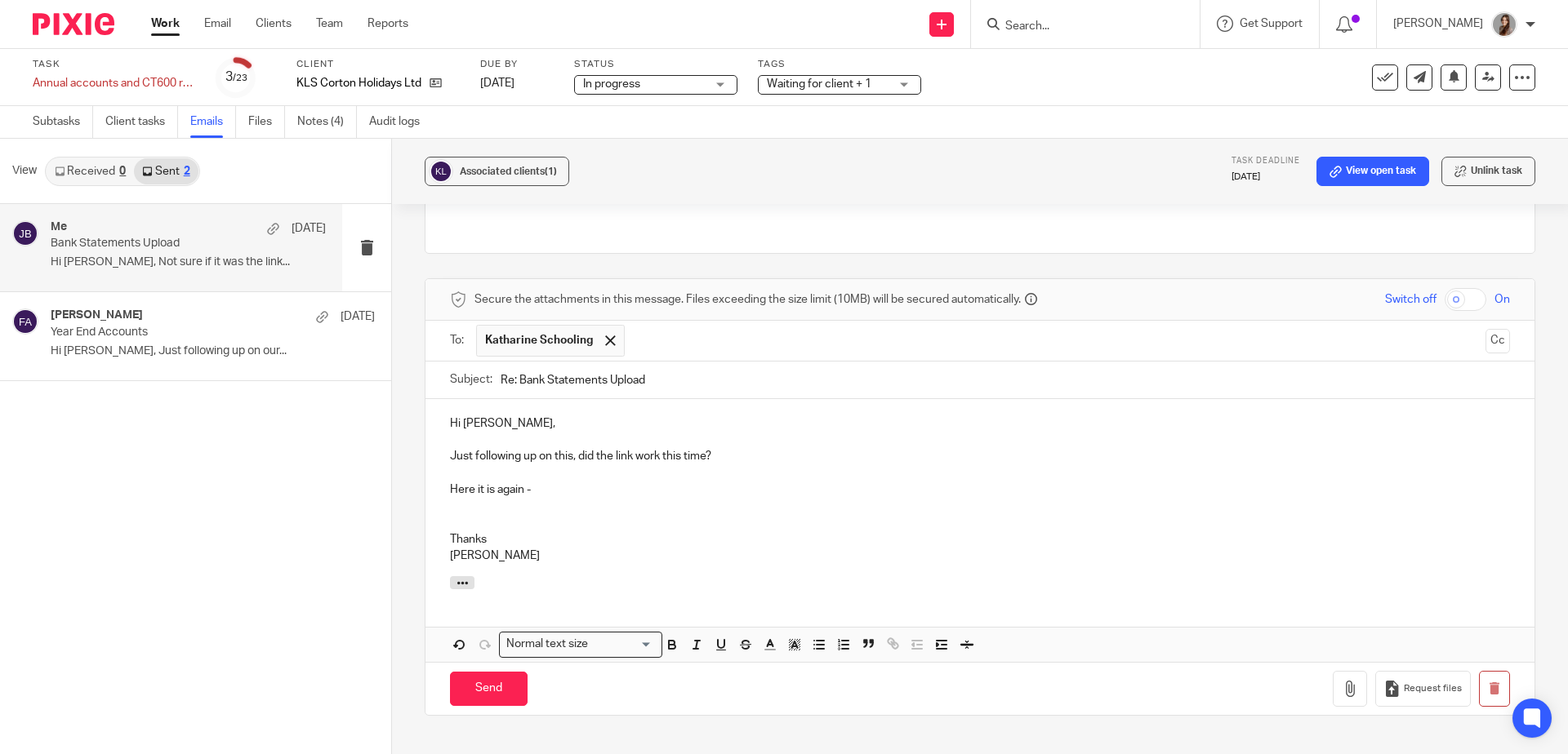
click at [490, 511] on p at bounding box center [980, 506] width 1061 height 16
click at [1404, 693] on span "Request files" at bounding box center [1433, 689] width 58 height 13
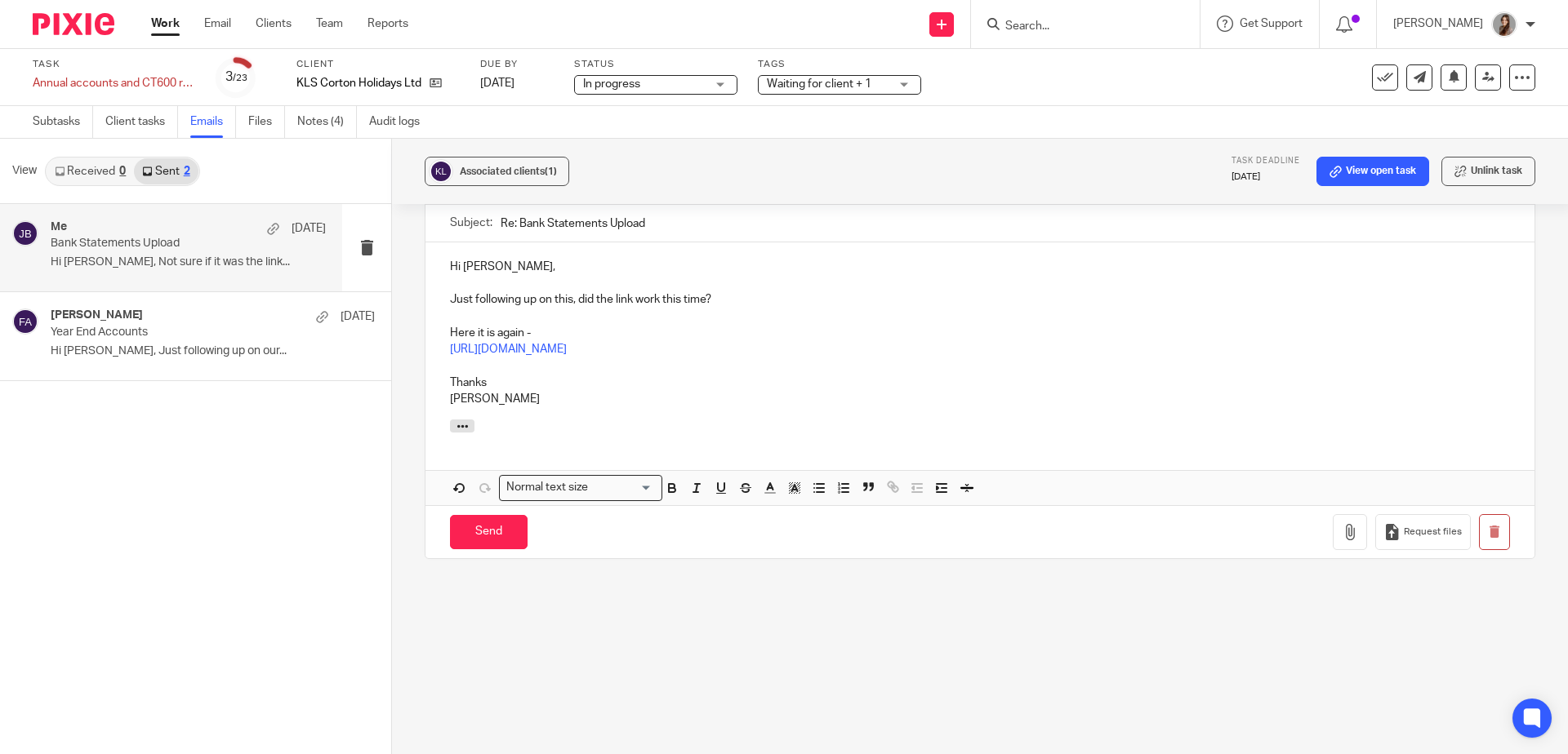
scroll to position [606, 0]
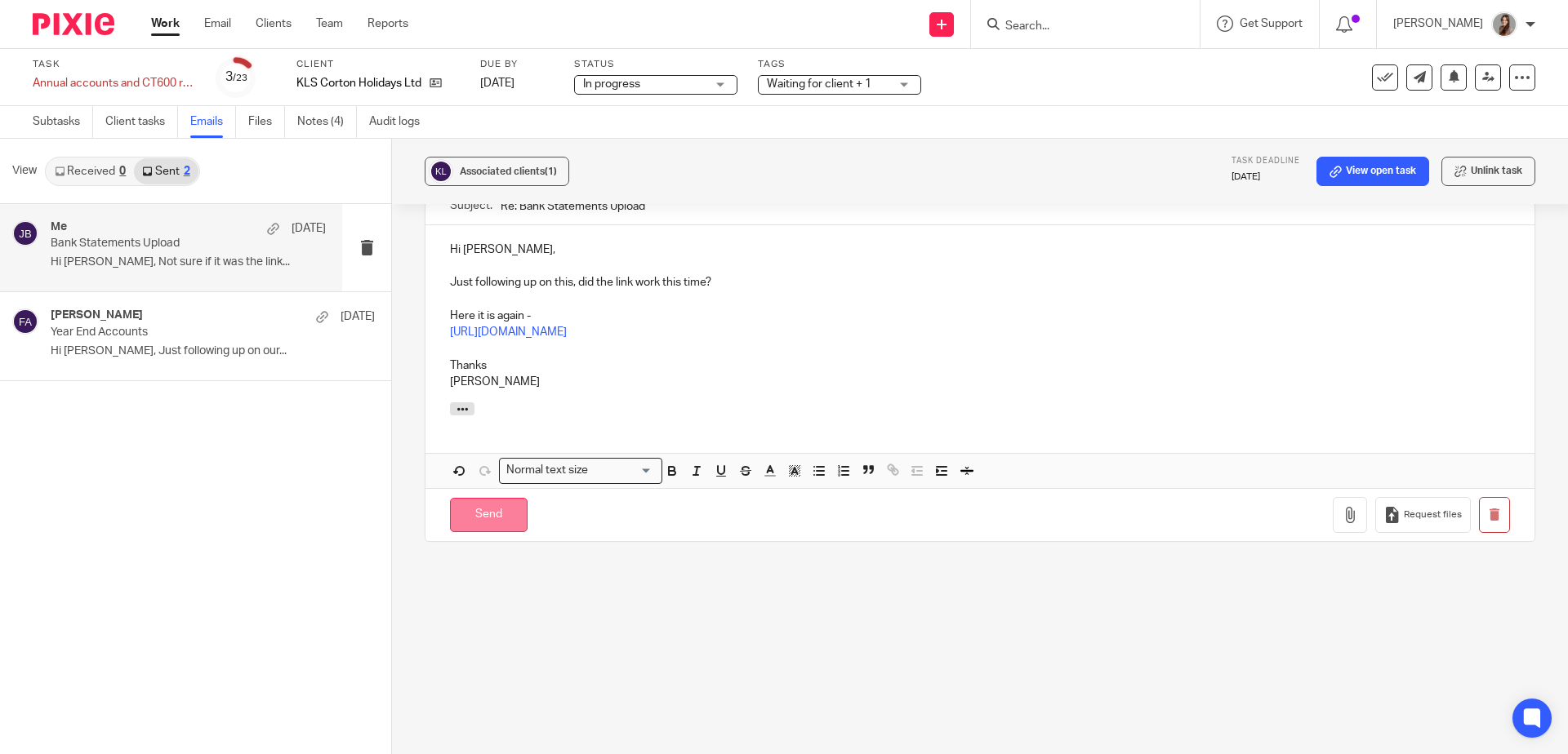
click at [493, 507] on input "Send" at bounding box center [488, 515] width 77 height 36
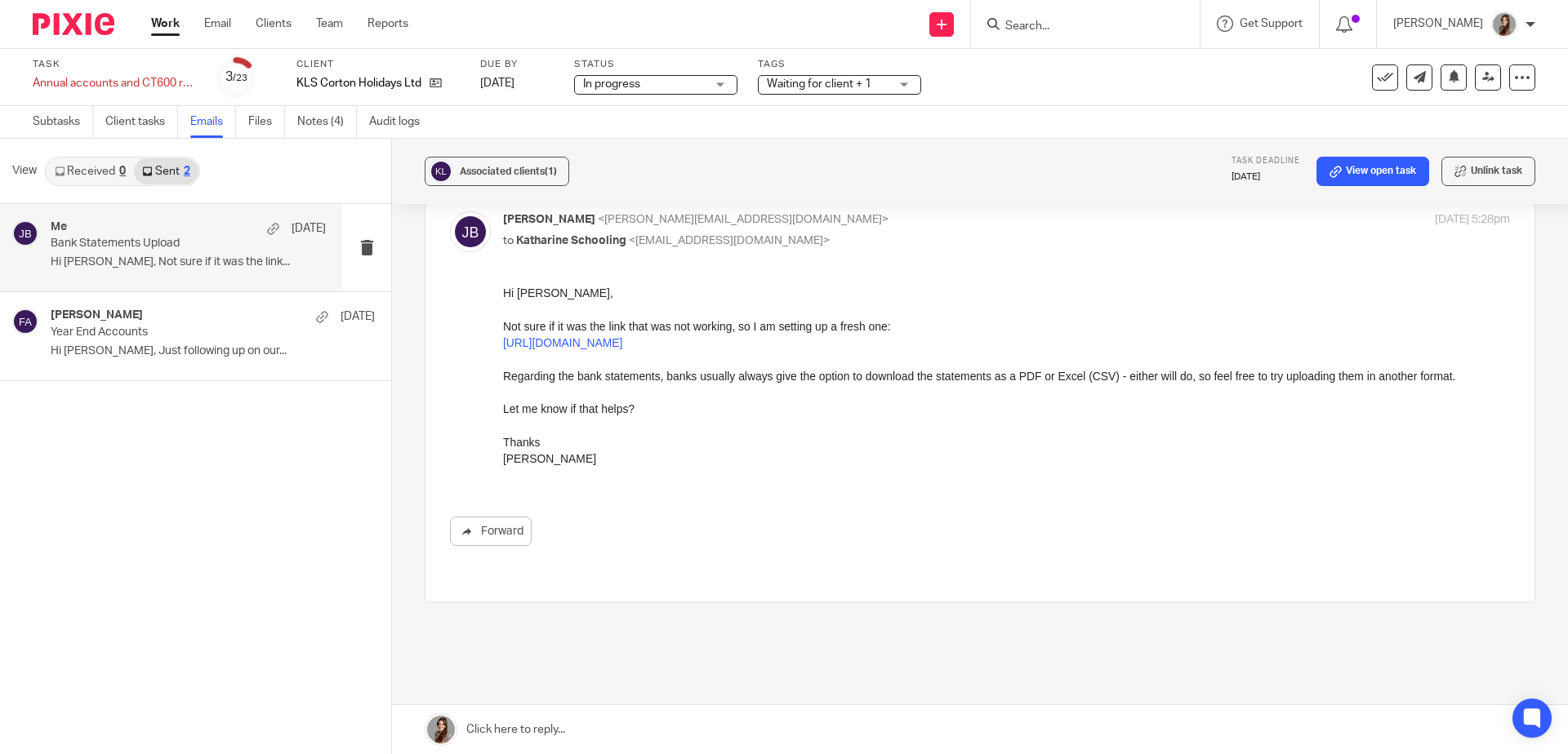
scroll to position [0, 0]
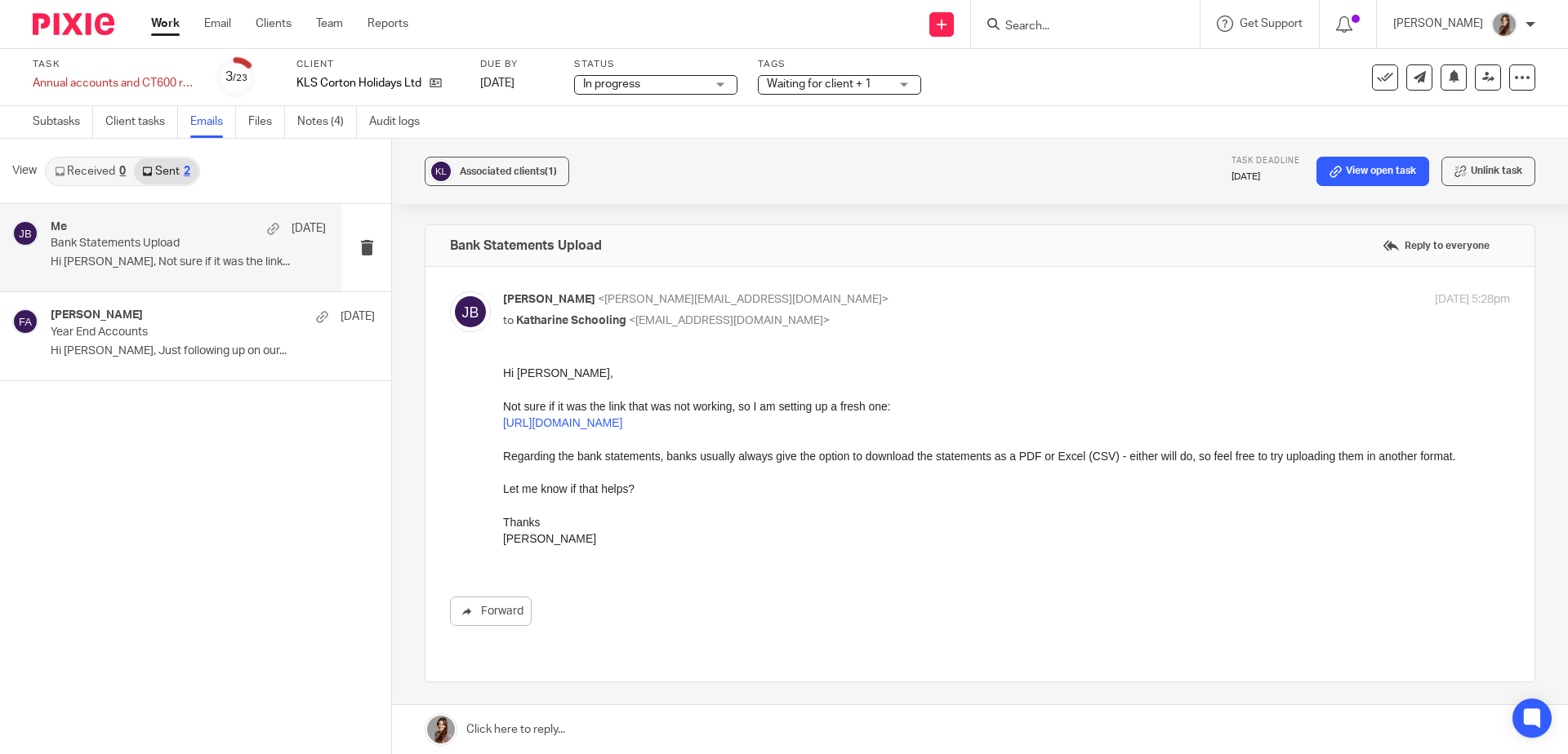
click at [71, 11] on div at bounding box center [67, 24] width 135 height 48
click at [98, 25] on img at bounding box center [74, 24] width 82 height 22
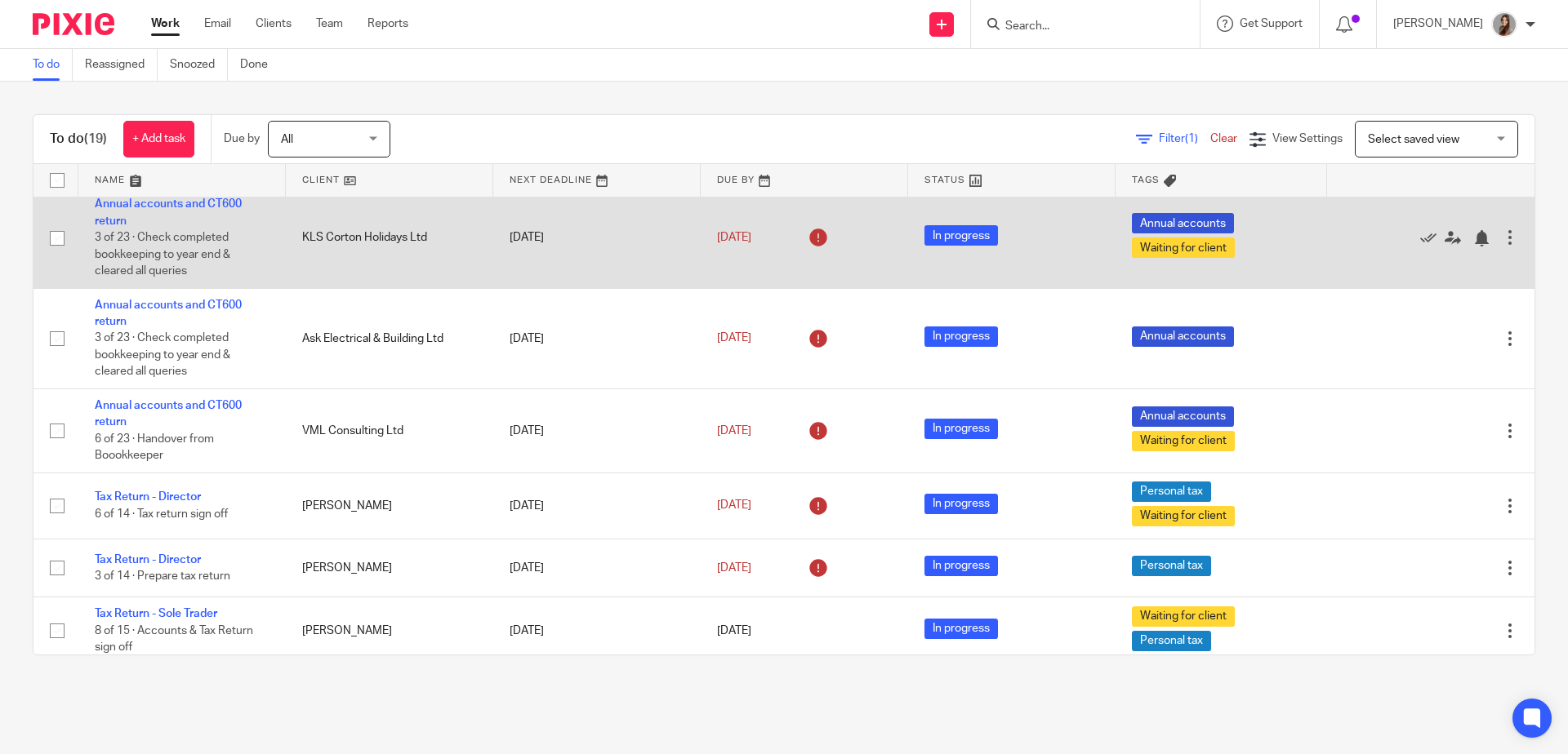
scroll to position [429, 0]
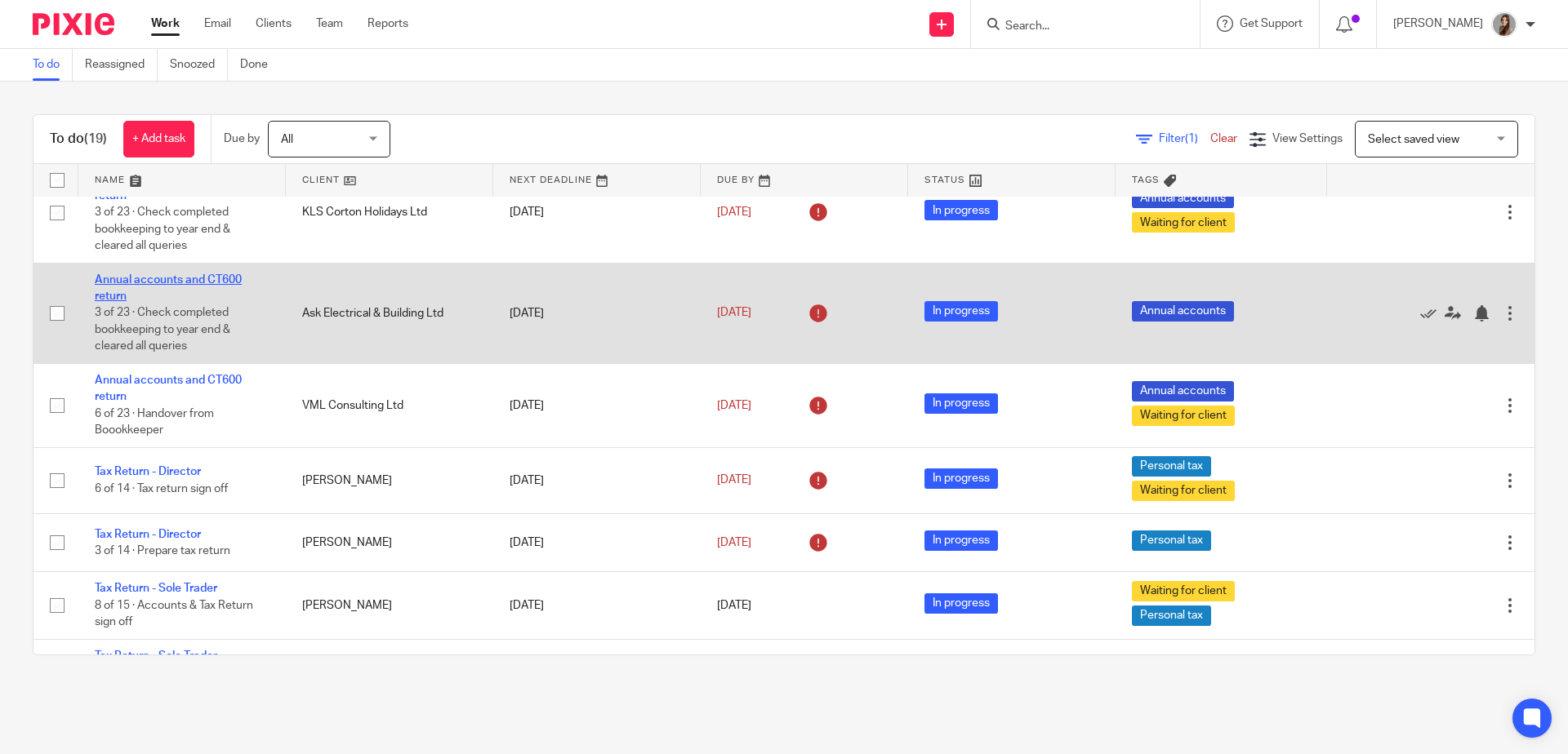
click at [143, 290] on link "Annual accounts and CT600 return" at bounding box center [168, 288] width 147 height 27
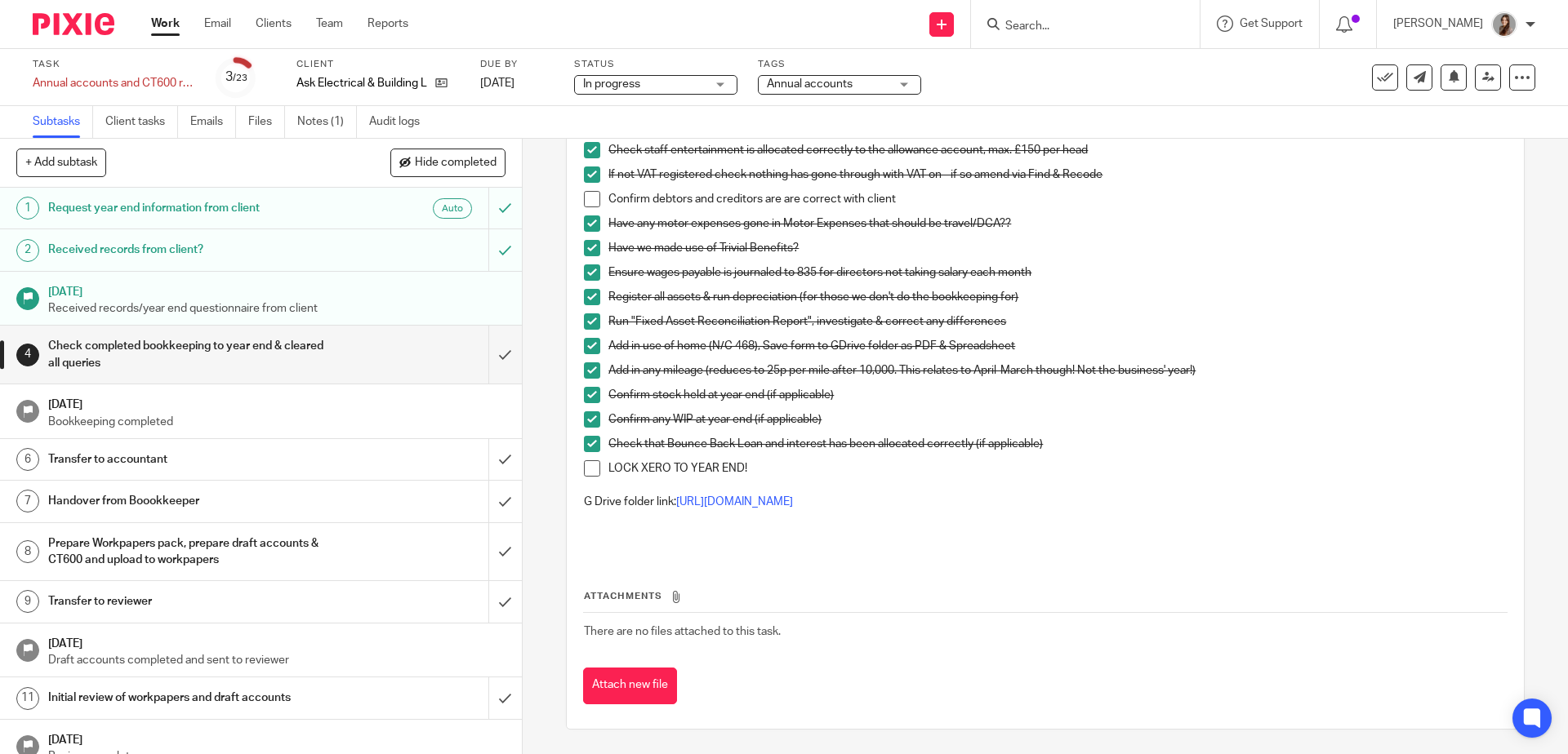
scroll to position [301, 0]
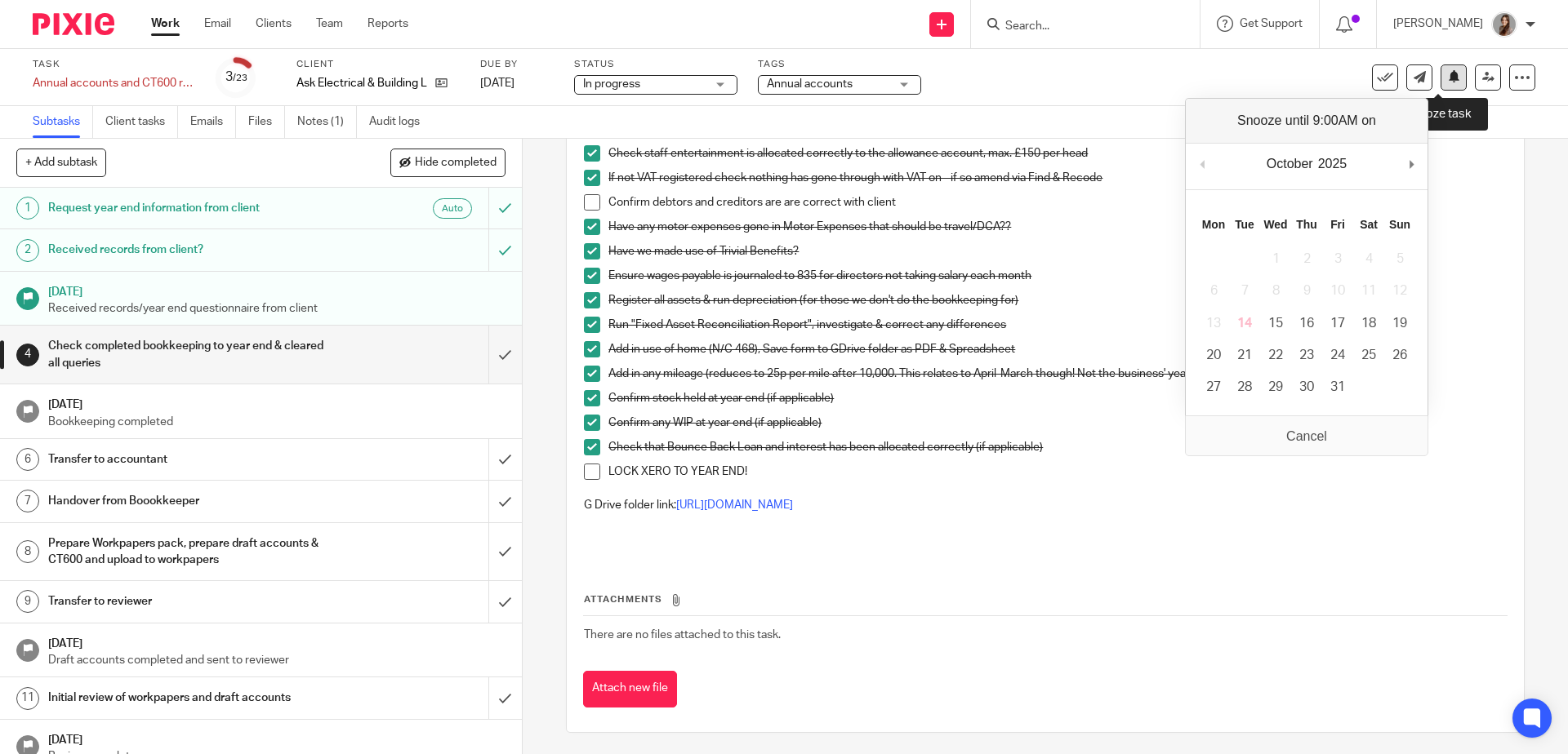
click at [1449, 80] on icon at bounding box center [1454, 76] width 12 height 12
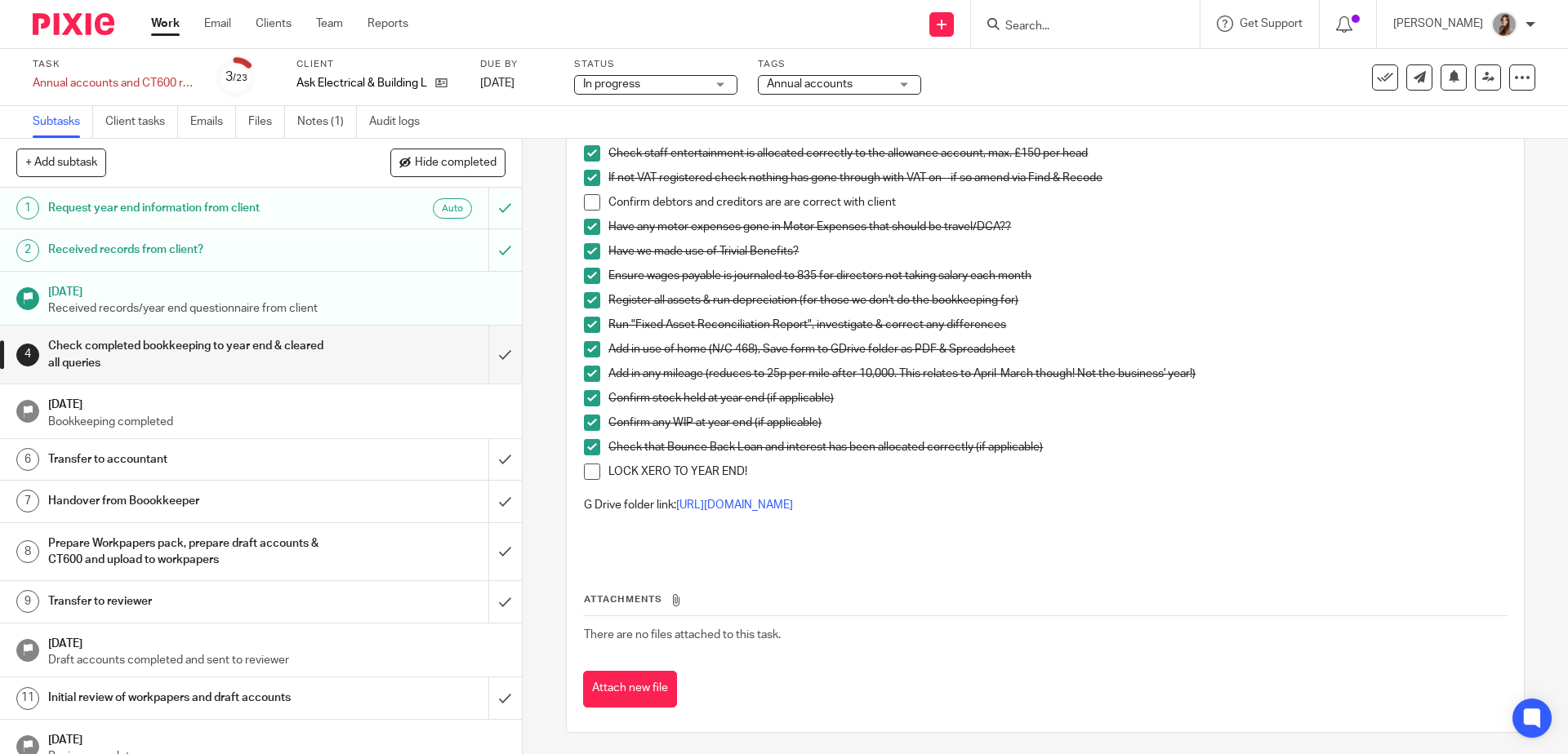
click at [1160, 457] on div "Check that Bounce Back Loan and interest has been allocated correctly (if appli…" at bounding box center [1057, 451] width 897 height 25
click at [89, 36] on div at bounding box center [67, 24] width 135 height 48
click at [74, 23] on img at bounding box center [74, 24] width 82 height 22
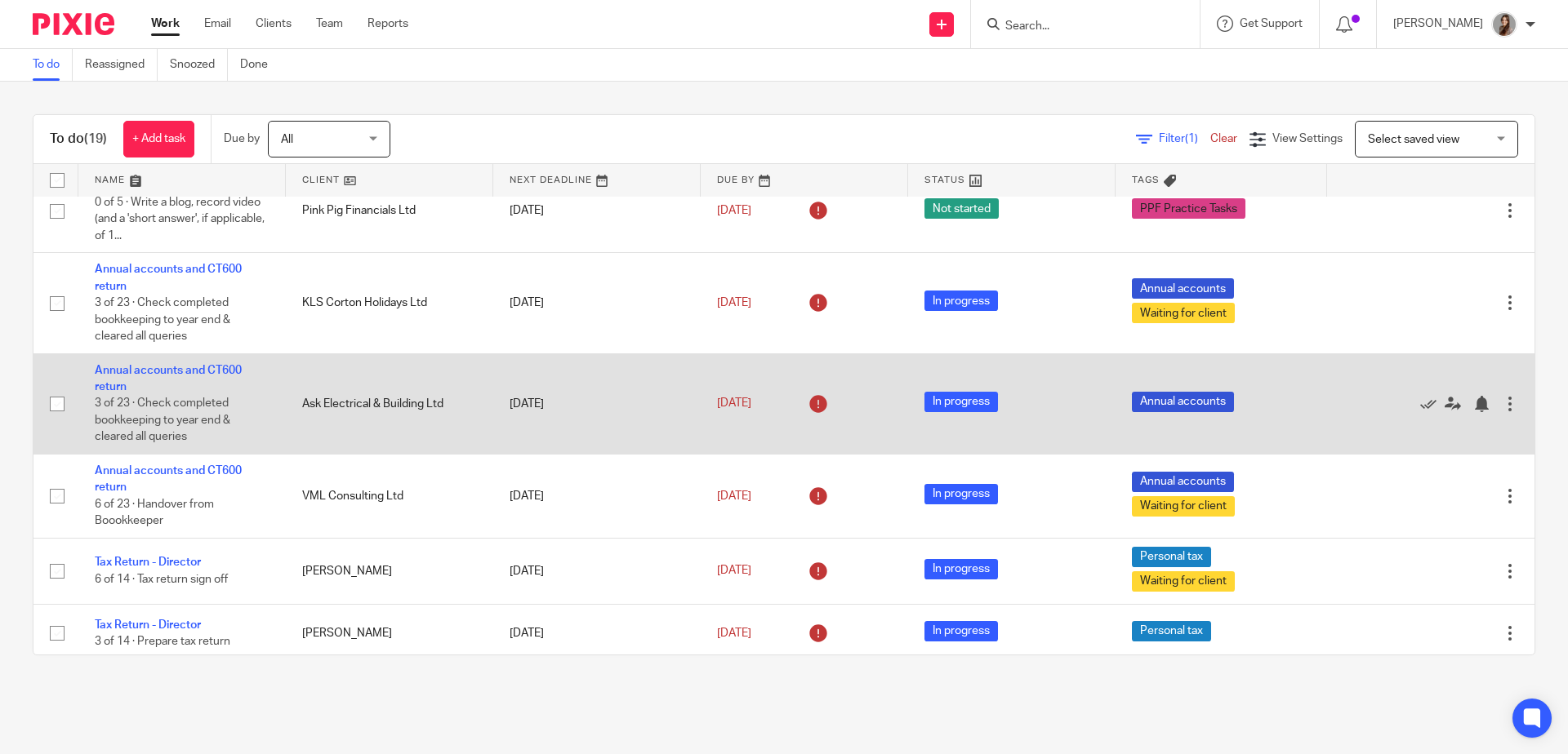
scroll to position [361, 0]
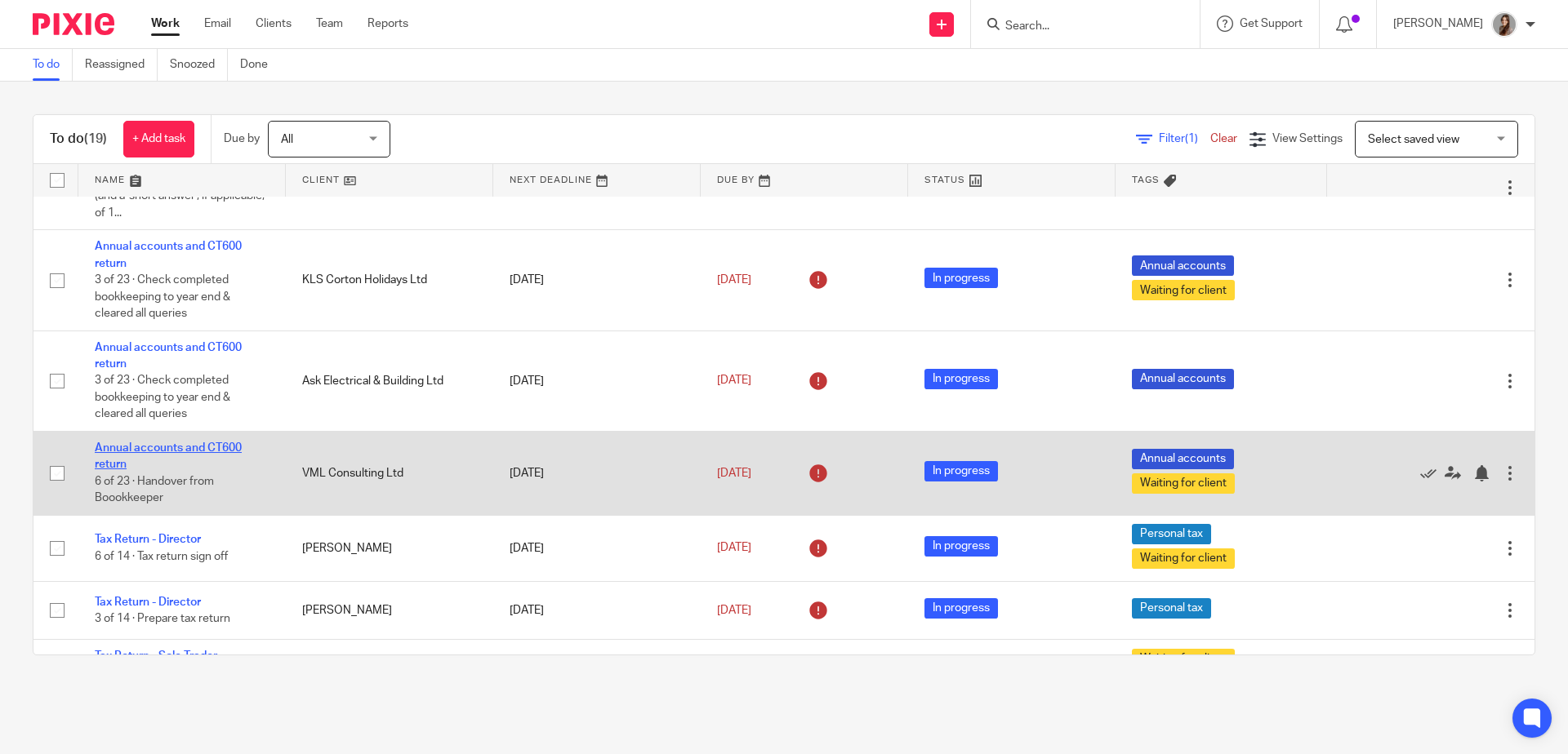
click at [149, 453] on link "Annual accounts and CT600 return" at bounding box center [168, 456] width 147 height 27
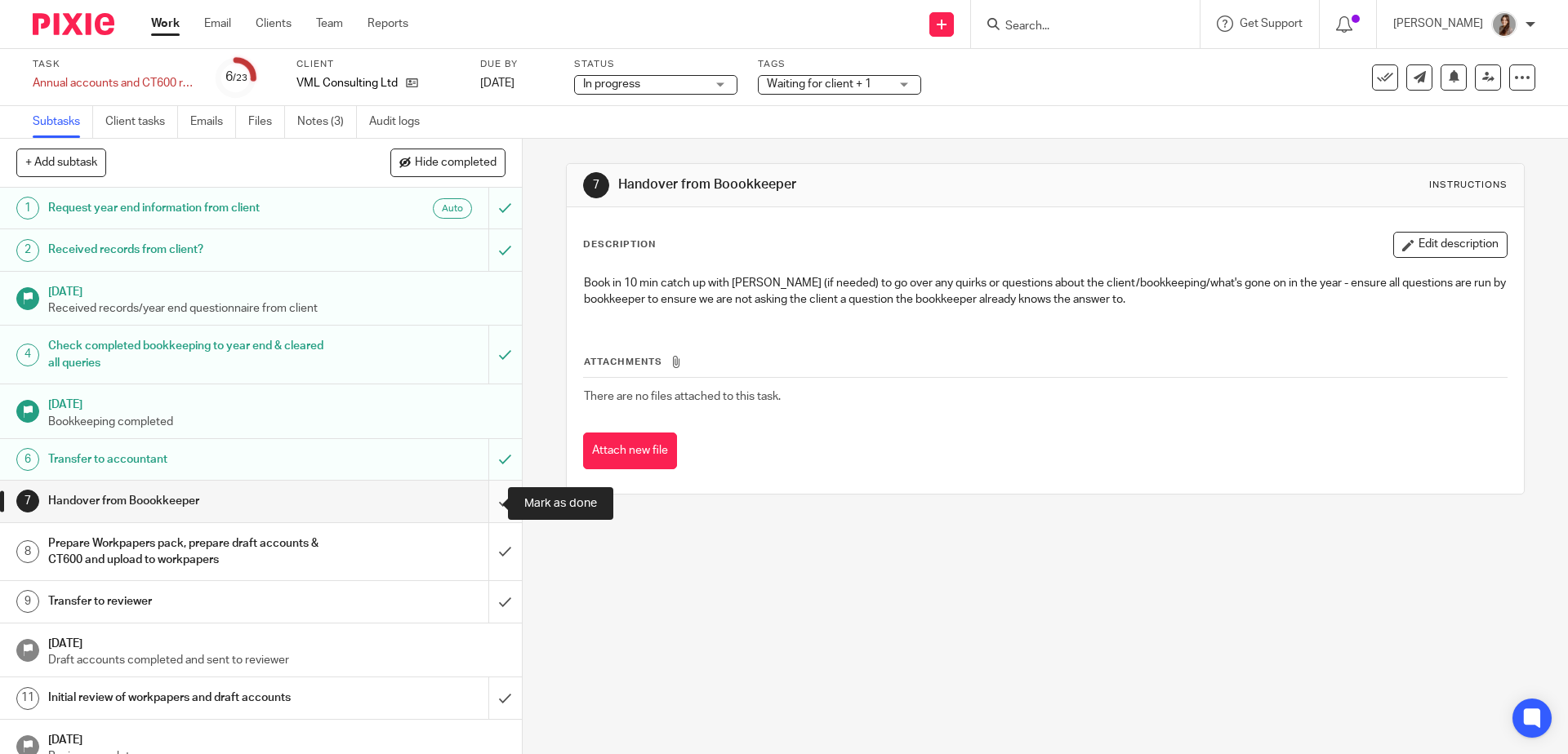
click at [490, 502] on input "submit" at bounding box center [261, 501] width 522 height 41
click at [316, 117] on link "Notes (3)" at bounding box center [326, 122] width 59 height 32
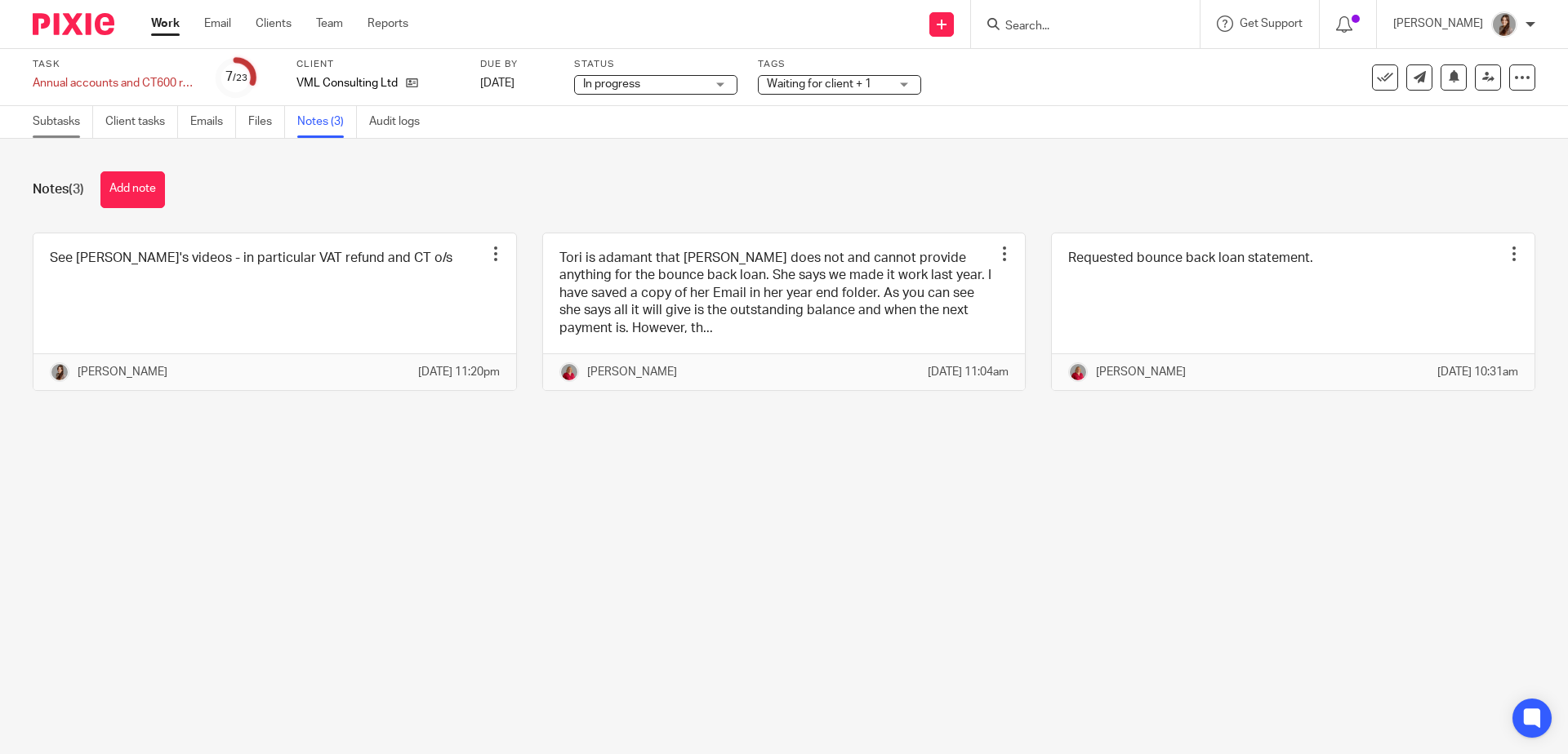
click at [54, 127] on link "Subtasks" at bounding box center [63, 122] width 60 height 32
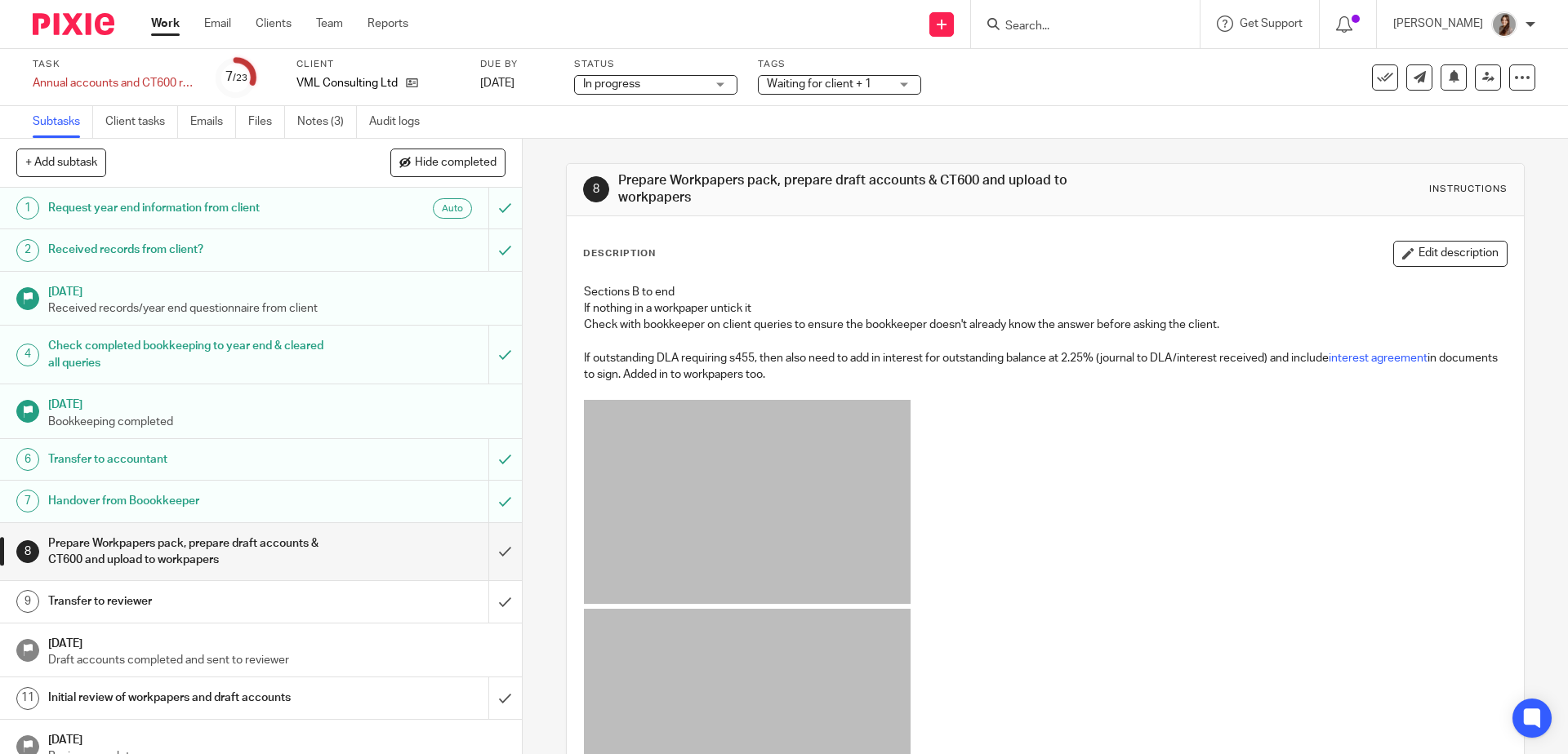
click at [238, 503] on h1 "Handover from Boookkeeper" at bounding box center [190, 501] width 282 height 25
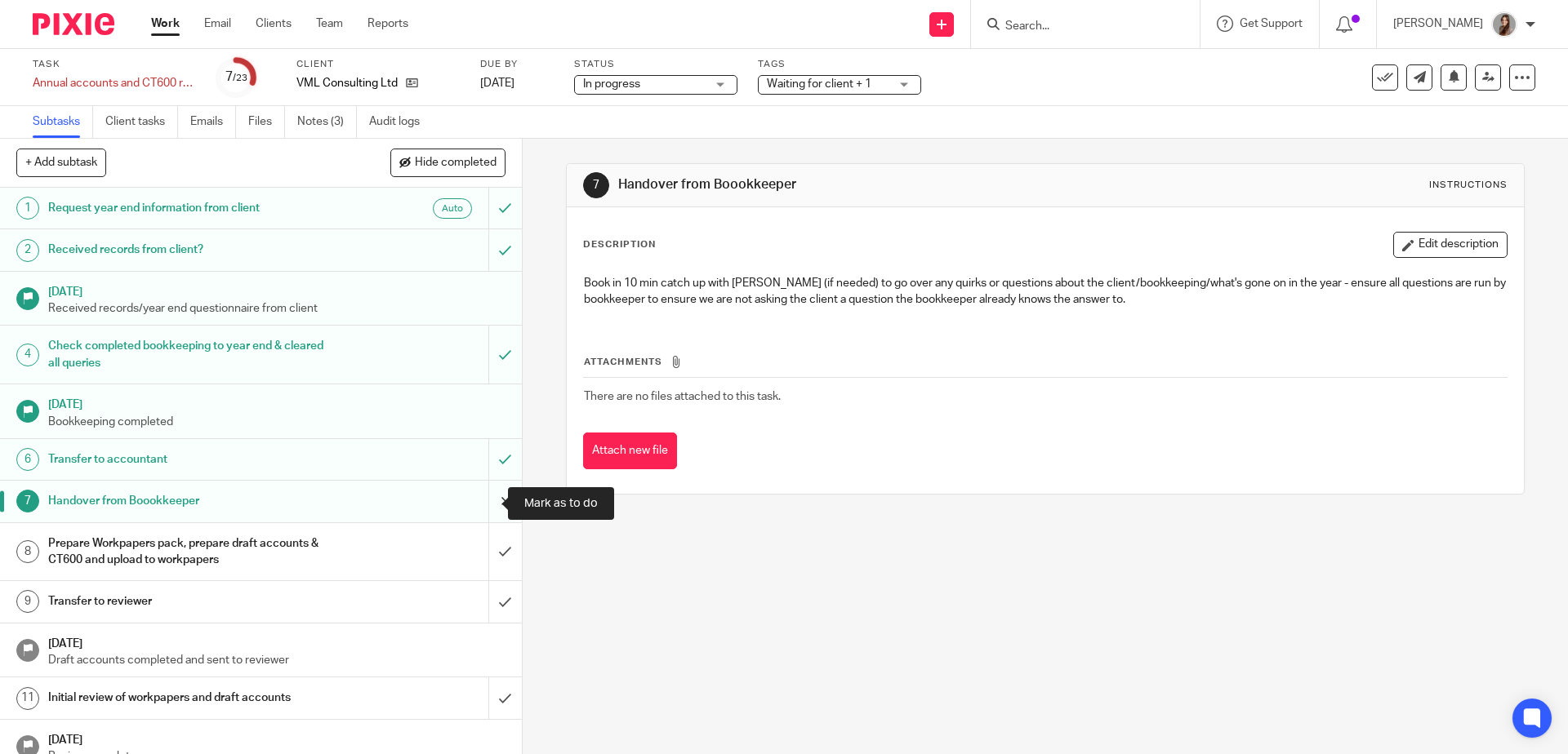
click at [481, 495] on input "submit" at bounding box center [261, 501] width 522 height 41
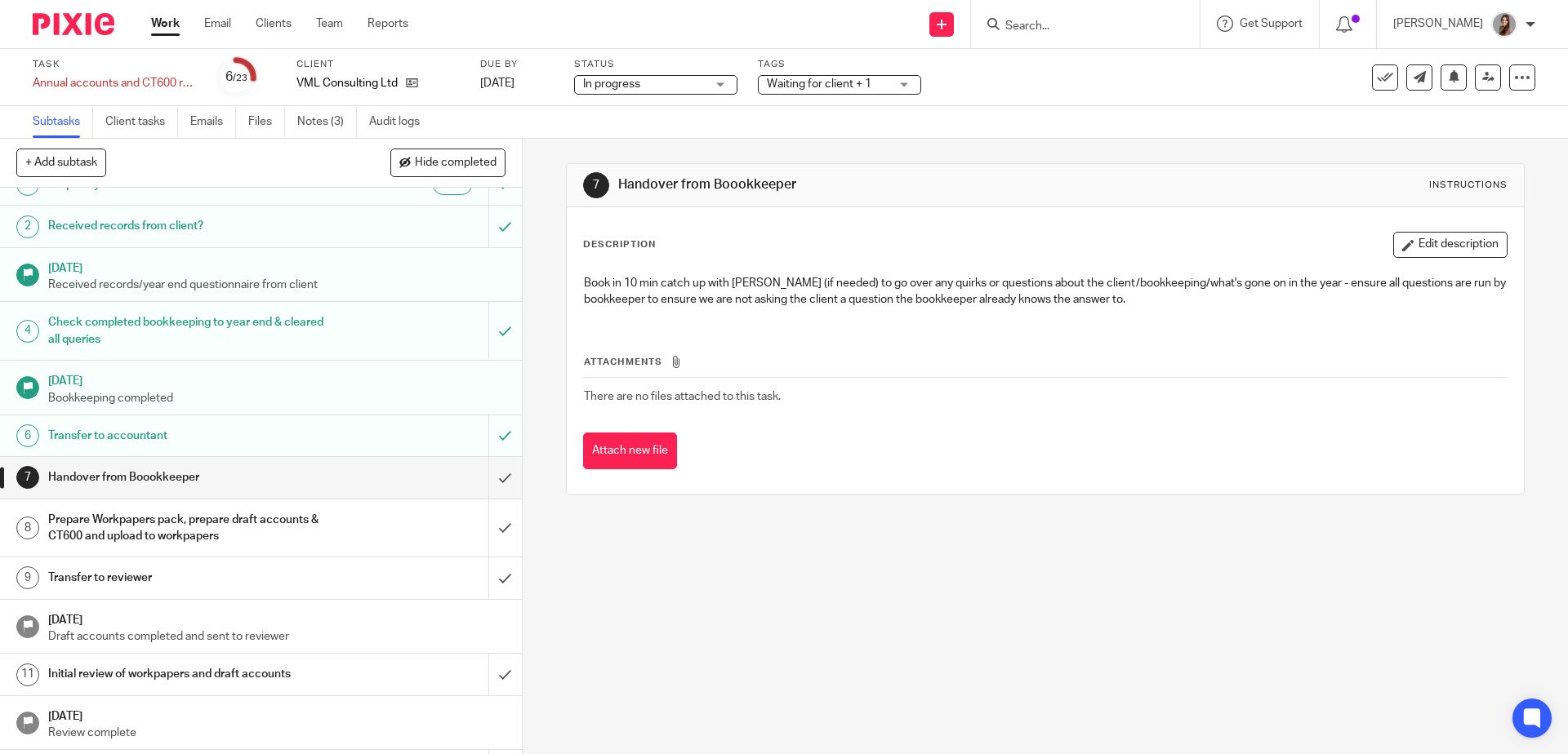
scroll to position [27, 0]
click at [343, 136] on link "Notes (3)" at bounding box center [326, 122] width 59 height 32
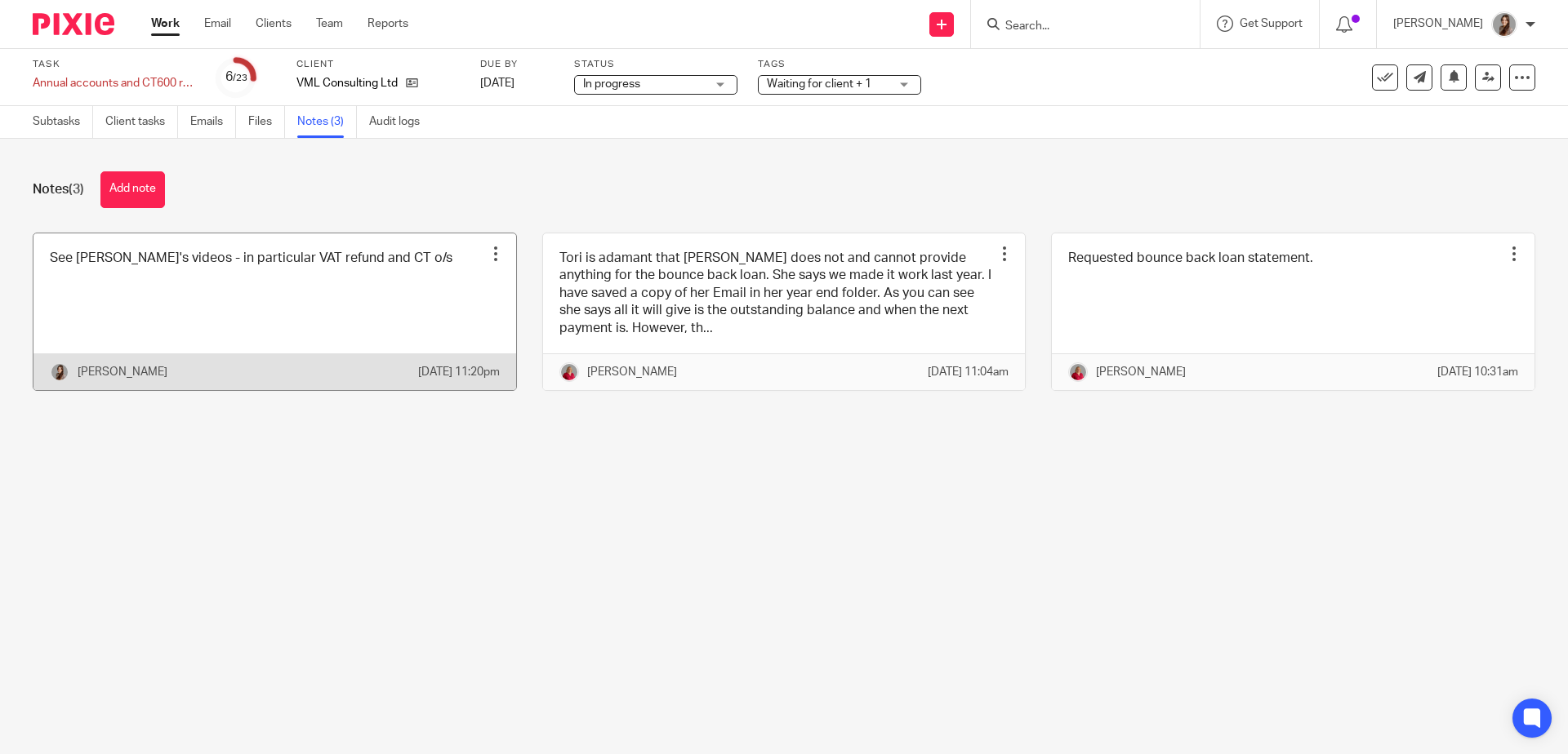
click at [234, 329] on link at bounding box center [275, 311] width 483 height 157
click at [372, 288] on link at bounding box center [275, 311] width 483 height 157
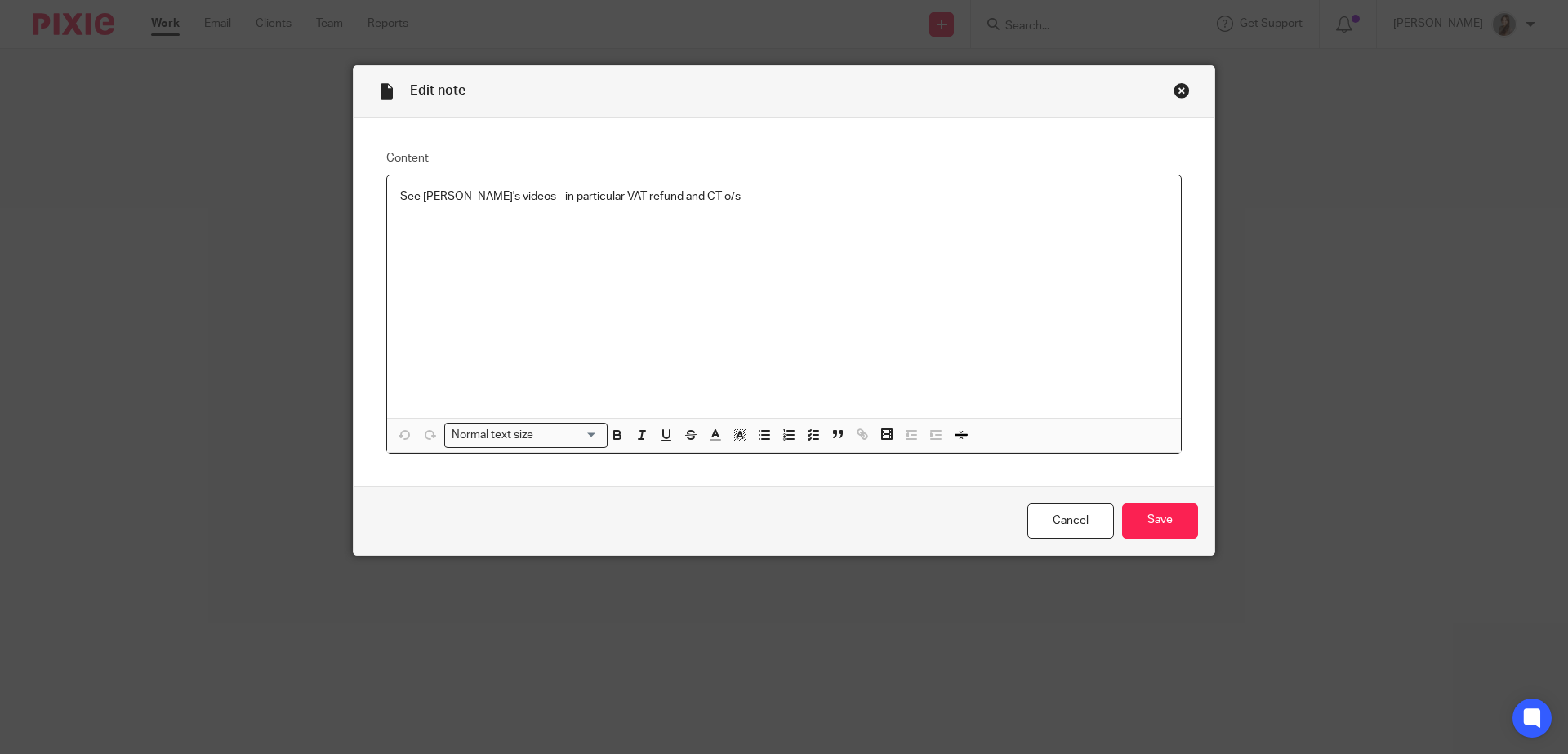
click at [825, 225] on div "See [PERSON_NAME]'s videos - in particular VAT refund and CT o/s" at bounding box center [784, 297] width 794 height 242
click at [571, 230] on p "[DATE] - looks like a transfer was made" at bounding box center [784, 229] width 768 height 16
click at [733, 229] on p "[DATE] - looks like a transfer or payment was made" at bounding box center [784, 229] width 768 height 16
click at [604, 232] on p "[DATE] - looks like a transfer or payment was made from VAT to Corp tax - check." at bounding box center [784, 229] width 768 height 16
click at [604, 231] on p "[DATE] - looks like a transfer or payment was made from VAT to Corp tax - check." at bounding box center [784, 229] width 768 height 16
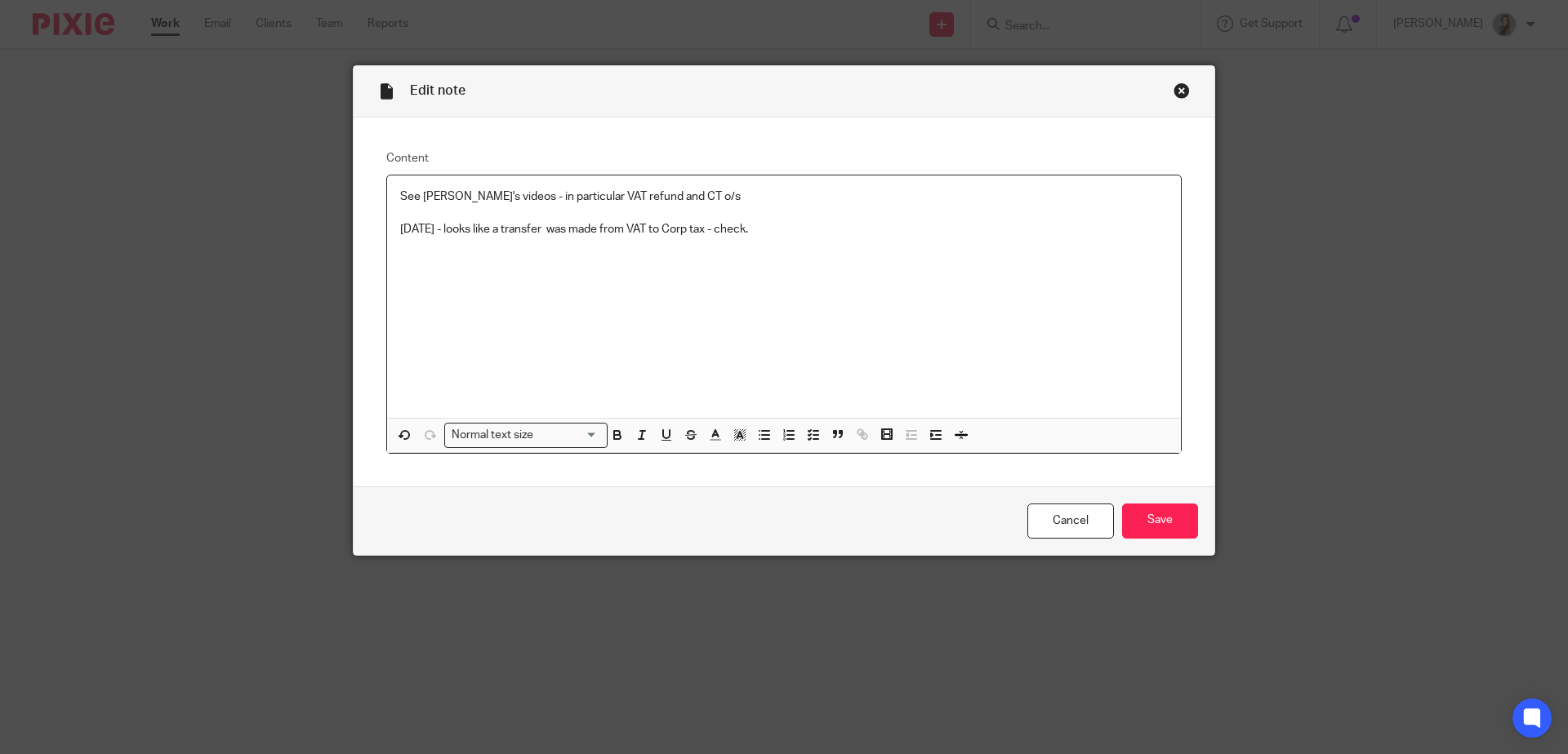
click at [782, 231] on p "[DATE] - looks like a transfer was made from VAT to Corp tax - check." at bounding box center [784, 229] width 768 height 16
click at [1148, 526] on input "Save" at bounding box center [1160, 521] width 76 height 36
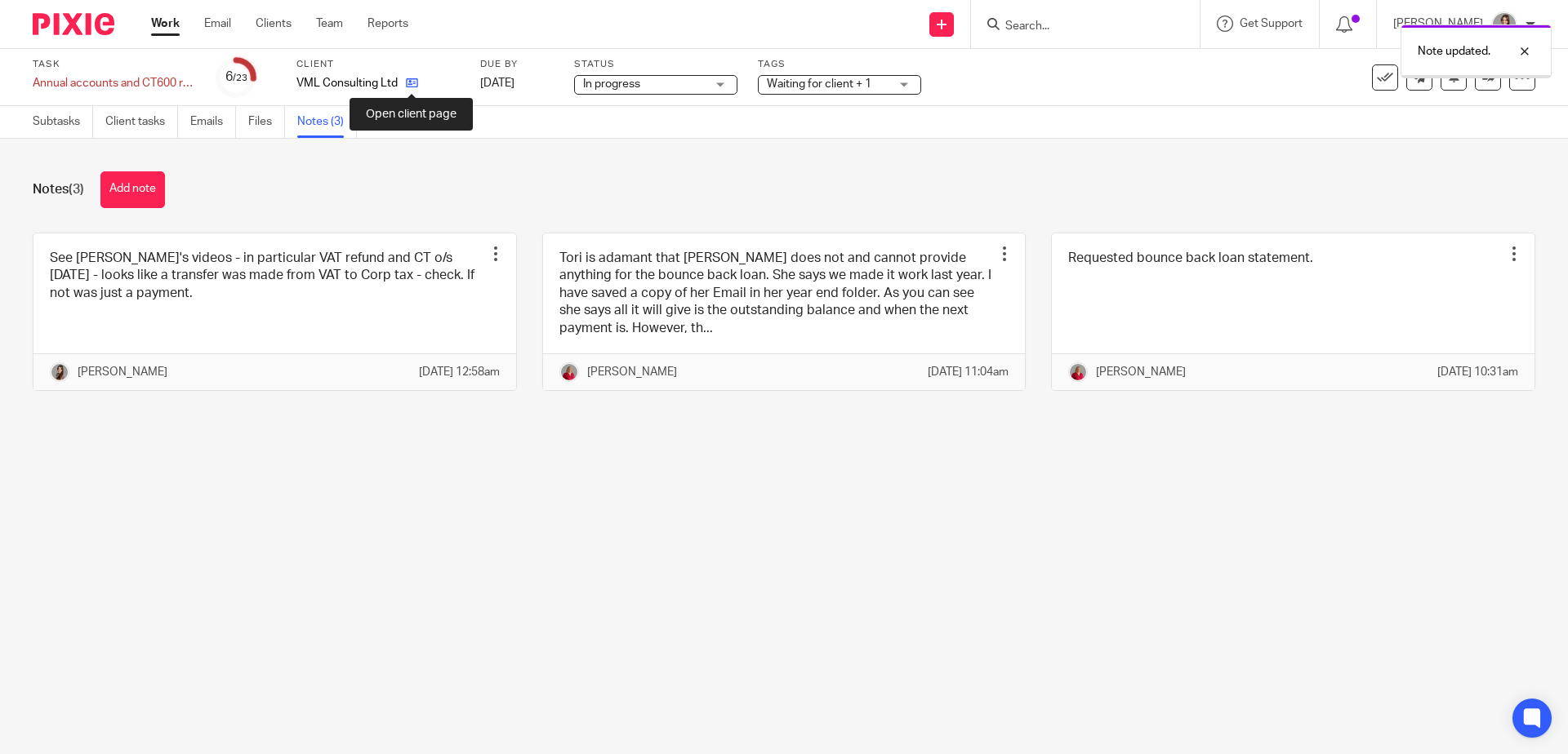
click at [415, 87] on icon at bounding box center [412, 82] width 12 height 12
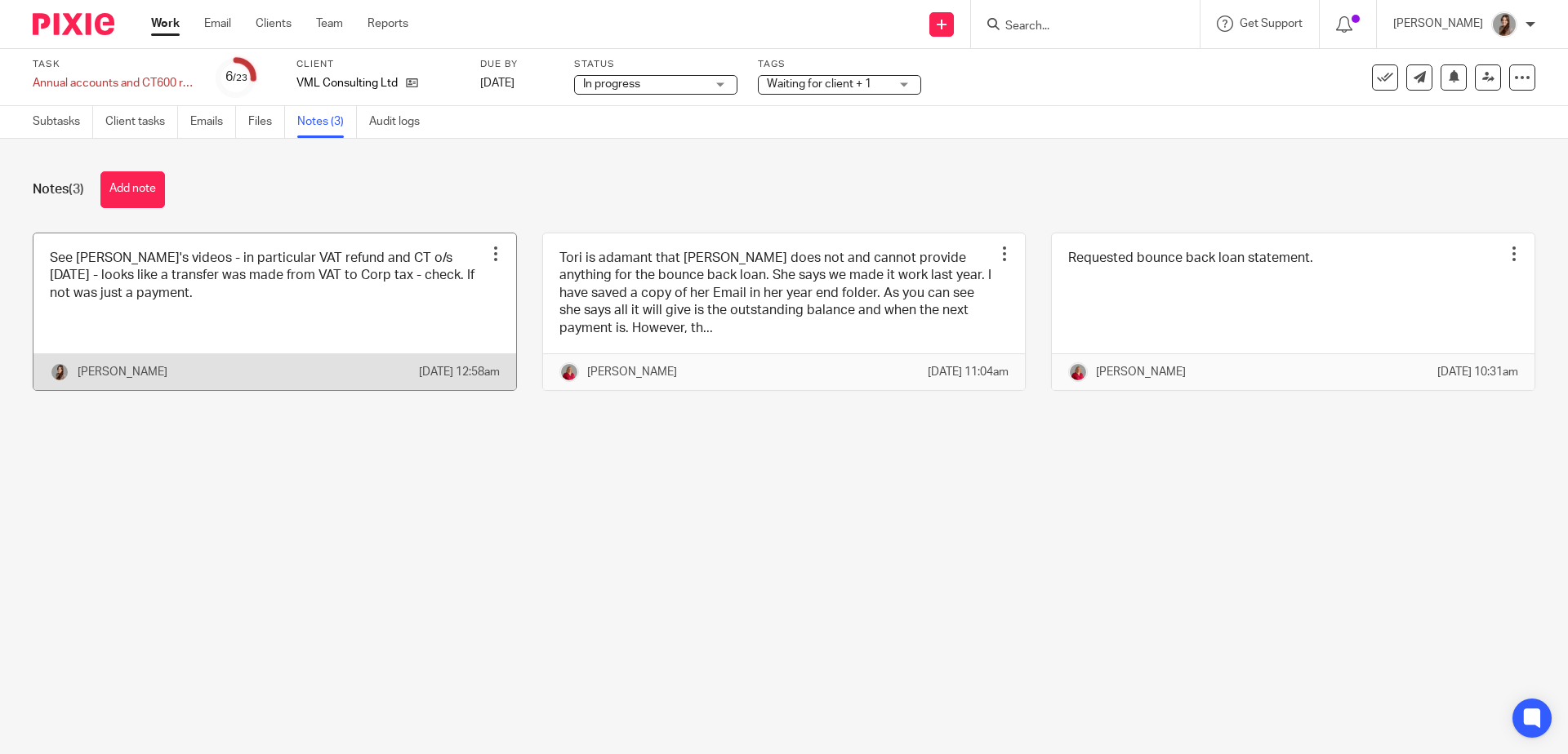
click at [311, 276] on link at bounding box center [275, 311] width 483 height 157
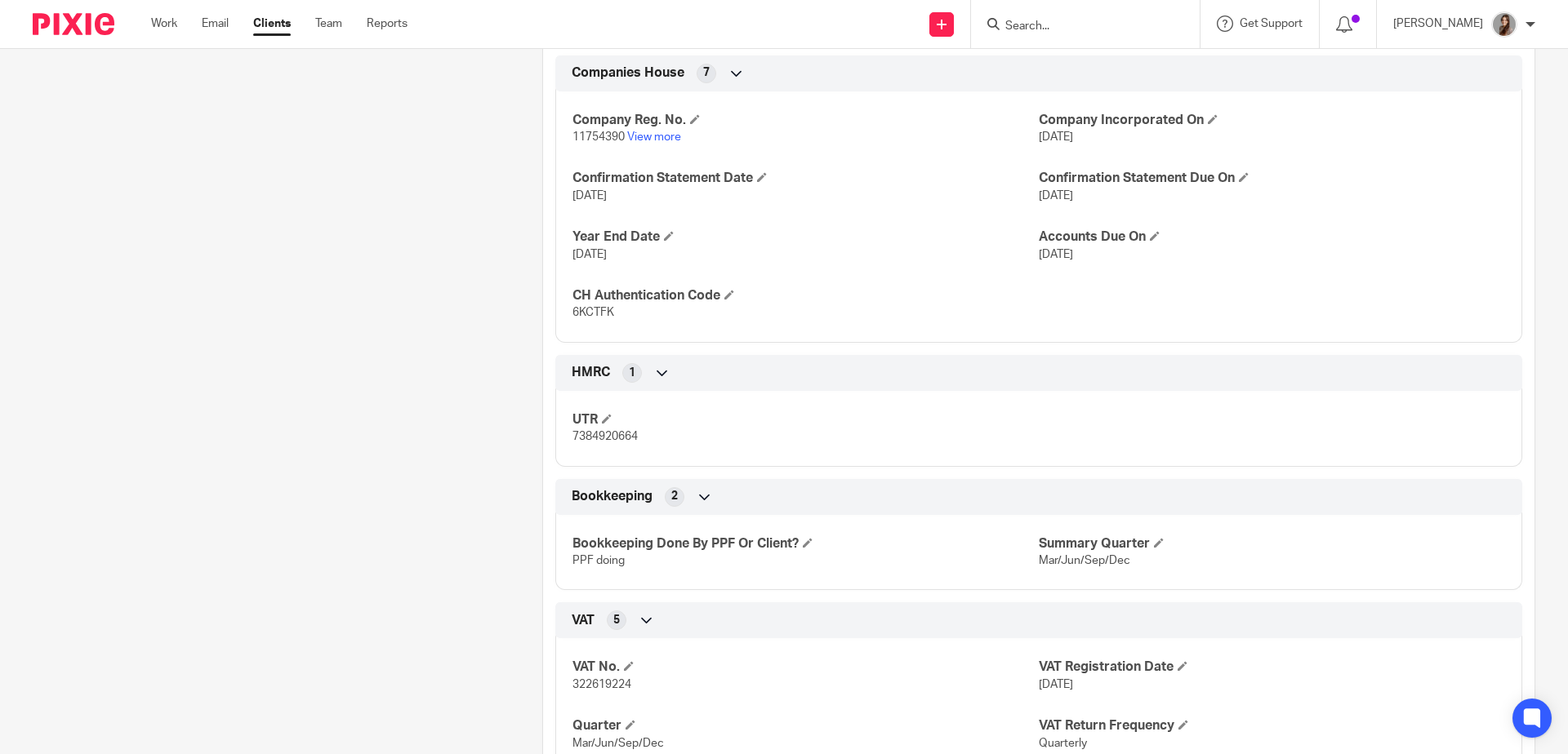
scroll to position [967, 0]
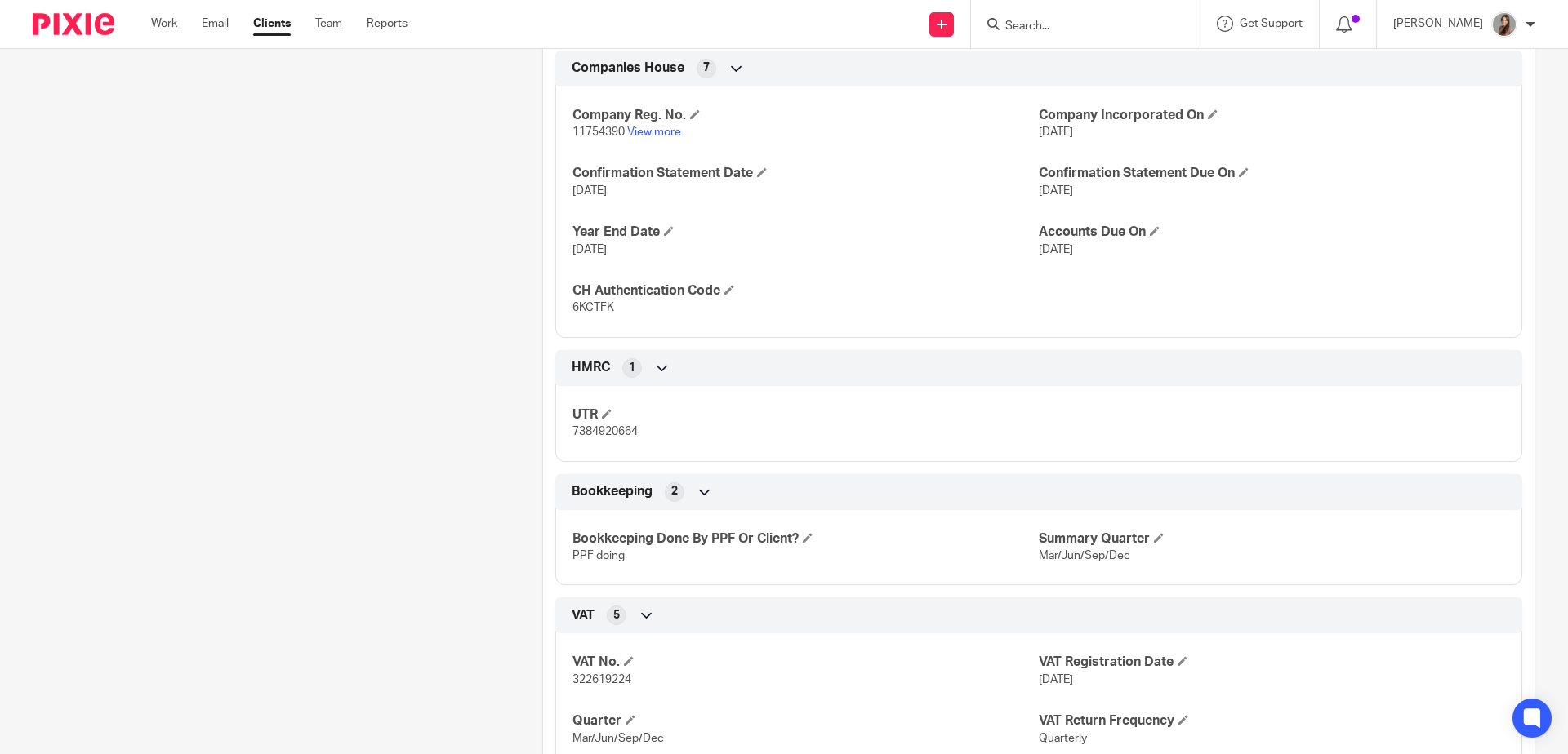
click at [607, 438] on span "7384920664" at bounding box center [605, 432] width 66 height 12
copy span "7384920664"
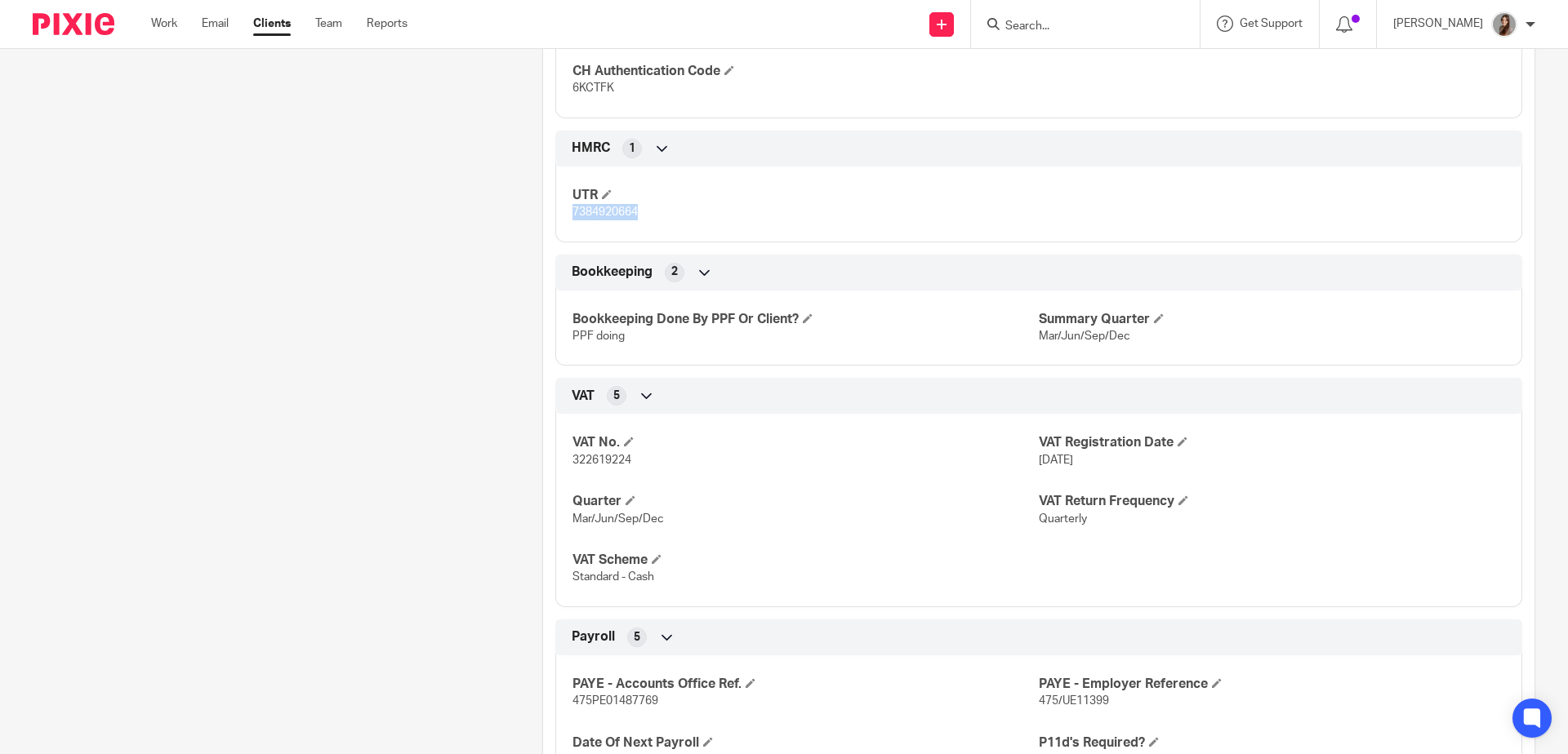
scroll to position [1251, 0]
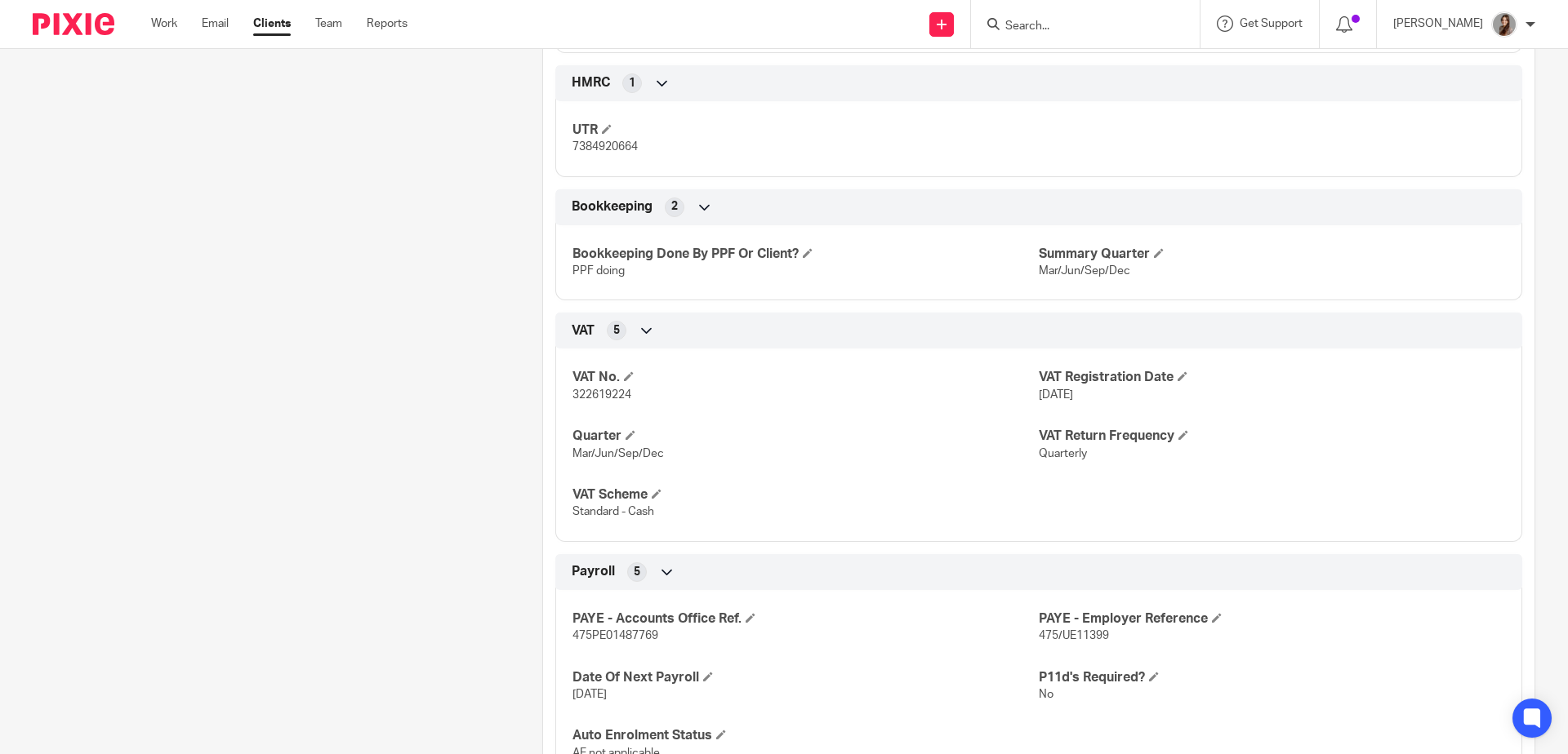
click at [610, 401] on span "322619224" at bounding box center [601, 395] width 59 height 12
copy span "322619224"
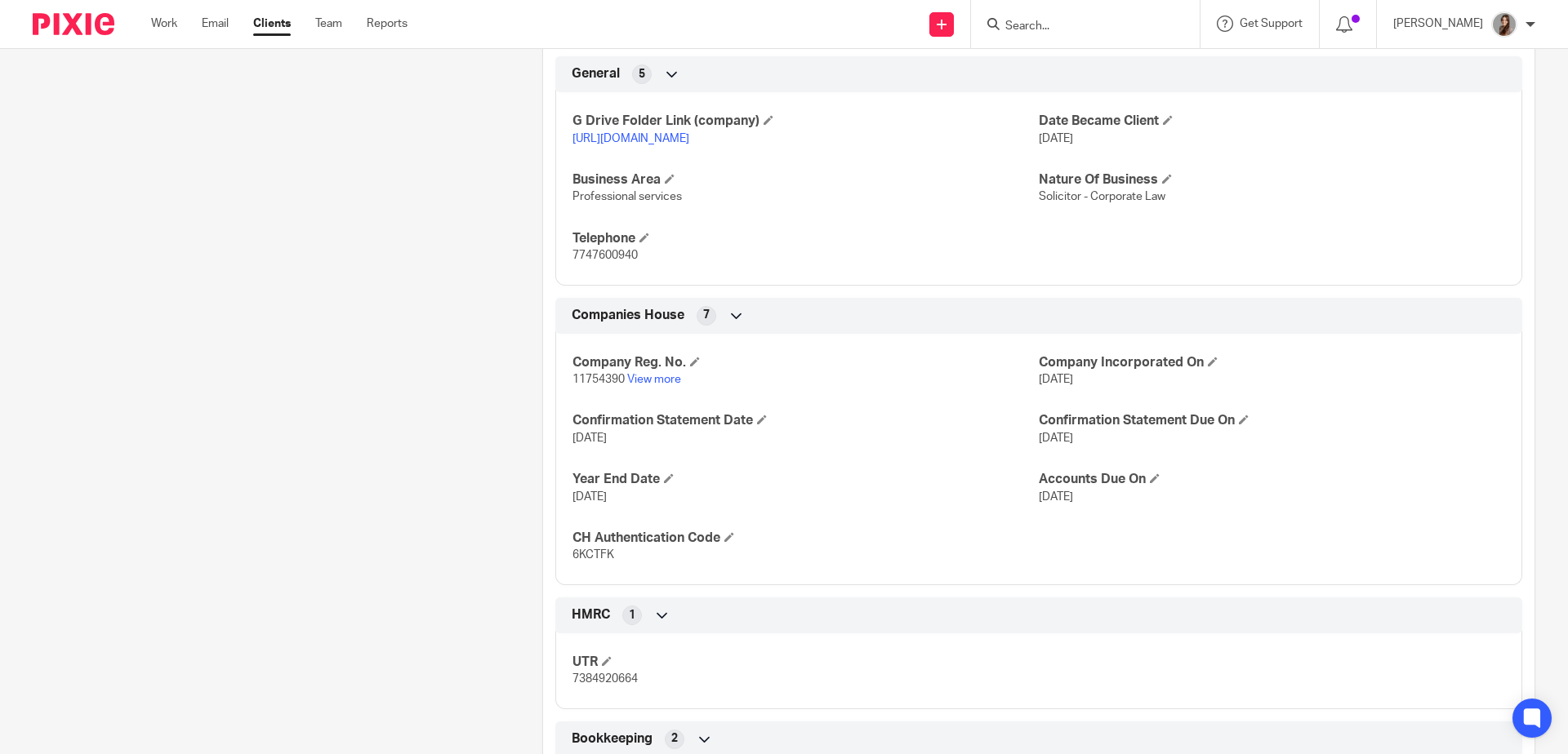
scroll to position [627, 0]
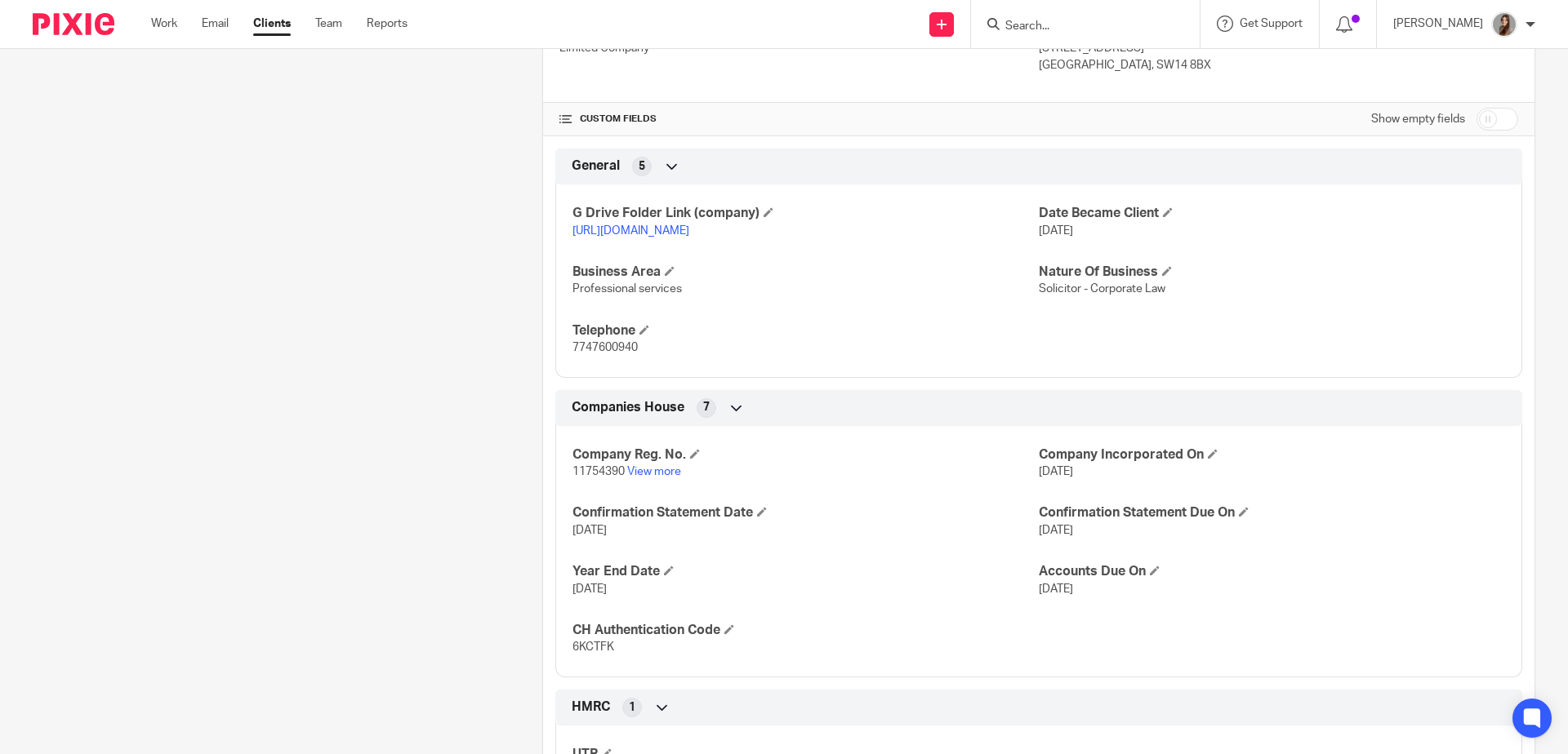
click at [602, 233] on link "[URL][DOMAIN_NAME]" at bounding box center [630, 230] width 117 height 12
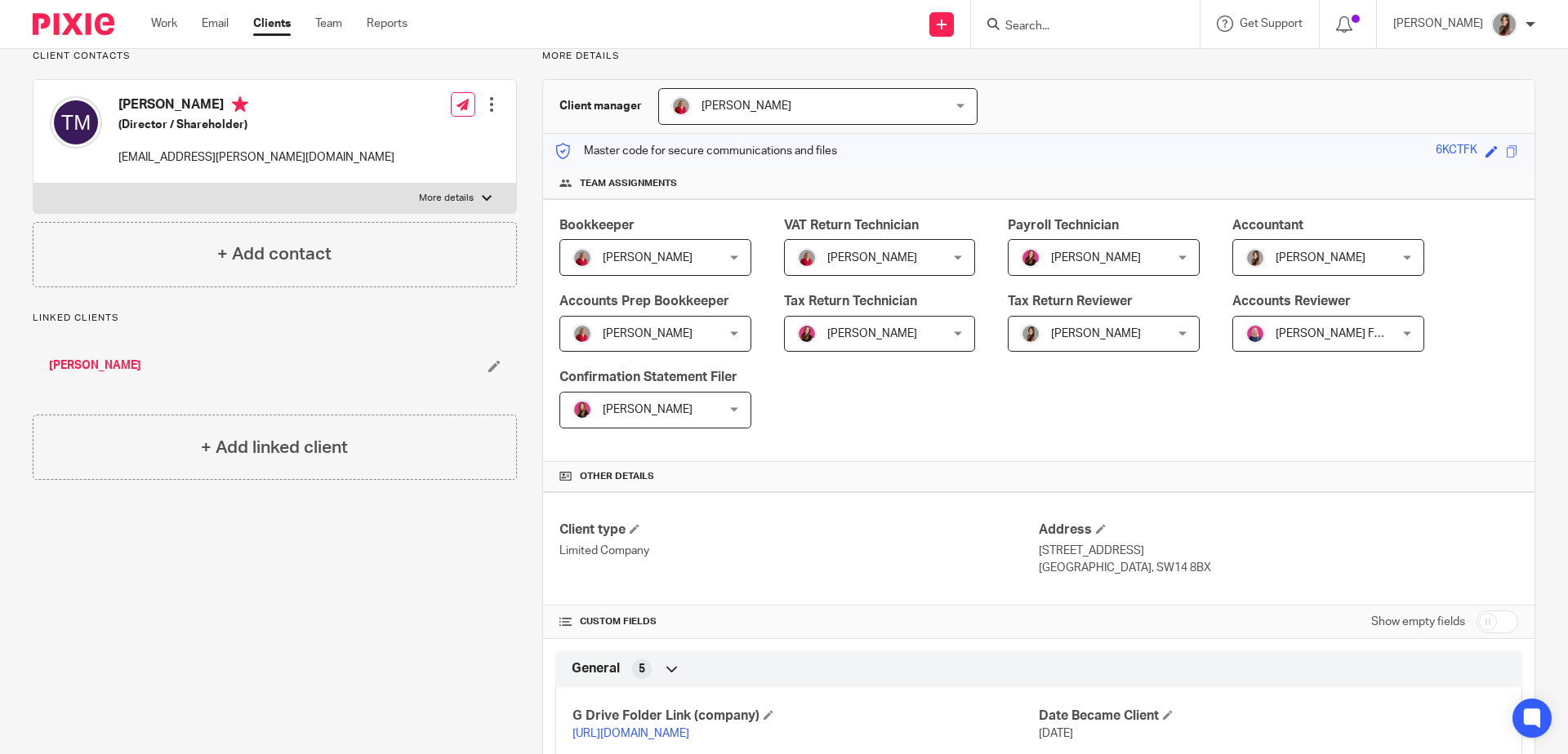
scroll to position [0, 0]
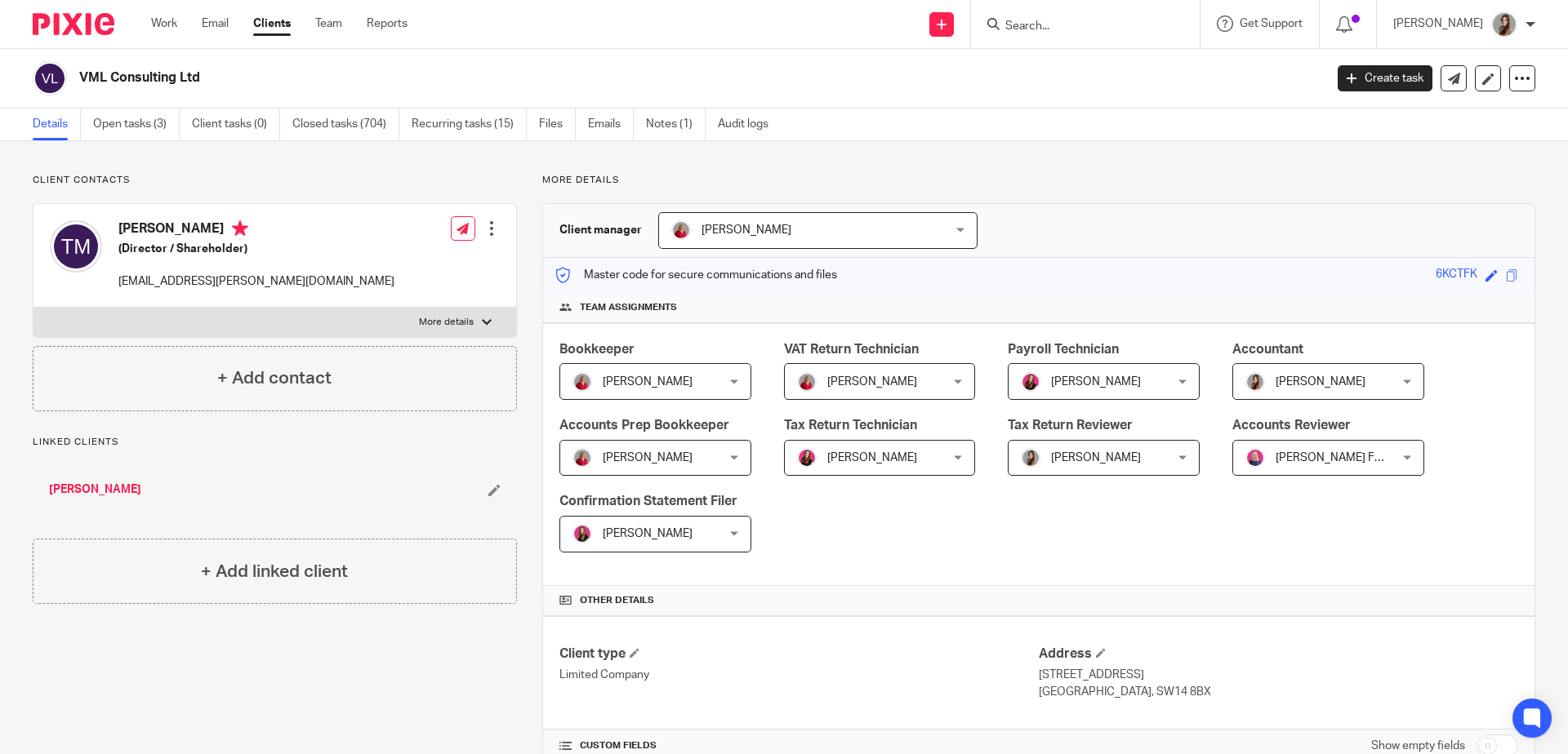
click at [1031, 26] on input "Search" at bounding box center [1077, 27] width 147 height 15
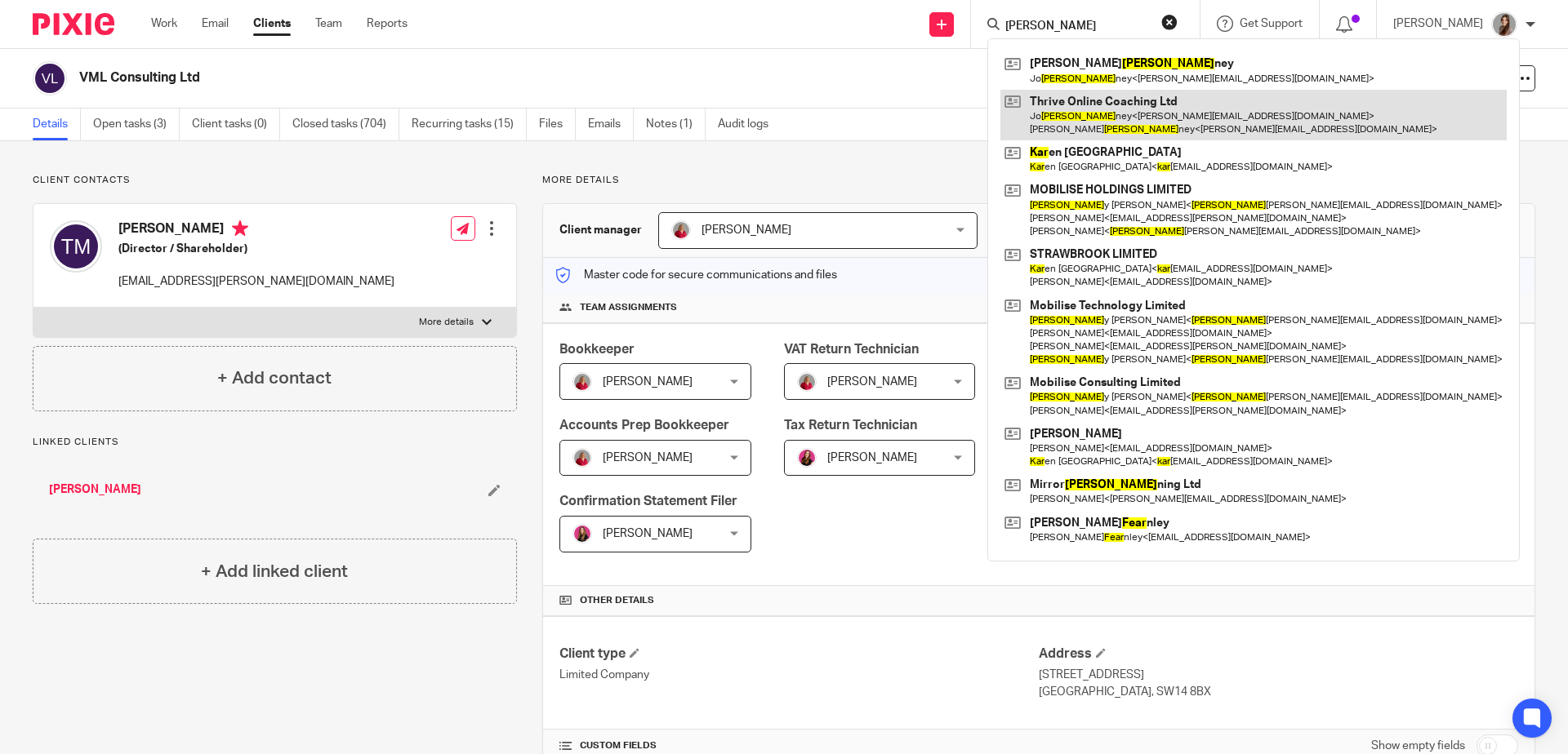
type input "kear"
click at [1173, 105] on link at bounding box center [1254, 116] width 507 height 51
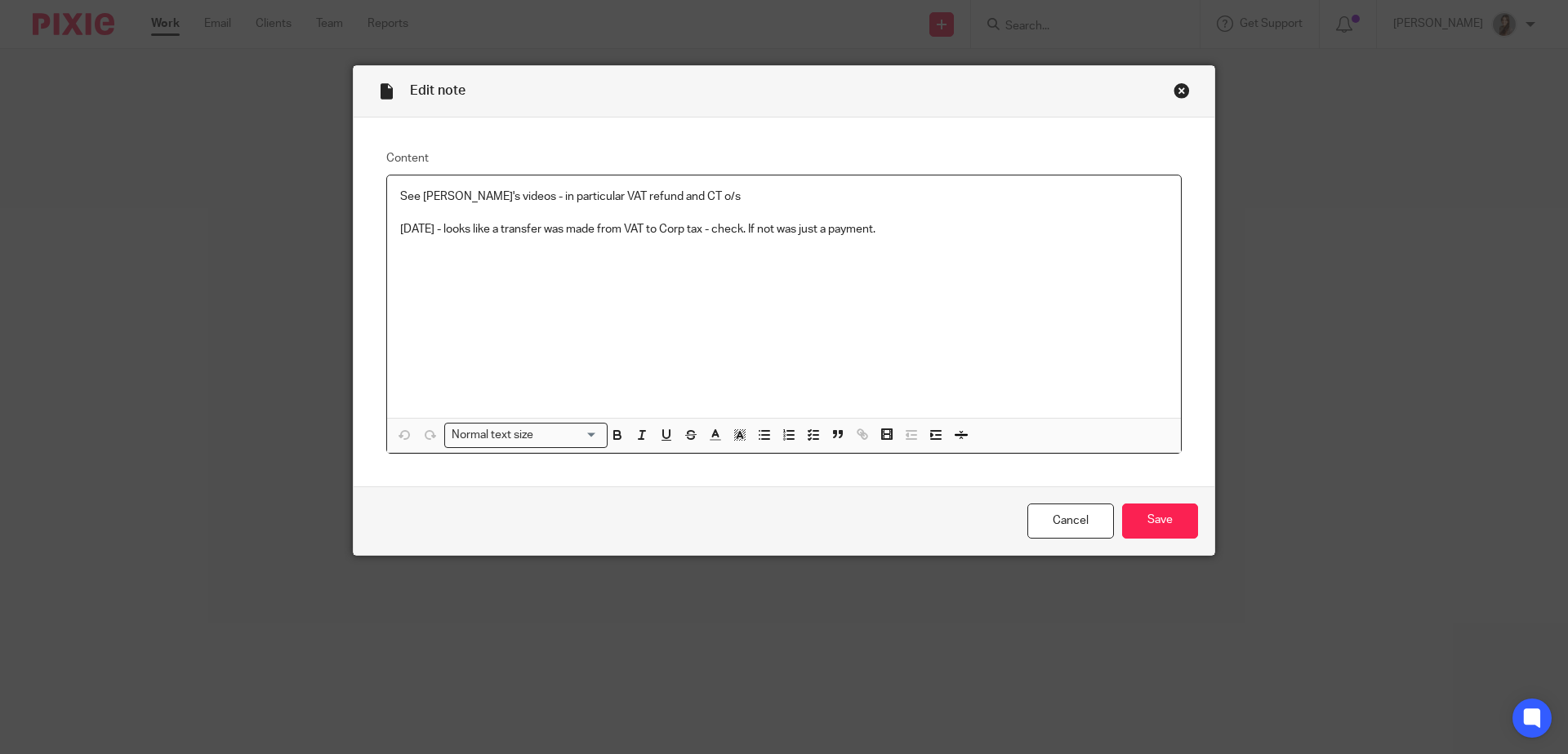
click at [723, 193] on p "See [PERSON_NAME]'s videos - in particular VAT refund and CT o/s" at bounding box center [784, 197] width 768 height 16
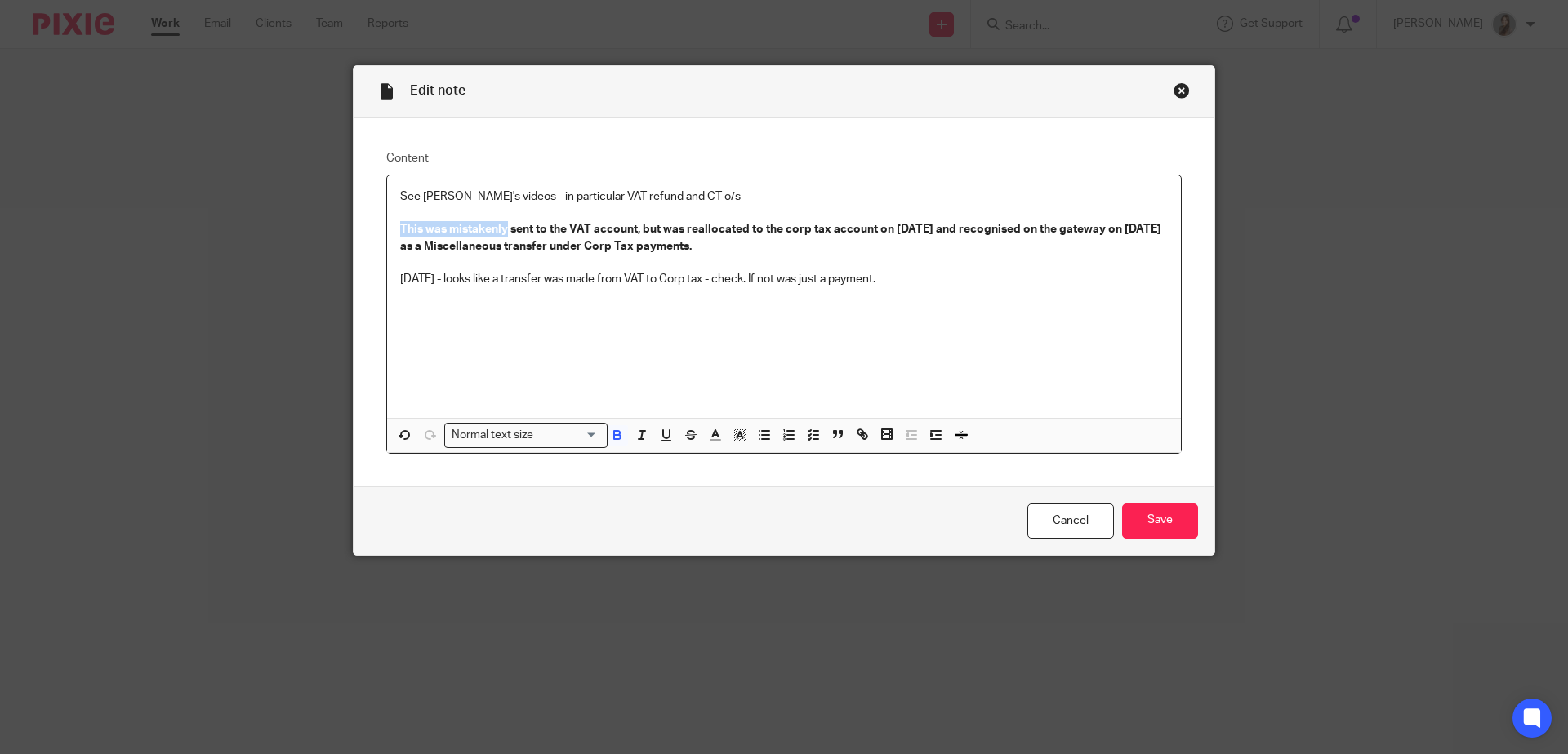
drag, startPoint x: 441, startPoint y: 229, endPoint x: 335, endPoint y: 229, distance: 106.0
click at [335, 229] on div "Edit note Content See [PERSON_NAME]'s videos - in particular VAT refund and CT …" at bounding box center [784, 377] width 1568 height 754
drag, startPoint x: 812, startPoint y: 230, endPoint x: 678, endPoint y: 227, distance: 134.0
click at [678, 227] on strong "Payment of £10,117.30 was made to the VAT account, sent to the VAT account, but…" at bounding box center [769, 238] width 738 height 27
click at [401, 213] on p at bounding box center [784, 213] width 768 height 16
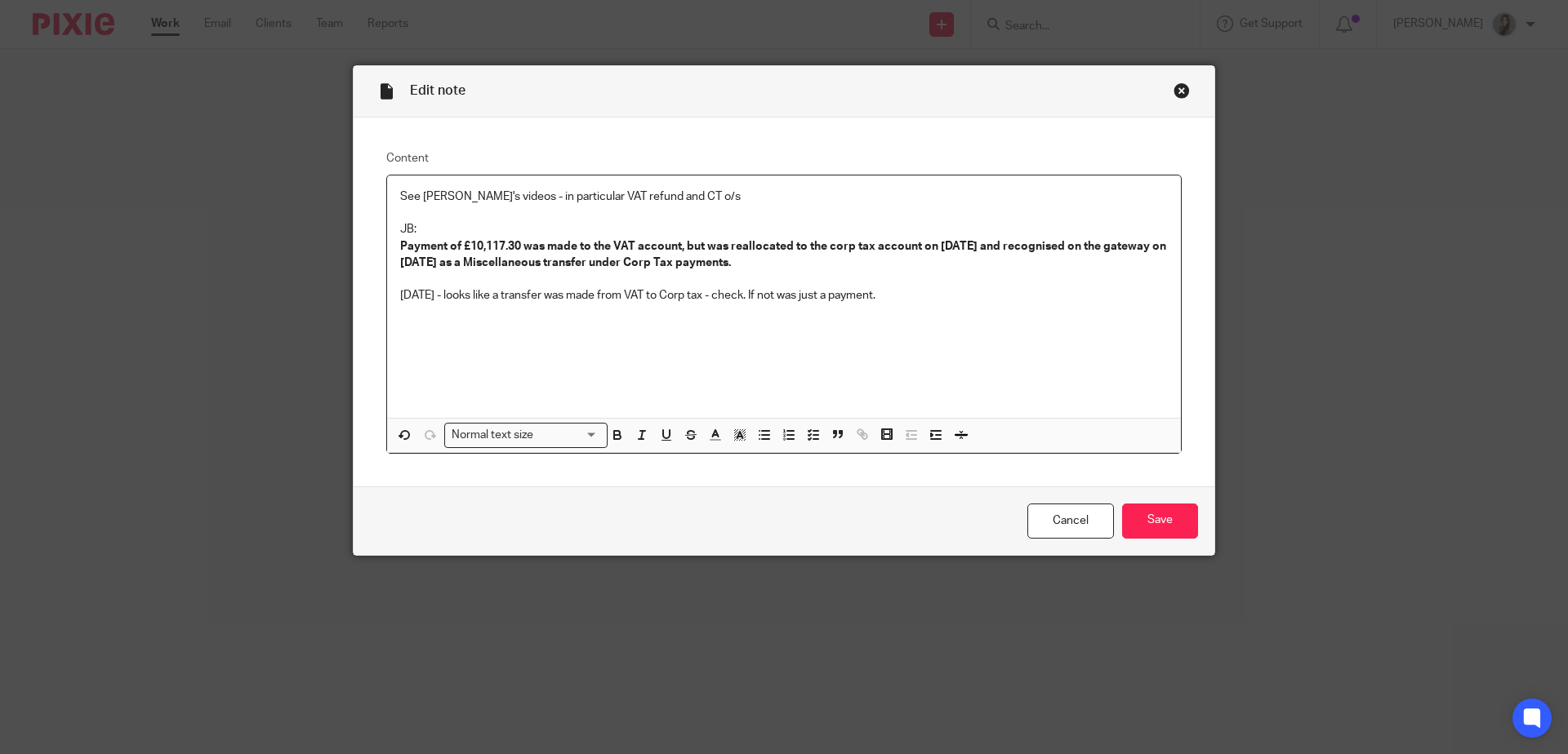
click at [886, 270] on p "Payment of £10,117.30 was made to the VAT account, but was reallocated to the c…" at bounding box center [784, 255] width 768 height 34
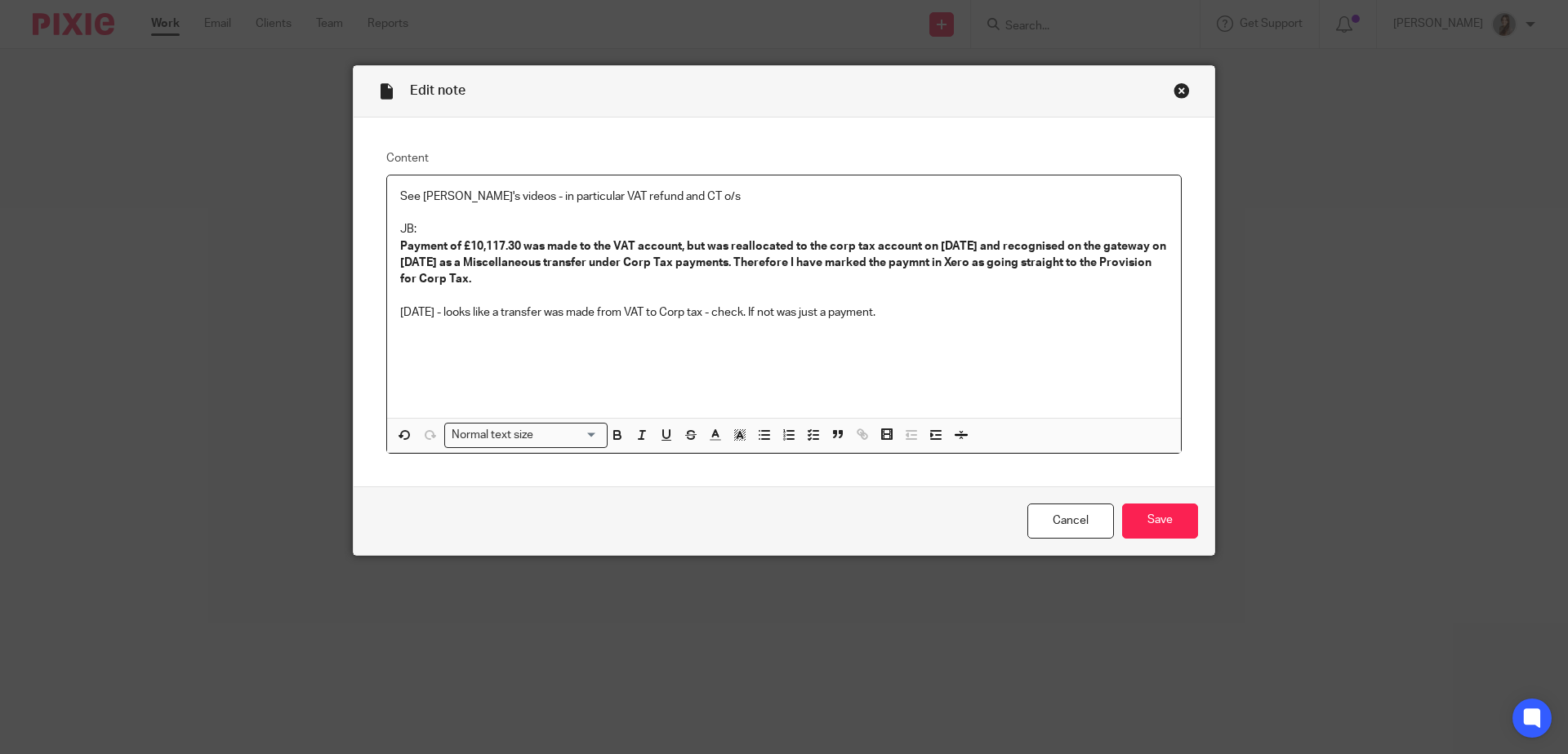
drag, startPoint x: 974, startPoint y: 311, endPoint x: 409, endPoint y: 288, distance: 565.5
click at [414, 290] on div "See Caroline's videos - in particular VAT refund and CT o/s JB: Payment of £10,…" at bounding box center [784, 297] width 794 height 242
click at [427, 226] on p "JB:" at bounding box center [784, 229] width 768 height 16
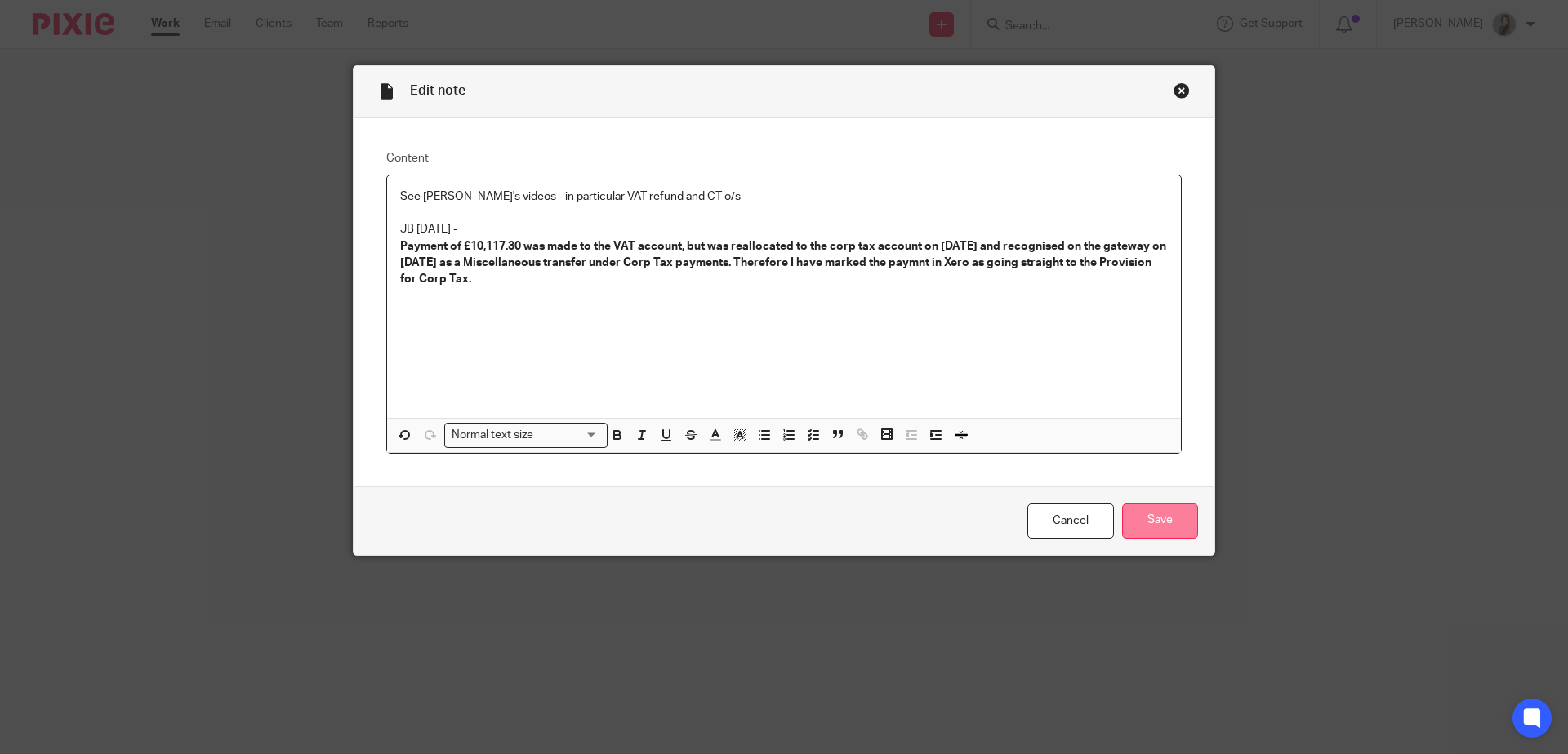
click at [1136, 533] on input "Save" at bounding box center [1160, 521] width 76 height 36
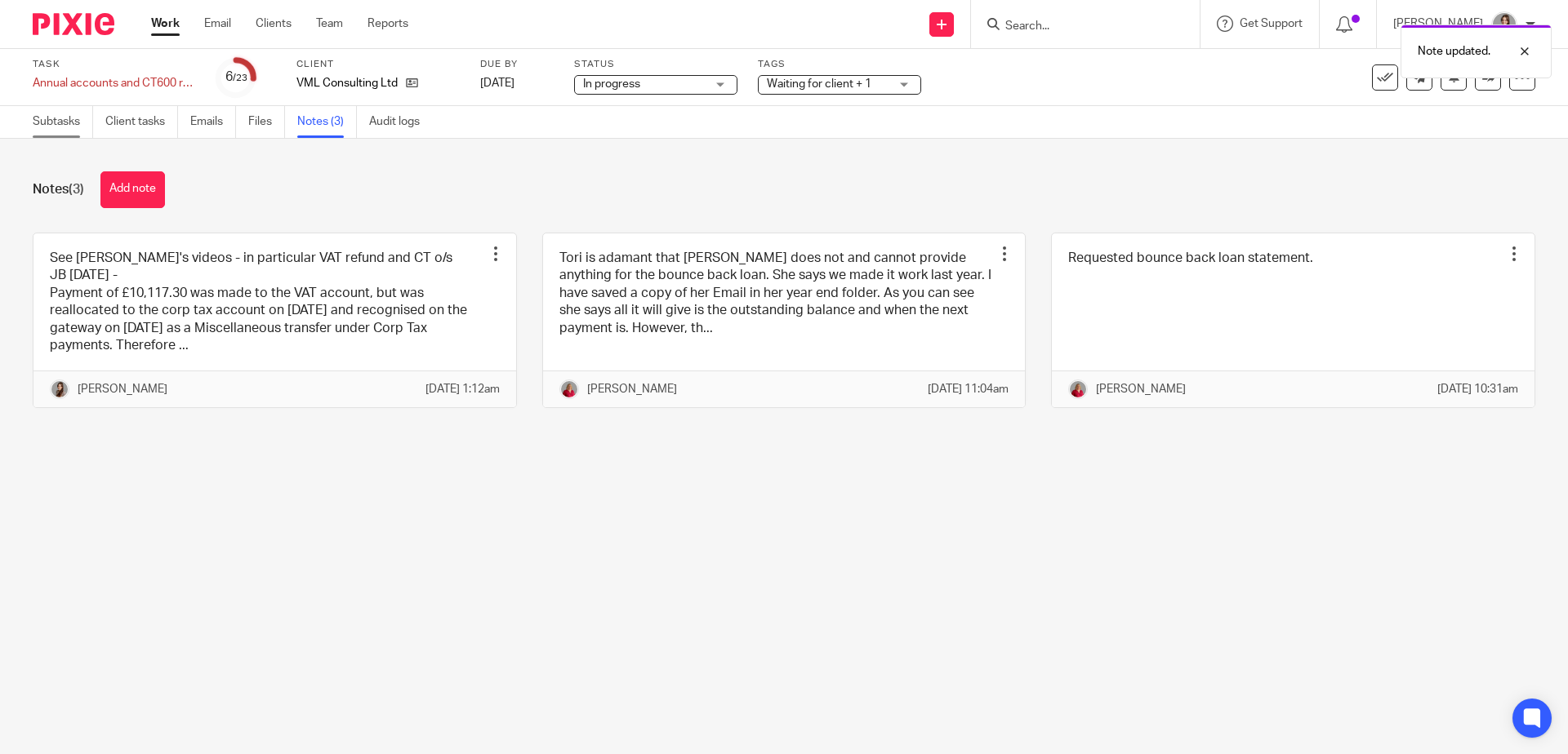
click at [34, 115] on link "Subtasks" at bounding box center [63, 122] width 60 height 32
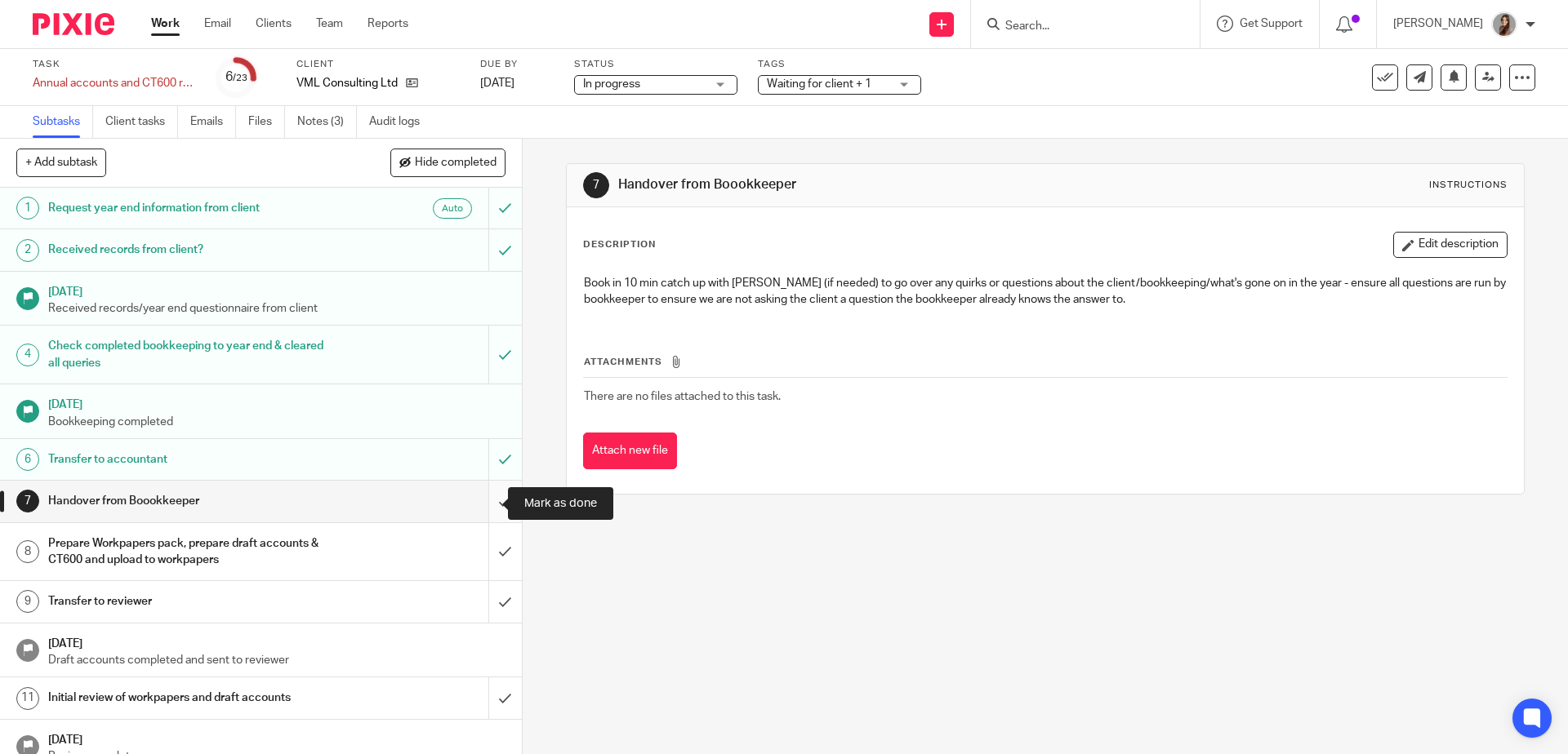
click at [483, 502] on input "submit" at bounding box center [261, 501] width 522 height 41
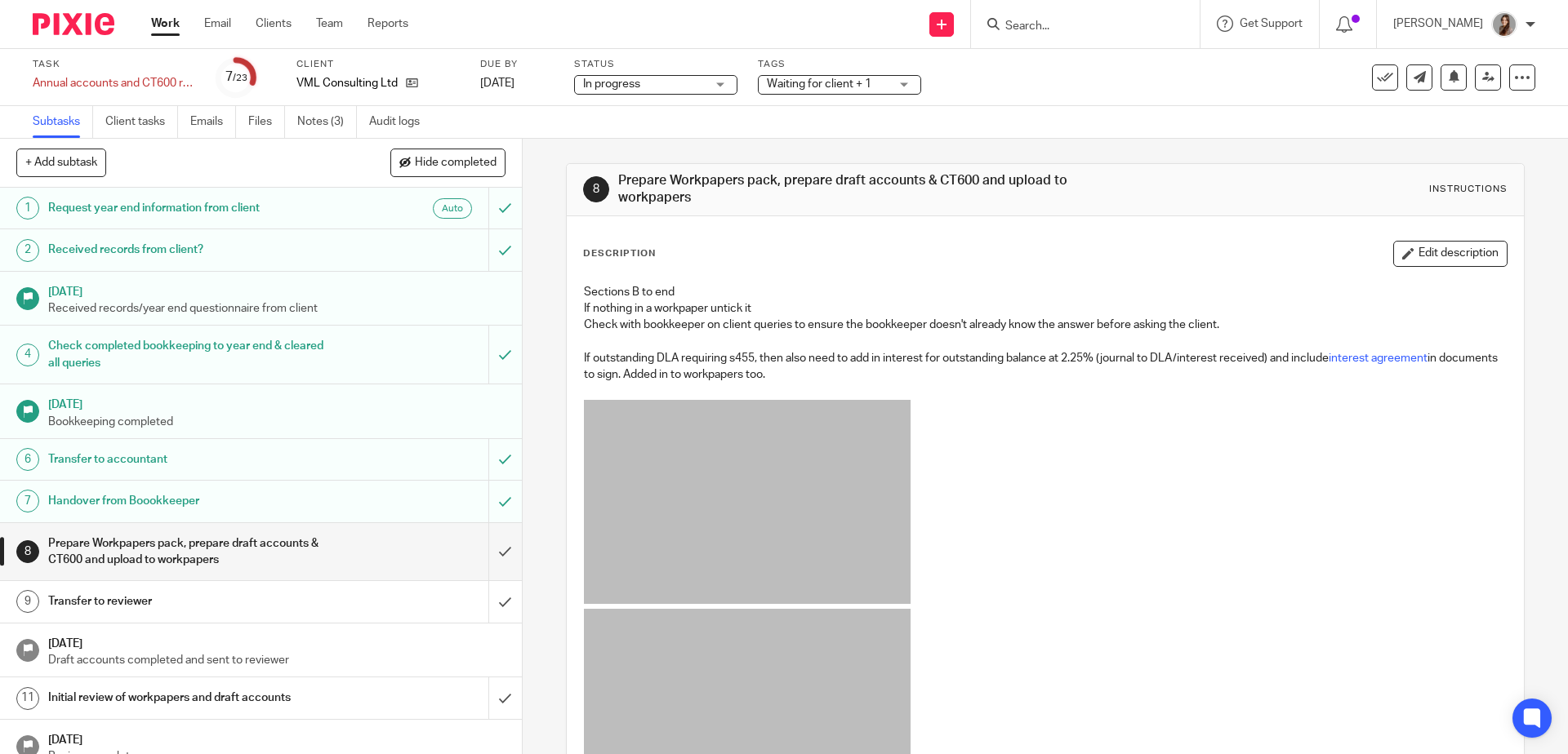
click at [89, 20] on img at bounding box center [74, 24] width 82 height 22
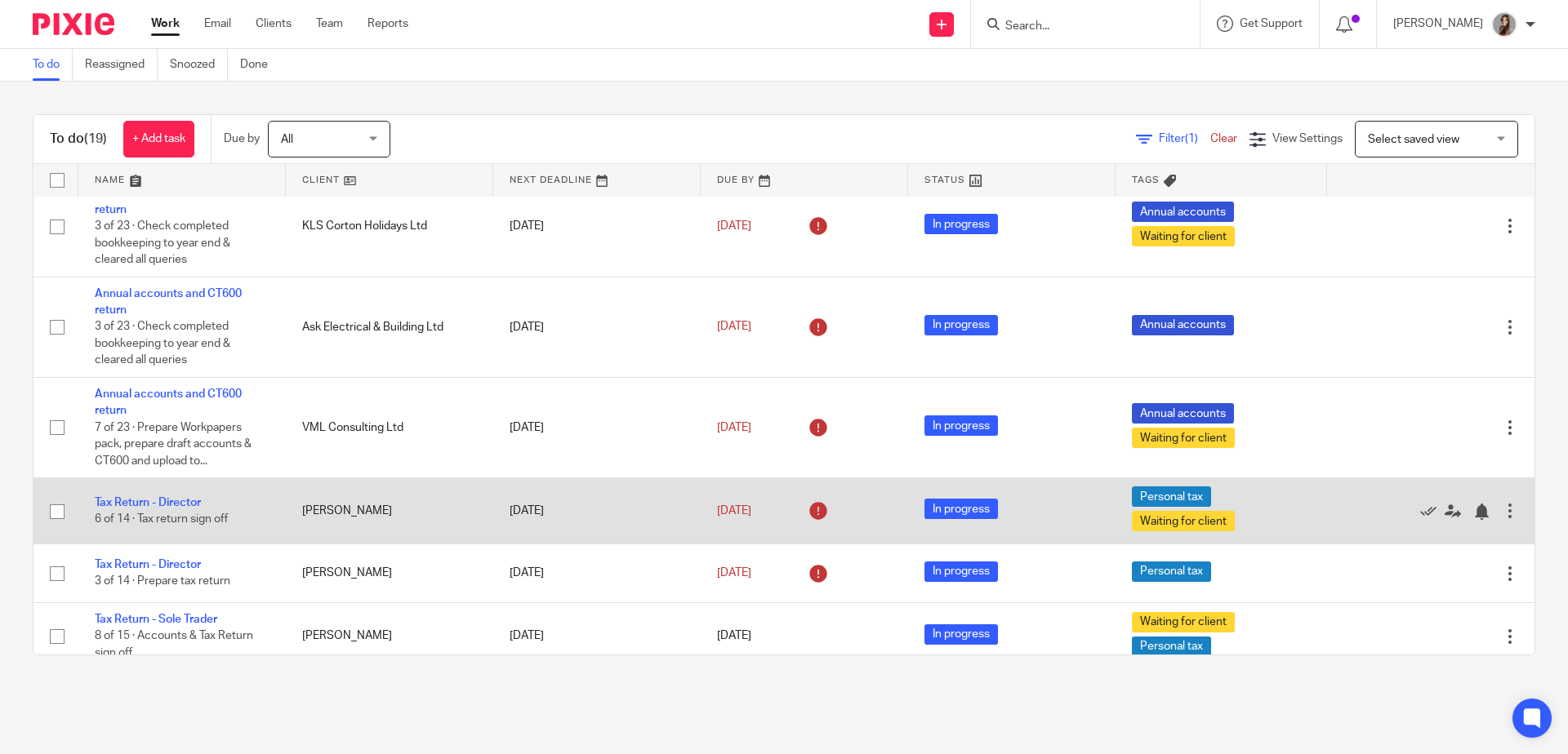
scroll to position [501, 0]
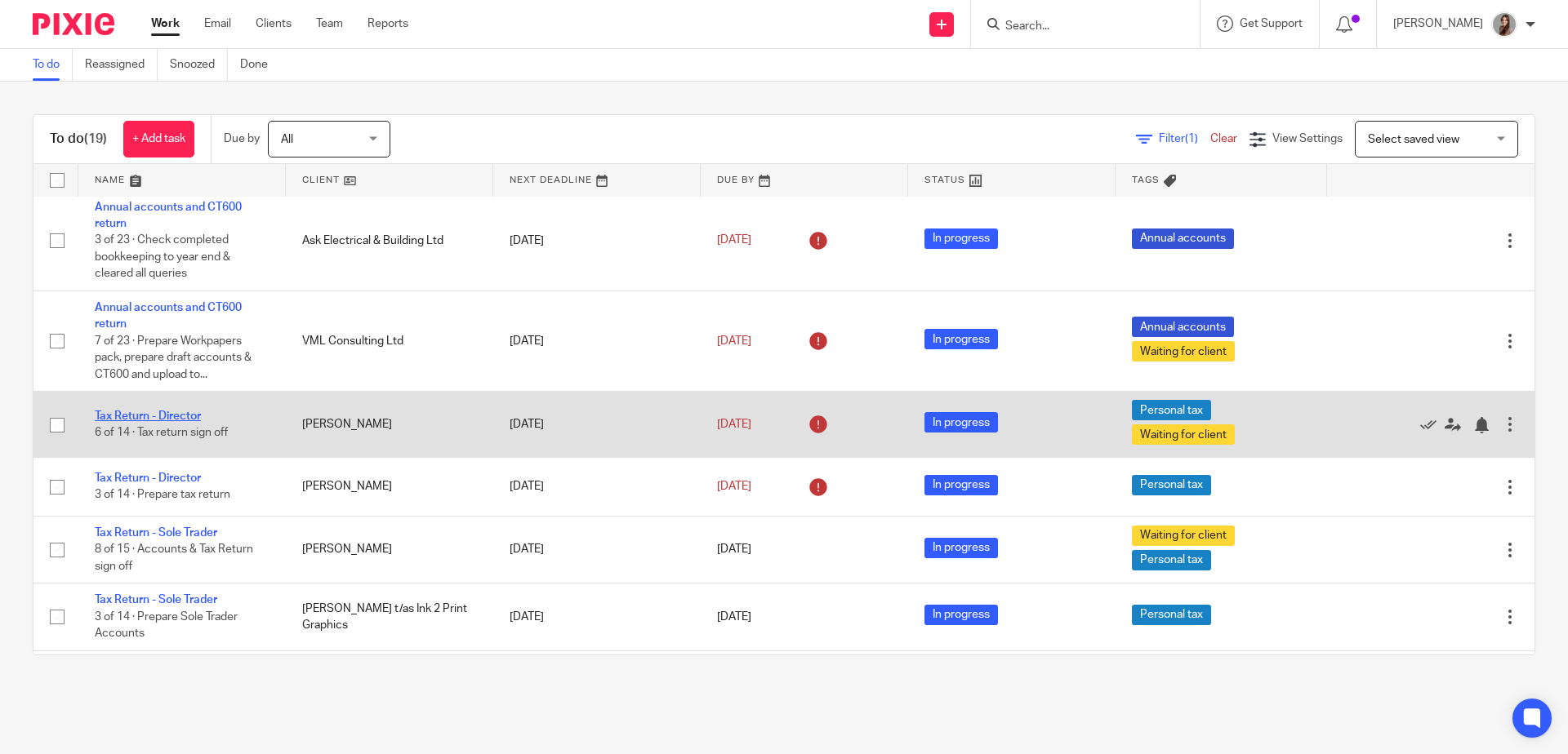
click at [190, 423] on link "Tax Return - Director" at bounding box center [148, 416] width 107 height 12
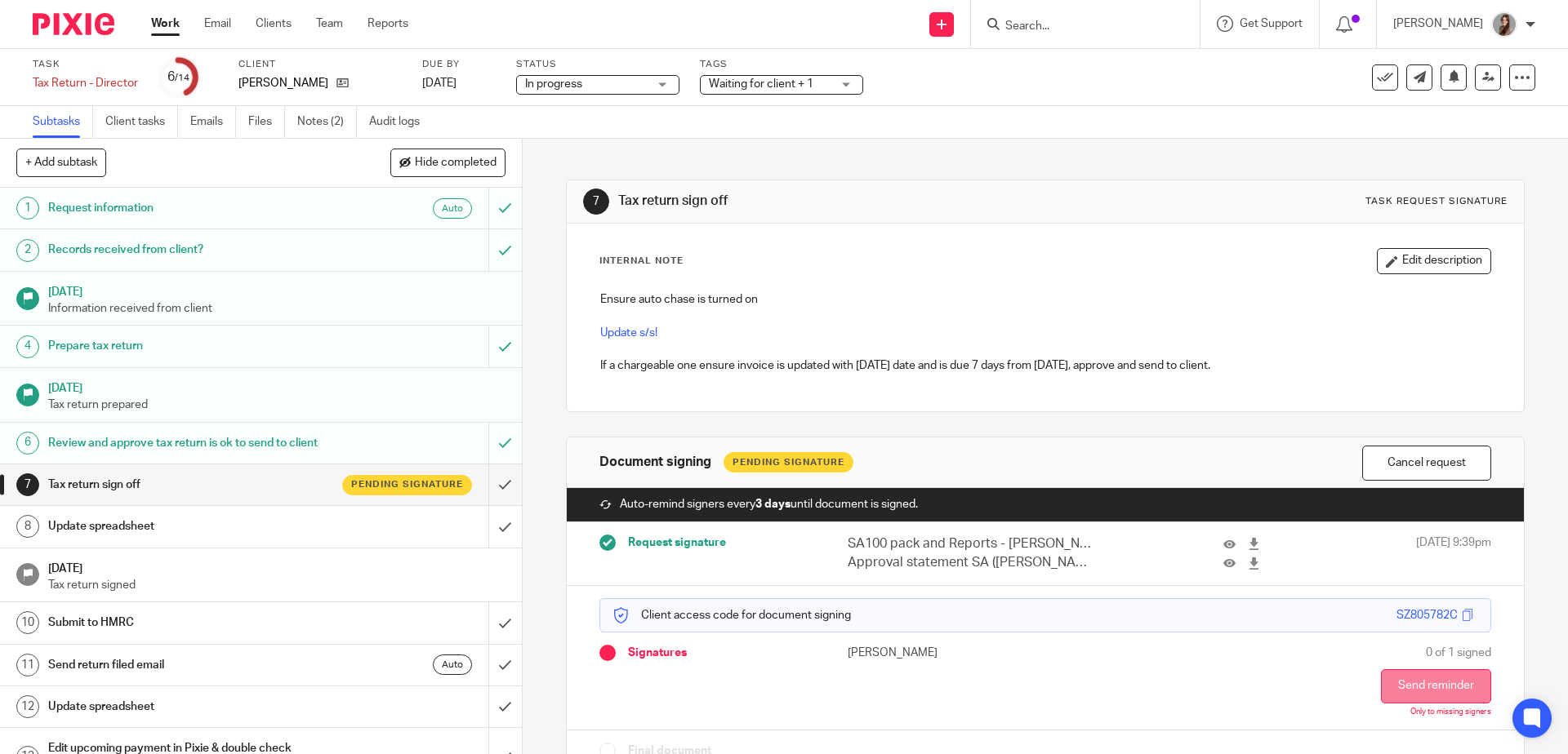
click at [1404, 685] on button "Send reminder" at bounding box center [1436, 687] width 110 height 35
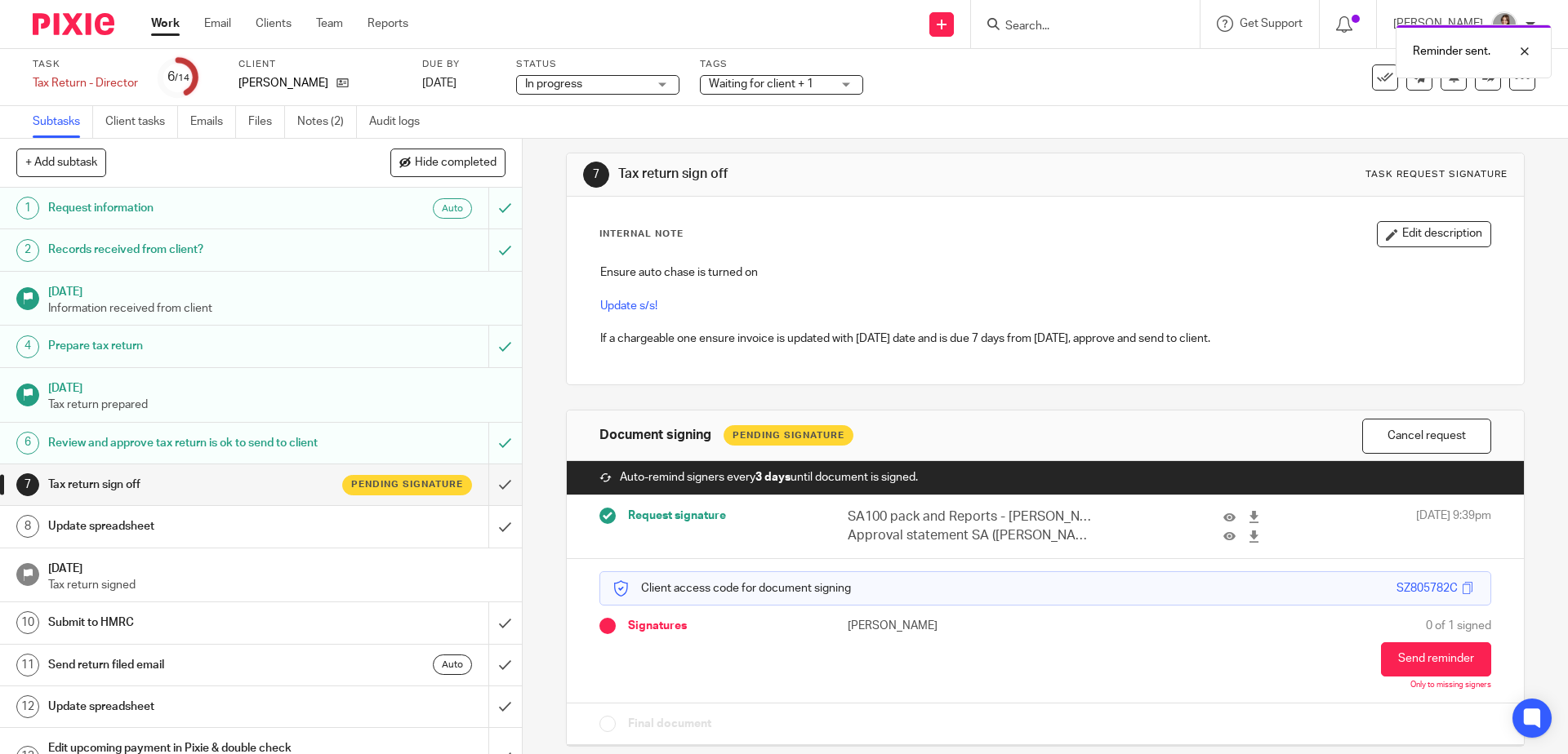
scroll to position [39, 0]
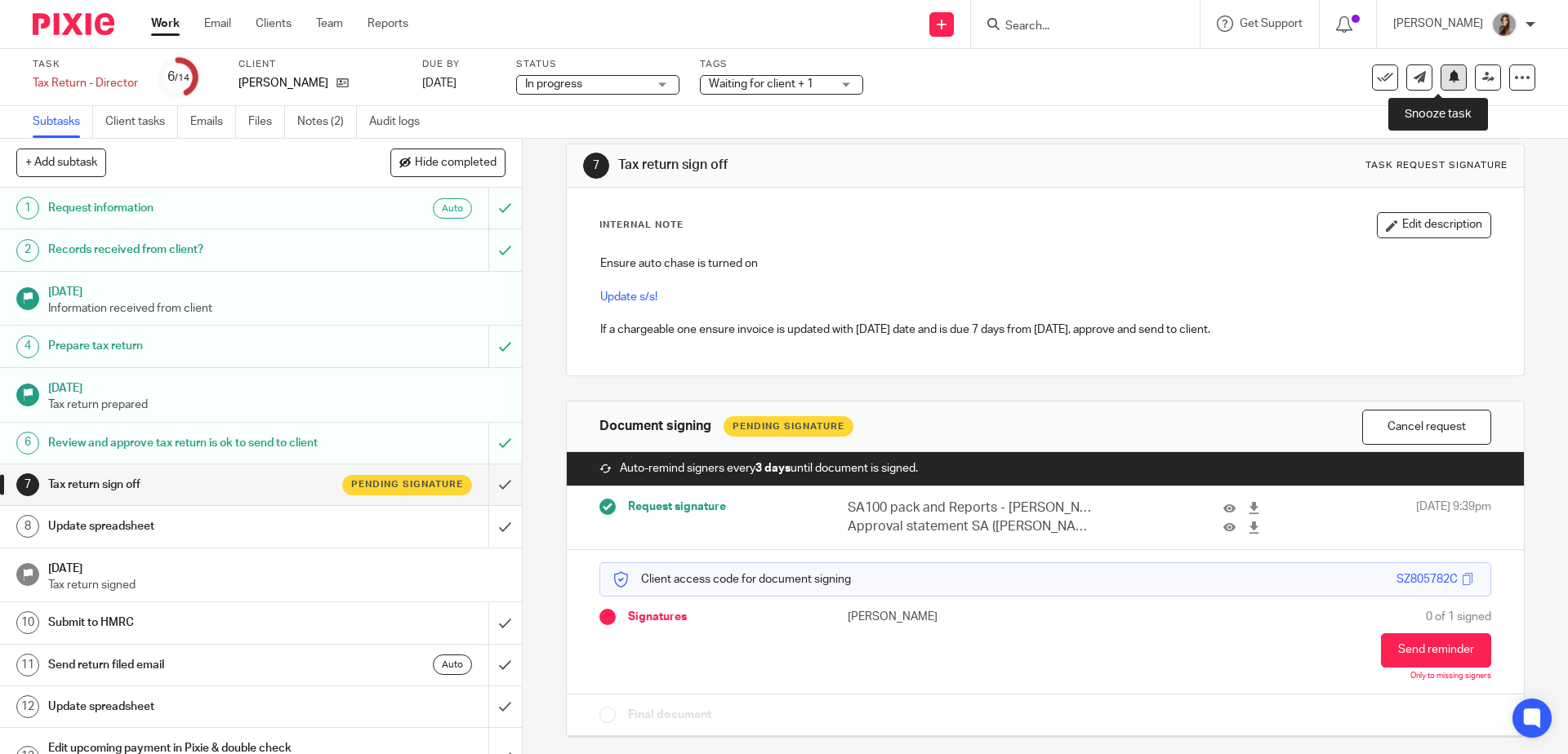
click at [1449, 77] on icon at bounding box center [1454, 76] width 12 height 12
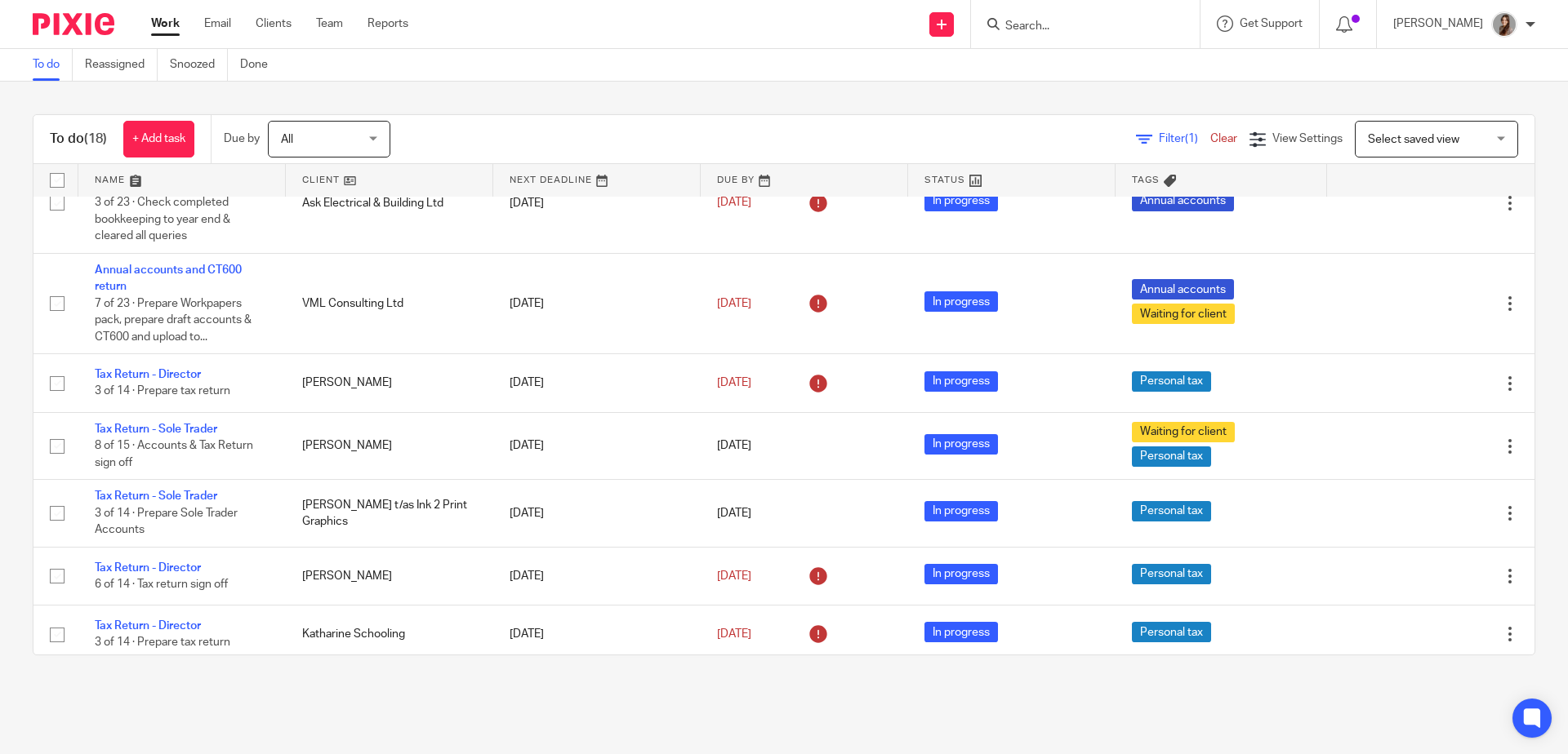
scroll to position [559, 0]
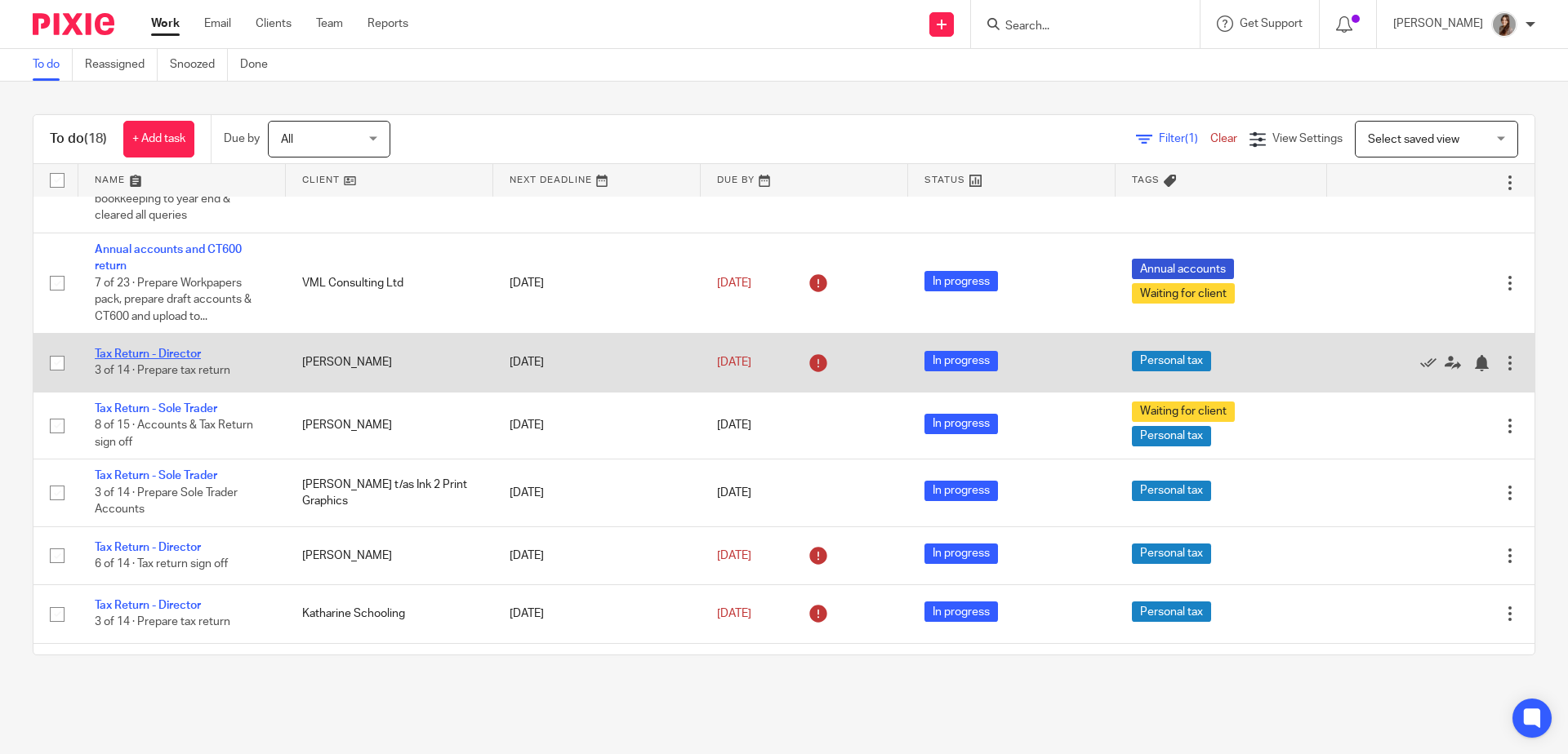
click at [186, 360] on link "Tax Return - Director" at bounding box center [148, 354] width 107 height 12
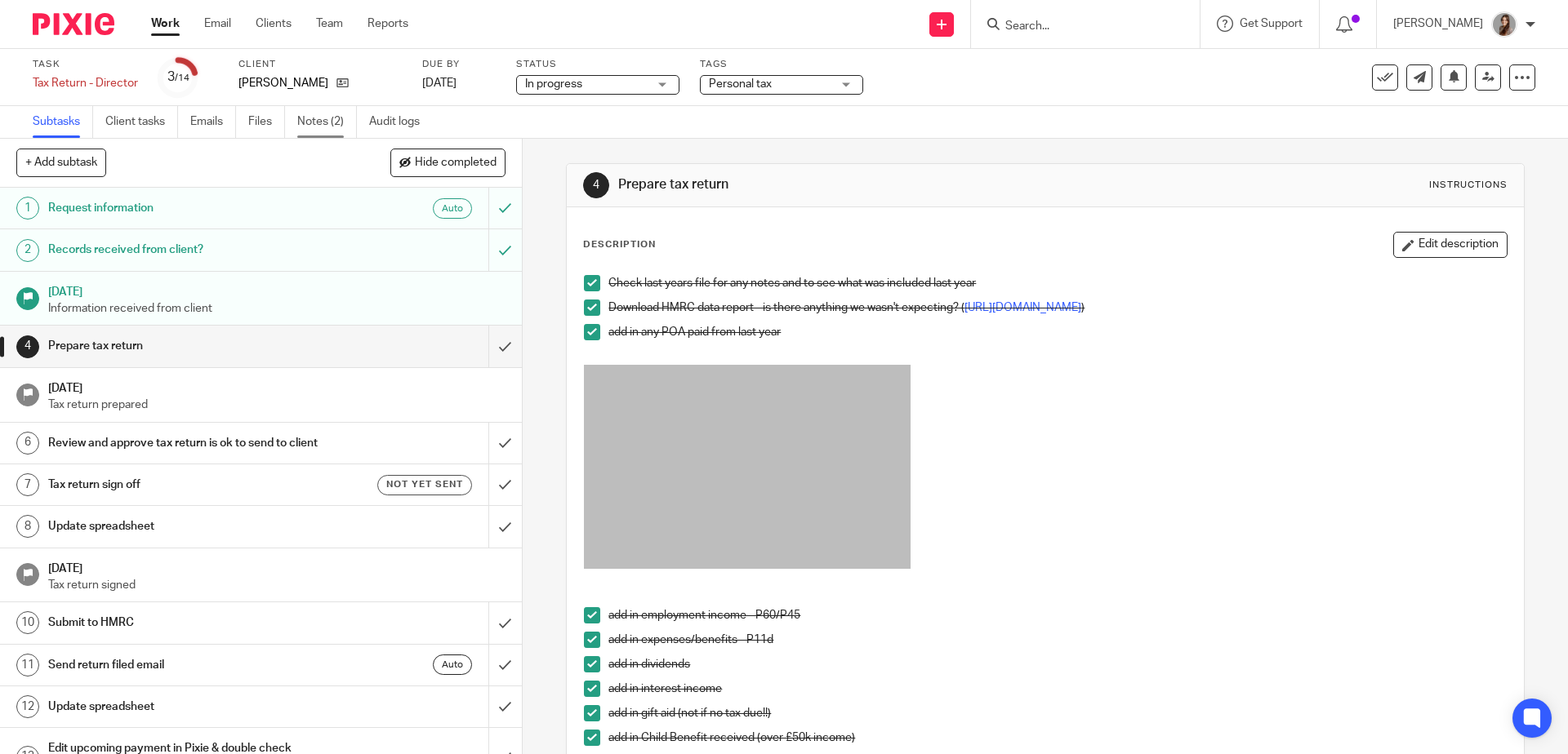
click at [326, 125] on link "Notes (2)" at bounding box center [326, 122] width 59 height 32
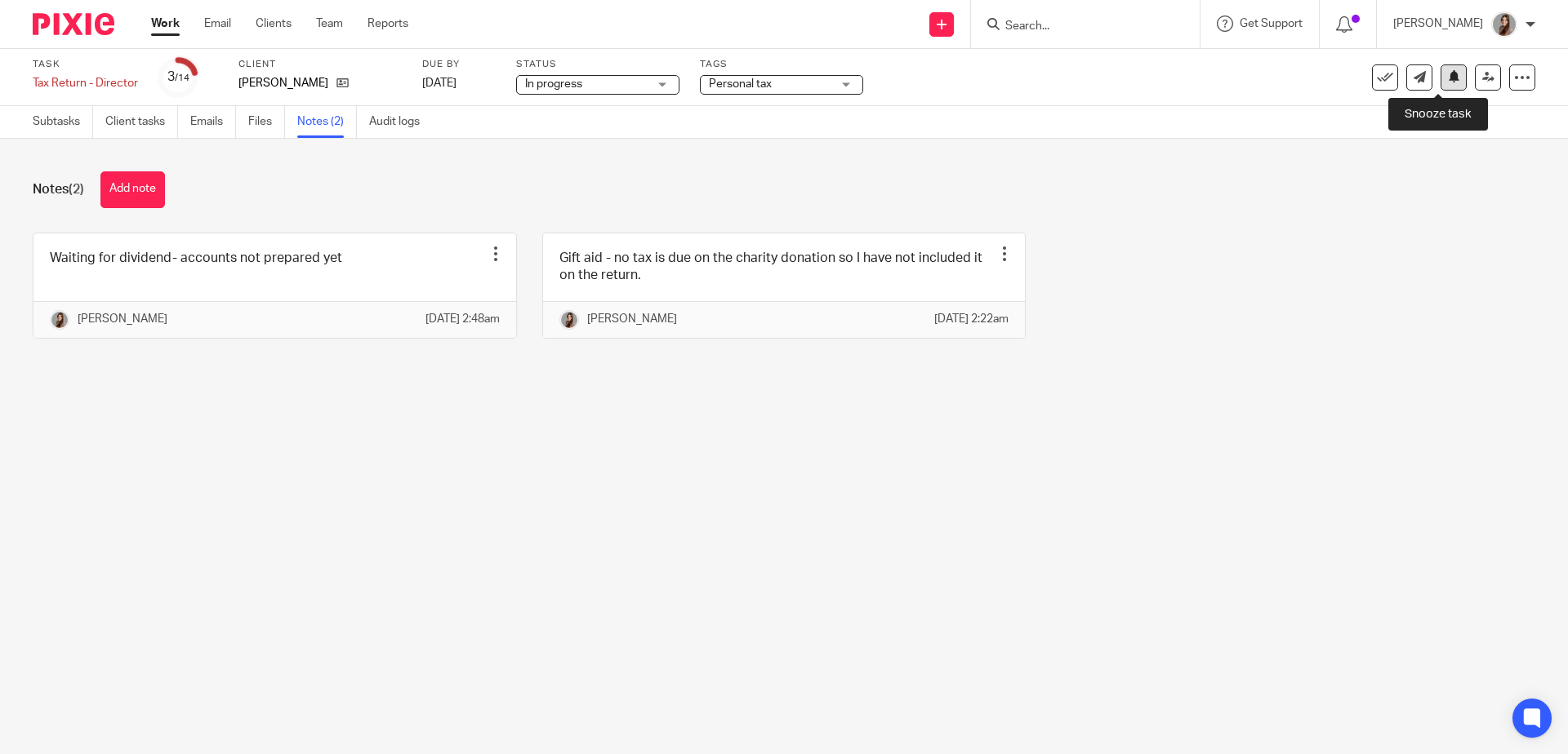
click at [1449, 83] on icon at bounding box center [1454, 76] width 12 height 12
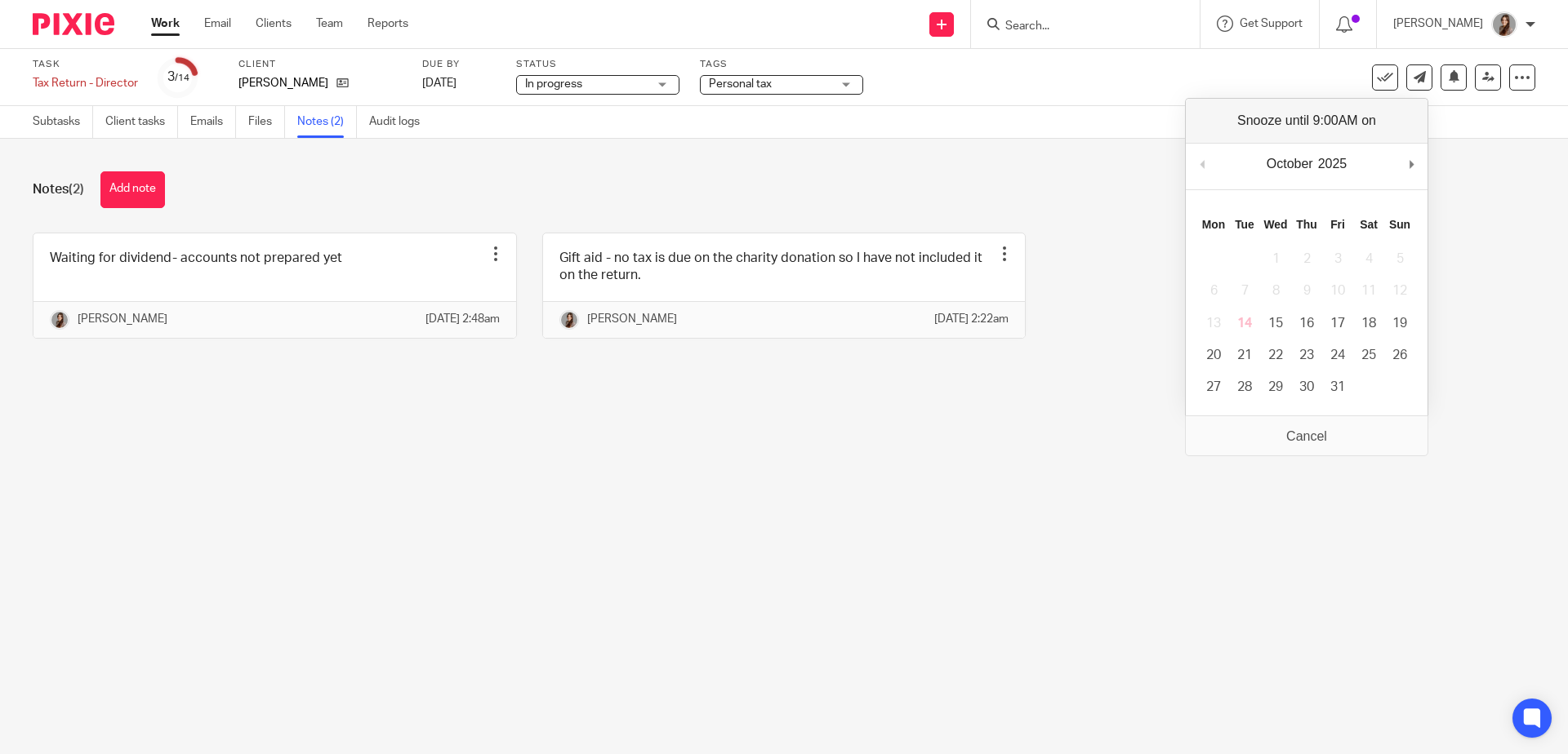
click at [1242, 325] on td "14" at bounding box center [1245, 323] width 31 height 32
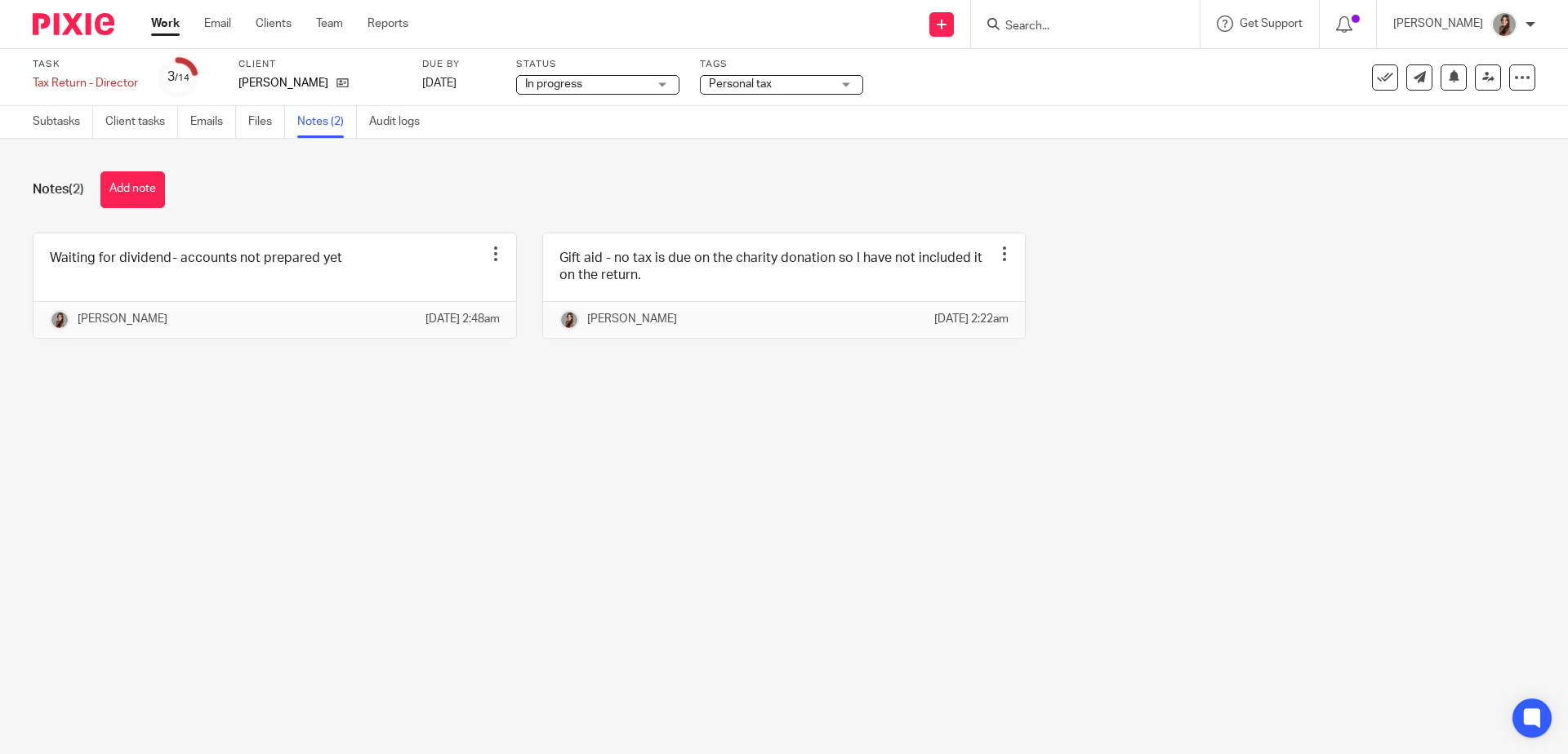
drag, startPoint x: 1157, startPoint y: 296, endPoint x: 907, endPoint y: 206, distance: 265.7
click at [1156, 296] on div "Waiting for dividend- accounts not prepared yet Edit note Delete note Jennifer …" at bounding box center [771, 298] width 1528 height 130
click at [60, 16] on img at bounding box center [74, 24] width 82 height 22
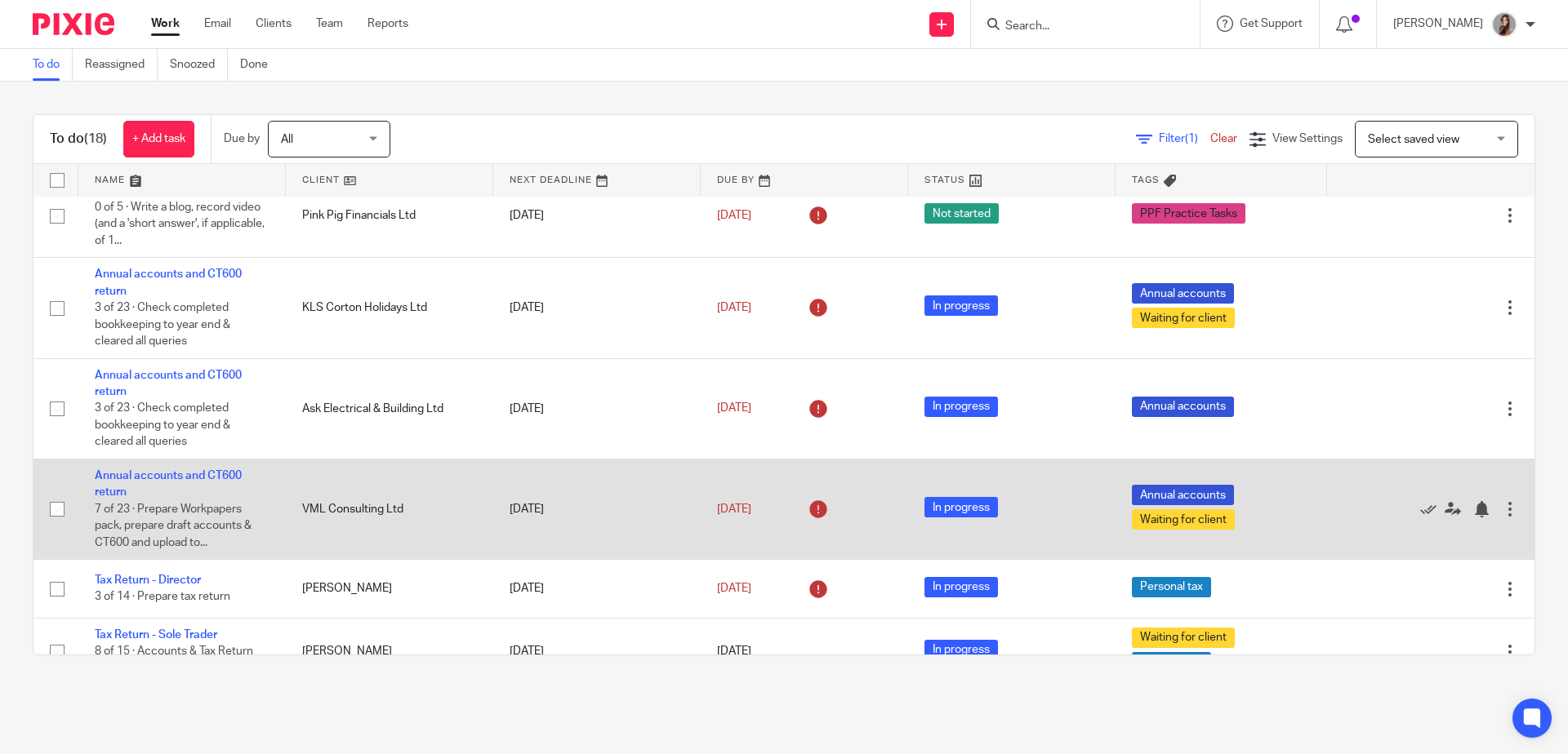
scroll to position [393, 0]
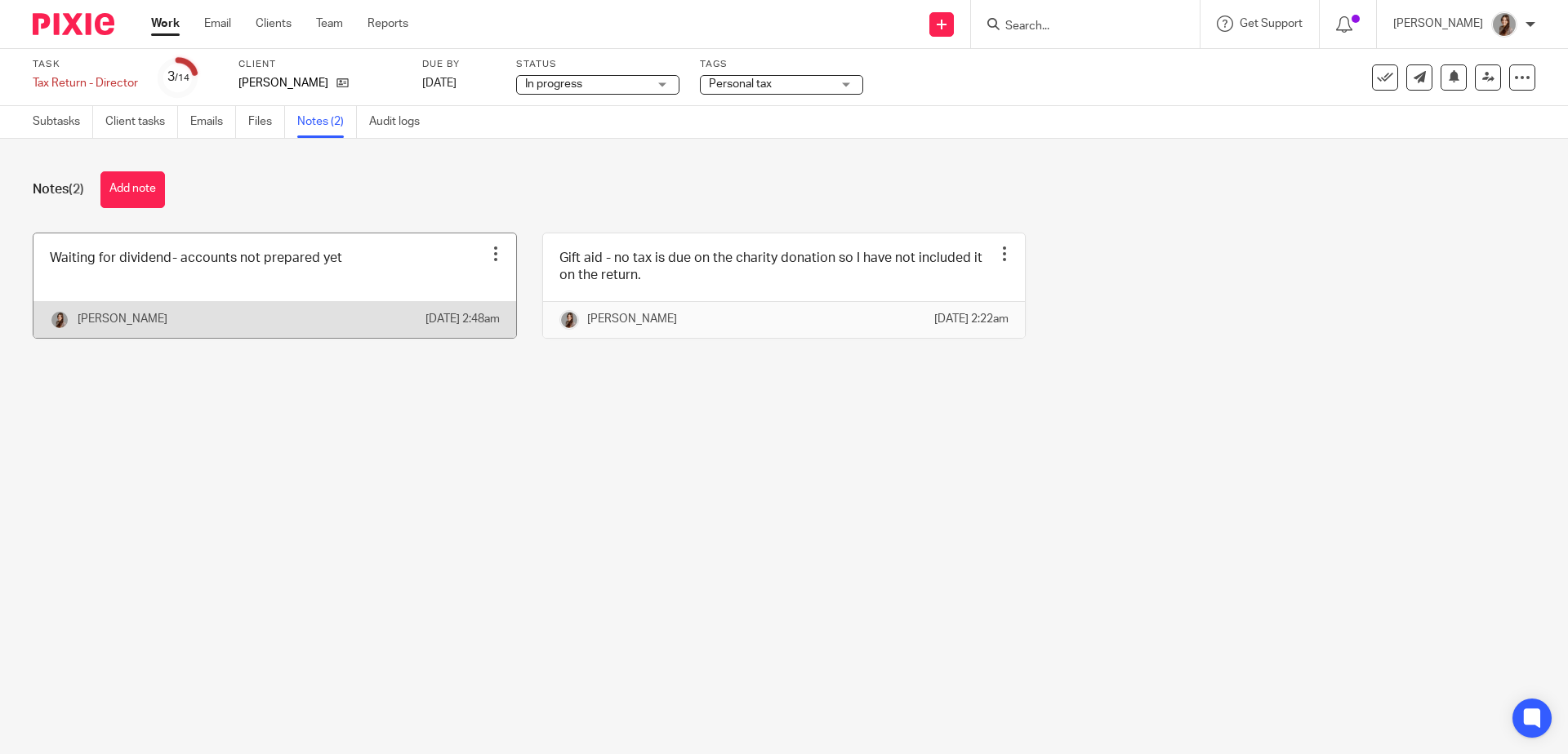
click at [281, 282] on link at bounding box center [275, 285] width 483 height 105
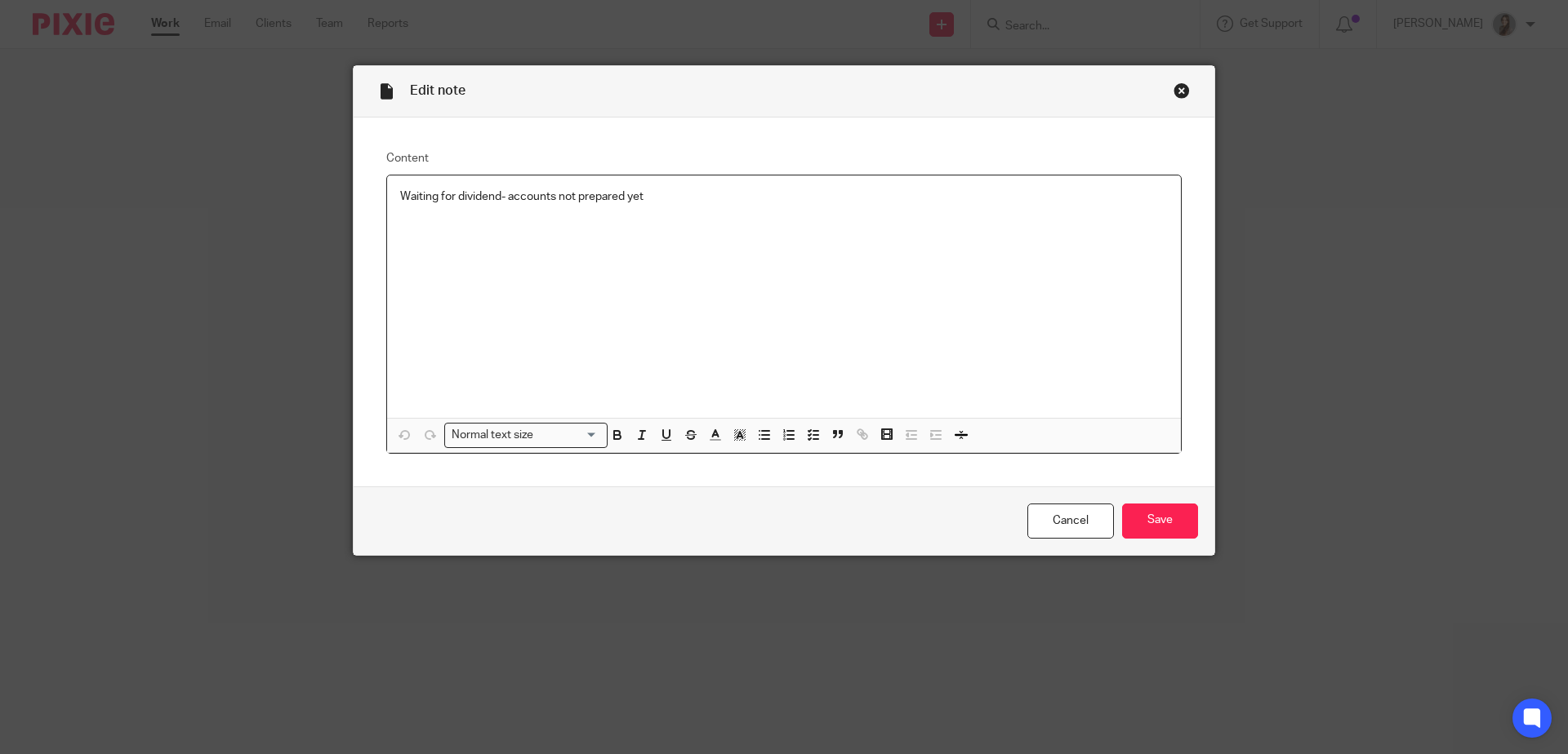
click at [734, 201] on p "Waiting for dividend- accounts not prepared yet" at bounding box center [784, 197] width 768 height 16
click at [1158, 515] on input "Save" at bounding box center [1160, 521] width 76 height 36
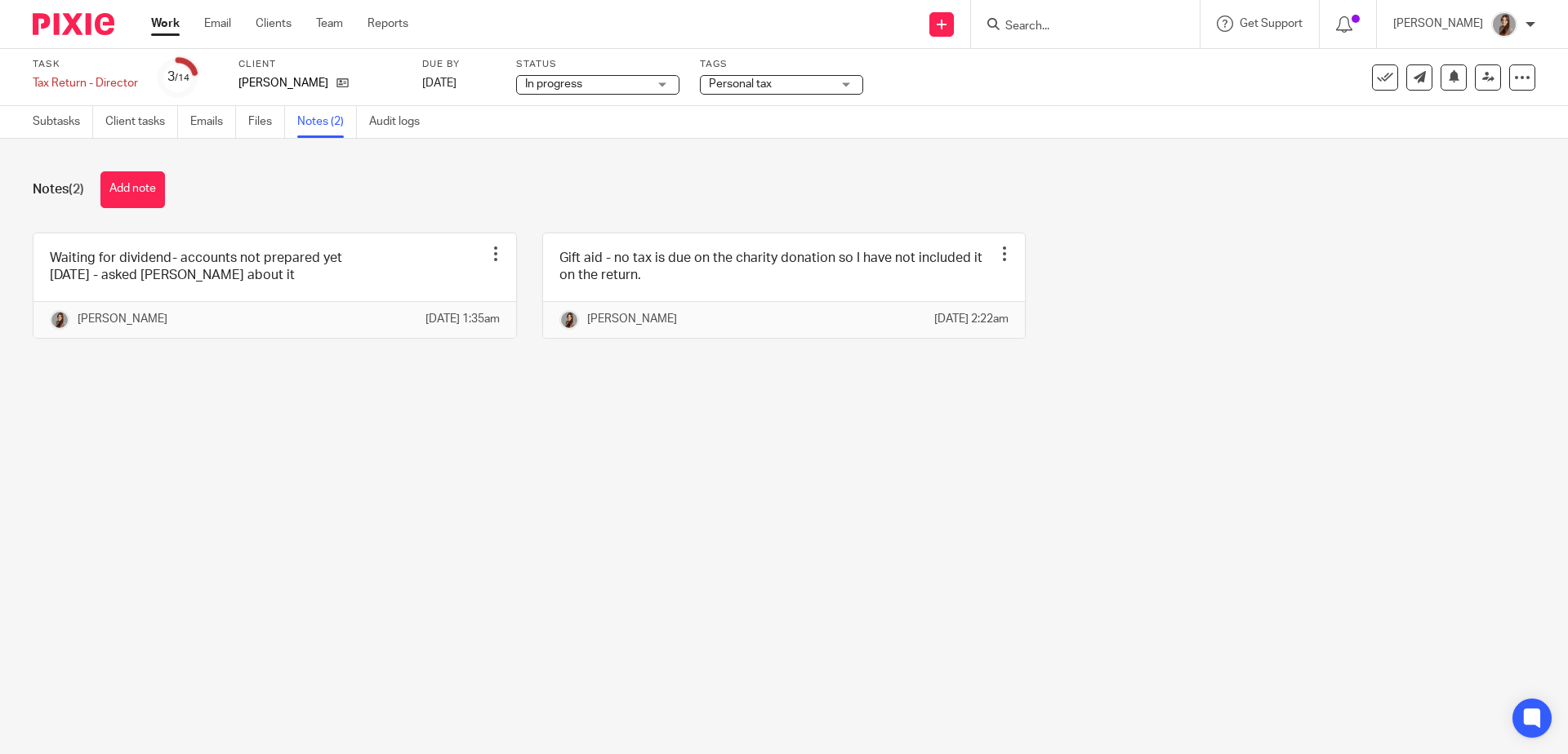
click at [71, 28] on img at bounding box center [74, 24] width 82 height 22
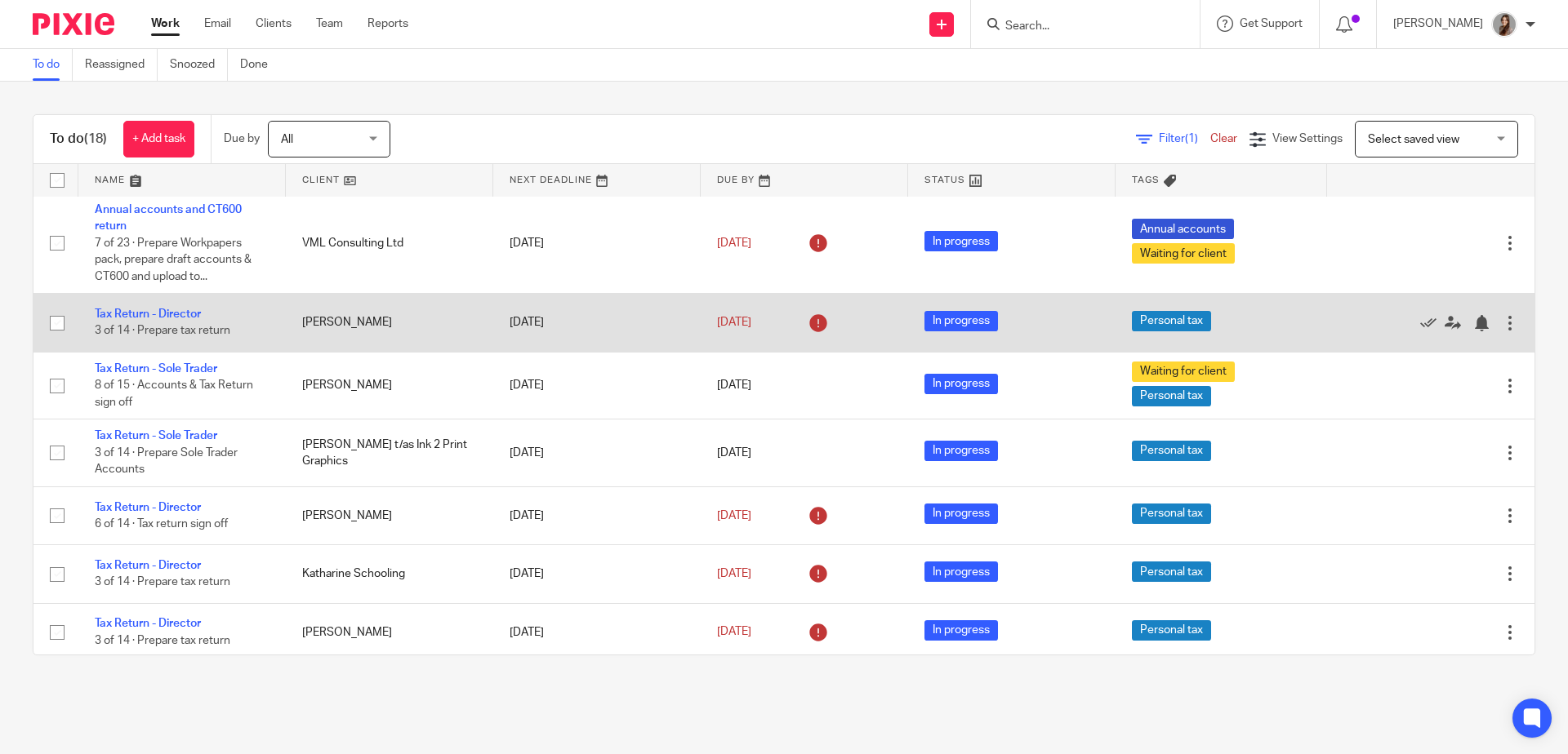
scroll to position [597, 0]
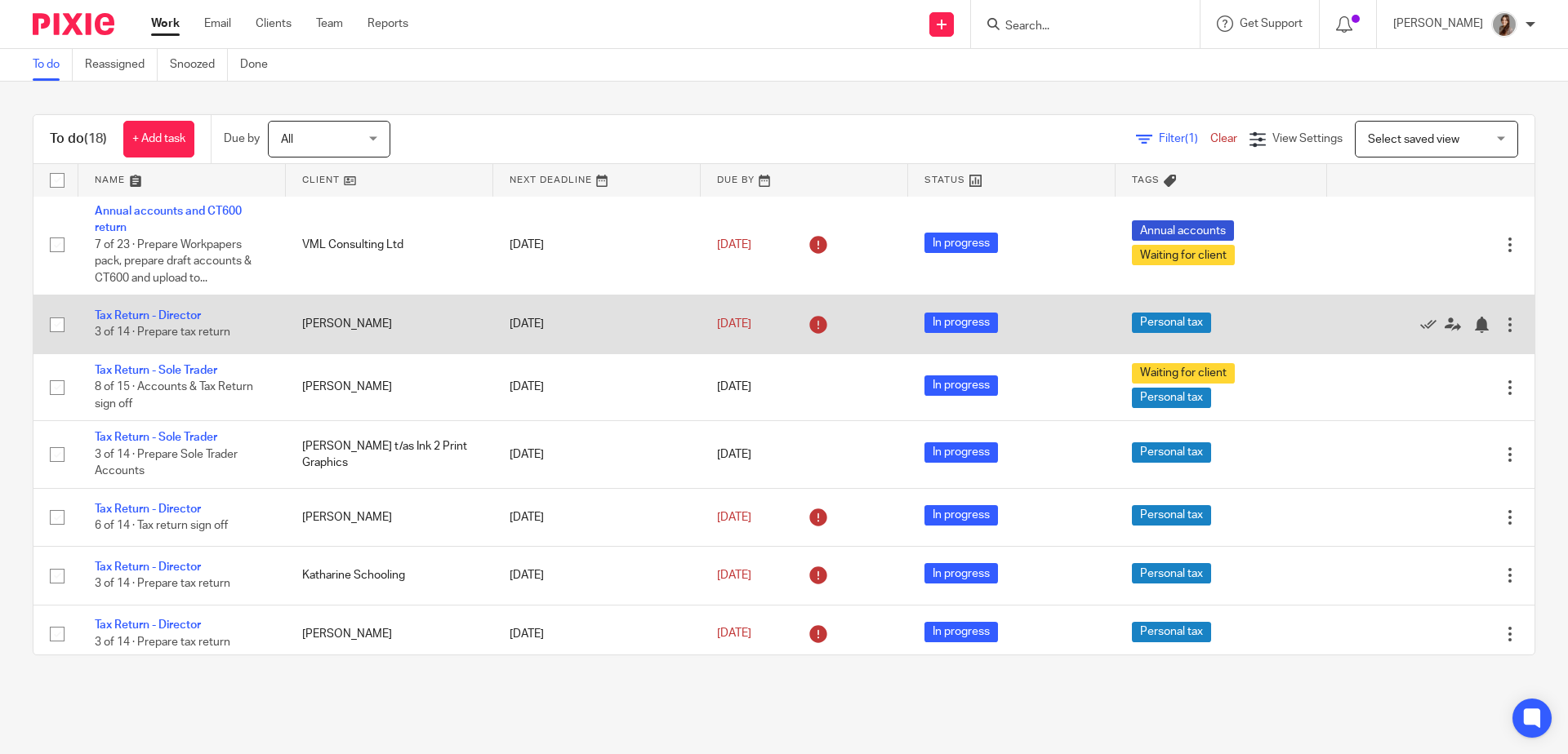
drag, startPoint x: 384, startPoint y: 343, endPoint x: 310, endPoint y: 339, distance: 74.1
click at [310, 339] on td "[PERSON_NAME]" at bounding box center [390, 325] width 208 height 58
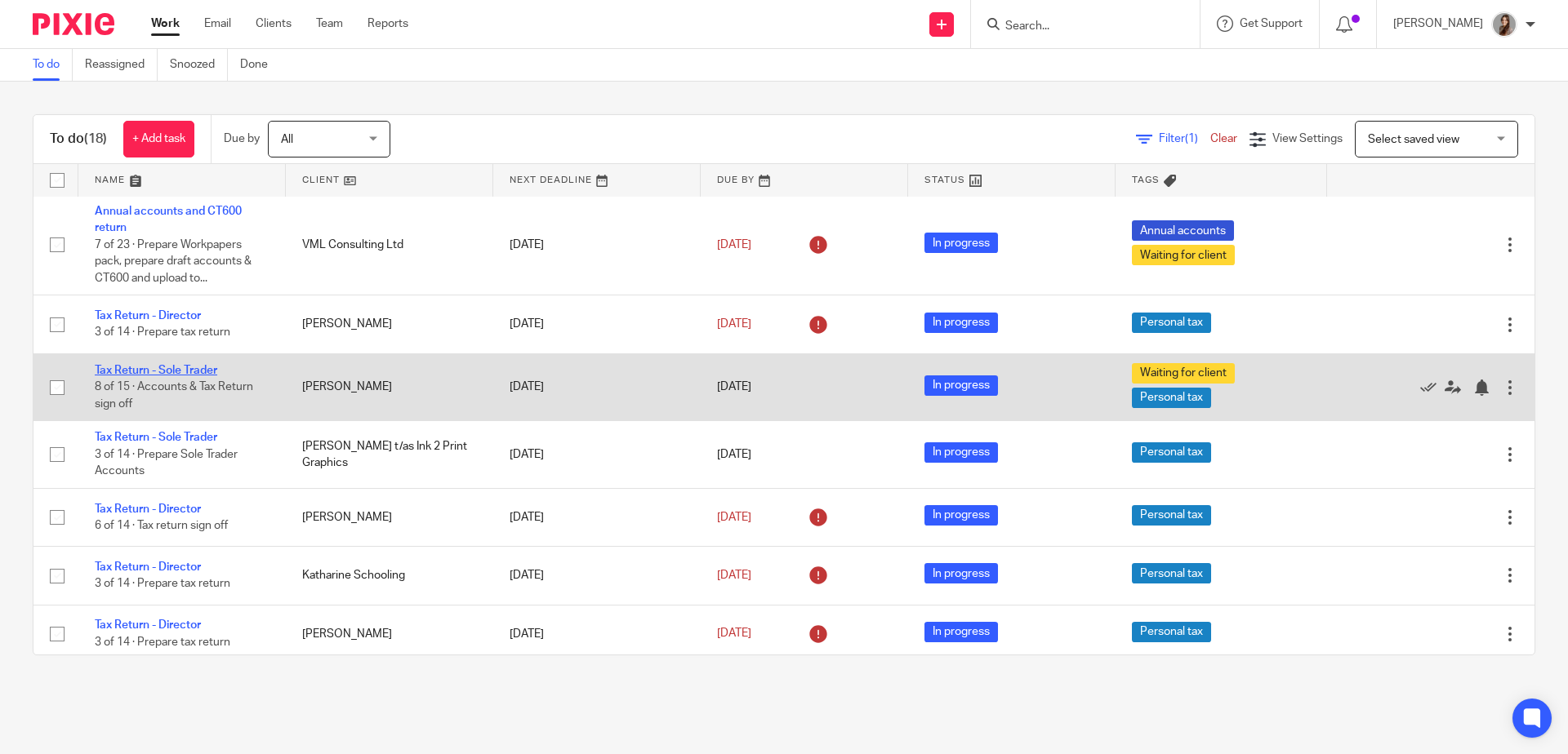
click at [187, 376] on link "Tax Return - Sole Trader" at bounding box center [156, 371] width 122 height 12
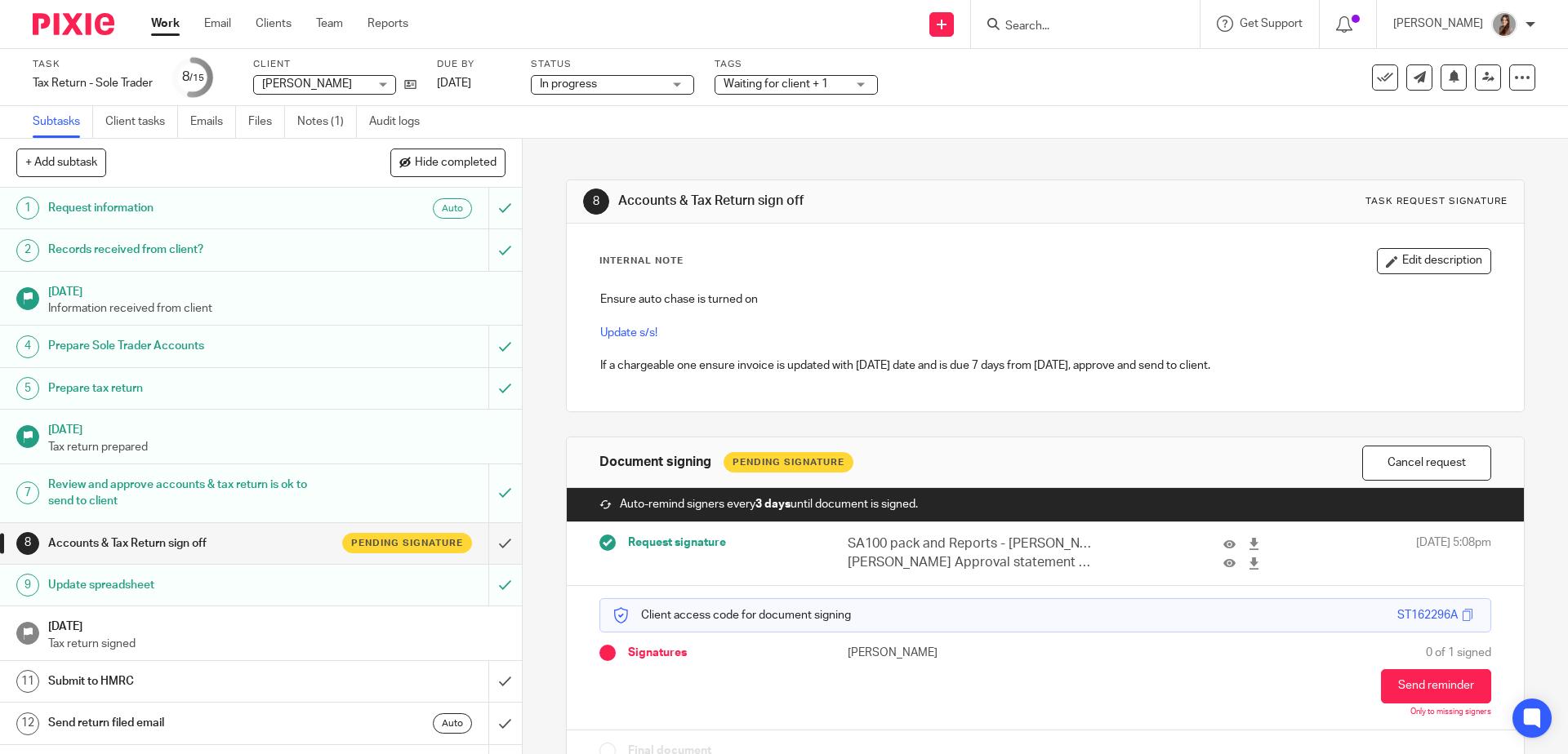
scroll to position [4, 0]
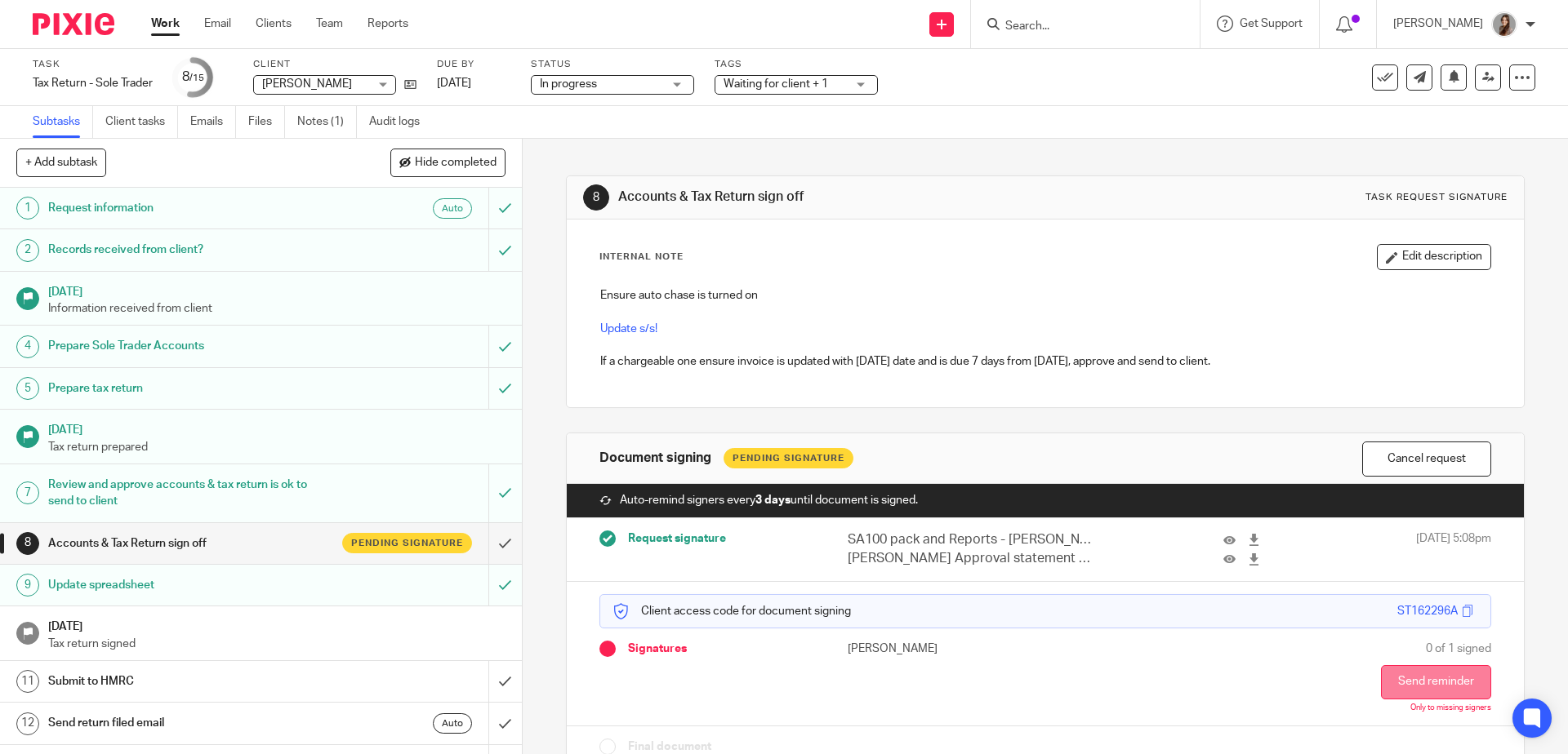
click at [1413, 681] on button "Send reminder" at bounding box center [1436, 683] width 110 height 35
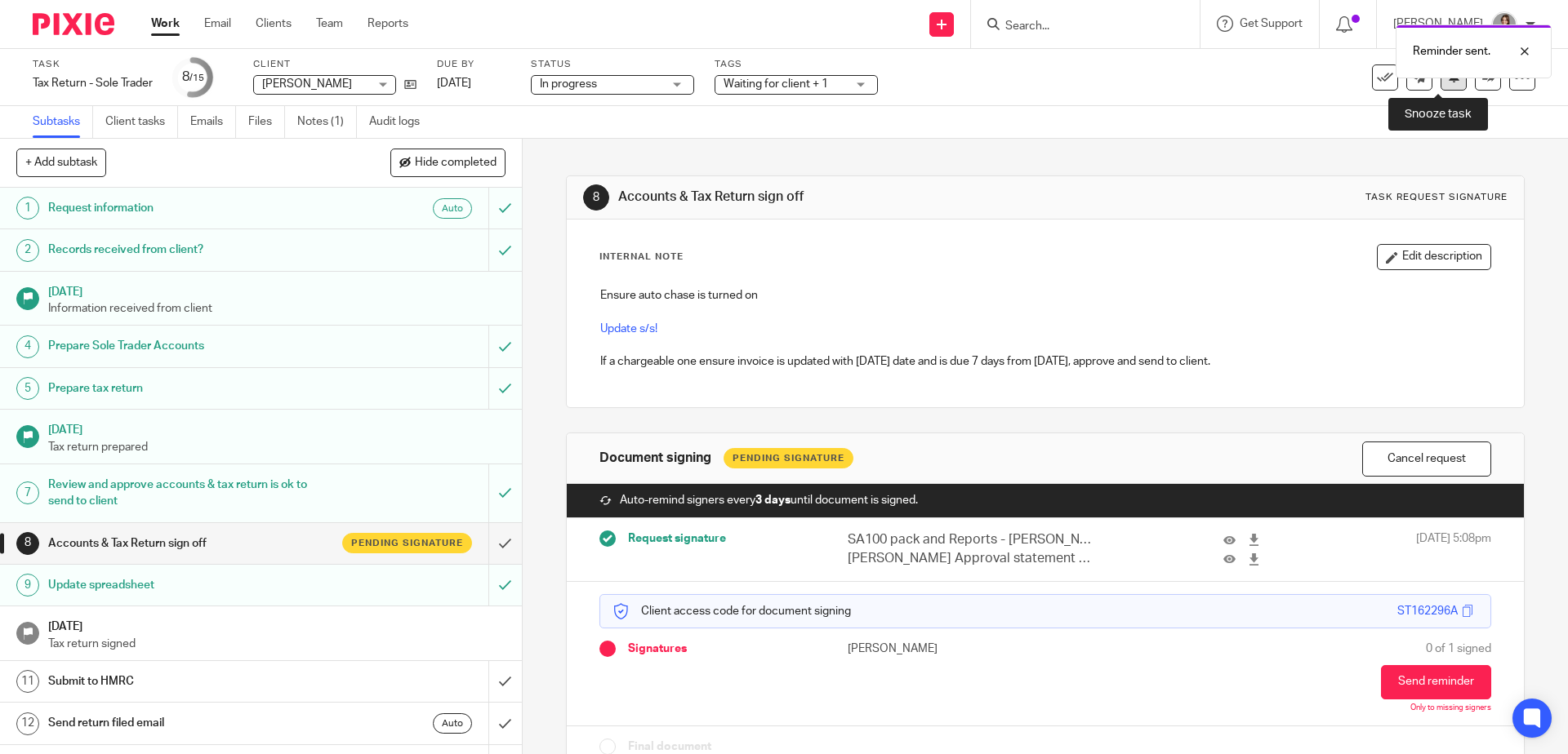
click at [1440, 84] on button at bounding box center [1453, 77] width 26 height 26
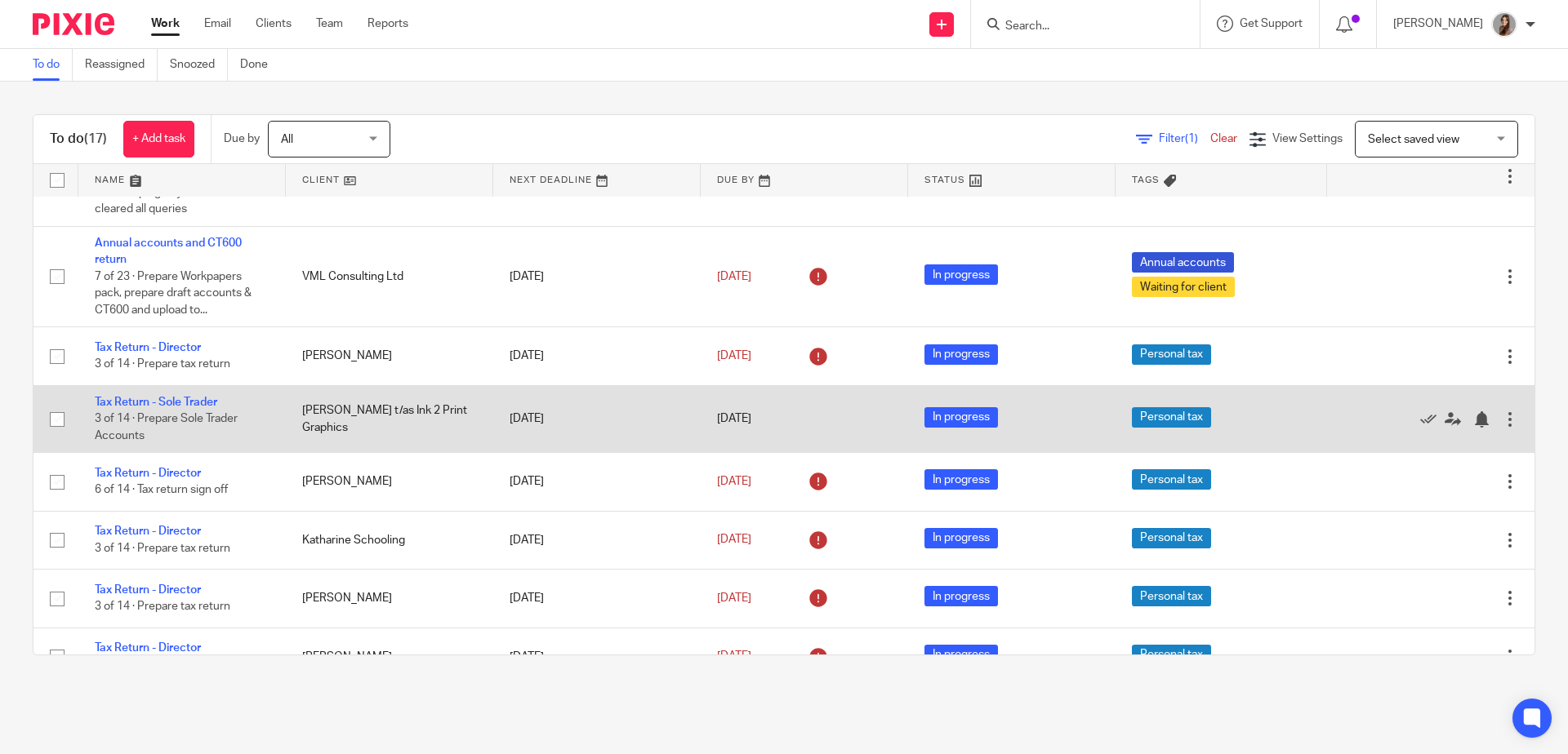
scroll to position [569, 0]
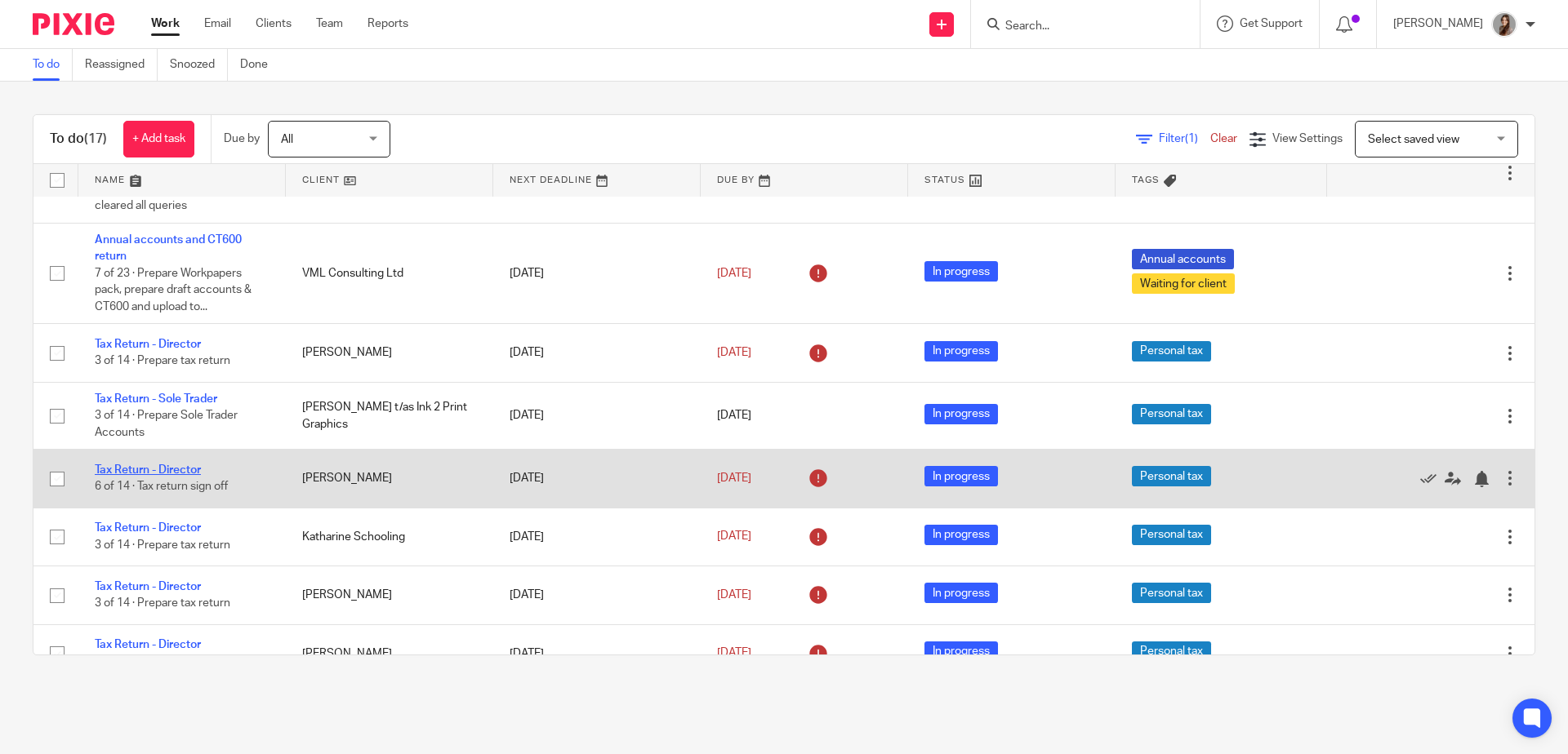
click at [184, 476] on link "Tax Return - Director" at bounding box center [148, 470] width 107 height 12
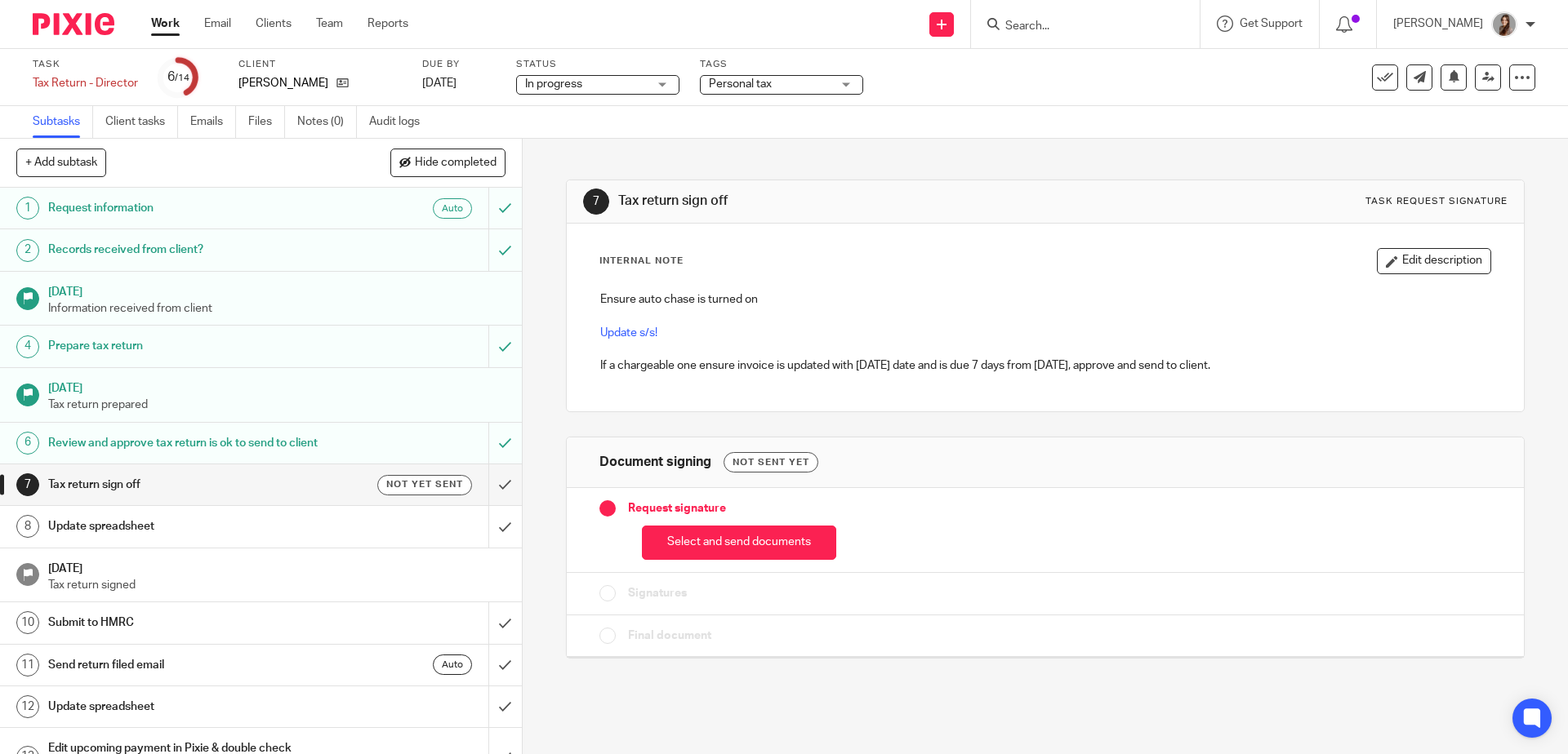
click at [760, 85] on span "Personal tax" at bounding box center [740, 84] width 63 height 12
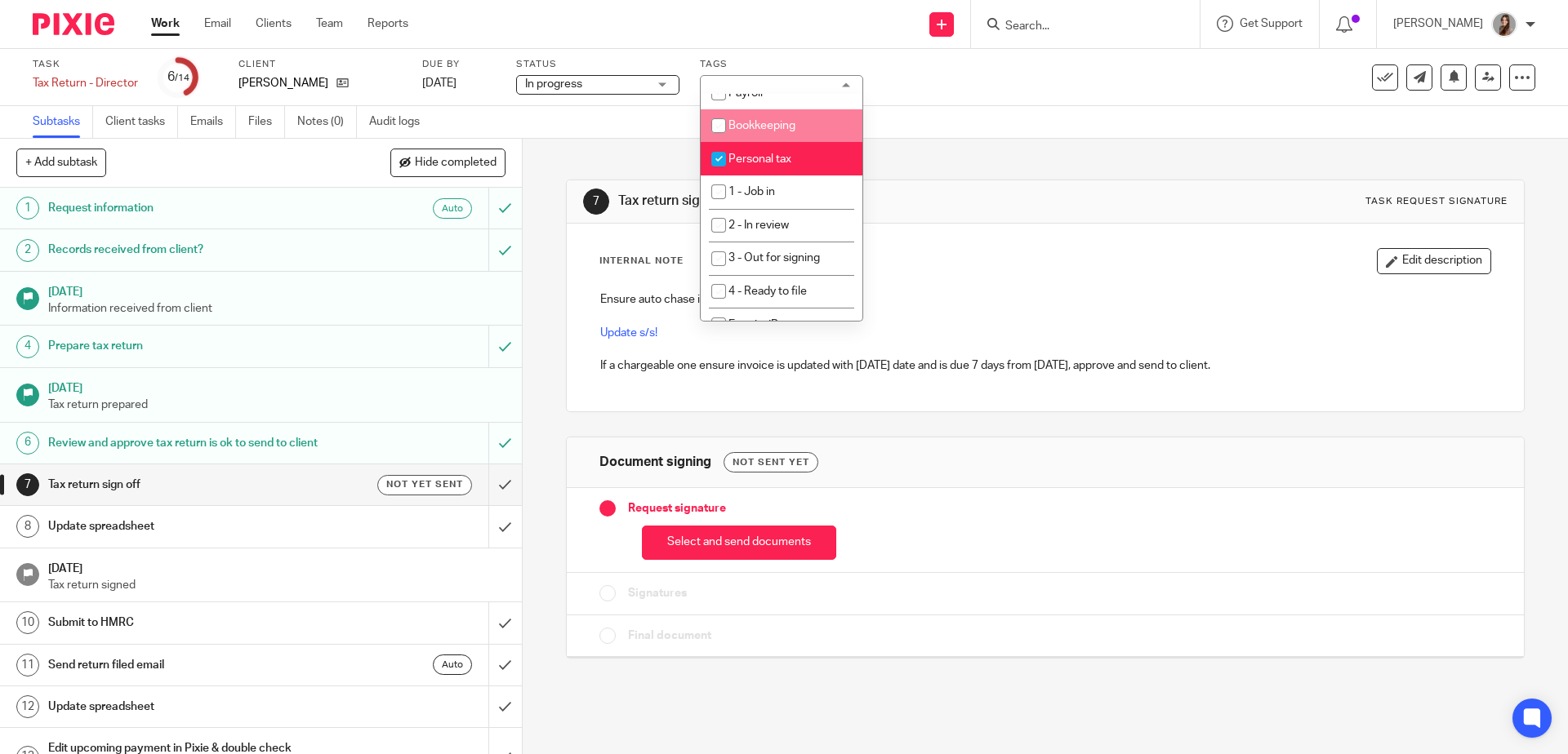
scroll to position [185, 0]
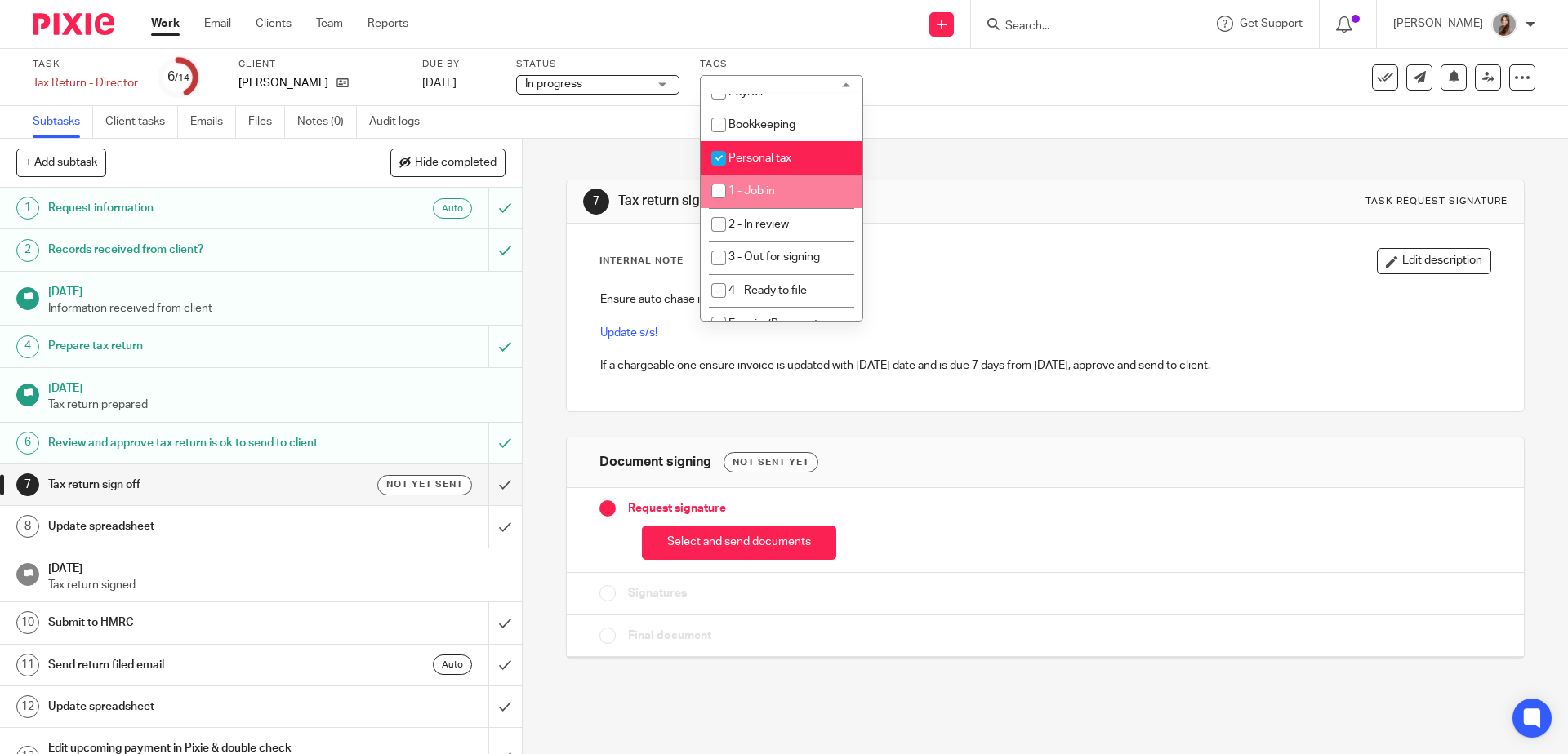
click at [984, 227] on div "Internal Note Edit description Ensure auto chase is turned on Update s/s! If a …" at bounding box center [1045, 318] width 957 height 188
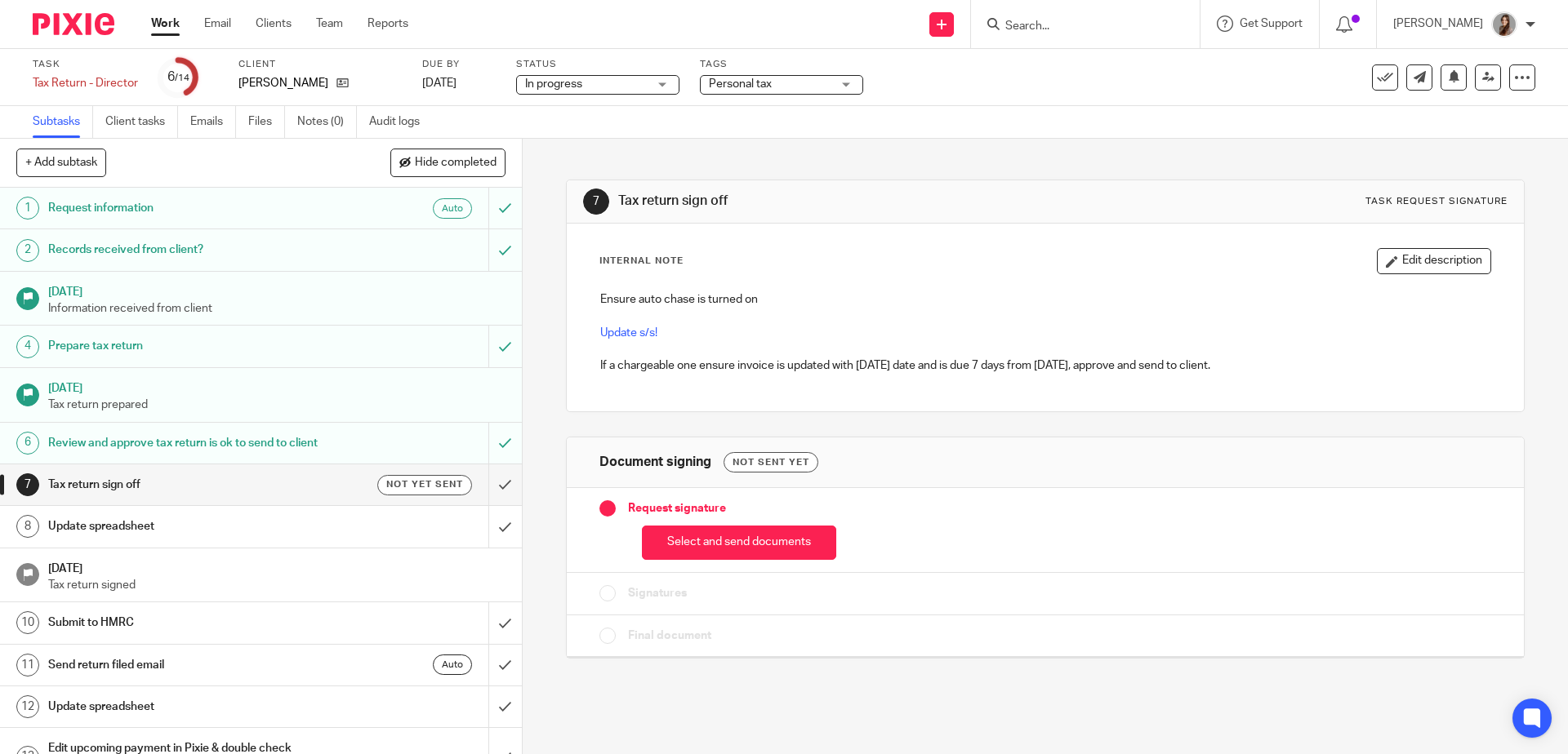
click at [77, 30] on img at bounding box center [74, 24] width 82 height 22
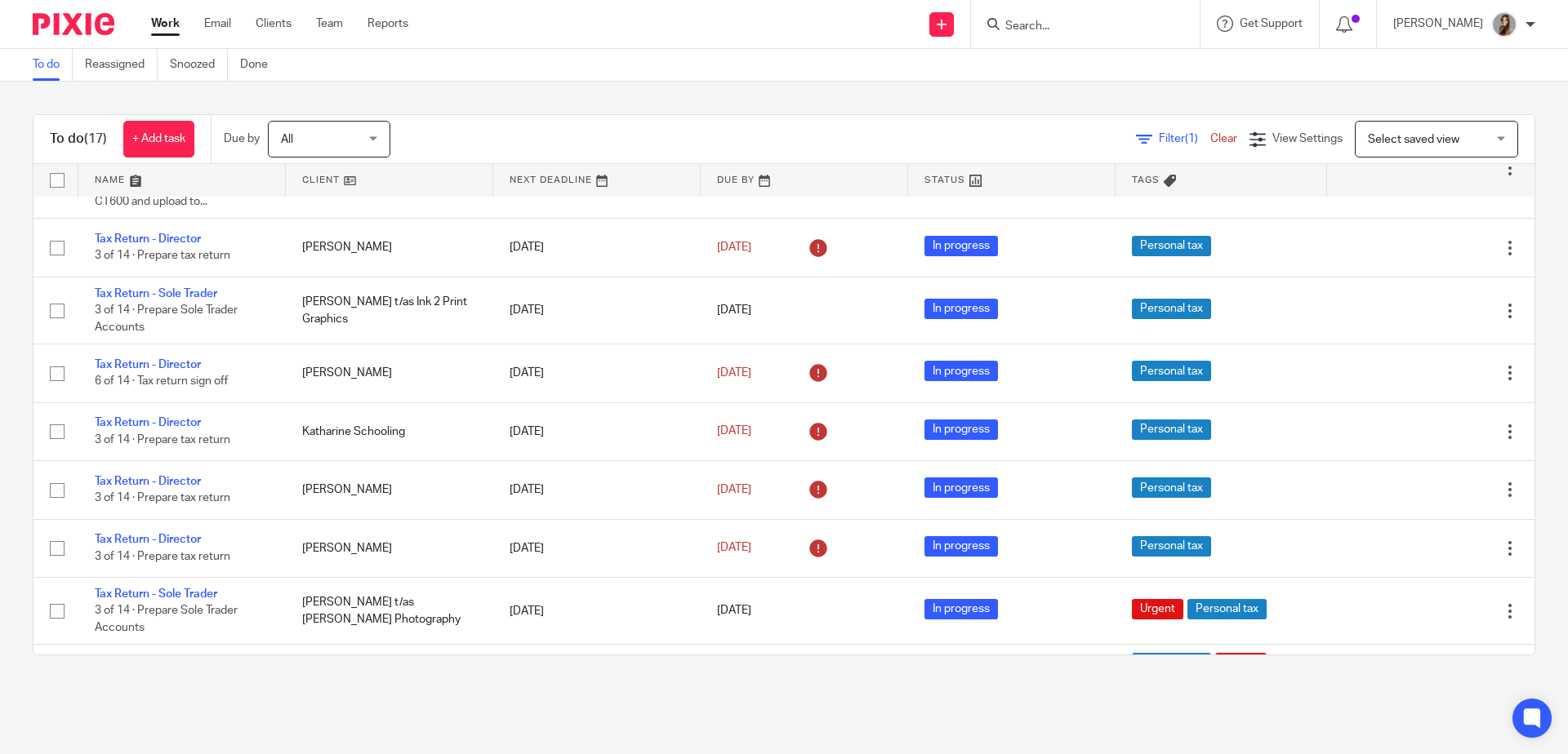
scroll to position [692, 0]
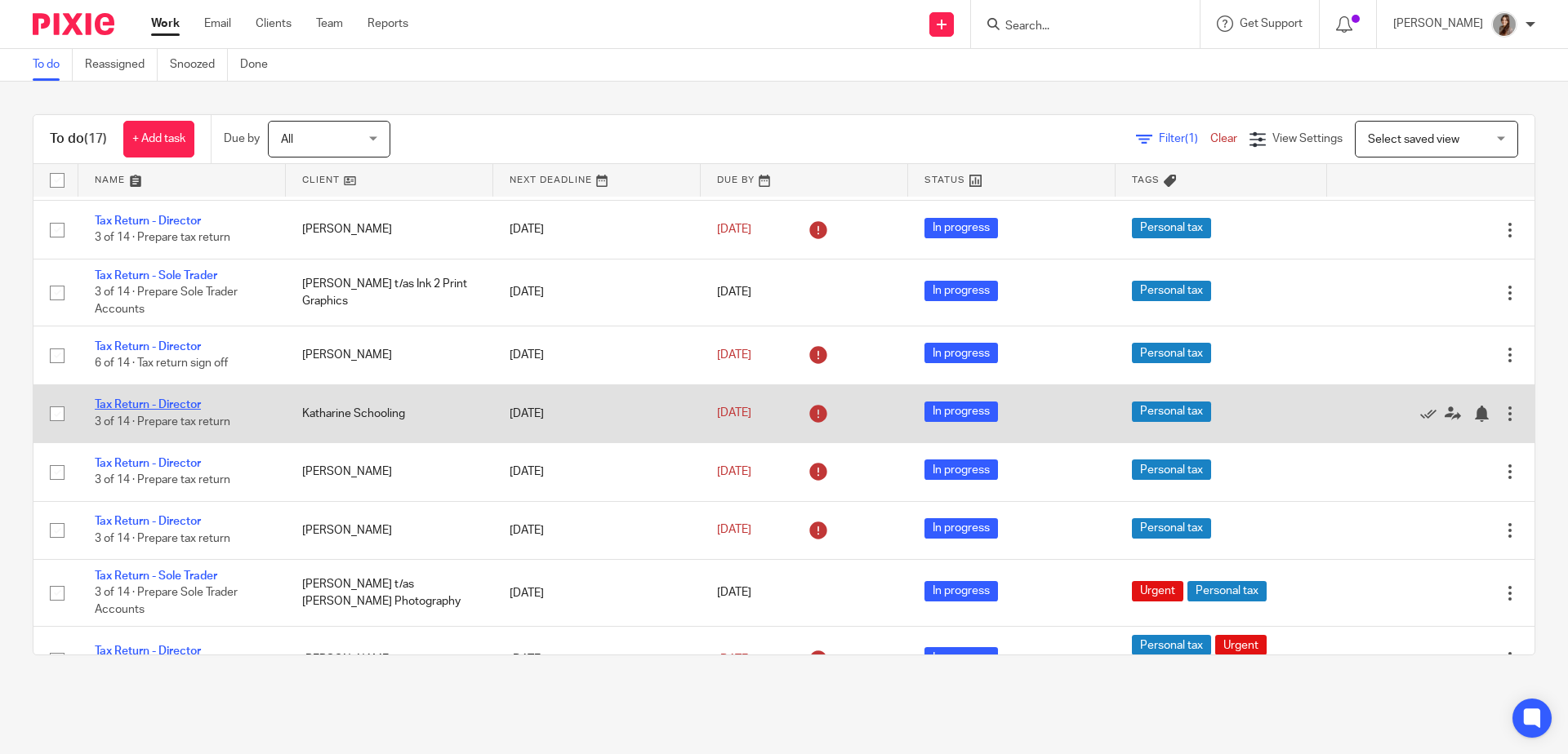
click at [176, 411] on link "Tax Return - Director" at bounding box center [148, 404] width 107 height 12
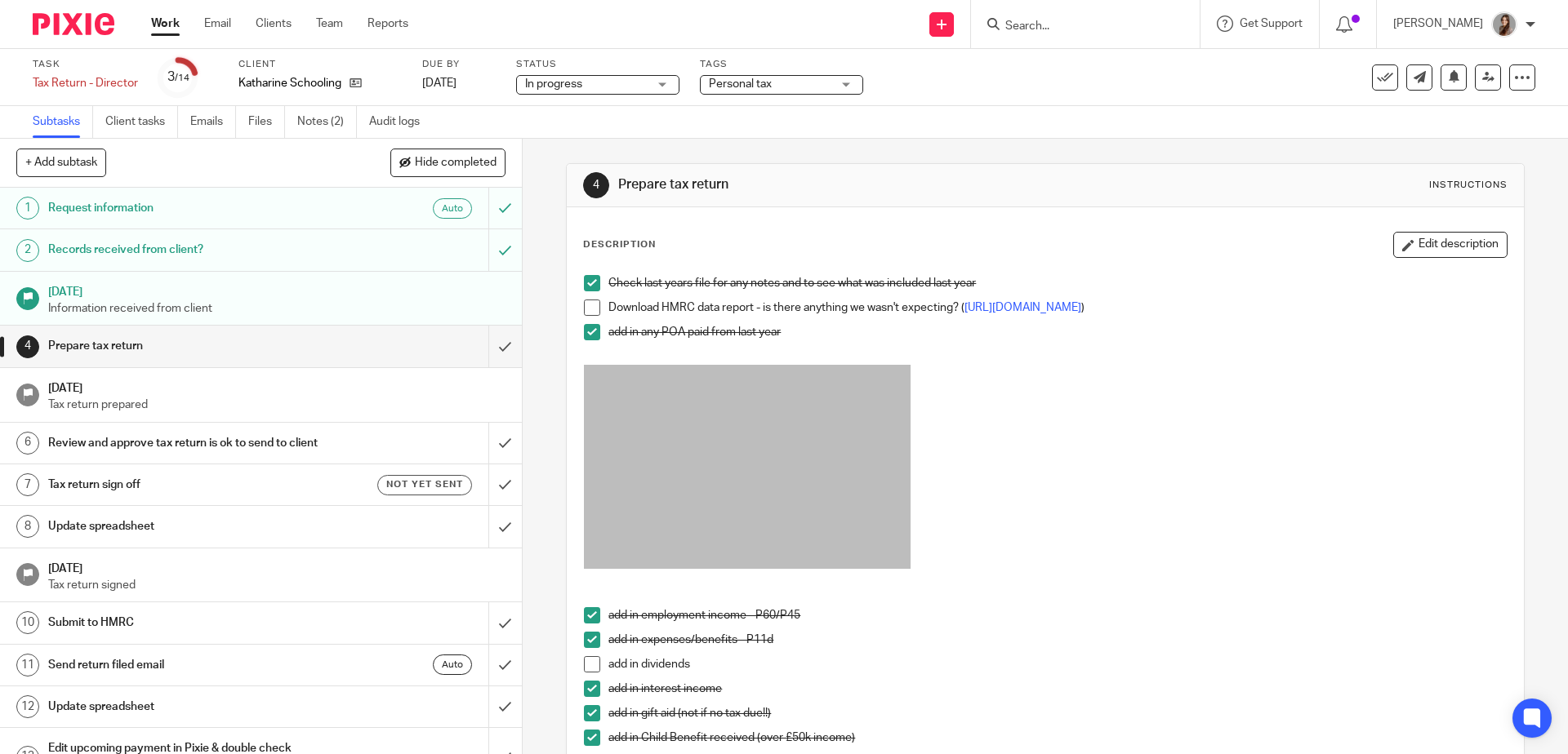
click at [96, 21] on img at bounding box center [74, 24] width 82 height 22
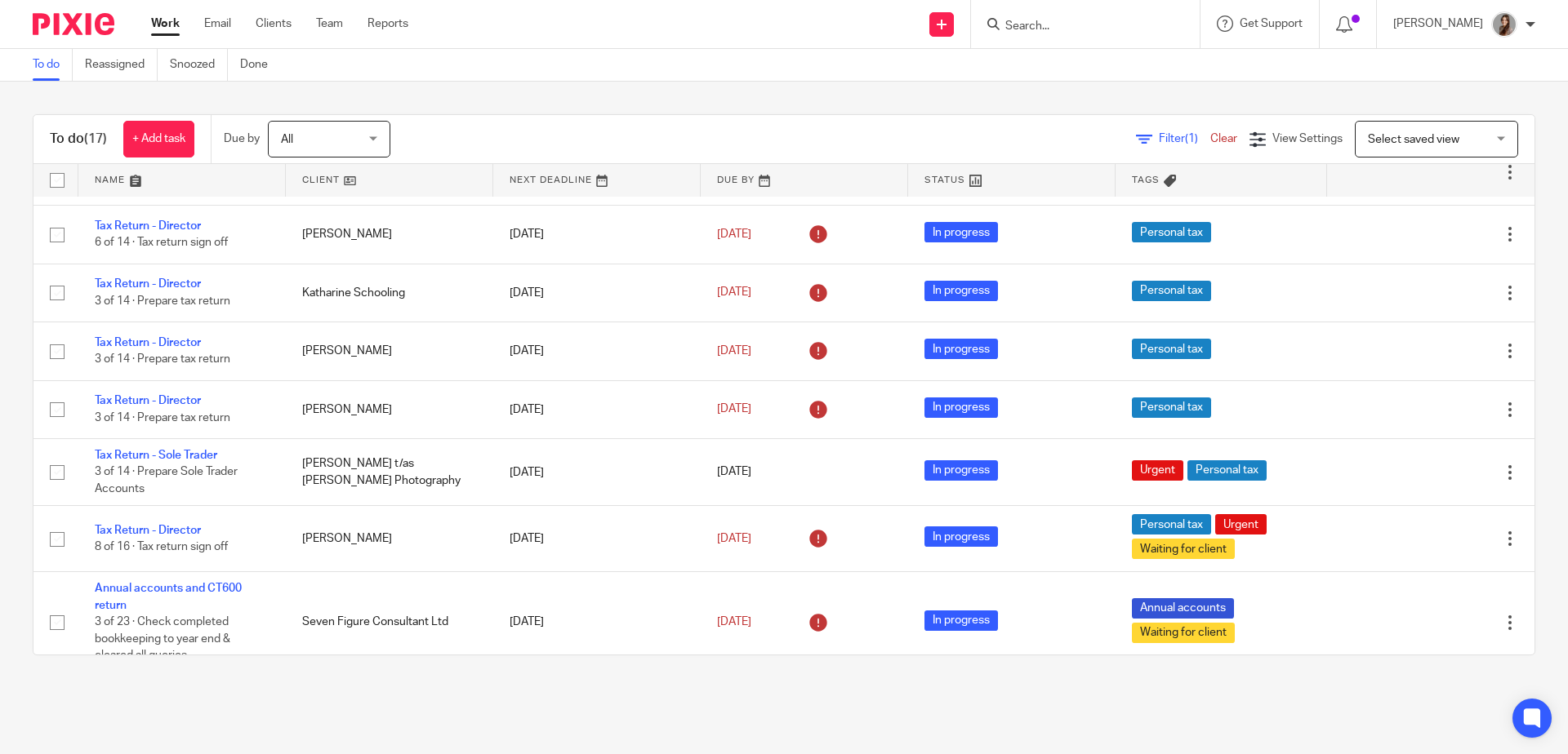
scroll to position [811, 0]
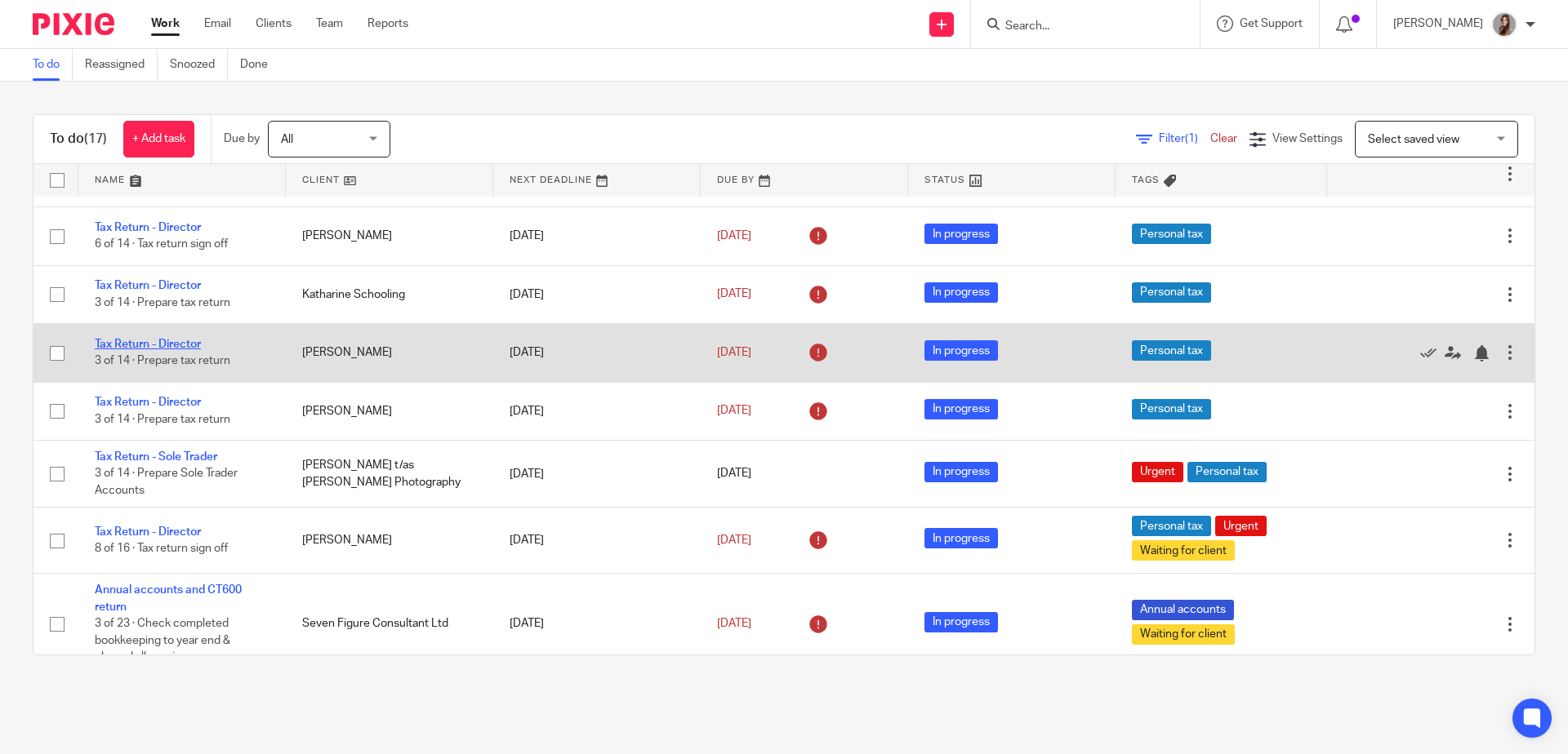
click at [190, 351] on link "Tax Return - Director" at bounding box center [148, 344] width 107 height 12
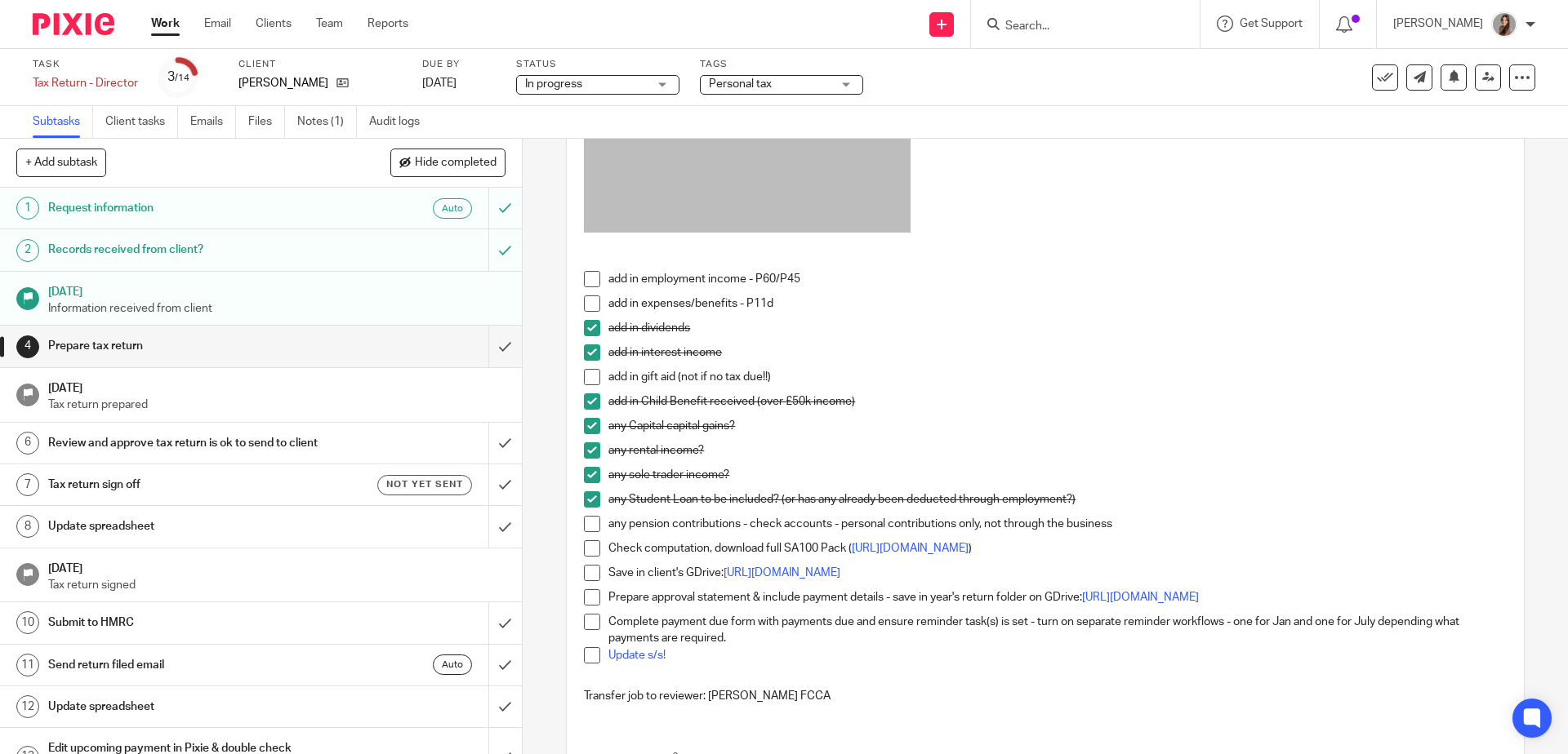
scroll to position [385, 0]
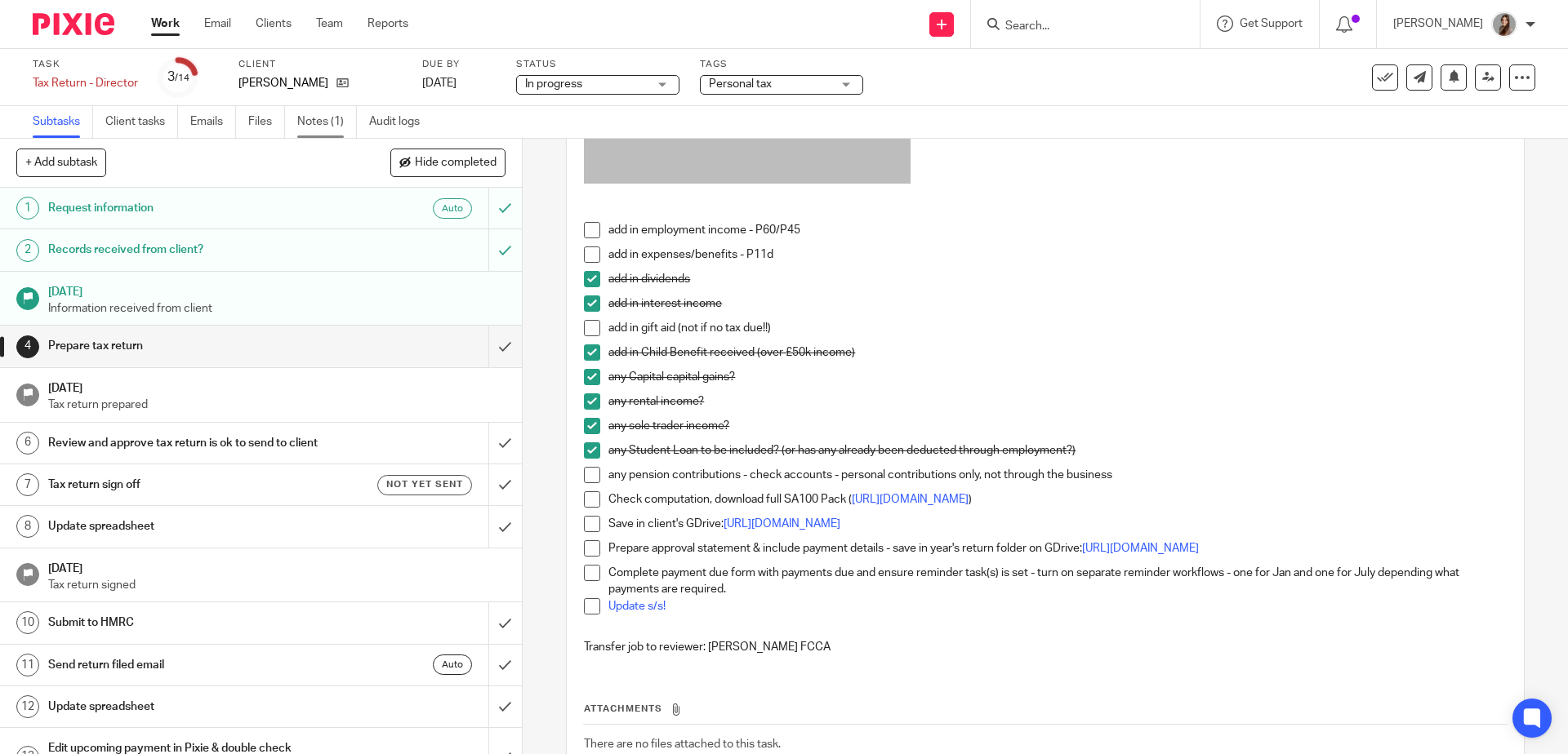
click at [327, 127] on link "Notes (1)" at bounding box center [326, 122] width 59 height 32
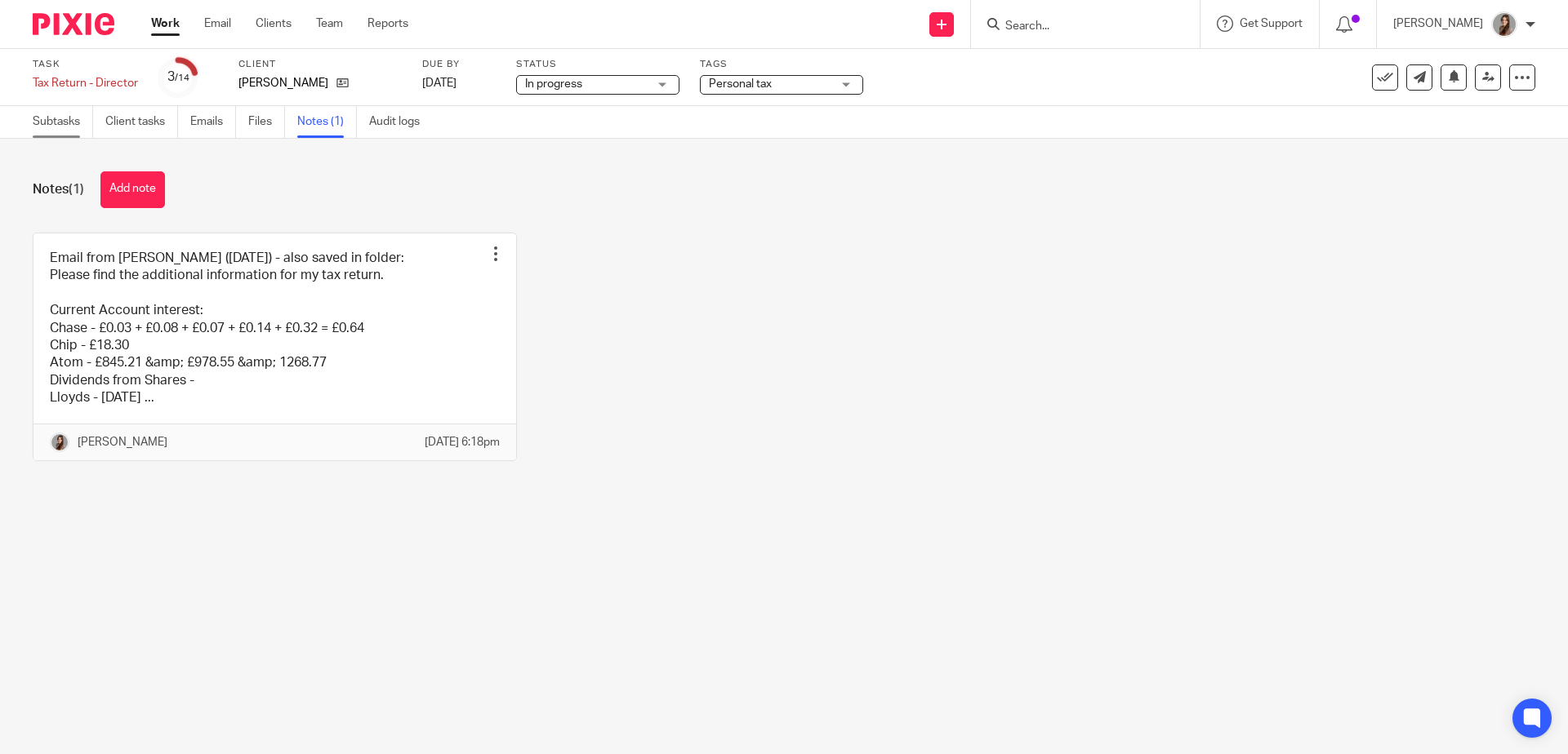
click at [57, 122] on link "Subtasks" at bounding box center [63, 122] width 60 height 32
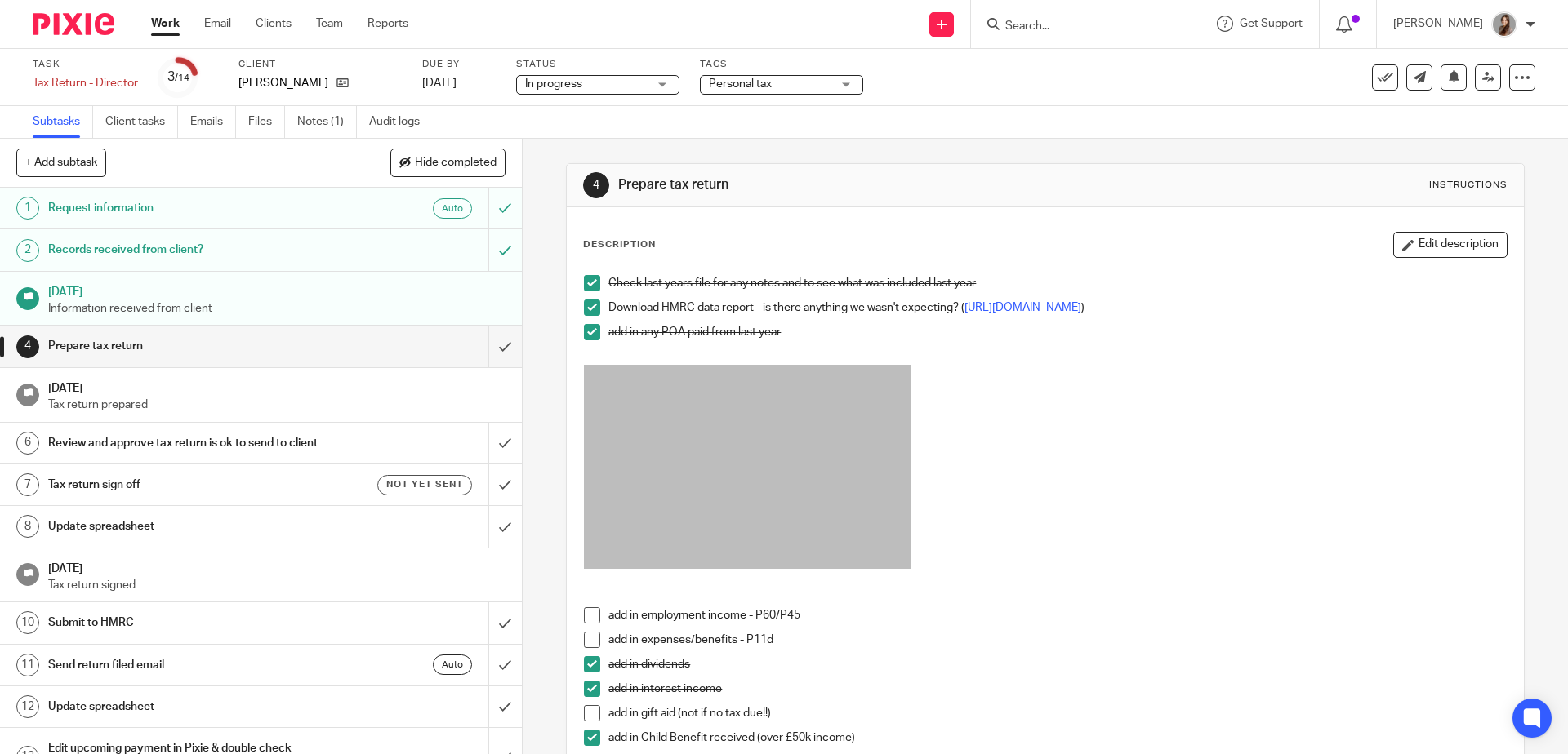
click at [50, 34] on img at bounding box center [74, 24] width 82 height 22
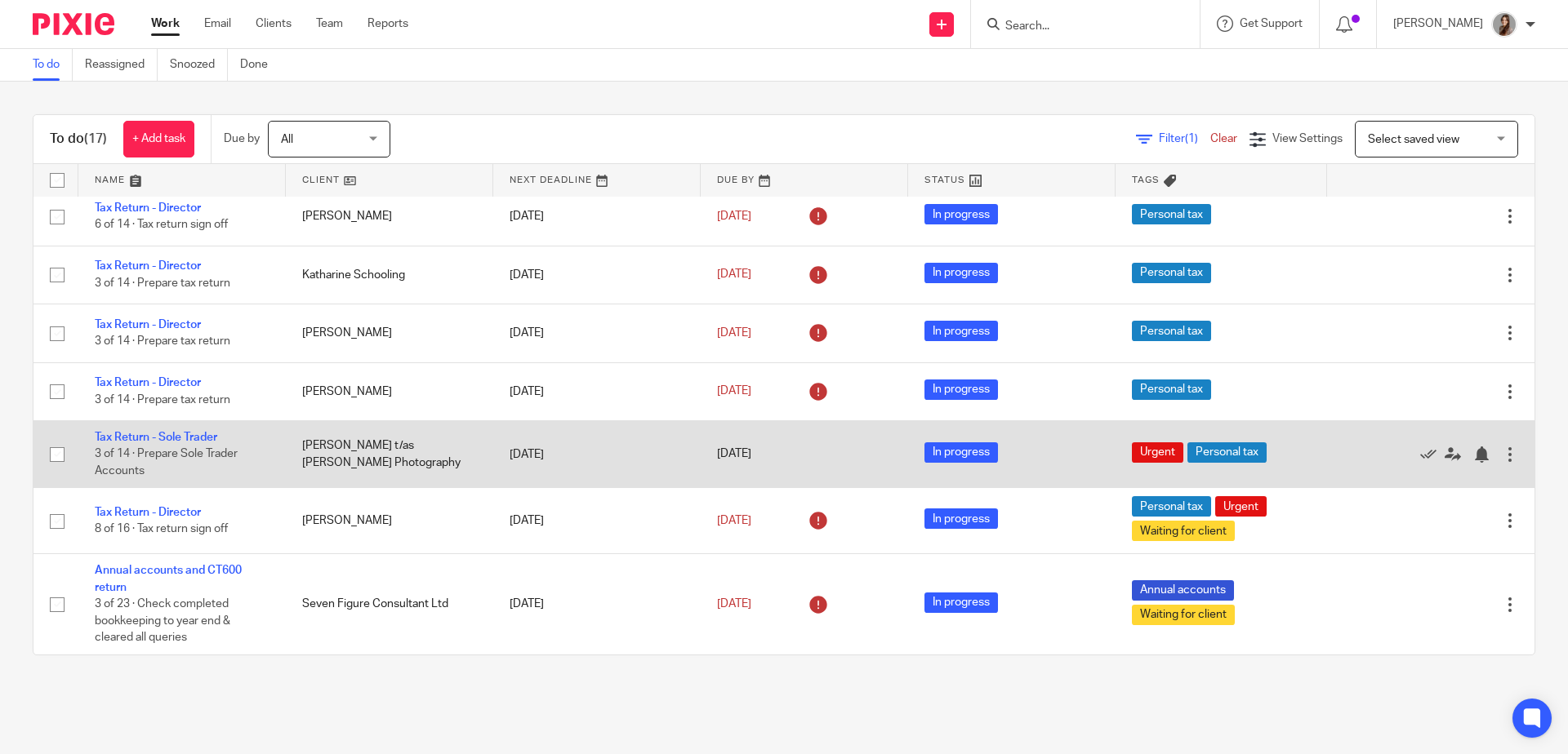
scroll to position [853, 0]
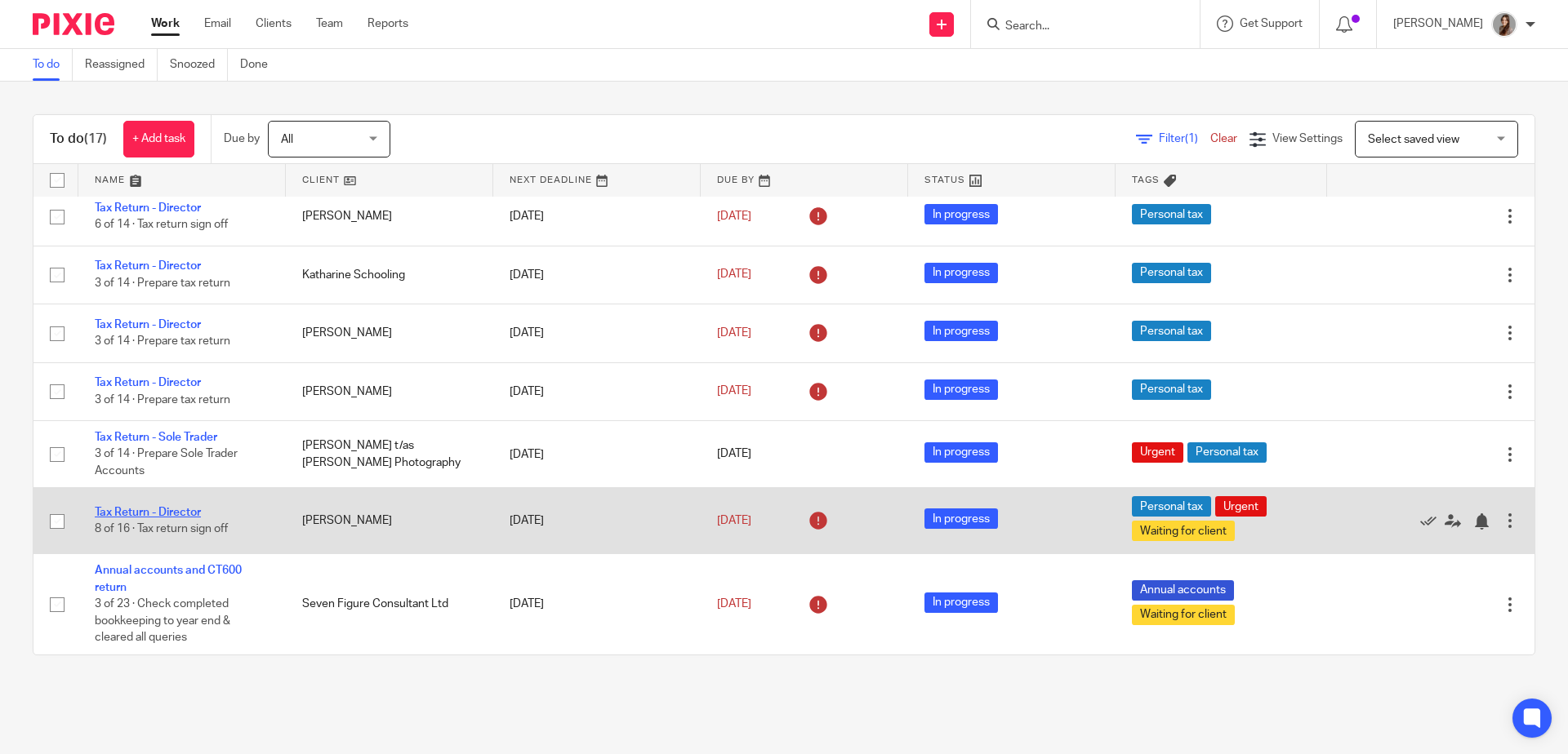
click at [193, 507] on link "Tax Return - Director" at bounding box center [148, 513] width 107 height 12
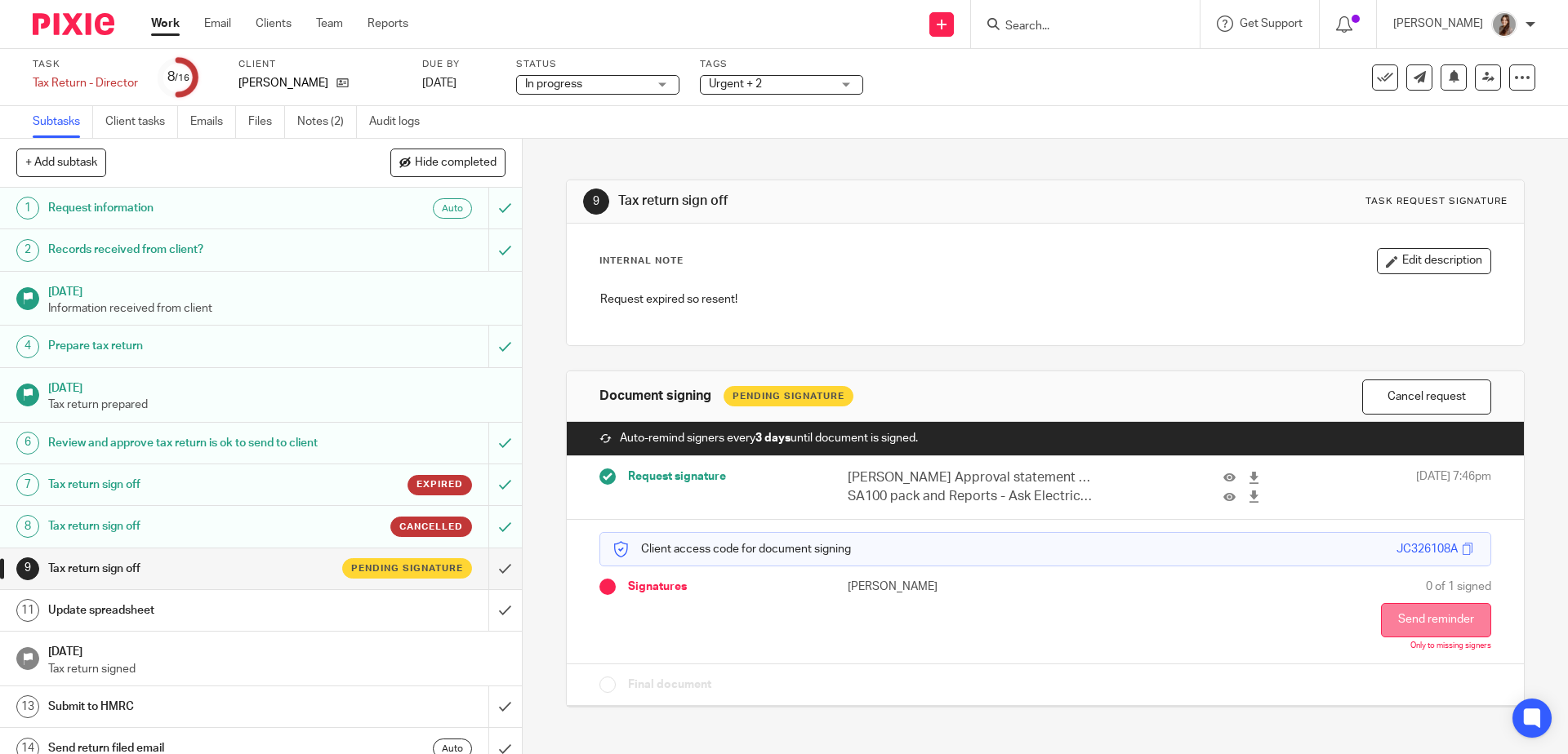
click at [1410, 620] on button "Send reminder" at bounding box center [1436, 621] width 110 height 35
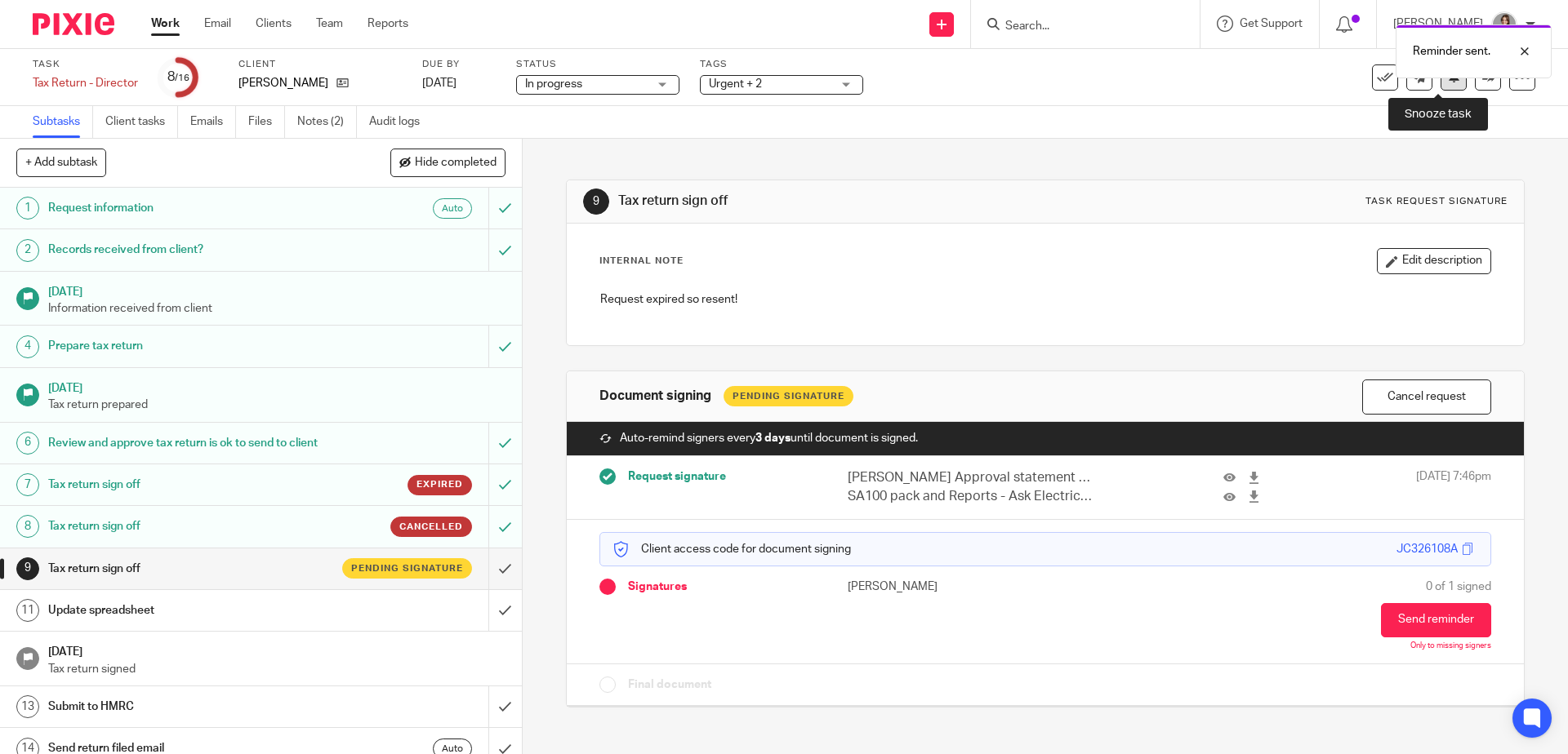
click at [1440, 87] on button at bounding box center [1453, 77] width 26 height 26
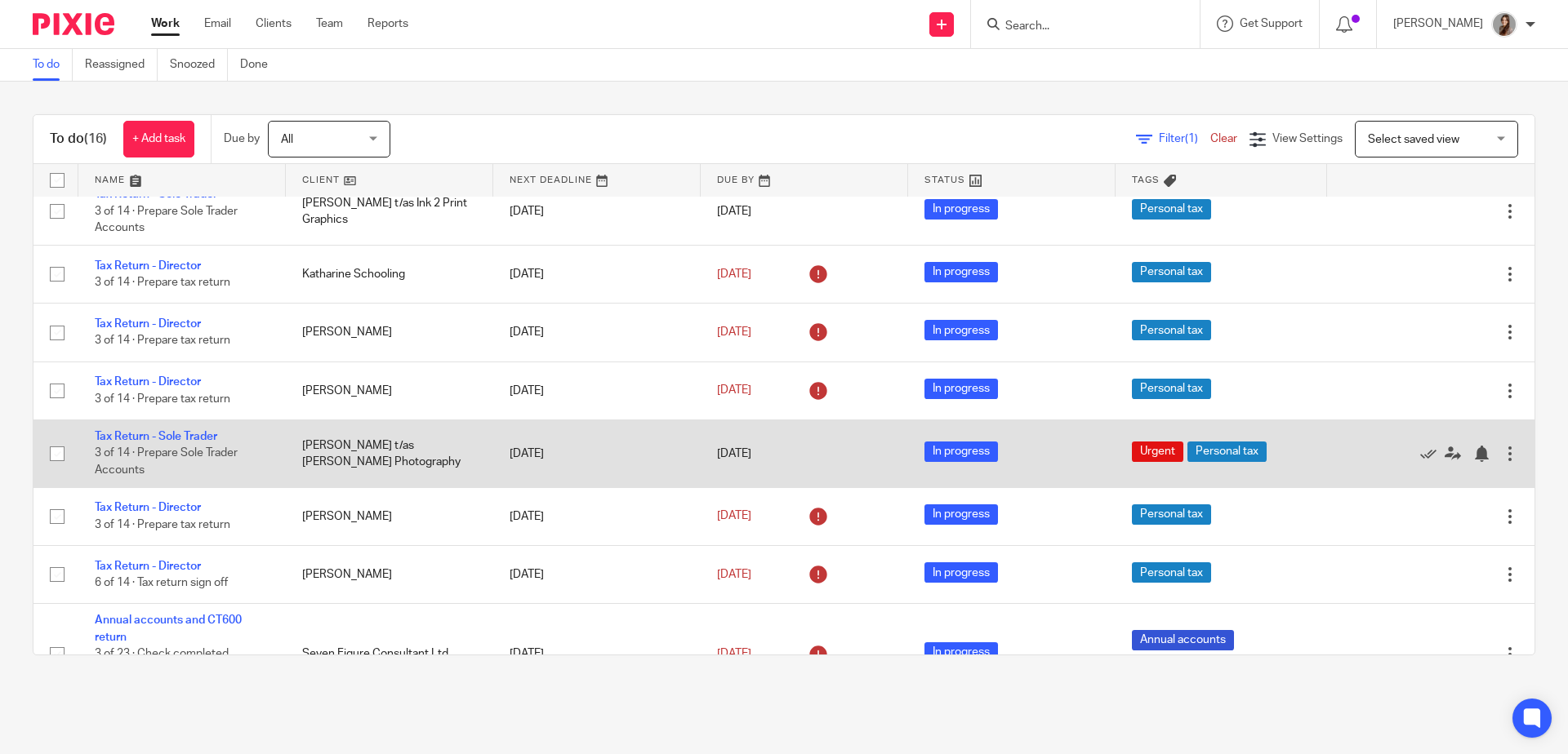
scroll to position [787, 0]
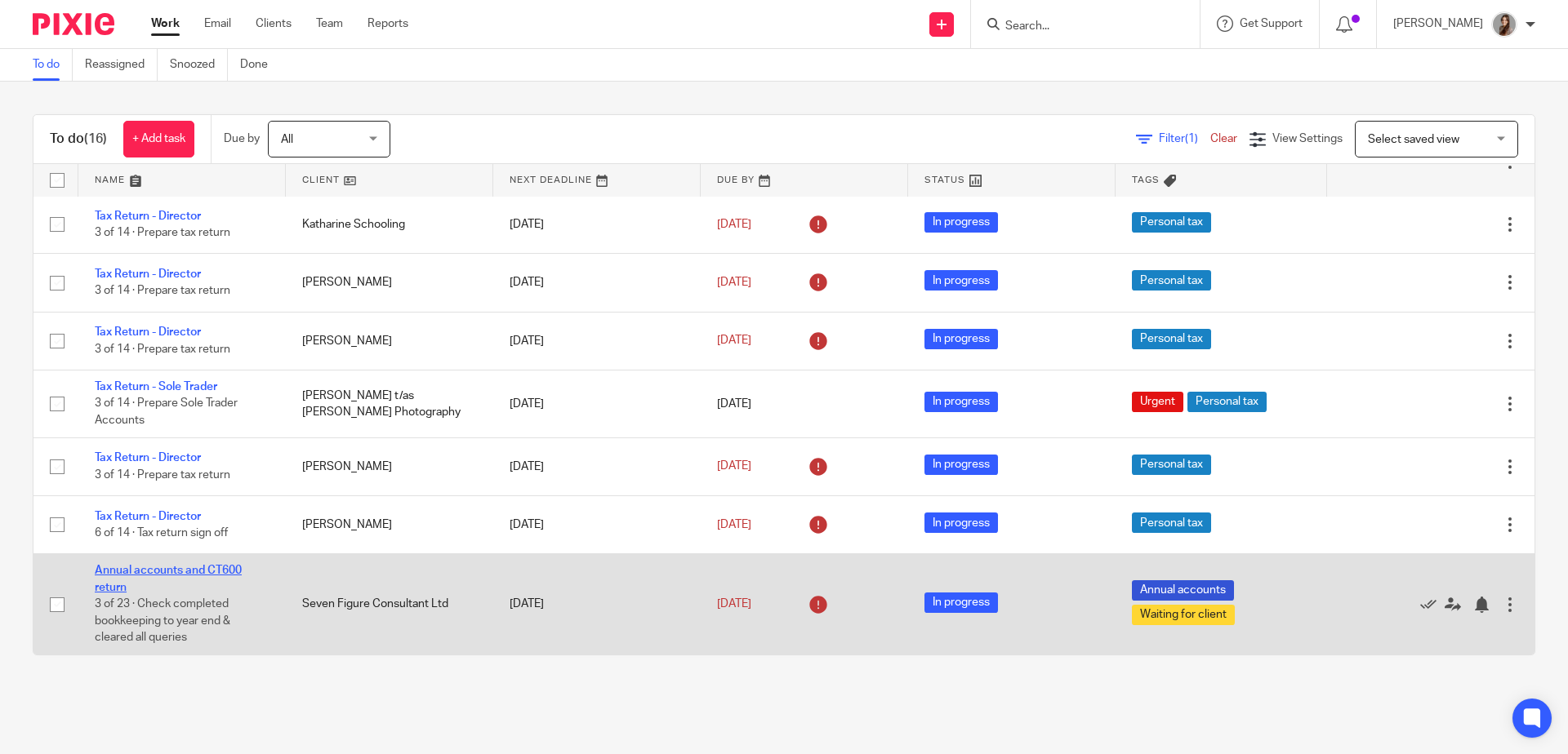
click at [217, 570] on link "Annual accounts and CT600 return" at bounding box center [168, 578] width 147 height 27
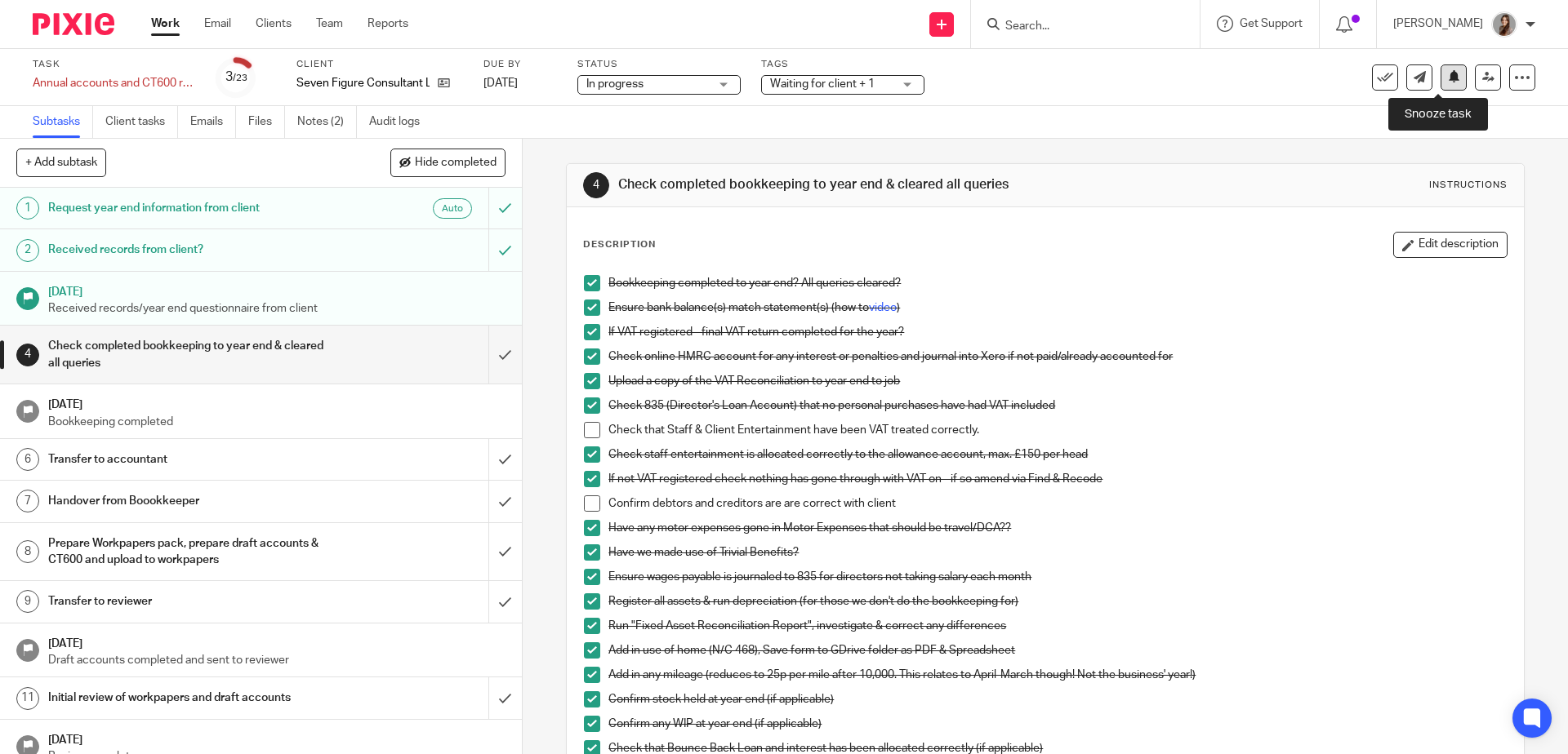
click at [1449, 79] on icon at bounding box center [1454, 76] width 12 height 12
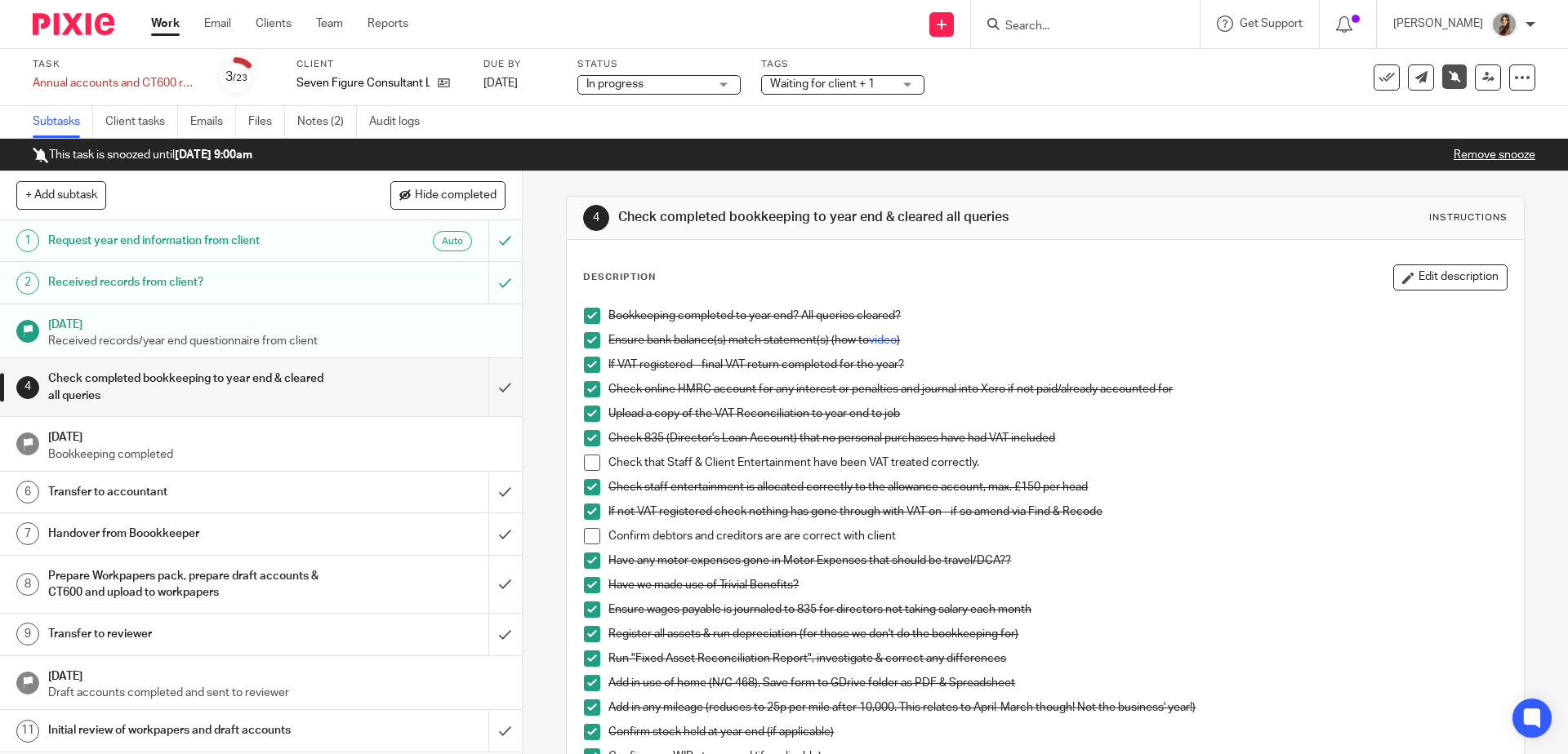
click at [77, 36] on div at bounding box center [67, 24] width 135 height 48
click at [83, 20] on img at bounding box center [74, 24] width 82 height 22
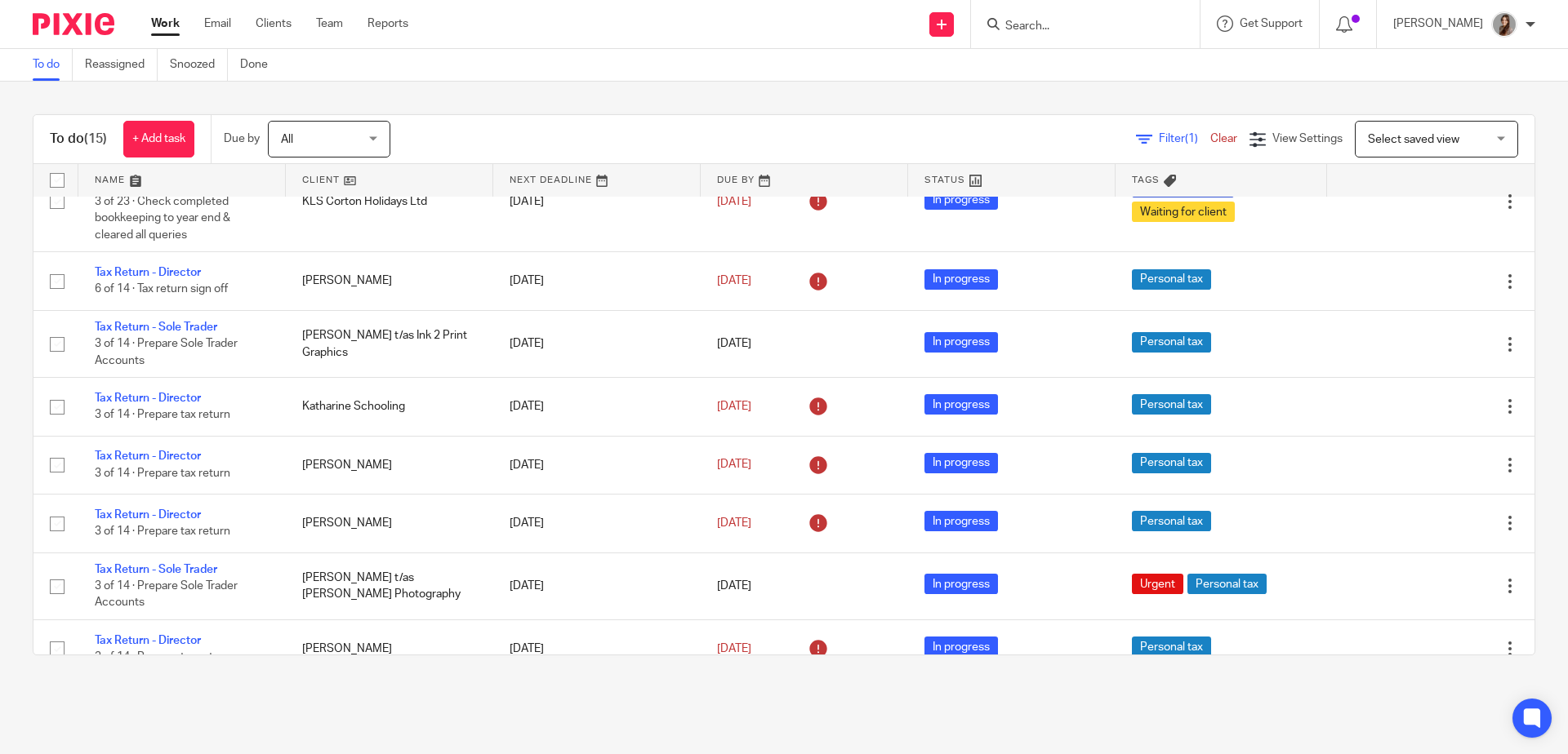
scroll to position [684, 0]
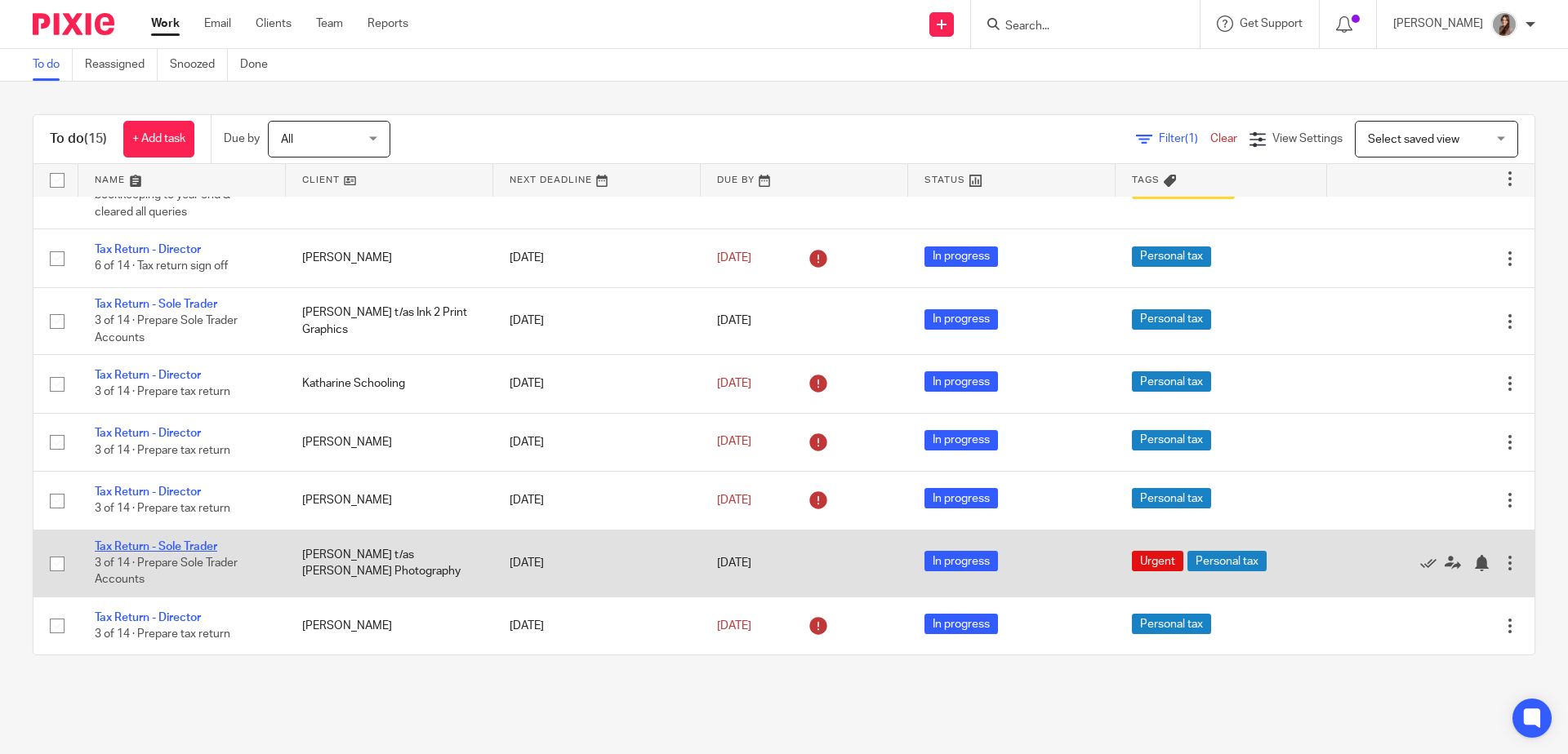
click at [175, 546] on link "Tax Return - Sole Trader" at bounding box center [156, 546] width 122 height 12
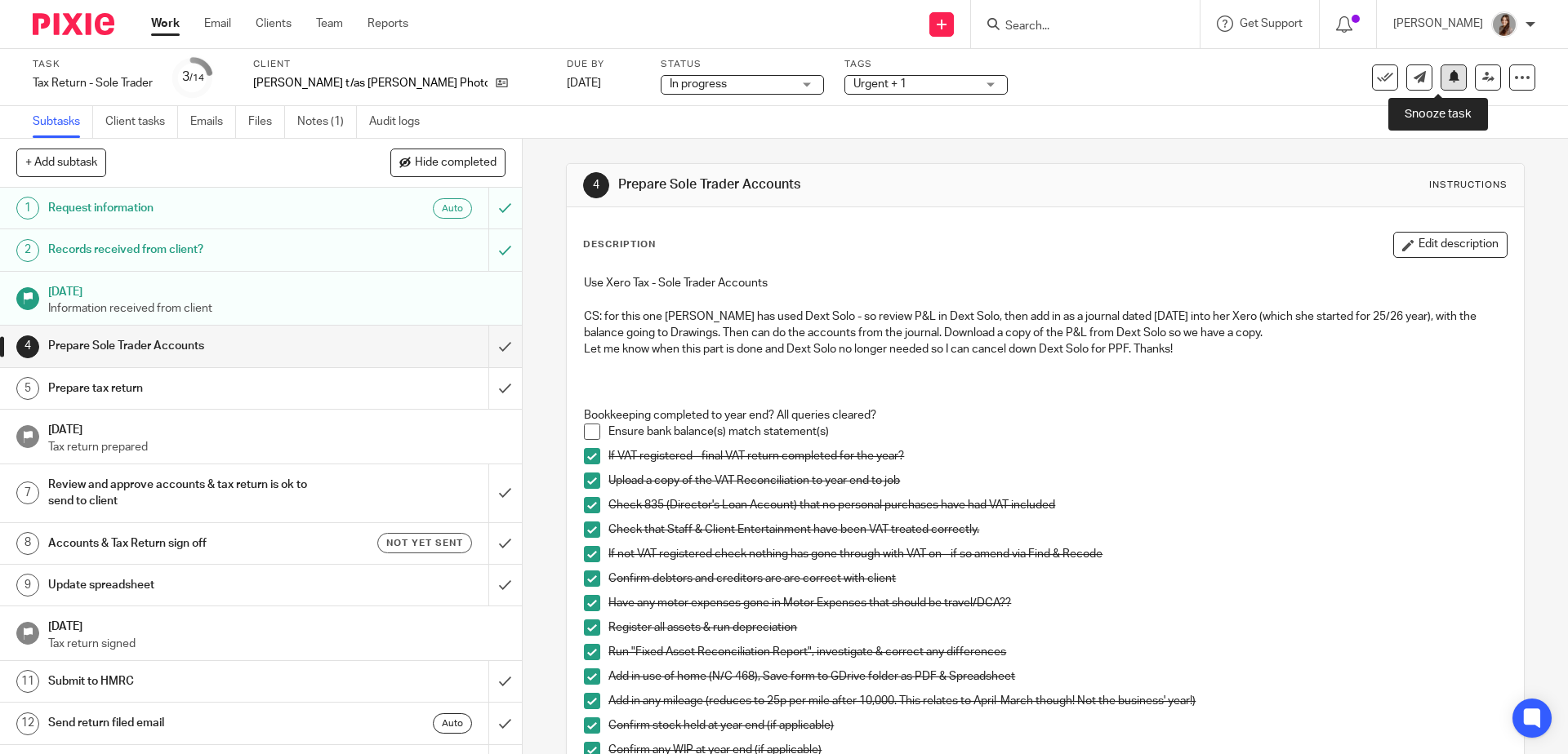
click at [1449, 82] on icon at bounding box center [1454, 76] width 12 height 12
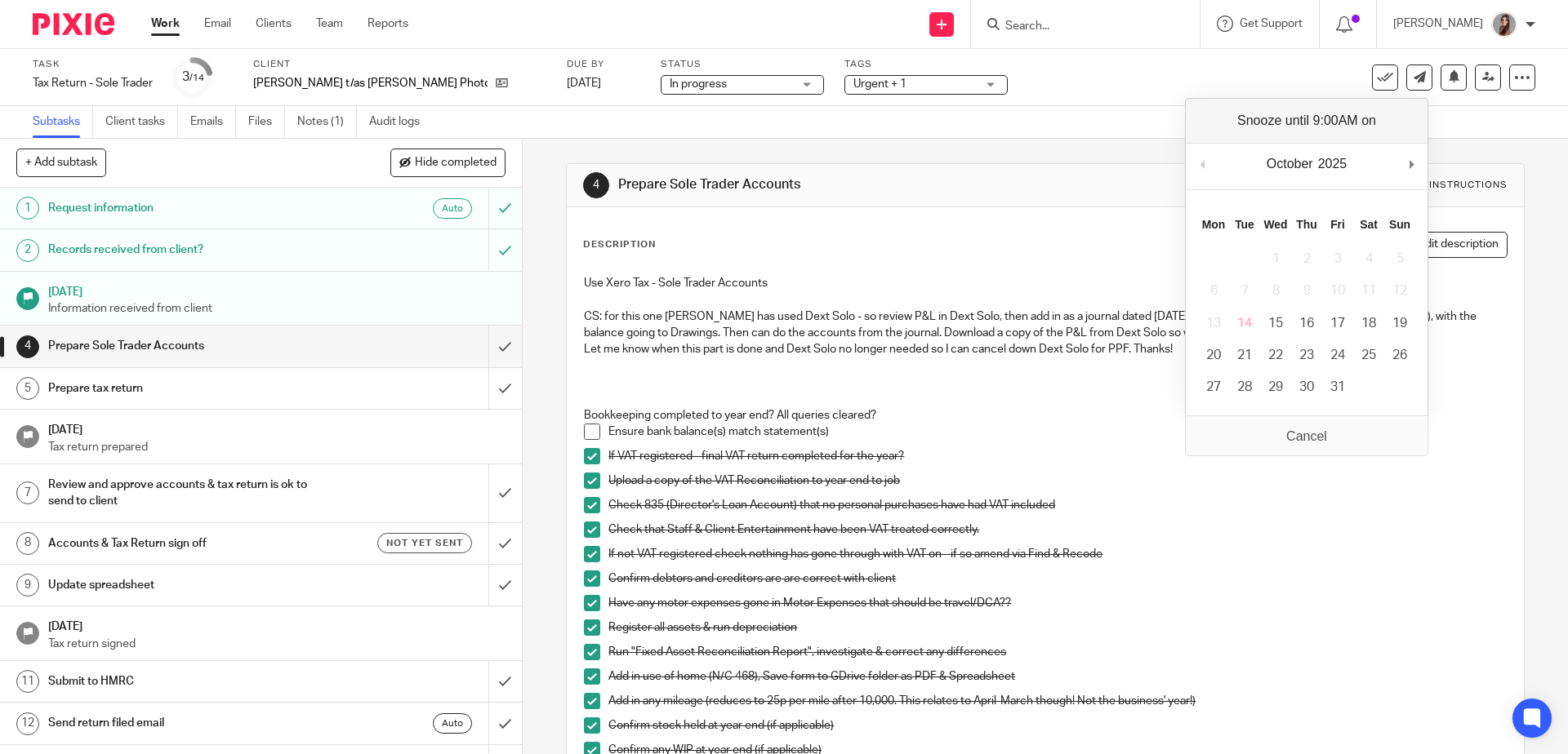
drag, startPoint x: 936, startPoint y: 369, endPoint x: 897, endPoint y: 335, distance: 51.7
click at [936, 369] on p at bounding box center [1045, 366] width 922 height 16
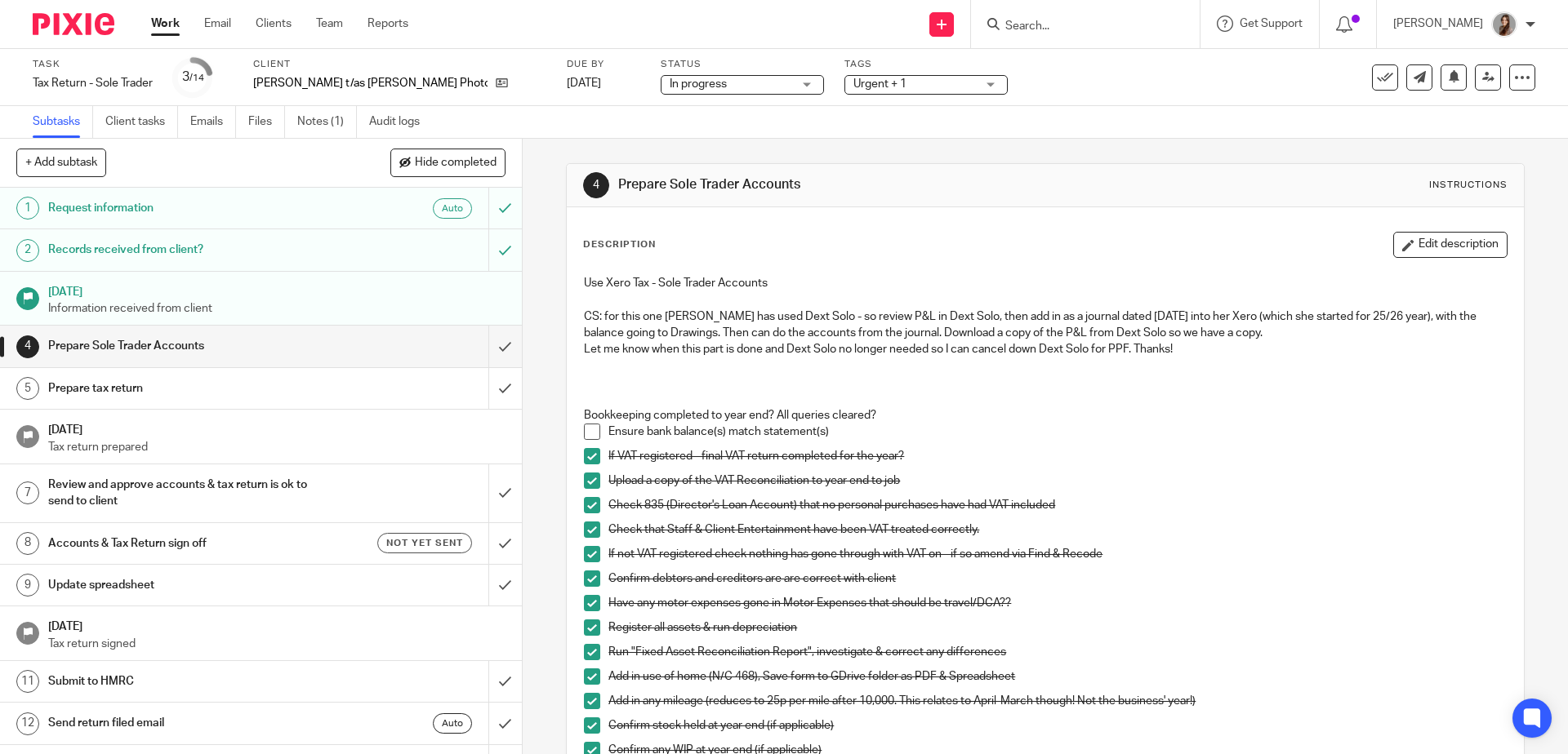
click at [91, 21] on img at bounding box center [74, 24] width 82 height 22
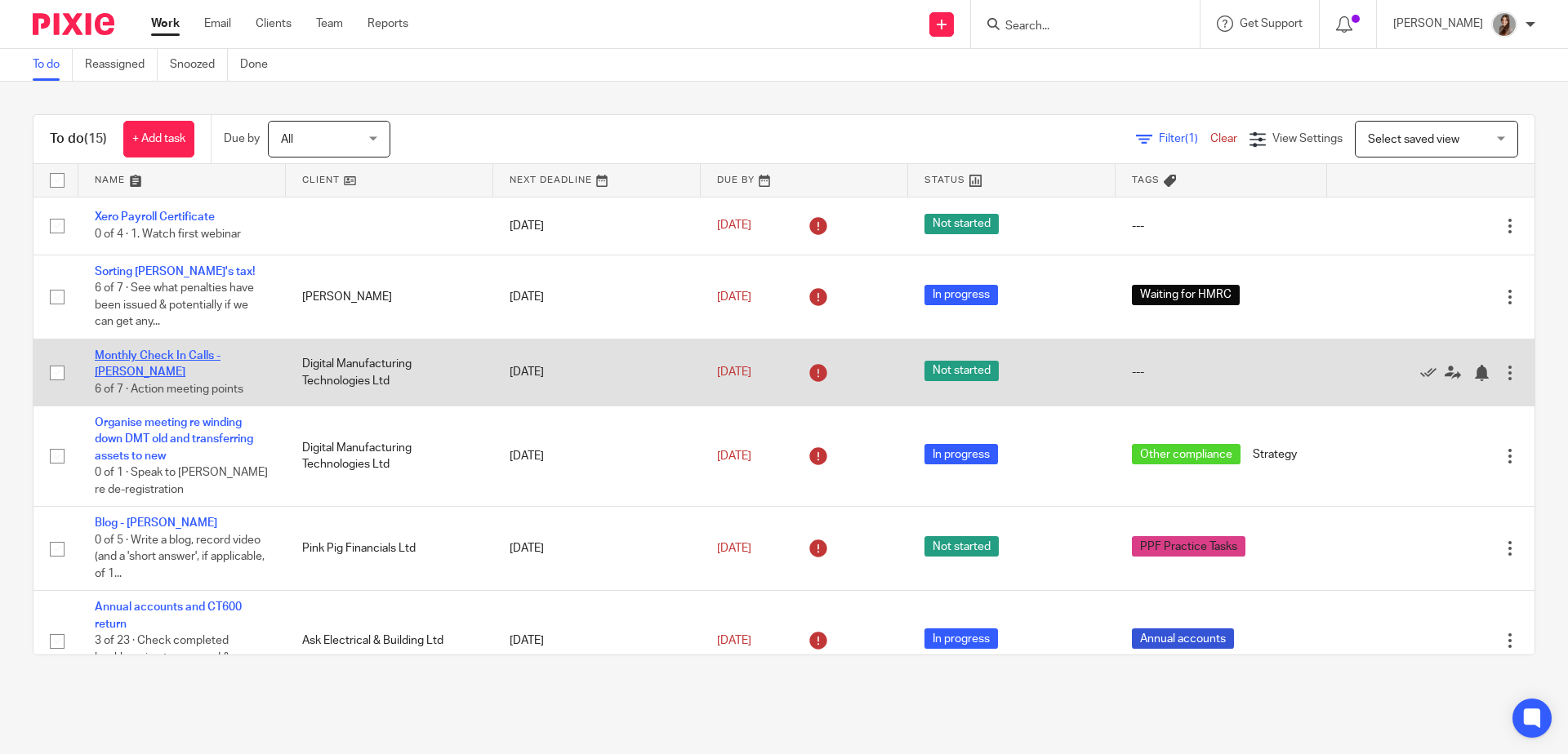
click at [190, 360] on link "Monthly Check In Calls - [PERSON_NAME]" at bounding box center [158, 364] width 126 height 27
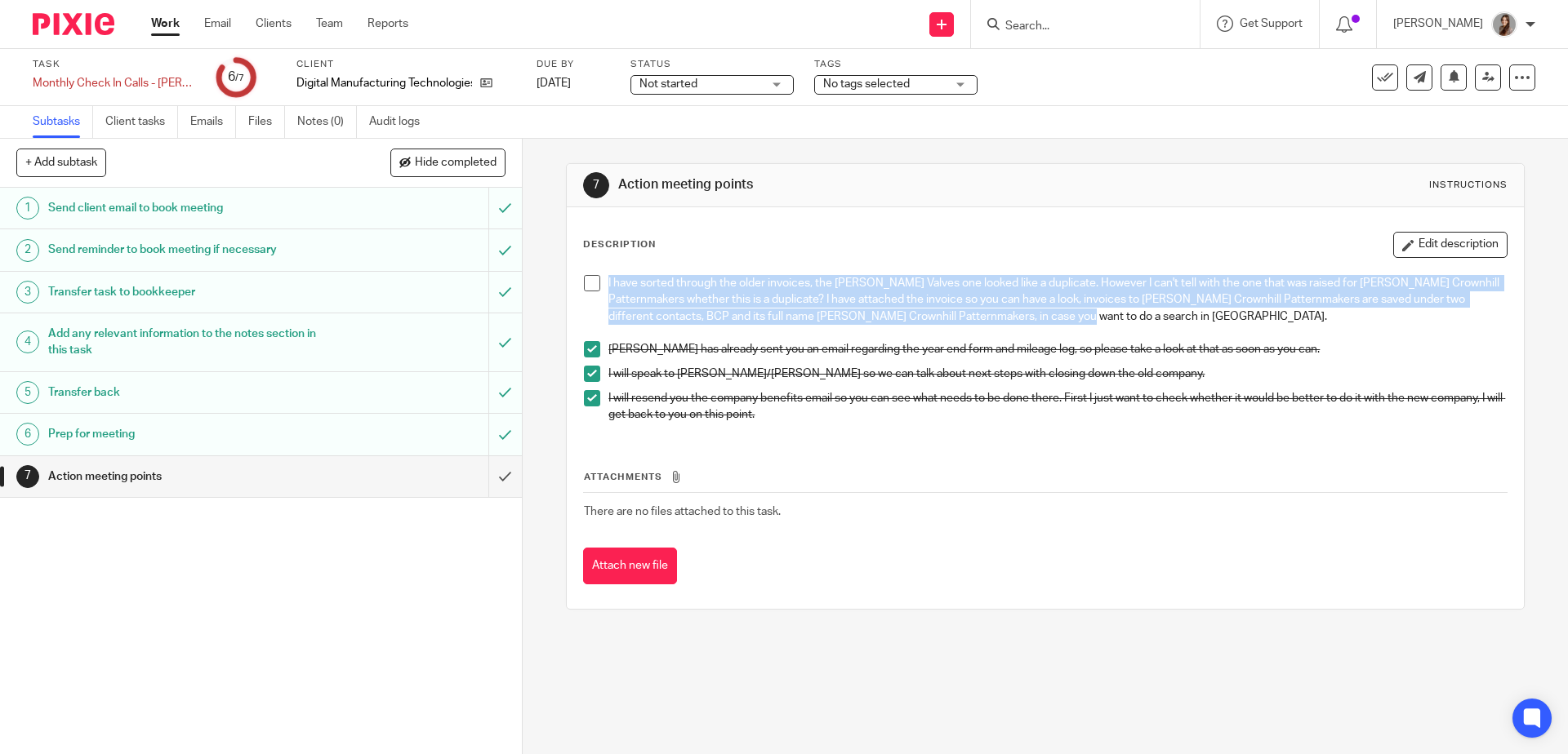
drag, startPoint x: 1086, startPoint y: 319, endPoint x: 628, endPoint y: 285, distance: 459.3
click at [600, 284] on li "I have sorted through the older invoices, the Hobbs Valves one looked like a du…" at bounding box center [1045, 308] width 922 height 66
copy p "I have sorted through the older invoices, the Hobbs Valves one looked like a du…"
click at [1372, 85] on button at bounding box center [1385, 77] width 26 height 26
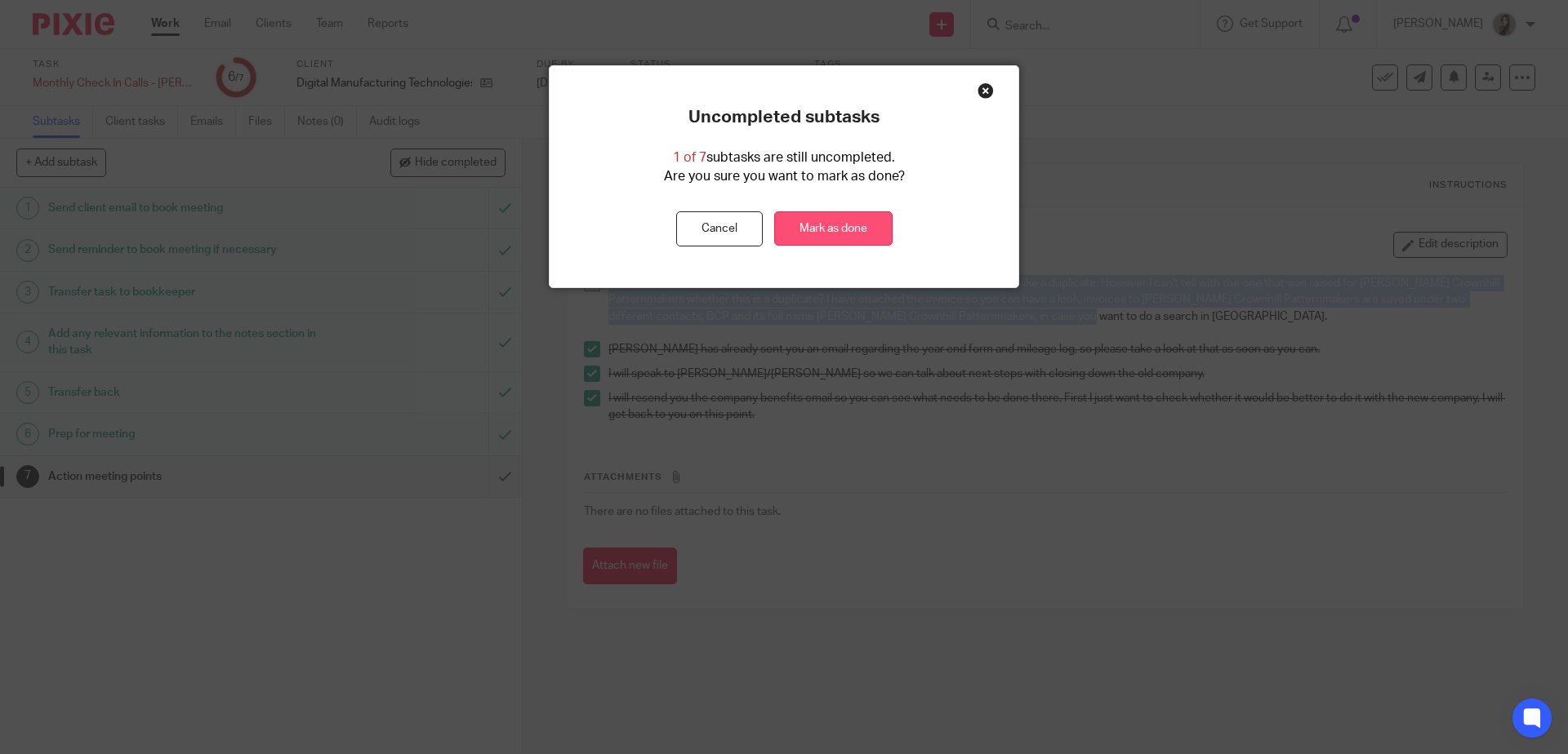
click at [835, 230] on link "Mark as done" at bounding box center [834, 229] width 118 height 36
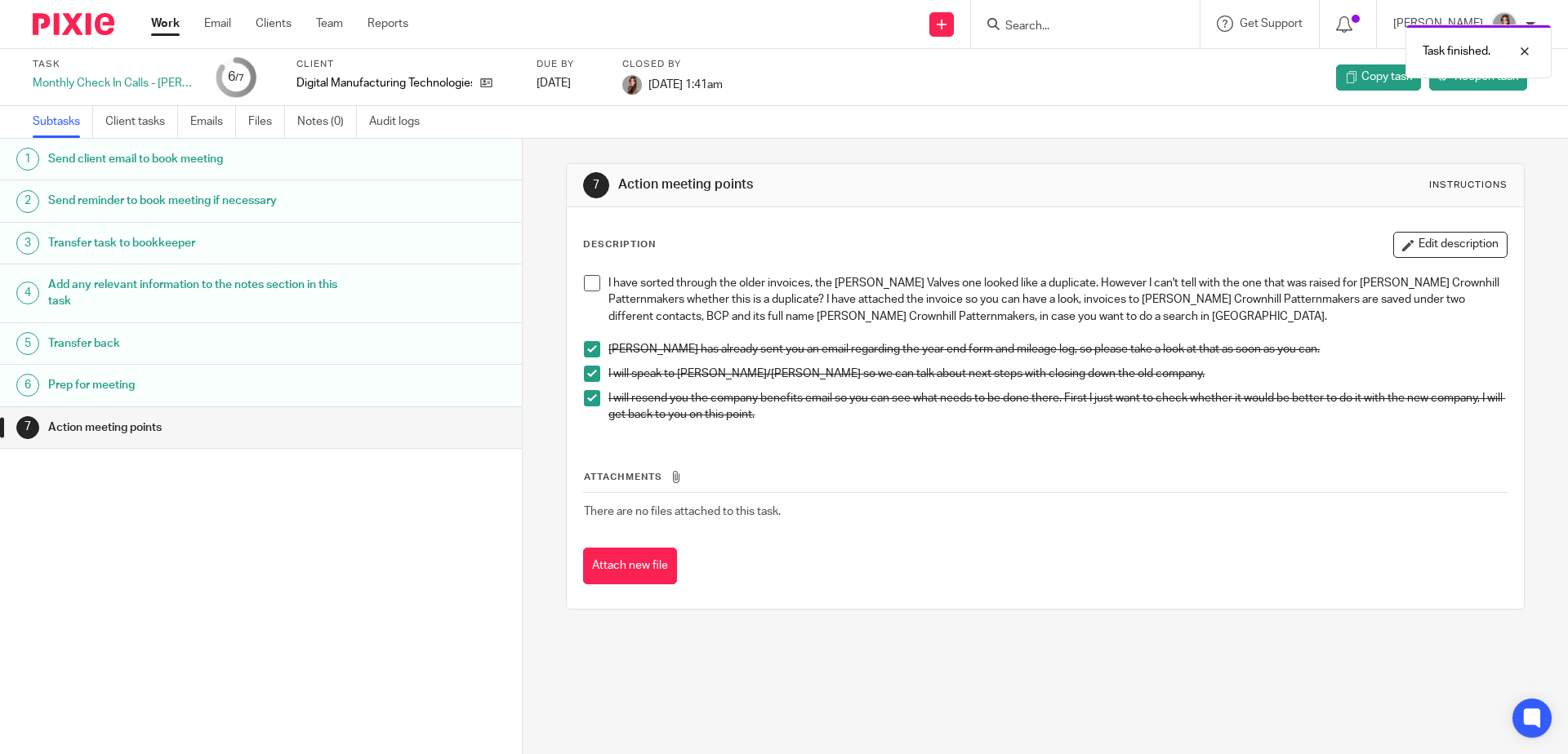
click at [83, 28] on img at bounding box center [74, 24] width 82 height 22
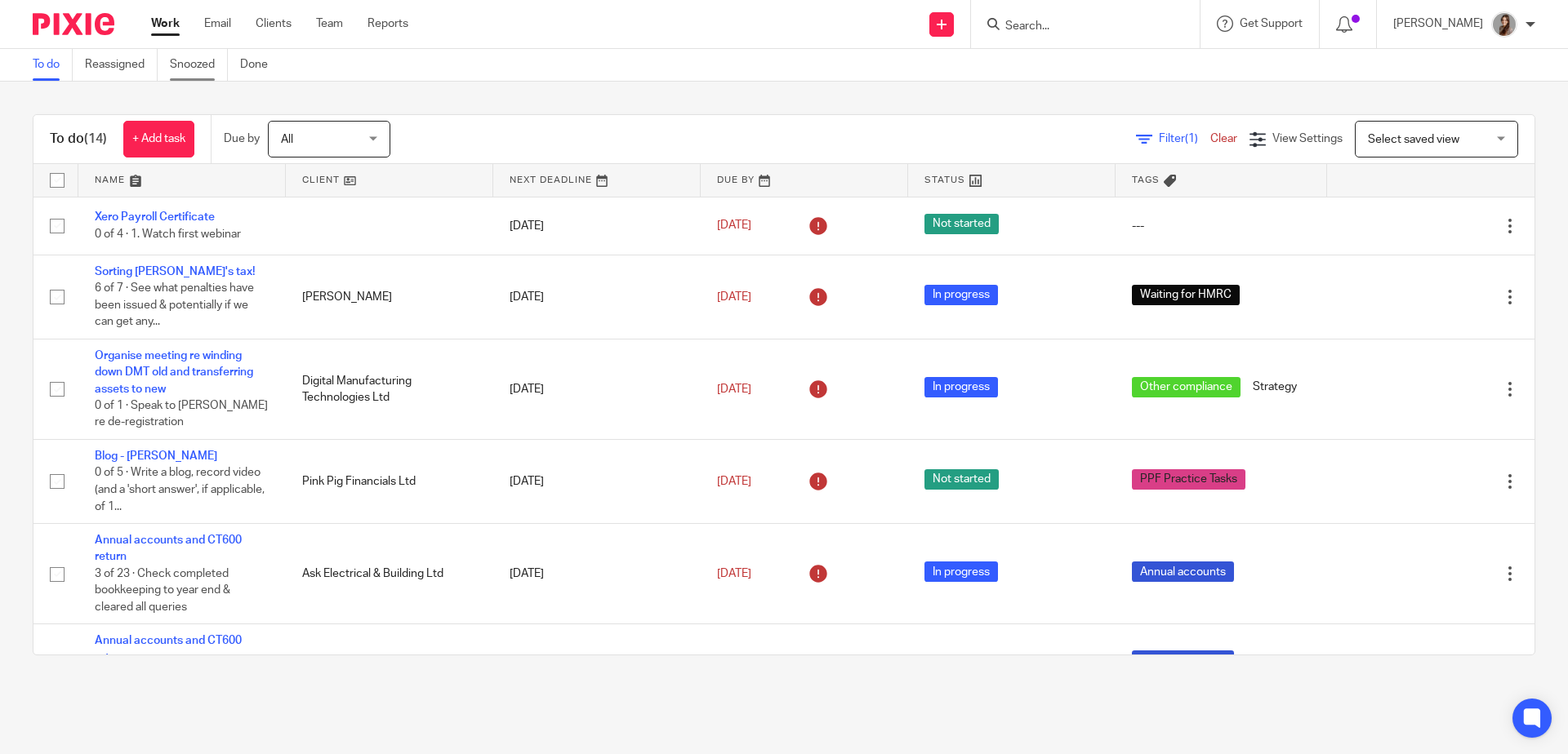
click at [201, 66] on link "Snoozed" at bounding box center [199, 65] width 58 height 32
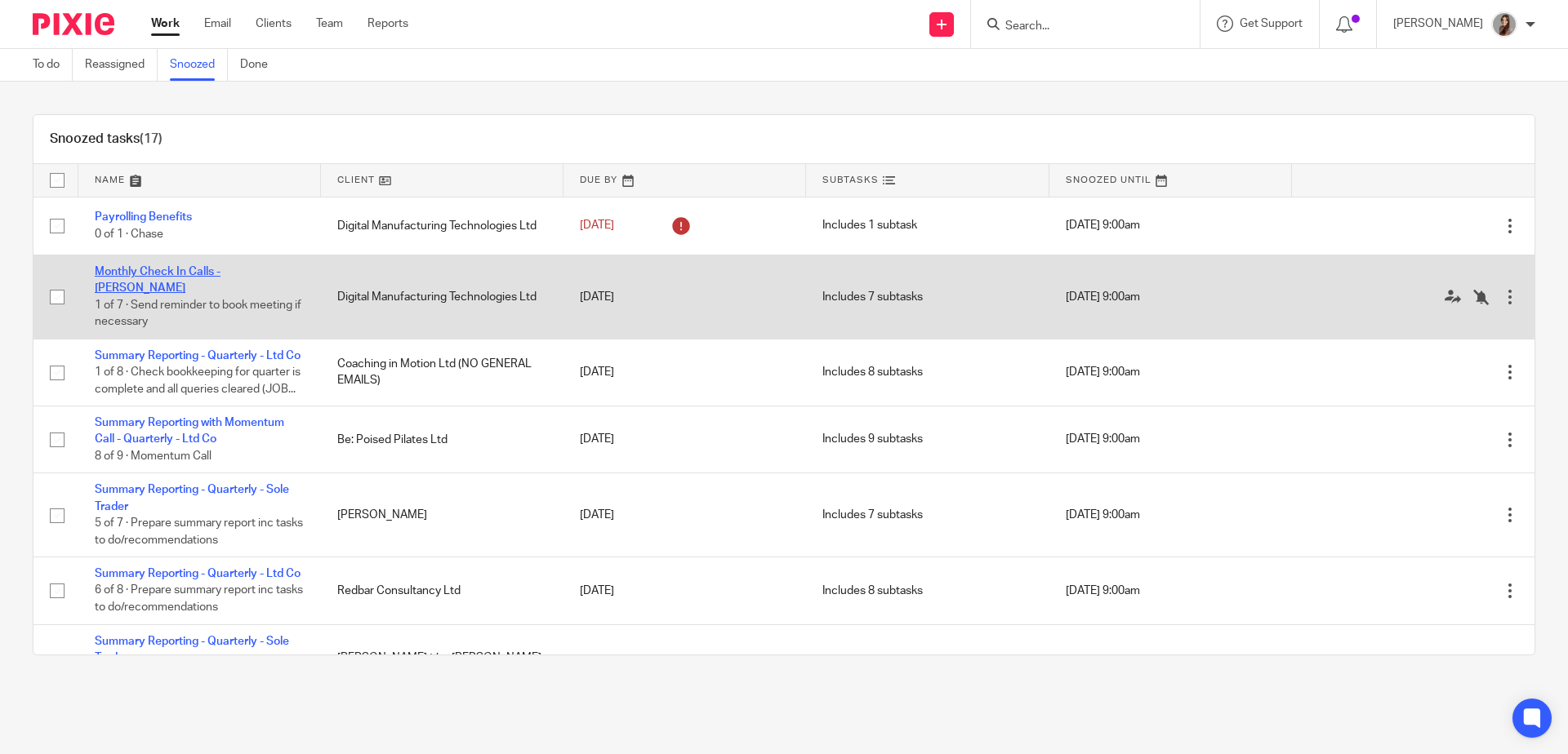
click at [220, 269] on link "Monthly Check In Calls - [PERSON_NAME]" at bounding box center [158, 280] width 126 height 27
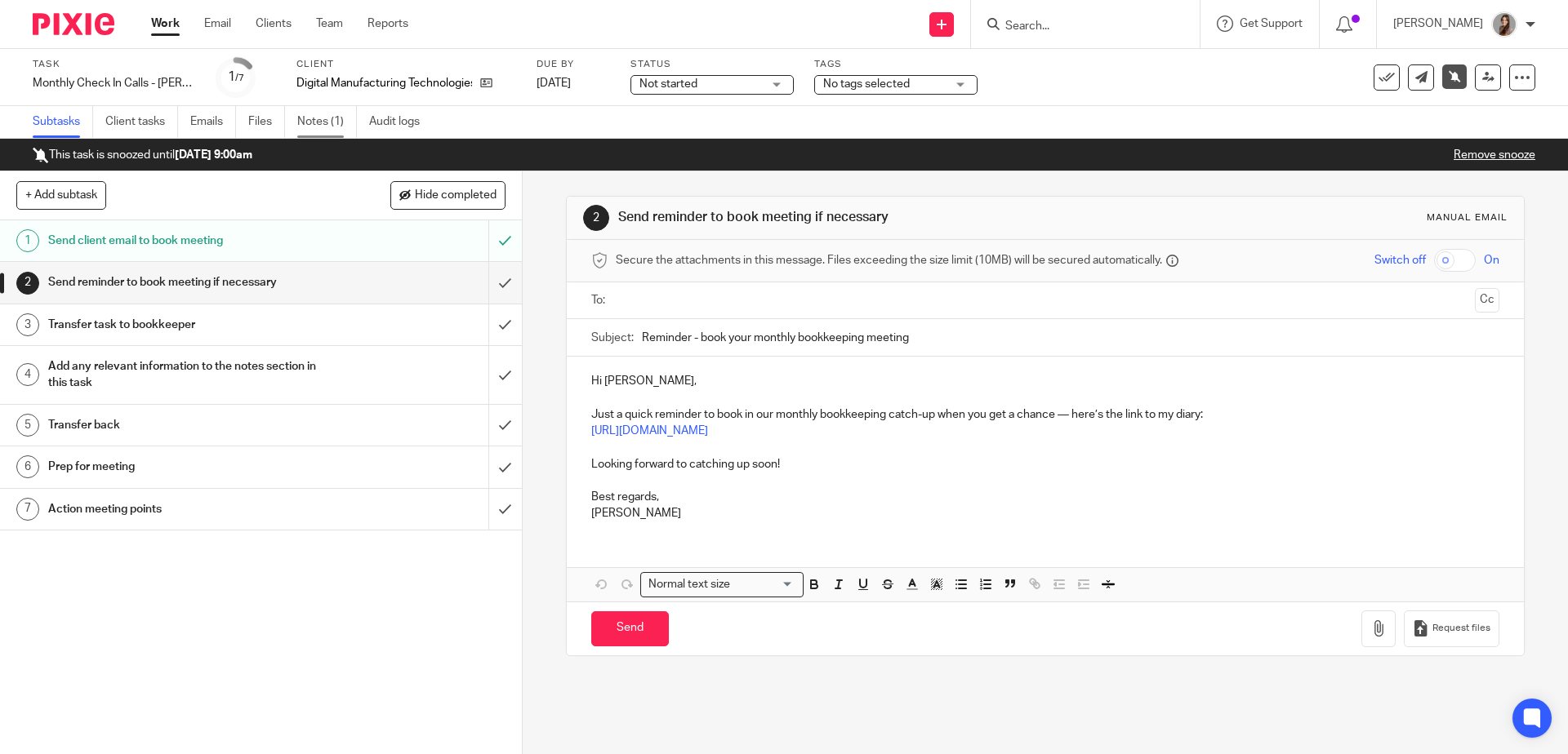
click at [330, 124] on link "Notes (1)" at bounding box center [326, 122] width 59 height 32
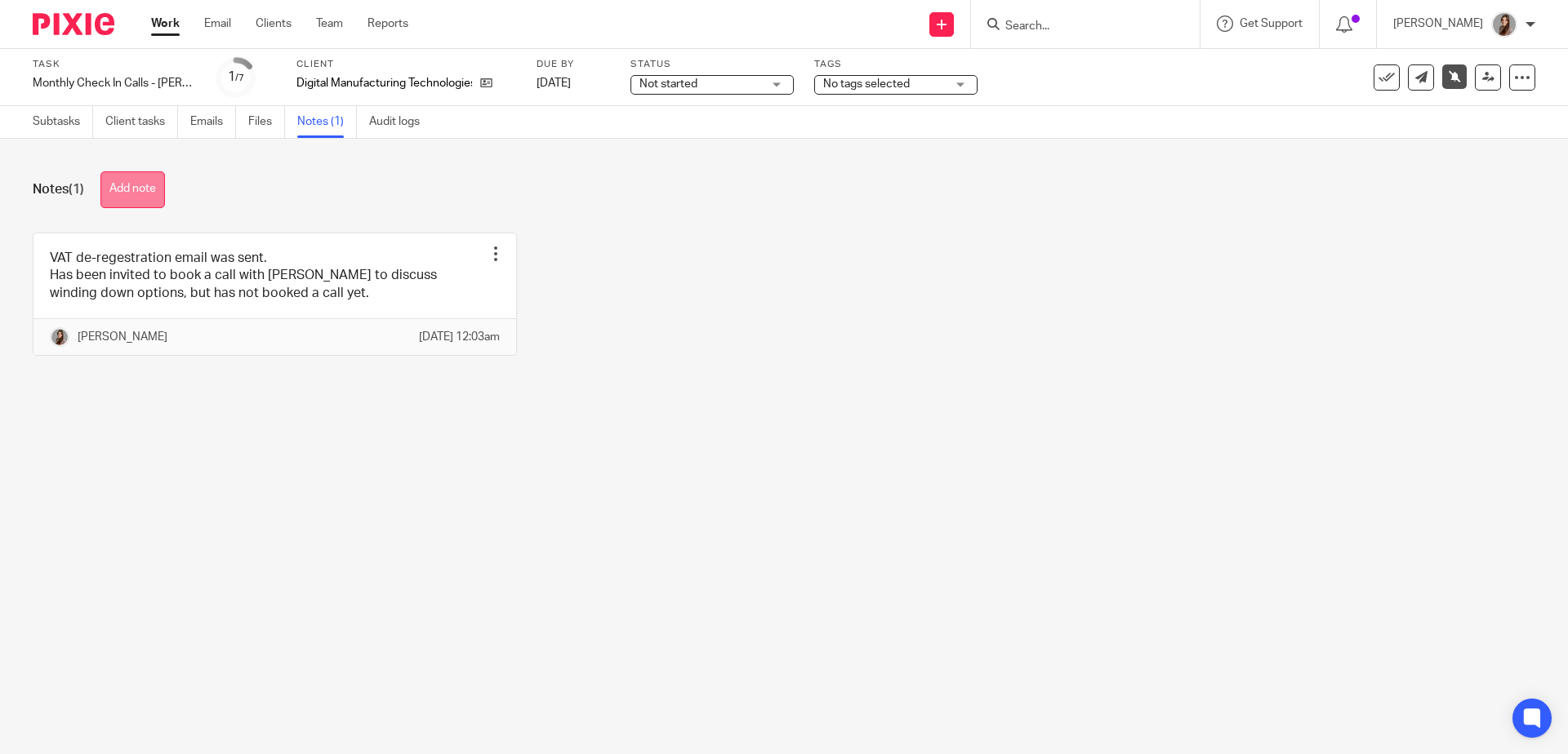
click at [149, 200] on button "Add note" at bounding box center [132, 189] width 65 height 36
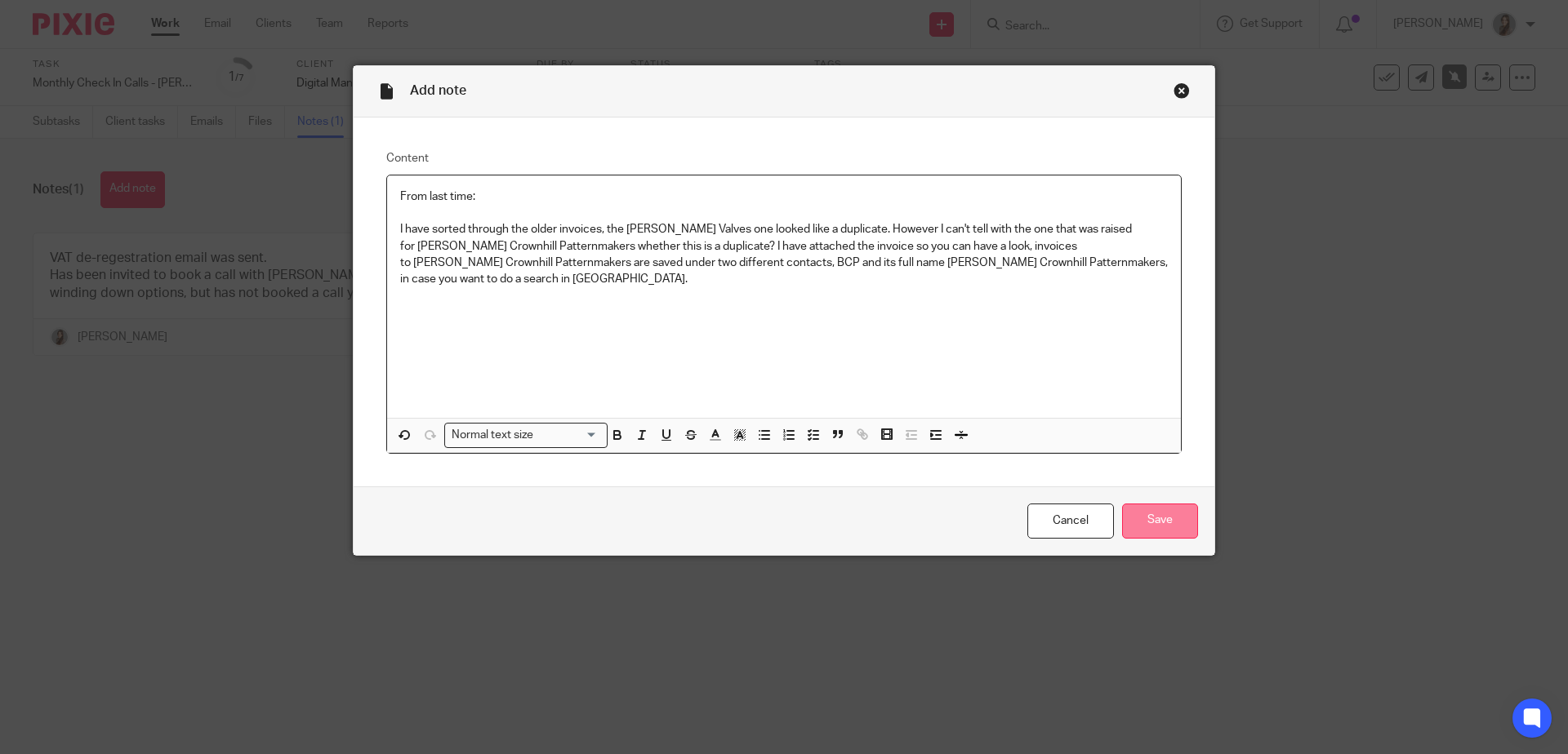
click at [1186, 515] on input "Save" at bounding box center [1160, 521] width 76 height 36
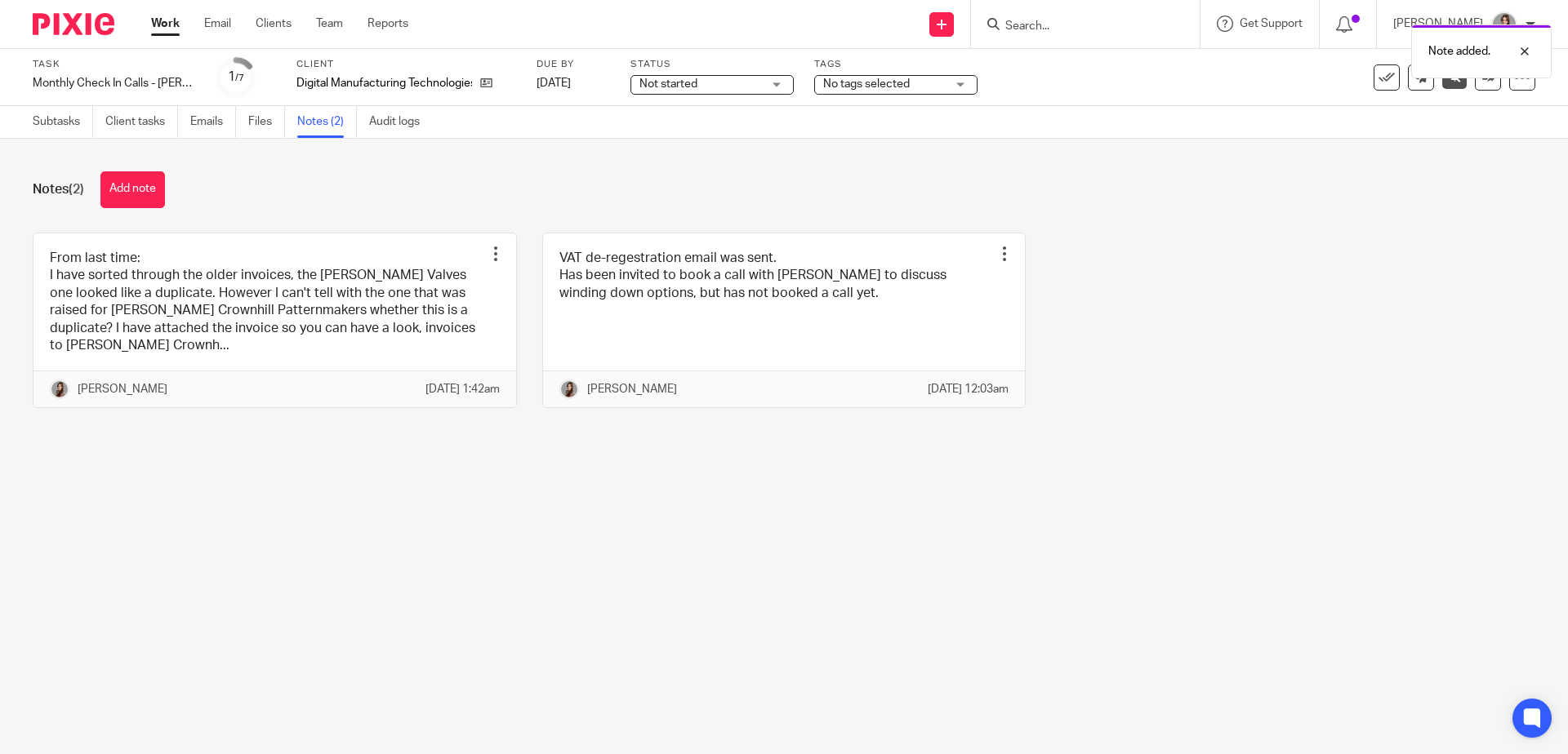
click at [66, 17] on img at bounding box center [74, 24] width 82 height 22
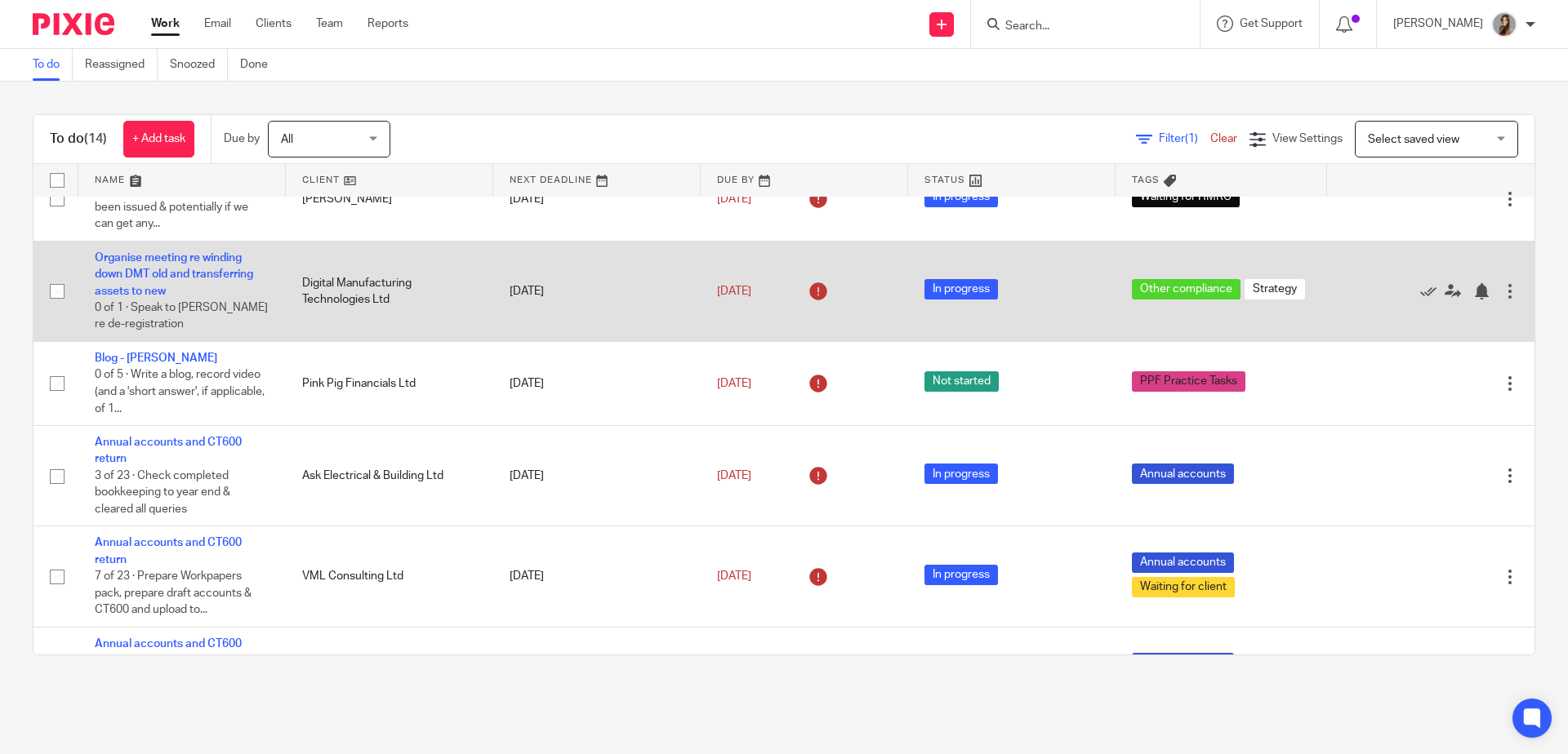
scroll to position [102, 0]
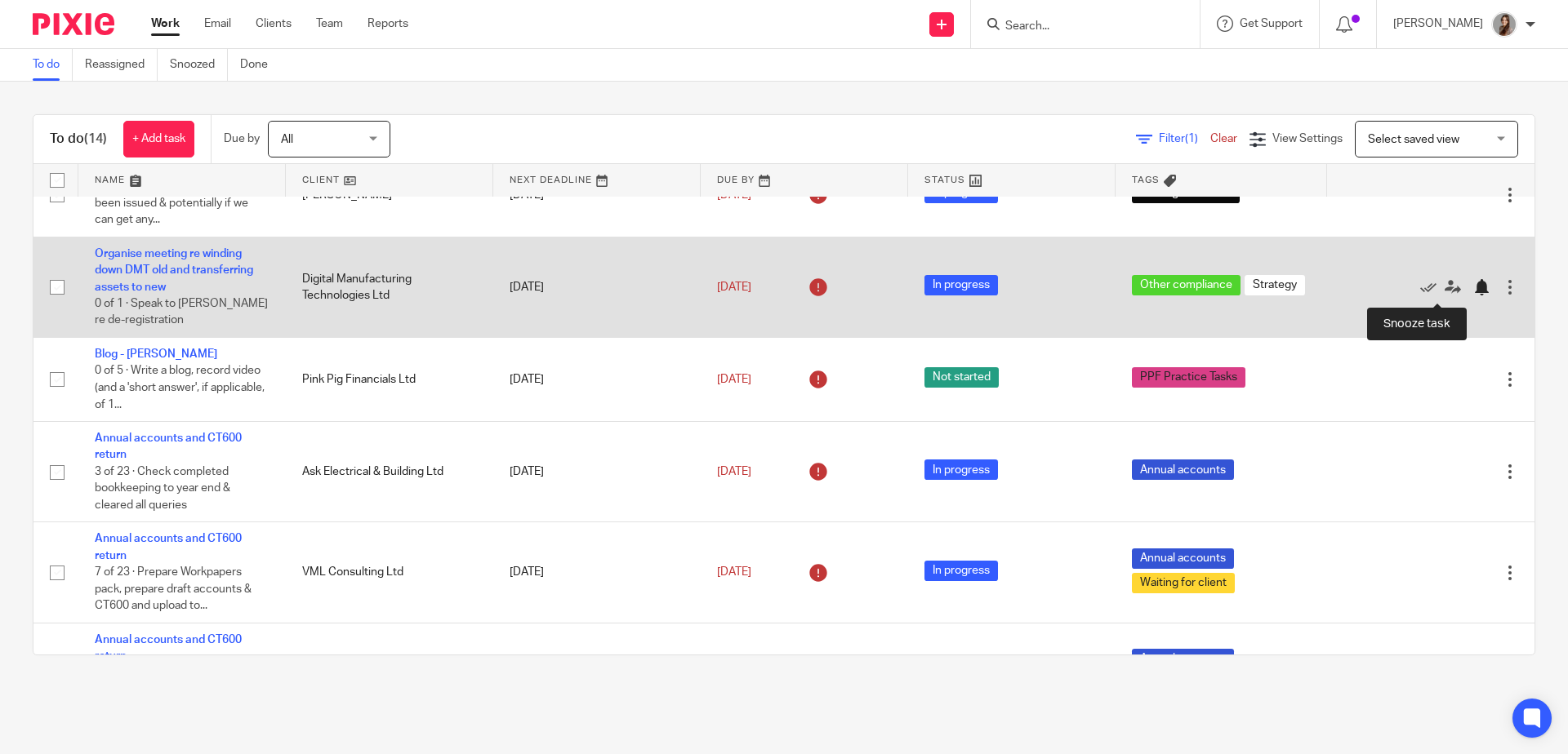
click at [1473, 291] on div at bounding box center [1481, 288] width 16 height 16
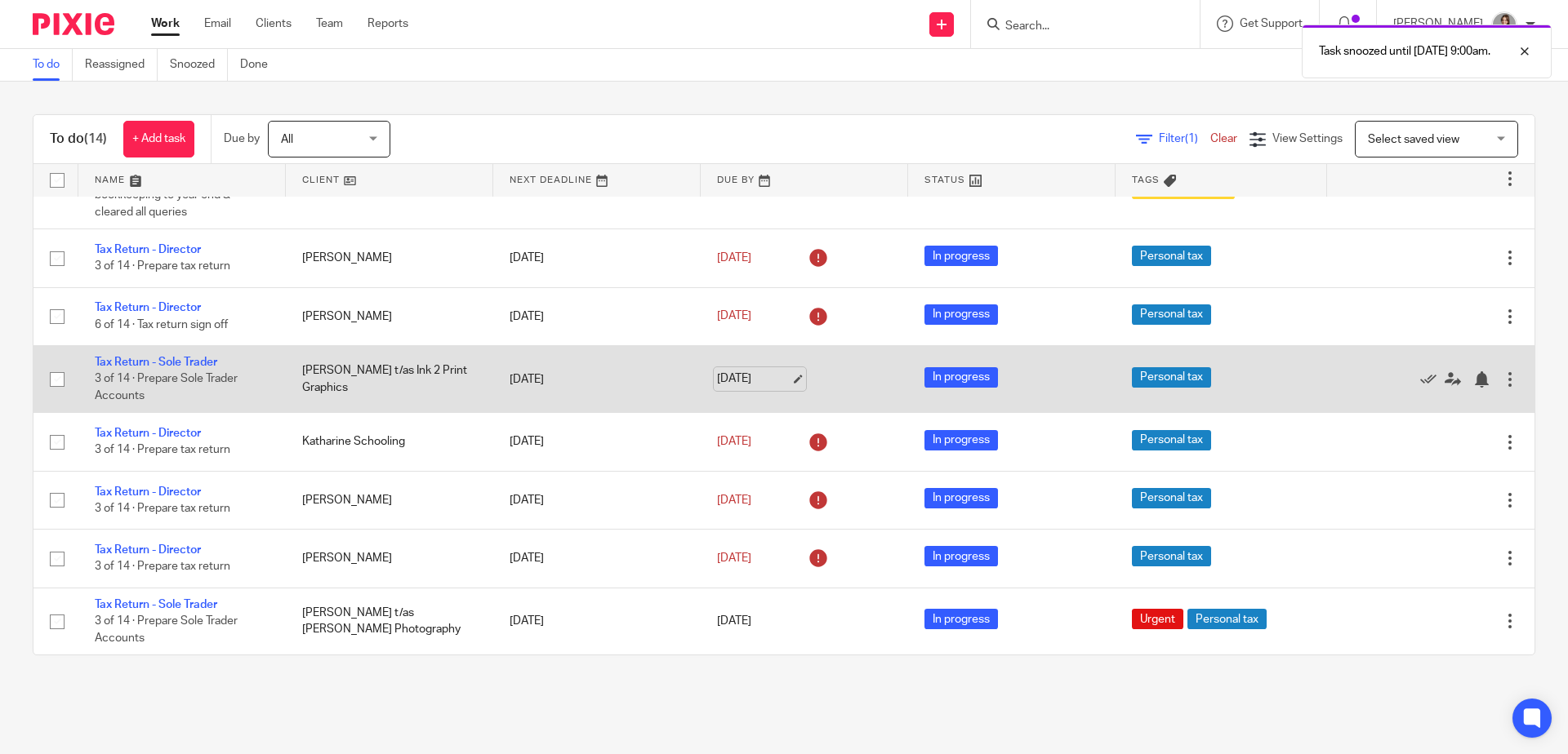
scroll to position [0, 0]
